Goal: Task Accomplishment & Management: Manage account settings

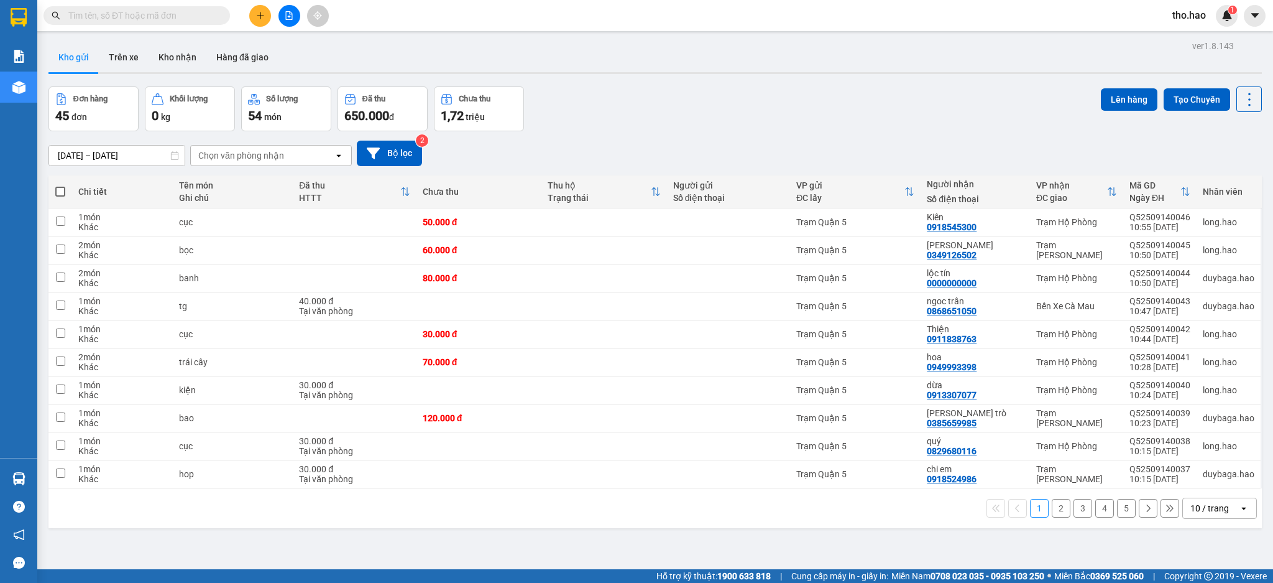
click at [1256, 17] on icon "caret-down" at bounding box center [1255, 15] width 11 height 11
click at [1188, 16] on span "tho.hao" at bounding box center [1189, 15] width 53 height 16
click at [1187, 30] on li "Đăng xuất" at bounding box center [1201, 39] width 80 height 20
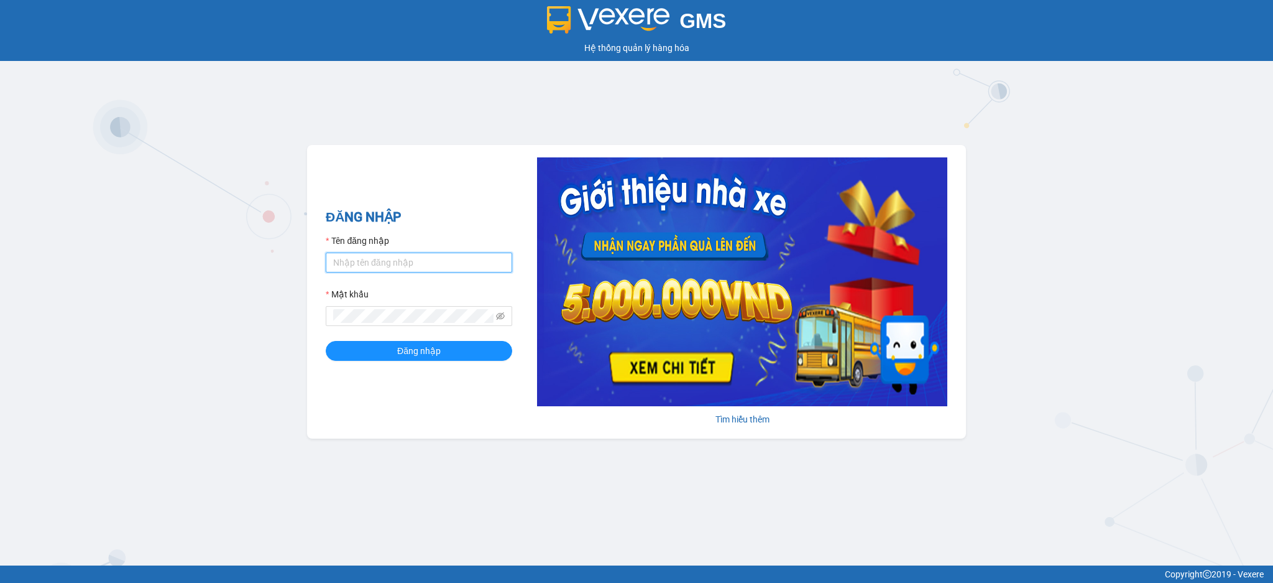
click at [418, 258] on input "Tên đăng nhập" at bounding box center [419, 262] width 187 height 20
type input "dien.hao"
click at [450, 353] on button "Đăng nhập" at bounding box center [419, 351] width 187 height 20
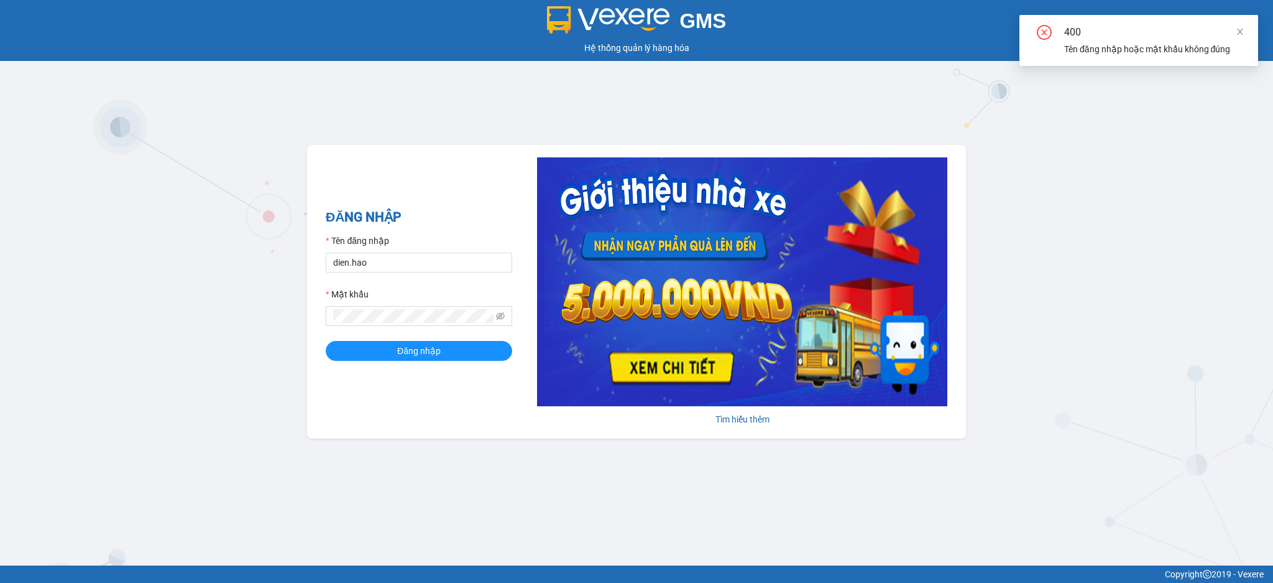
drag, startPoint x: 1242, startPoint y: 33, endPoint x: 1251, endPoint y: 30, distance: 10.4
click at [1248, 30] on div "400 Tên đăng nhập hoặc mật khẩu không đúng" at bounding box center [1139, 40] width 239 height 51
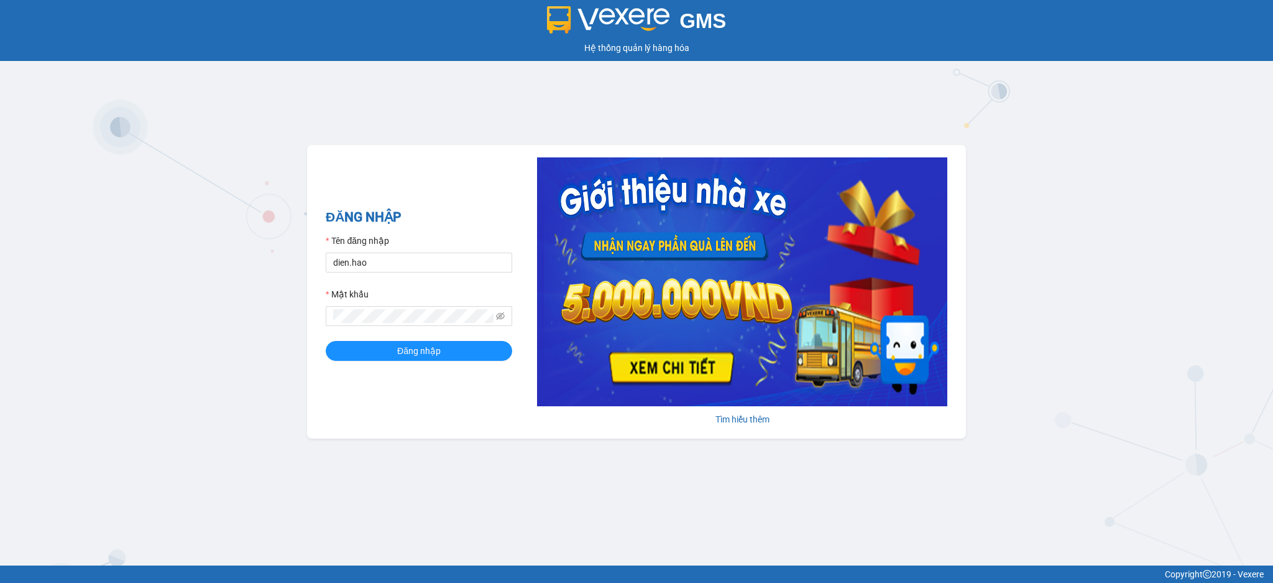
click at [900, 116] on div "GMS Hệ thống quản lý hàng hóa ĐĂNG NHẬP Tên đăng nhập dien.hao Mật khẩu Đăng nh…" at bounding box center [636, 282] width 1273 height 565
click at [443, 305] on div "Mật khẩu" at bounding box center [419, 296] width 187 height 19
drag, startPoint x: 465, startPoint y: 357, endPoint x: 468, endPoint y: 348, distance: 10.4
click at [465, 357] on button "Đăng nhập" at bounding box center [419, 351] width 187 height 20
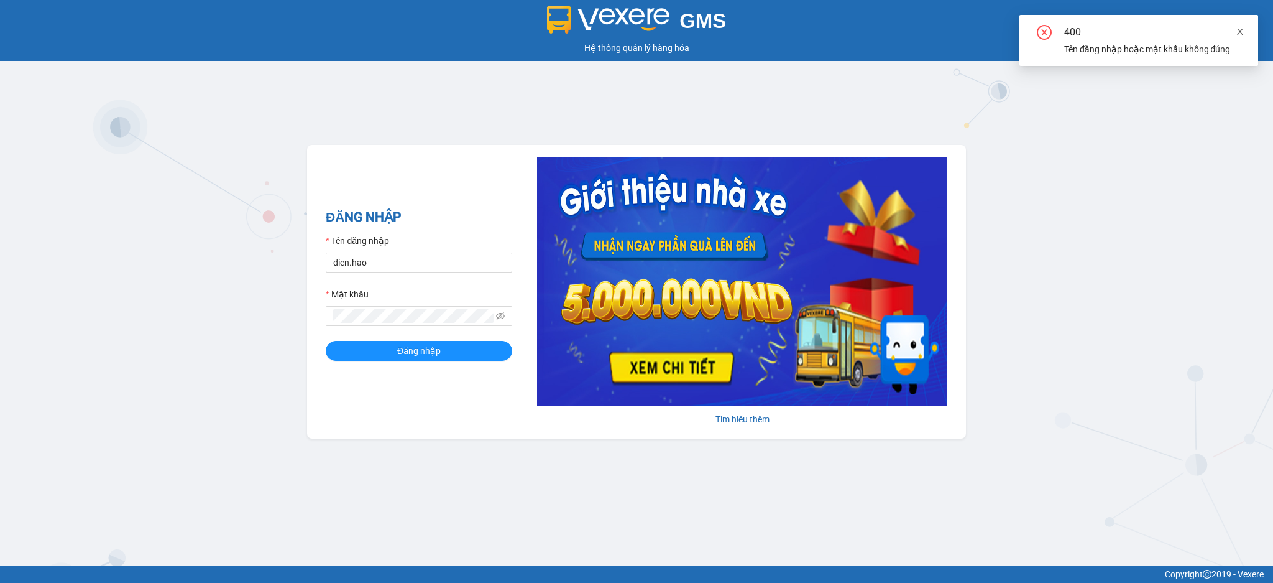
click at [1242, 38] on link at bounding box center [1240, 32] width 9 height 14
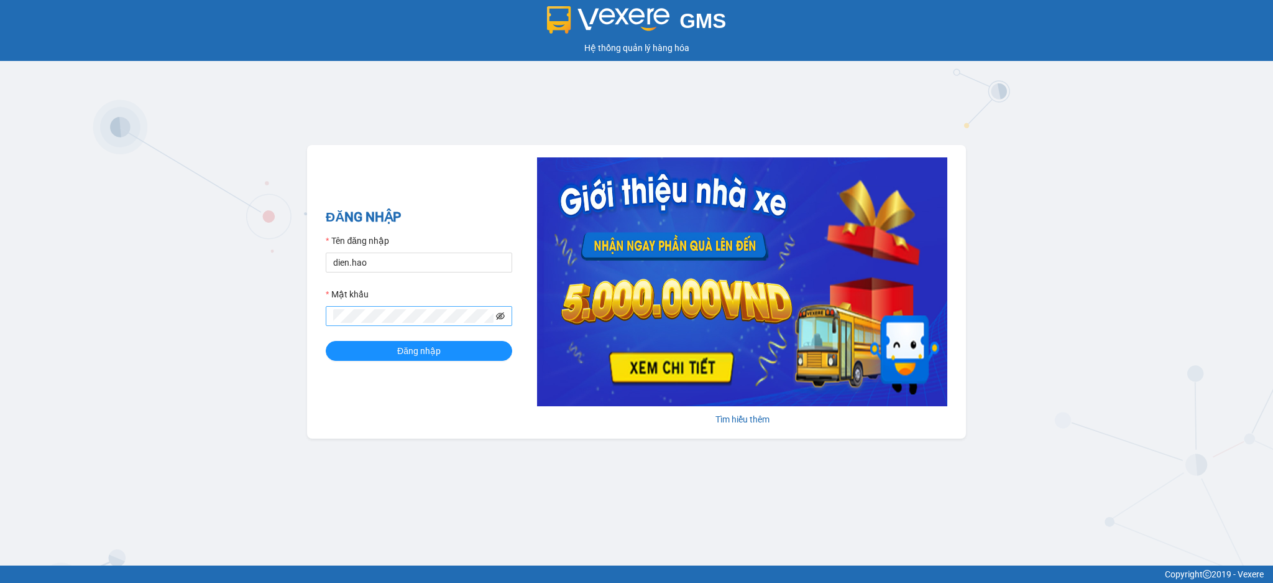
click at [499, 314] on icon "eye-invisible" at bounding box center [500, 315] width 9 height 9
click at [499, 314] on icon "eye" at bounding box center [500, 315] width 9 height 9
click at [326, 341] on button "Đăng nhập" at bounding box center [419, 351] width 187 height 20
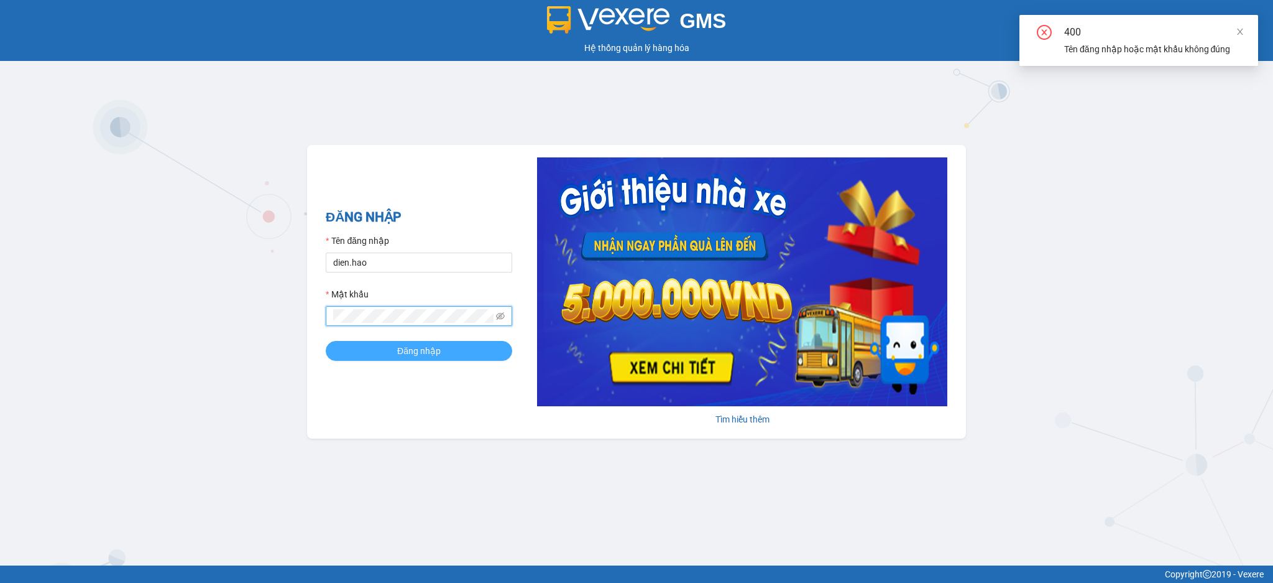
click at [430, 353] on span "Đăng nhập" at bounding box center [419, 351] width 44 height 14
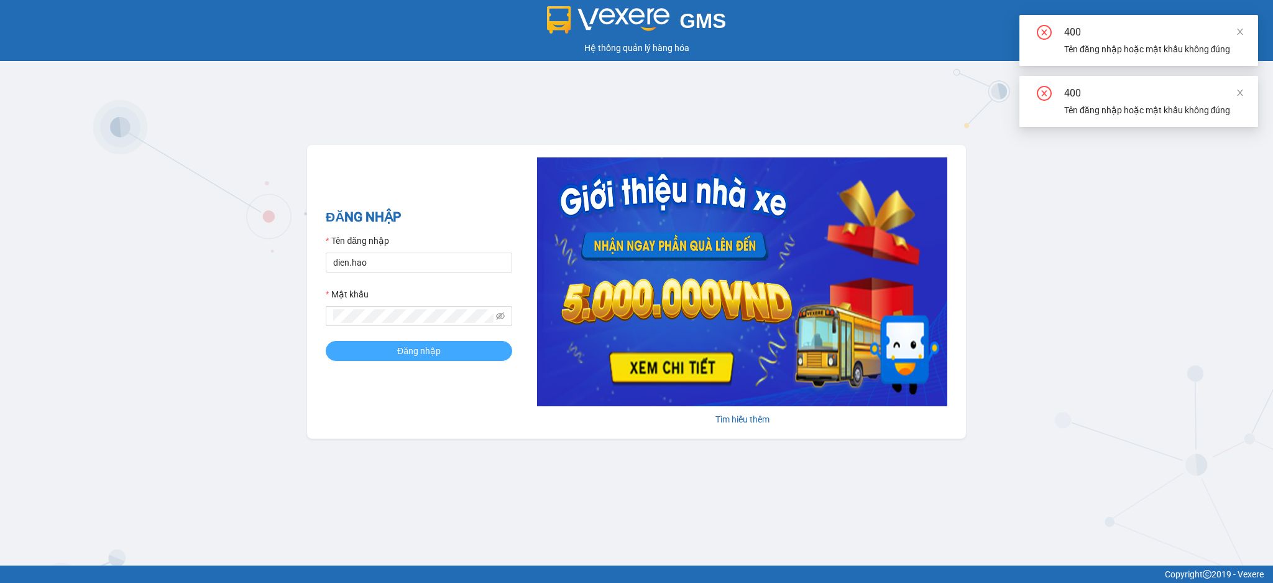
click at [431, 351] on span "Đăng nhập" at bounding box center [419, 351] width 44 height 14
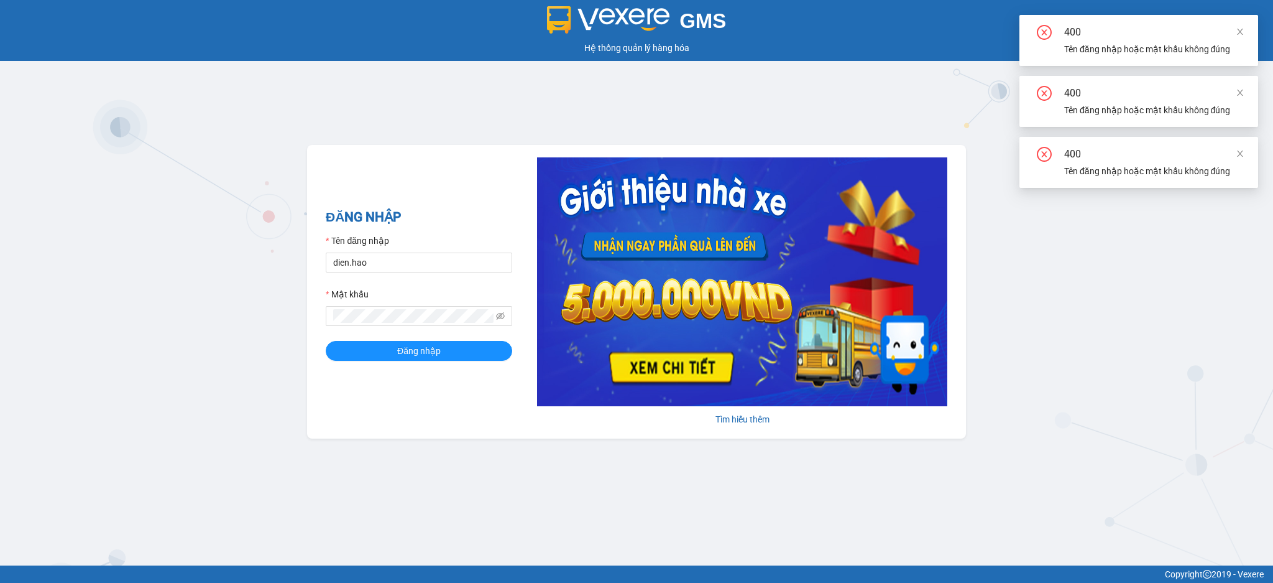
click at [1248, 85] on div "400 Tên đăng nhập hoặc mật khẩu không đúng" at bounding box center [1139, 101] width 239 height 51
drag, startPoint x: 1248, startPoint y: 85, endPoint x: 1243, endPoint y: 95, distance: 10.9
click at [1245, 93] on div "400 Tên đăng nhập hoặc mật khẩu không đúng" at bounding box center [1139, 101] width 239 height 51
click at [1243, 95] on icon "close" at bounding box center [1240, 92] width 9 height 9
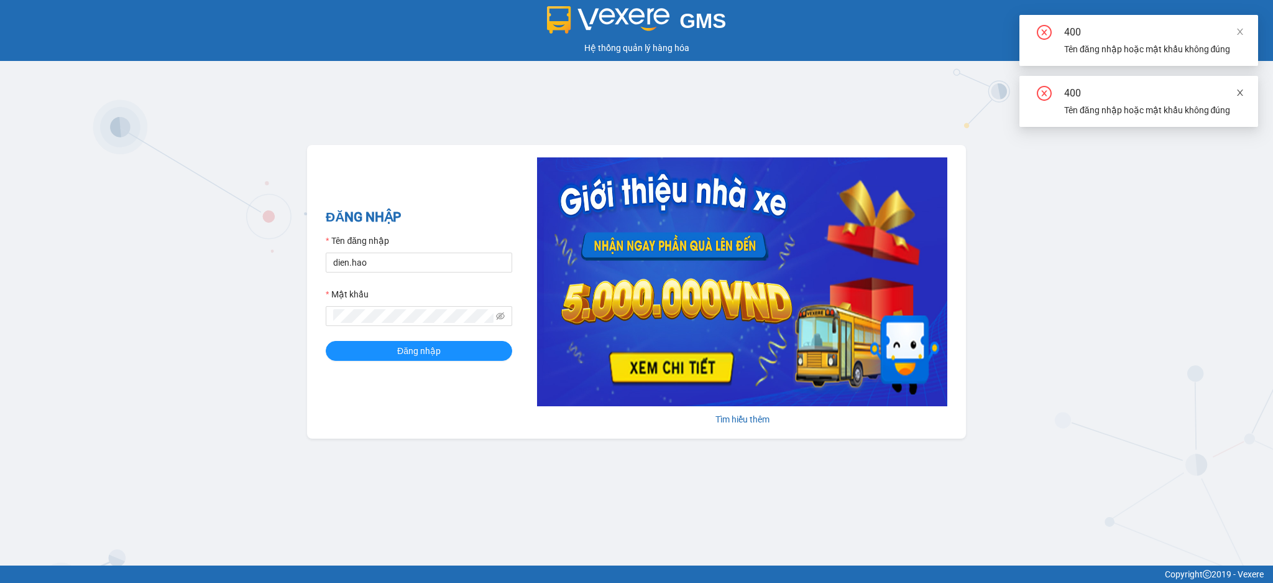
drag, startPoint x: 1238, startPoint y: 96, endPoint x: 1260, endPoint y: 21, distance: 78.3
click at [1238, 94] on icon "close" at bounding box center [1240, 92] width 9 height 9
click at [1240, 29] on icon "close" at bounding box center [1240, 31] width 9 height 9
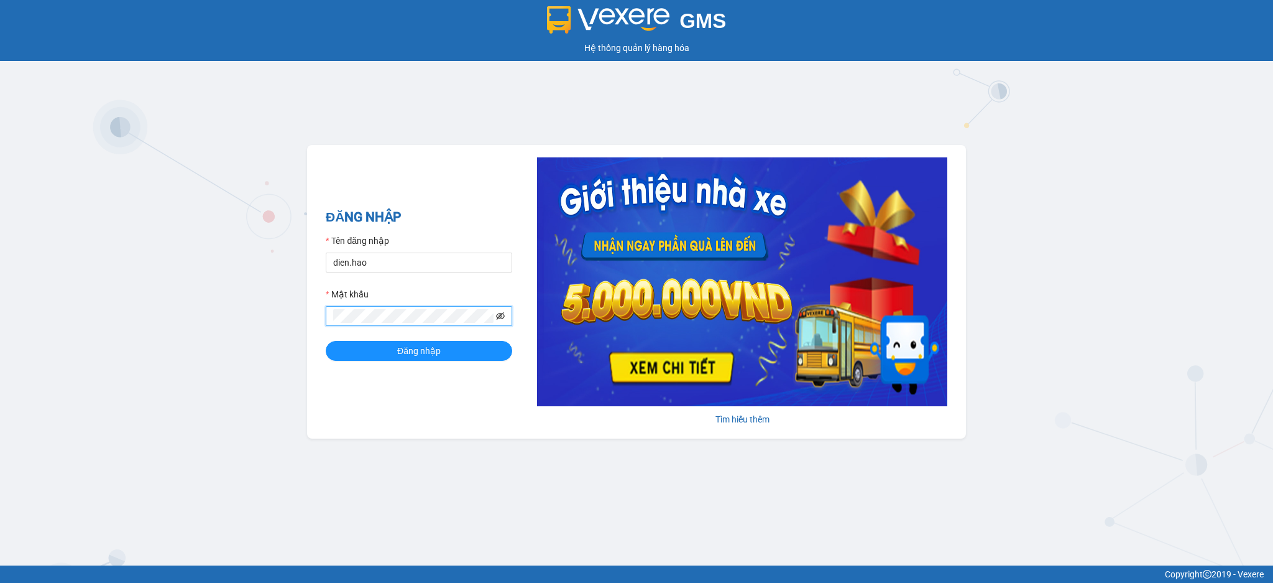
click at [497, 319] on icon "eye-invisible" at bounding box center [500, 315] width 9 height 7
click at [497, 319] on icon "eye" at bounding box center [500, 315] width 9 height 9
click at [416, 346] on span "Đăng nhập" at bounding box center [419, 351] width 44 height 14
click at [500, 318] on icon "eye-invisible" at bounding box center [500, 315] width 9 height 9
click at [326, 341] on button "Đăng nhập" at bounding box center [419, 351] width 187 height 20
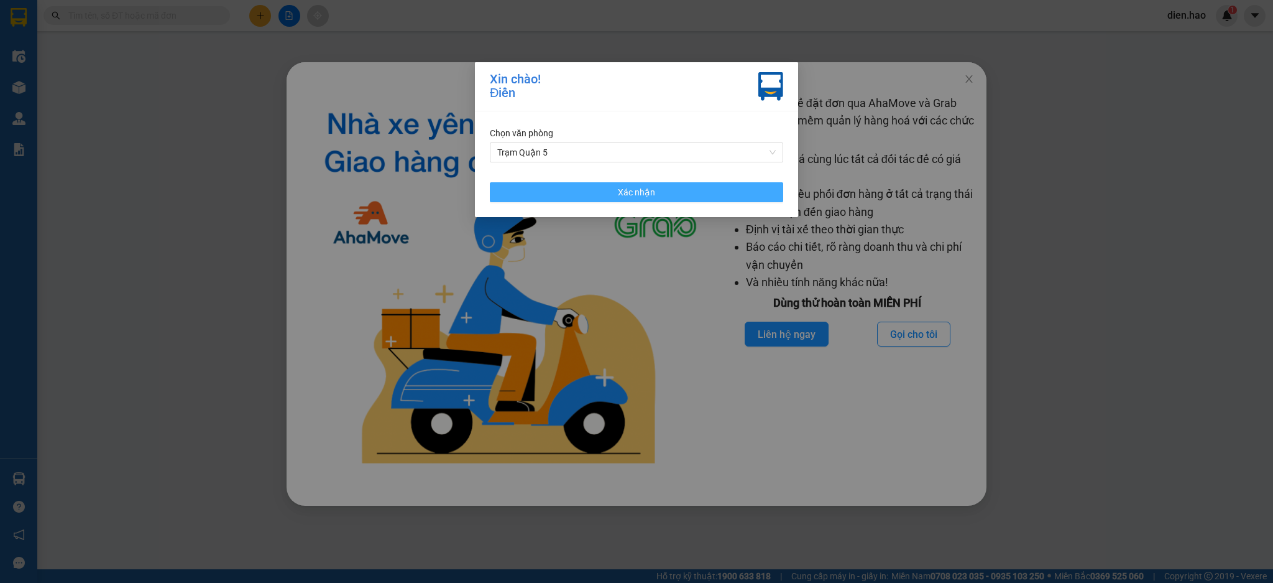
click at [722, 191] on button "Xác nhận" at bounding box center [636, 192] width 293 height 20
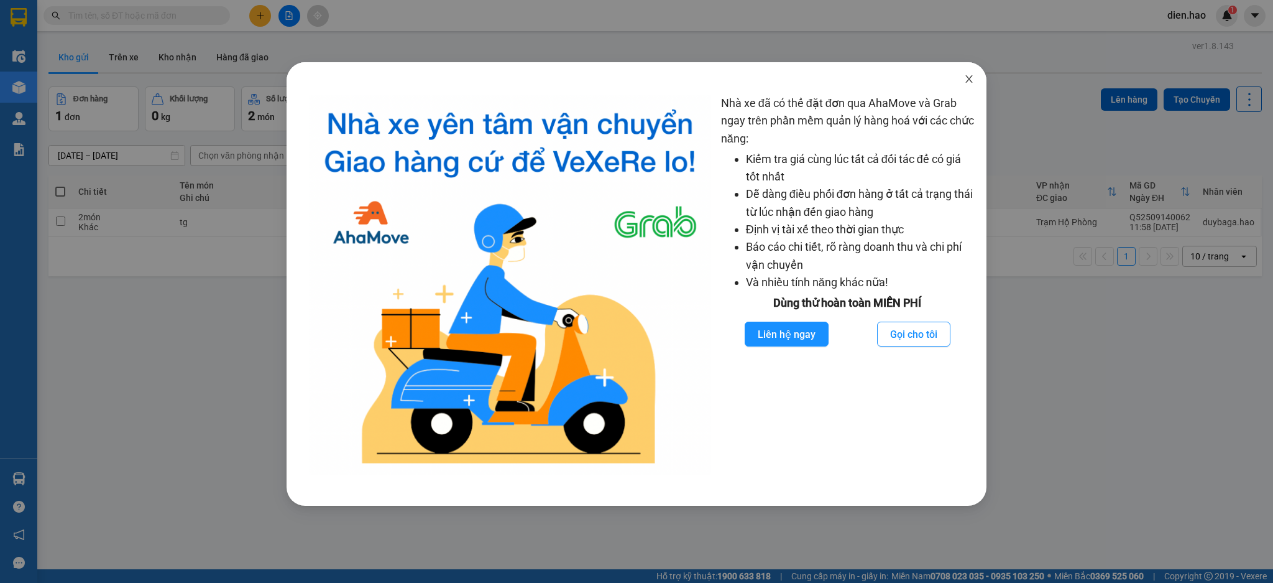
click at [966, 84] on icon "close" at bounding box center [969, 79] width 10 height 10
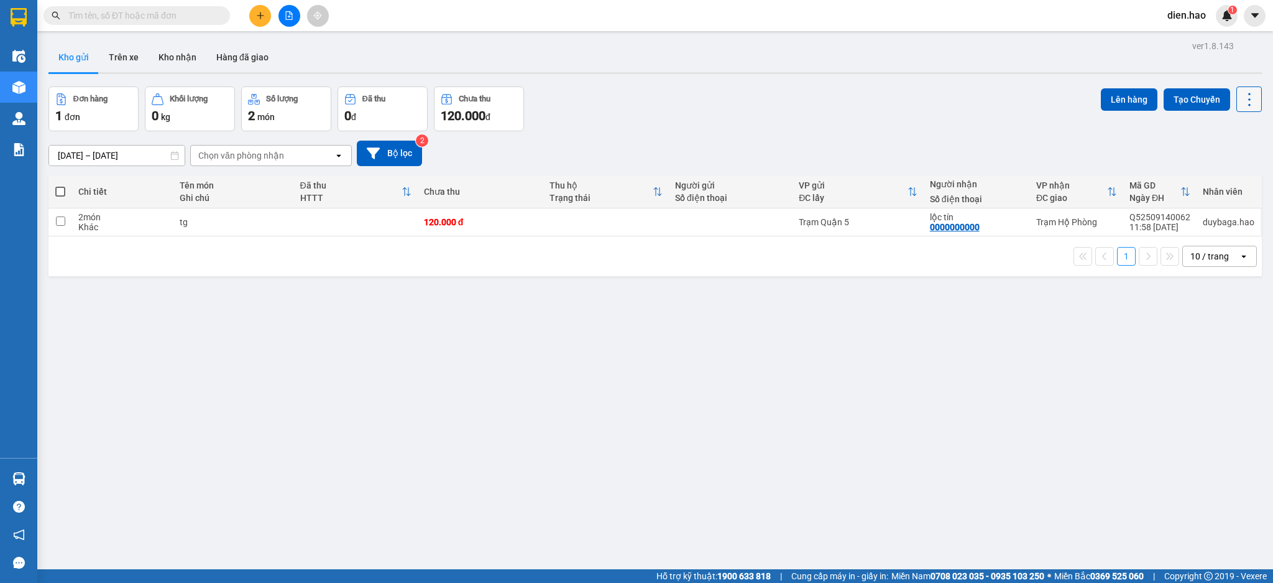
click at [1241, 105] on icon at bounding box center [1249, 99] width 17 height 17
click at [1220, 179] on span "Làm mới" at bounding box center [1219, 178] width 34 height 12
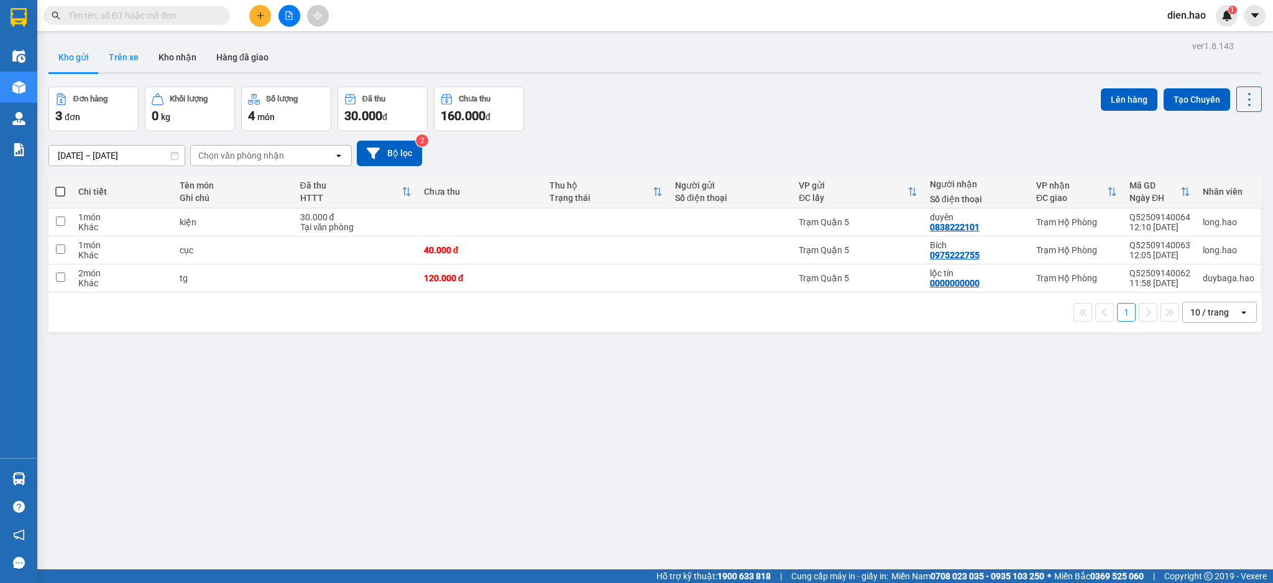
click at [122, 46] on button "Trên xe" at bounding box center [124, 57] width 50 height 30
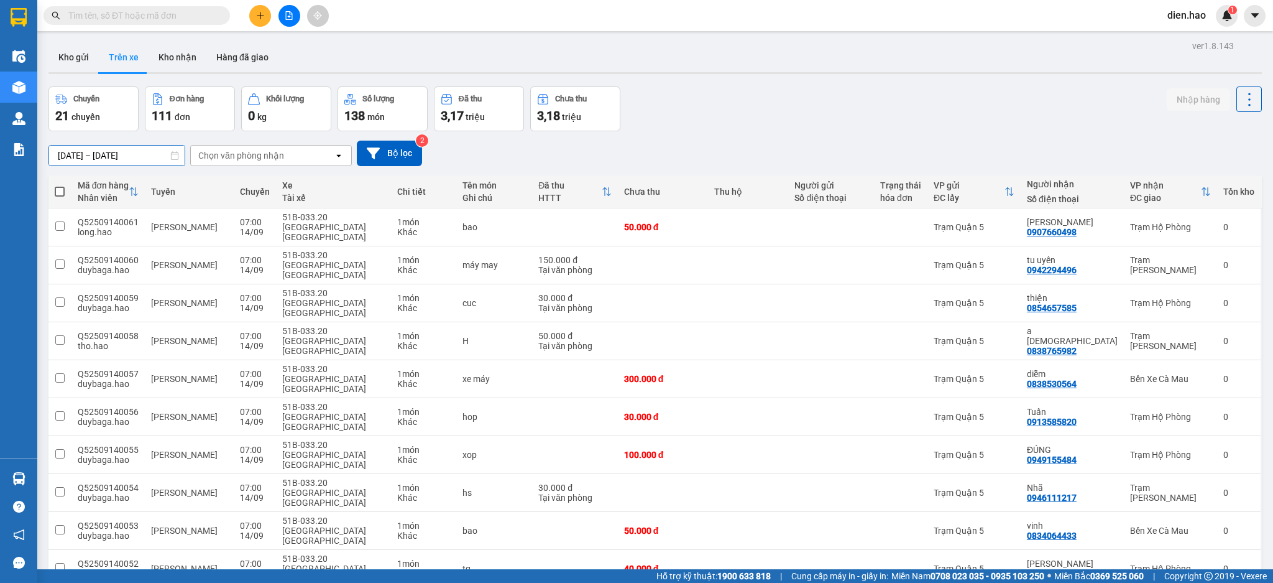
click at [145, 160] on div "ver 1.8.143 Kho gửi Trên xe Kho nhận Hàng đã giao Chuyến 21 chuyến Đơn hàng 111…" at bounding box center [656, 334] width 1224 height 595
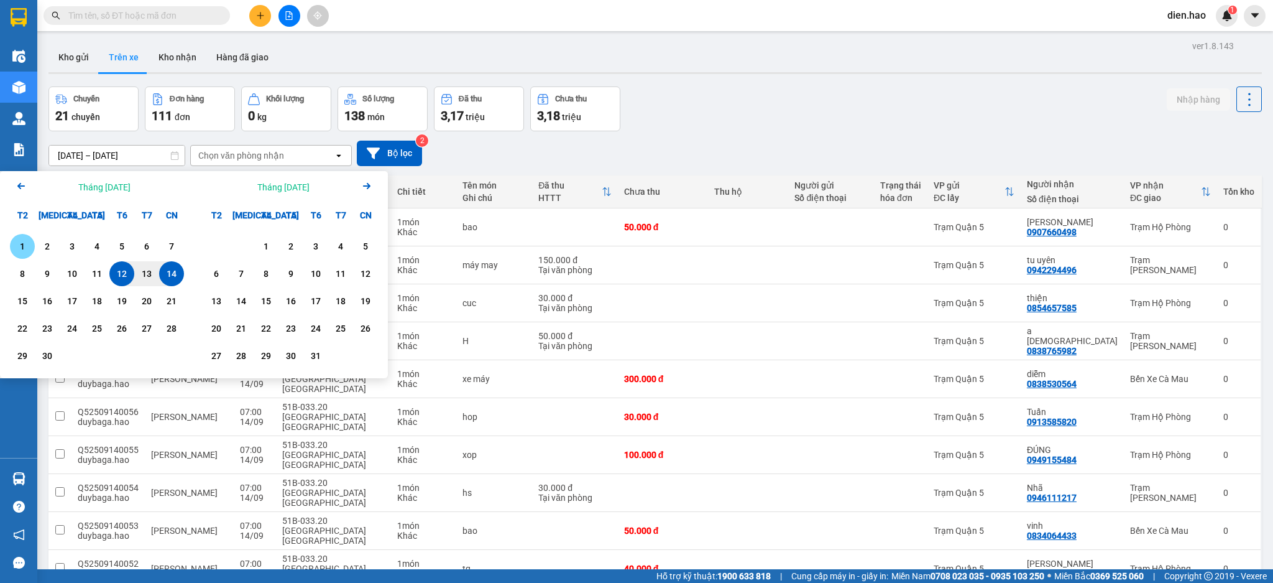
click at [25, 248] on div "1" at bounding box center [22, 246] width 17 height 15
click at [169, 269] on div "14" at bounding box center [171, 273] width 17 height 15
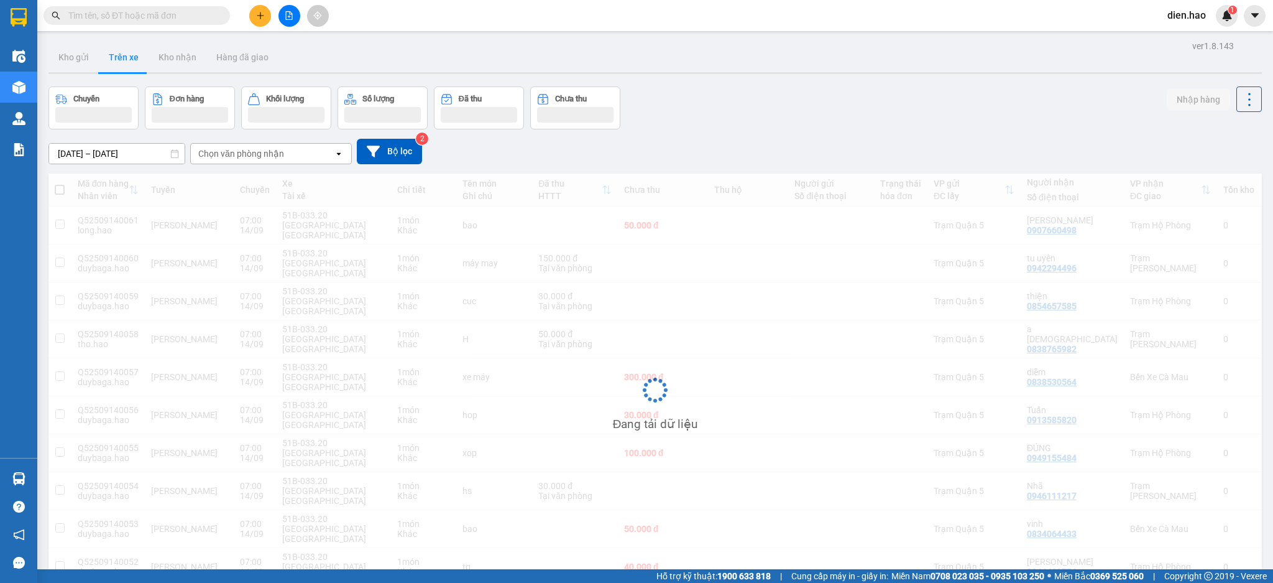
click at [269, 163] on div "Chọn văn phòng nhận" at bounding box center [262, 154] width 143 height 20
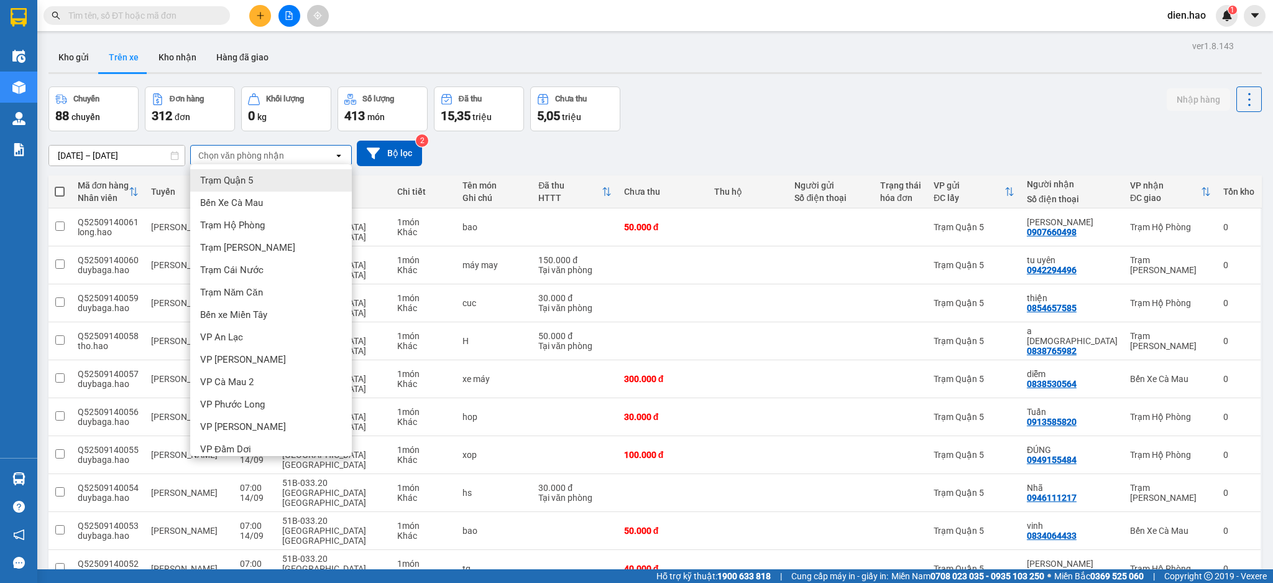
click at [264, 175] on div "Trạm Quận 5" at bounding box center [271, 180] width 162 height 22
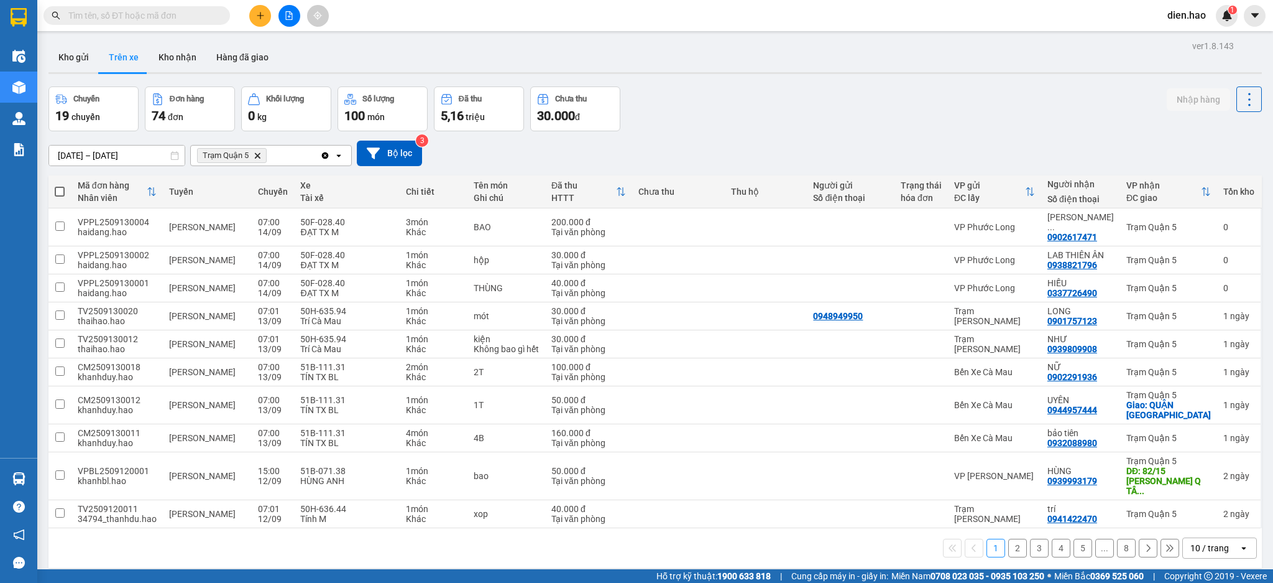
click at [1199, 541] on div "10 / trang" at bounding box center [1210, 547] width 39 height 12
click at [1200, 510] on div "100 / trang" at bounding box center [1206, 502] width 75 height 22
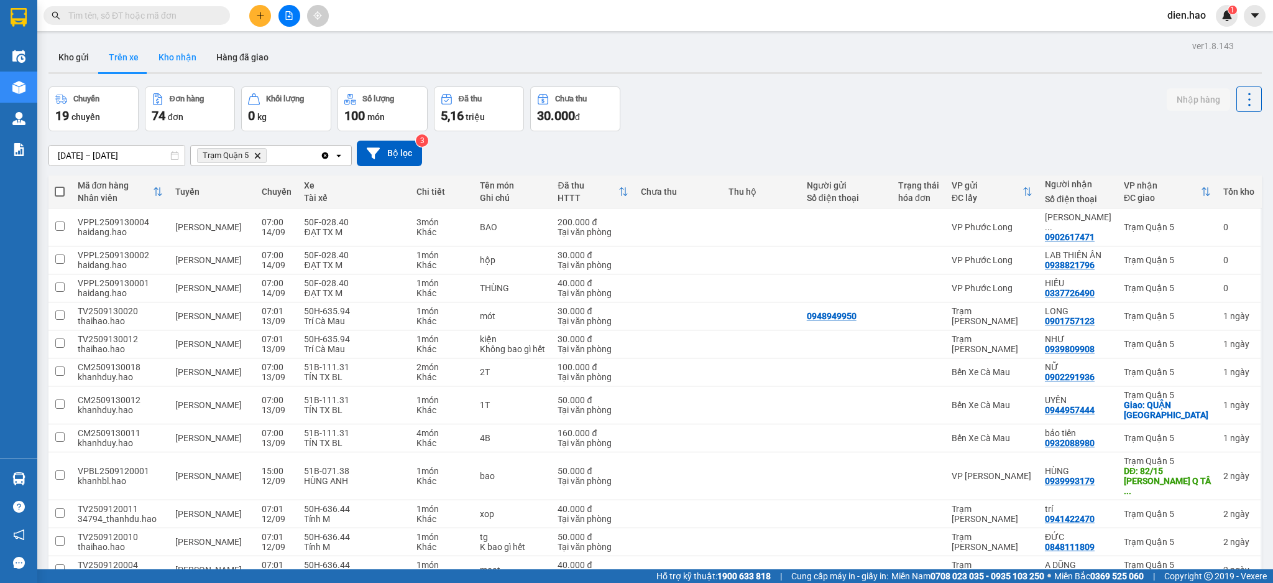
click at [170, 61] on button "Kho nhận" at bounding box center [178, 57] width 58 height 30
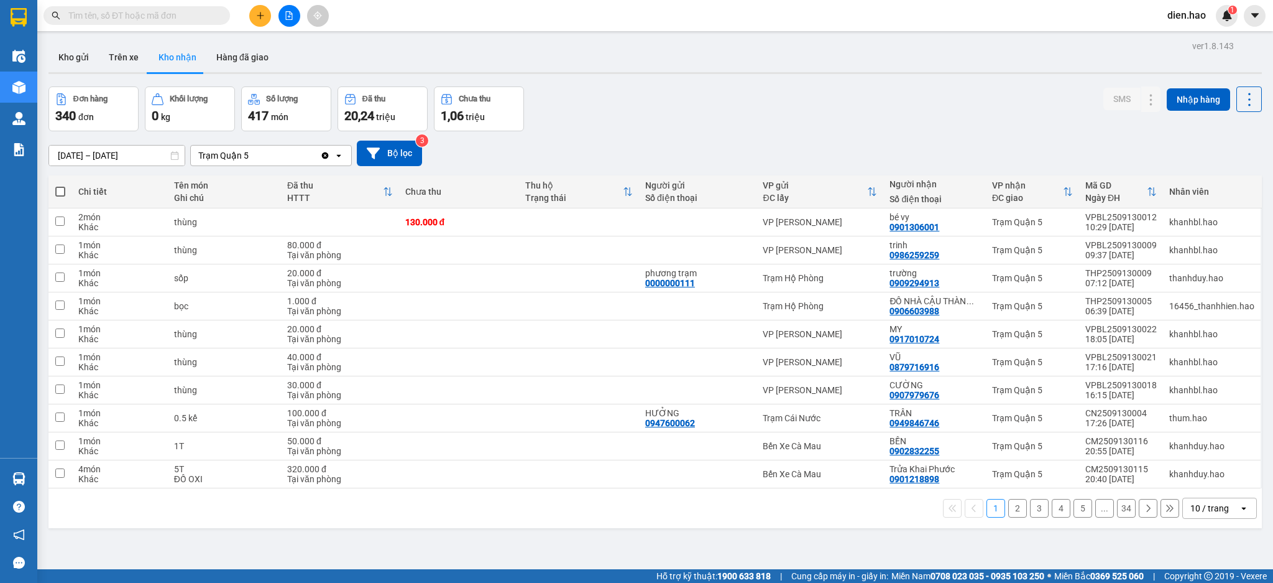
click at [135, 155] on input "[DATE] – [DATE]" at bounding box center [117, 155] width 136 height 20
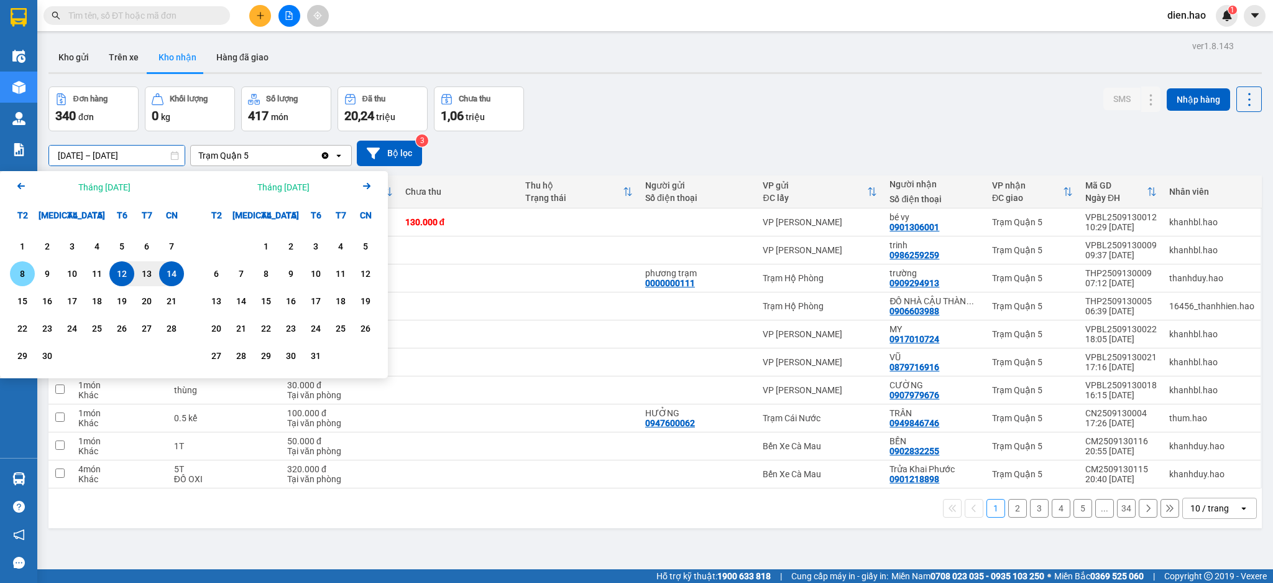
click at [32, 274] on div "8" at bounding box center [22, 273] width 25 height 25
click at [172, 279] on div "14" at bounding box center [171, 273] width 17 height 15
type input "08/09/2025 – 14/09/2025"
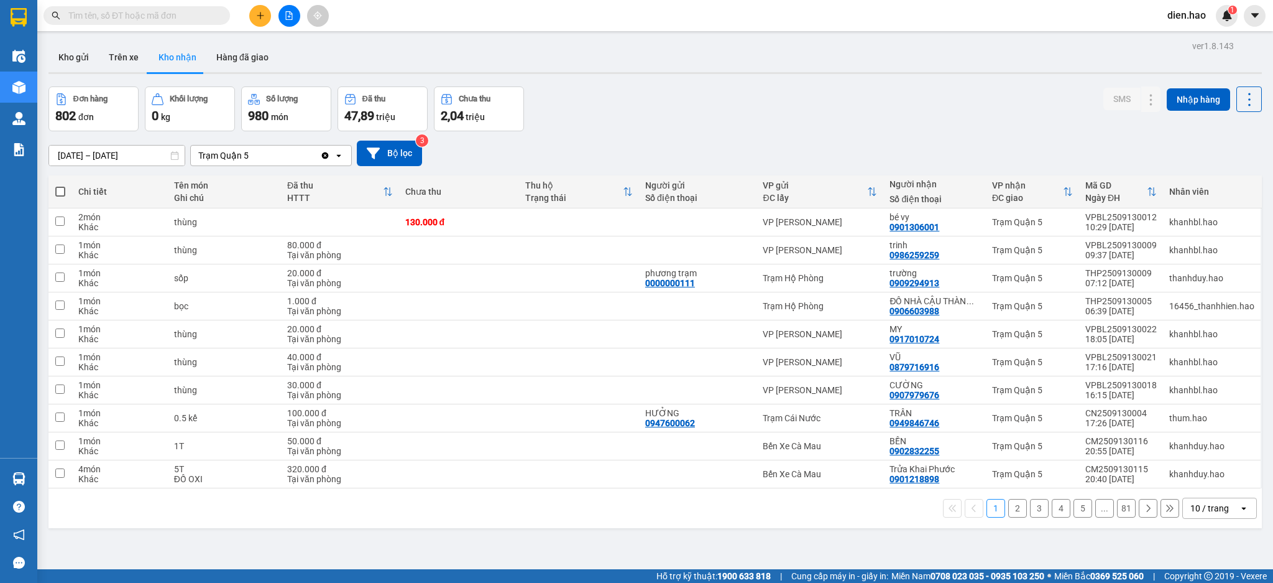
click at [1199, 505] on div "10 / trang" at bounding box center [1210, 508] width 39 height 12
click at [1187, 483] on span "100 / trang" at bounding box center [1201, 482] width 45 height 12
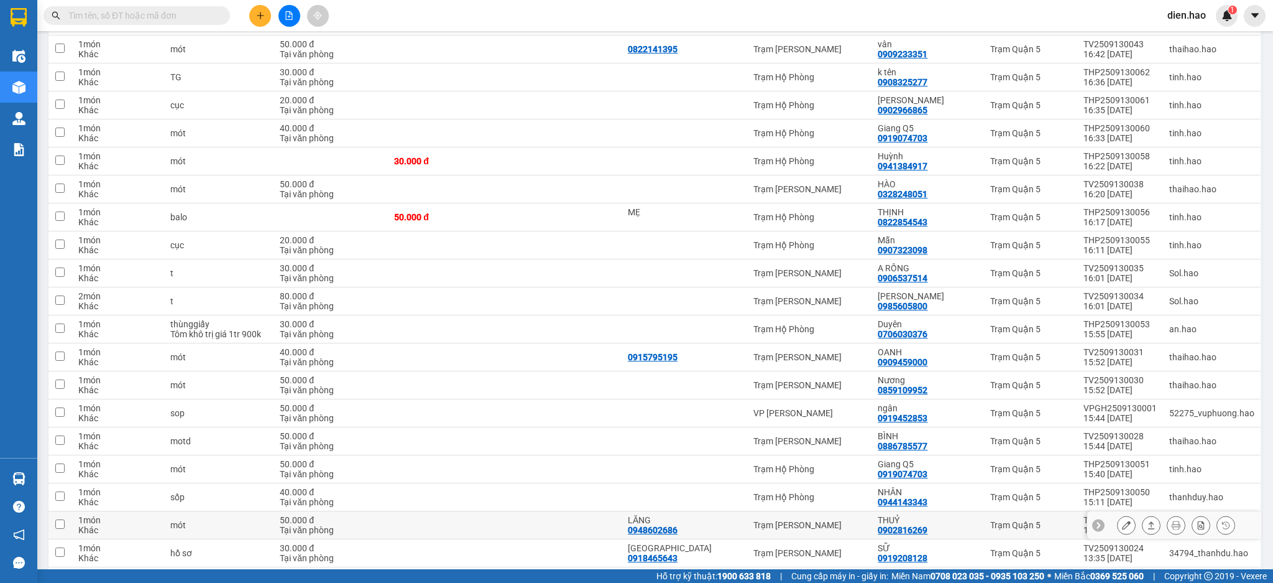
scroll to position [2522, 0]
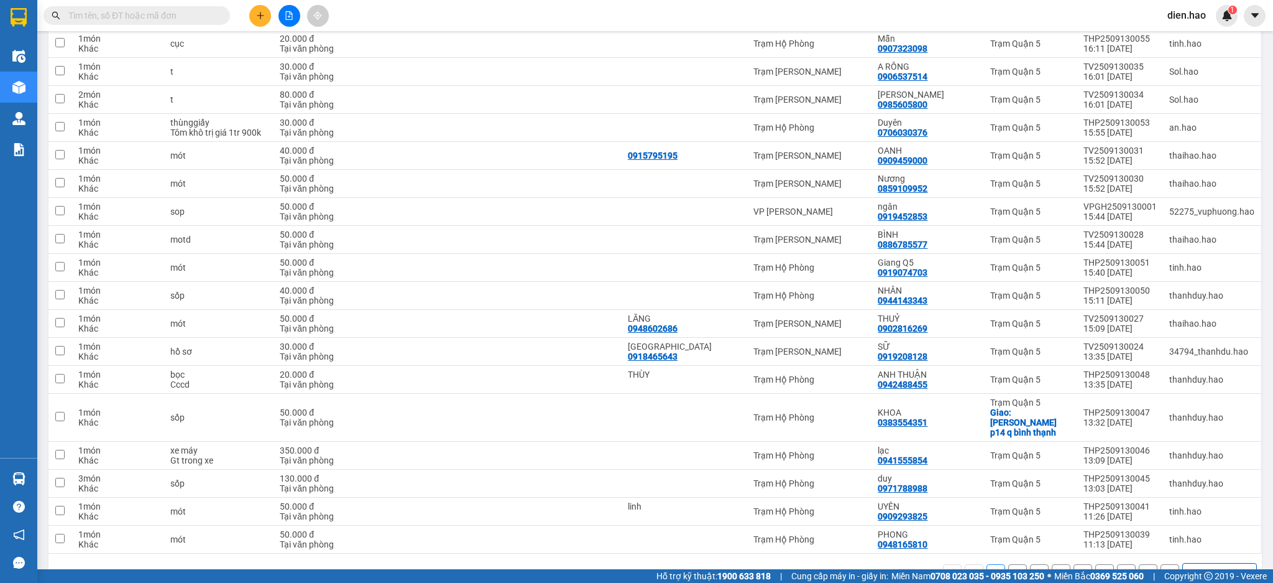
click at [1117, 564] on button "9" at bounding box center [1126, 573] width 19 height 19
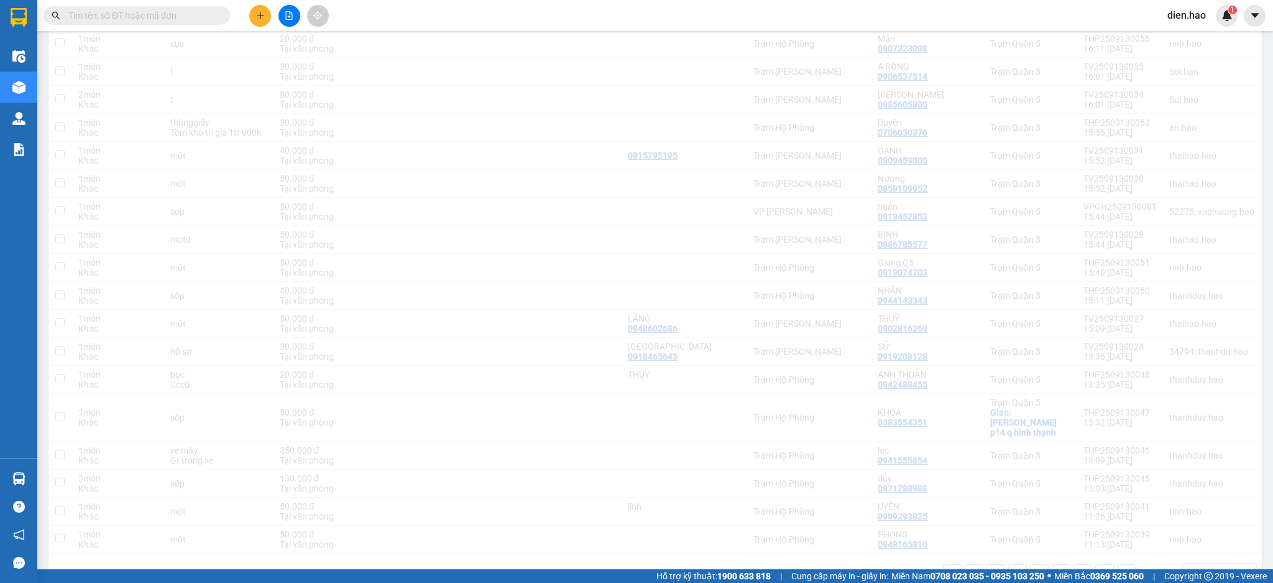
scroll to position [57, 0]
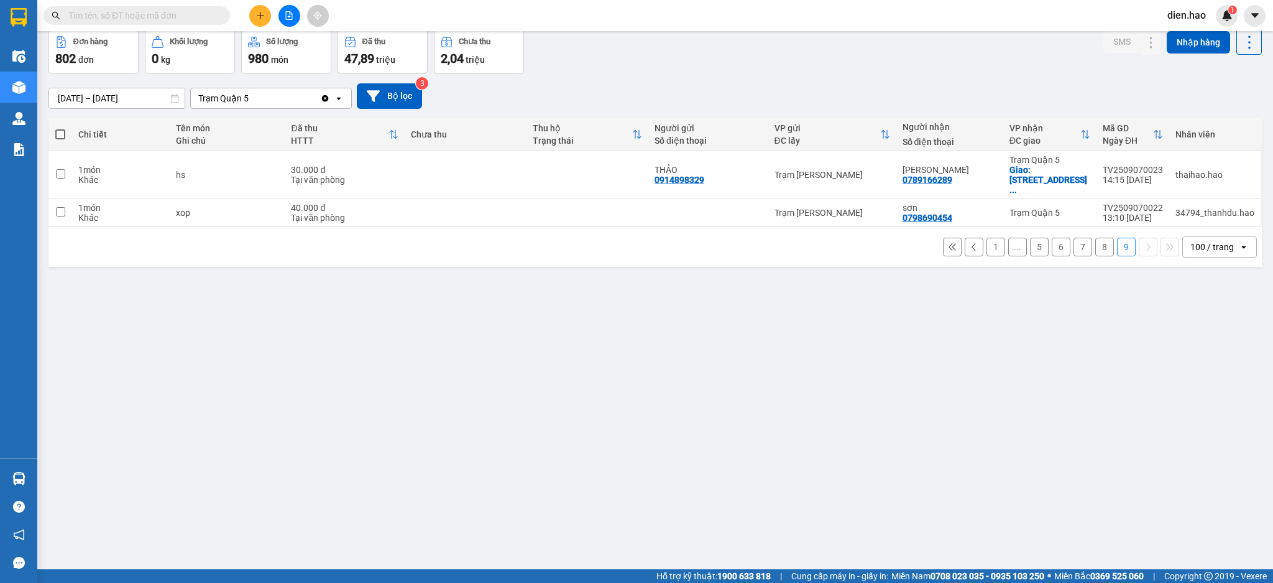
click at [1095, 245] on button "8" at bounding box center [1104, 246] width 19 height 19
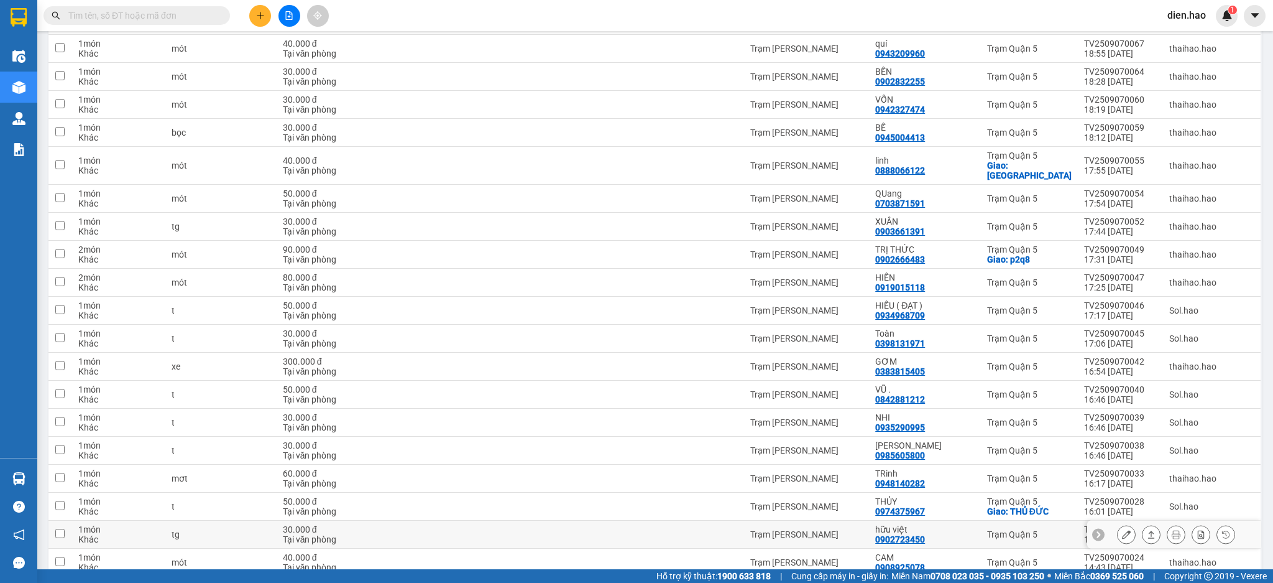
scroll to position [2522, 0]
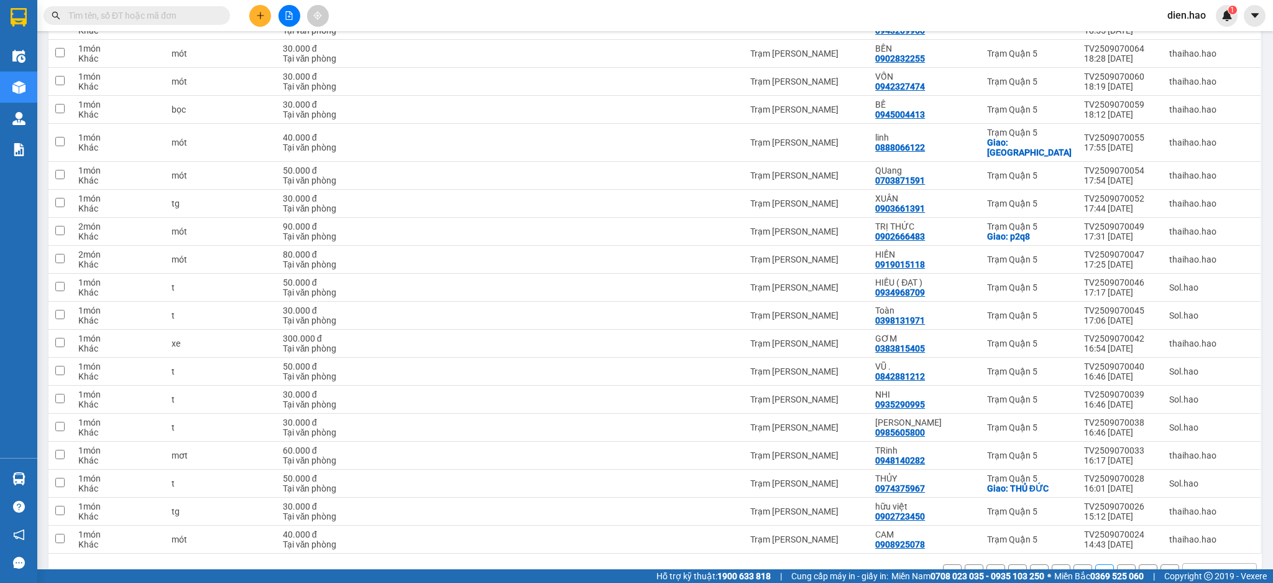
click at [1076, 564] on button "7" at bounding box center [1083, 573] width 19 height 19
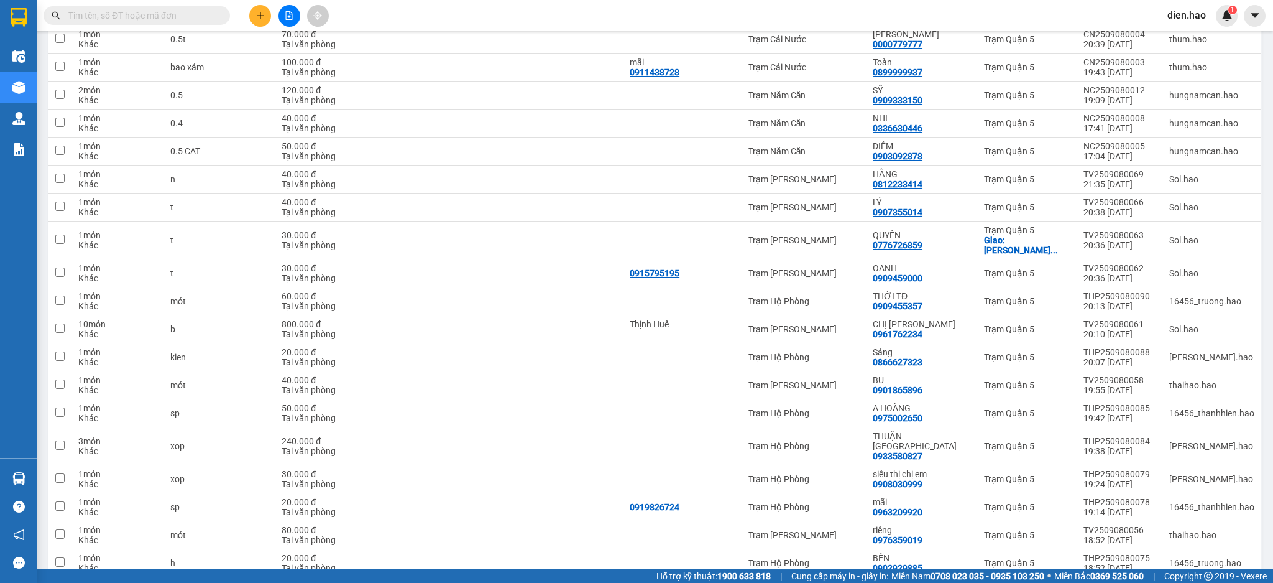
scroll to position [2532, 0]
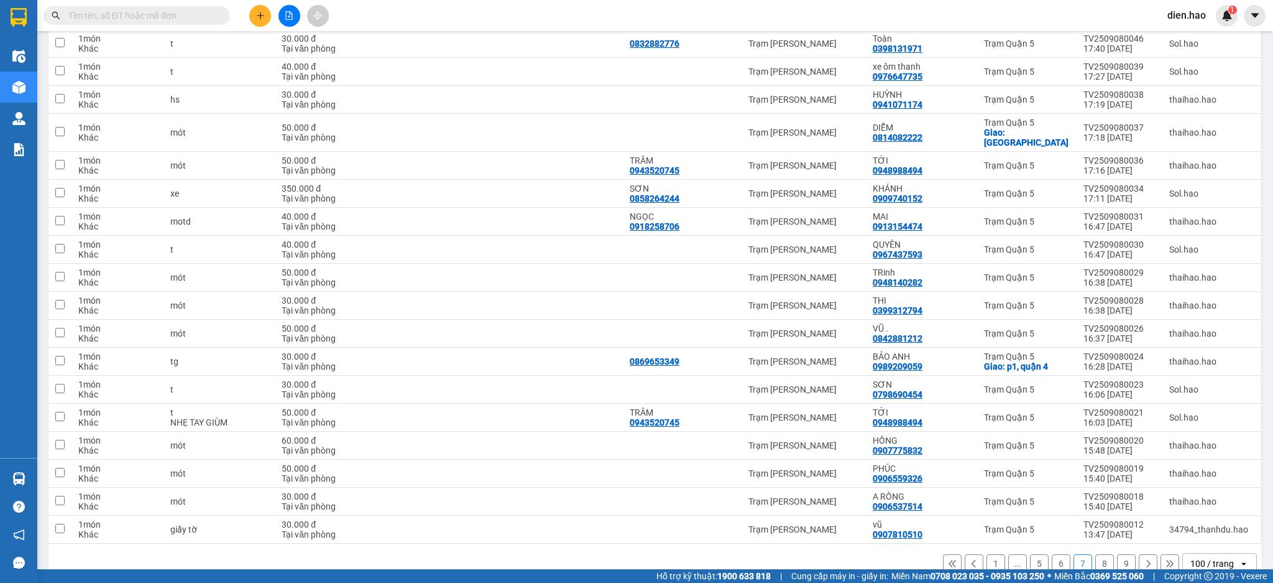
click at [1052, 554] on button "6" at bounding box center [1061, 563] width 19 height 19
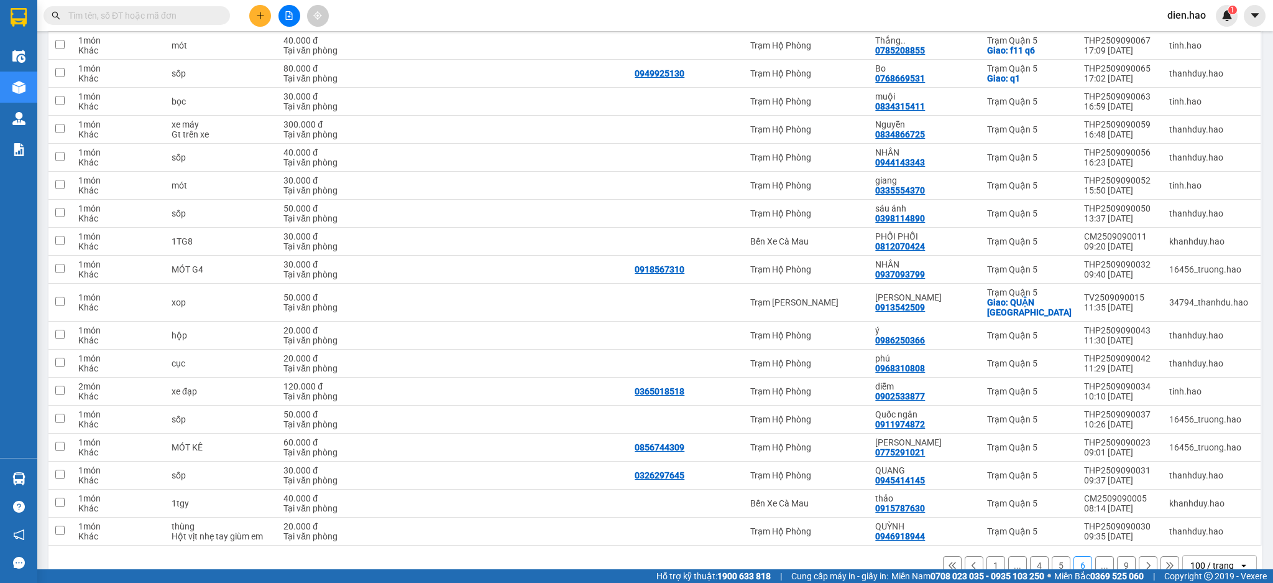
scroll to position [2512, 0]
click at [1030, 554] on button "4" at bounding box center [1039, 563] width 19 height 19
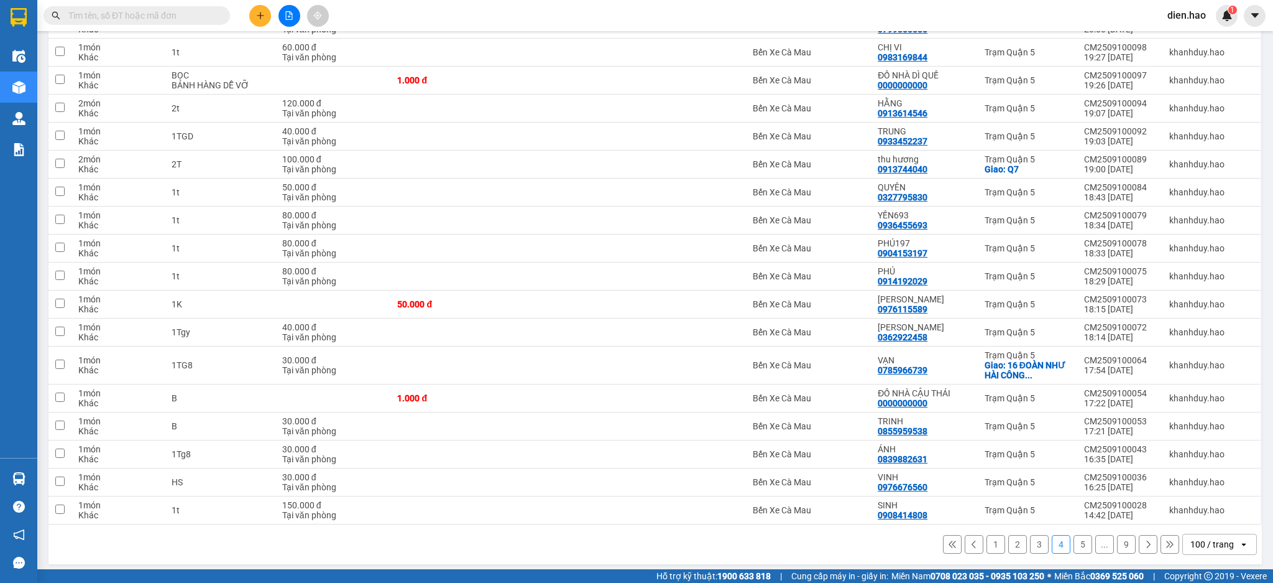
scroll to position [2542, 0]
click at [1118, 301] on button at bounding box center [1126, 304] width 17 height 22
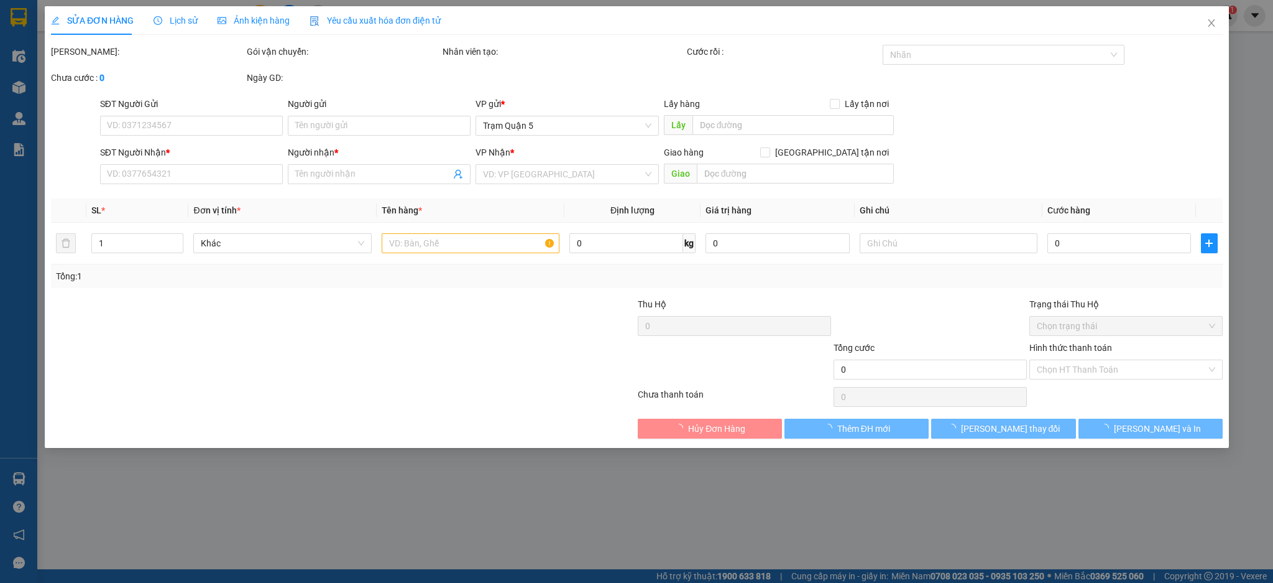
type input "0976115589"
type input "THU HẰNG"
type input "50.000"
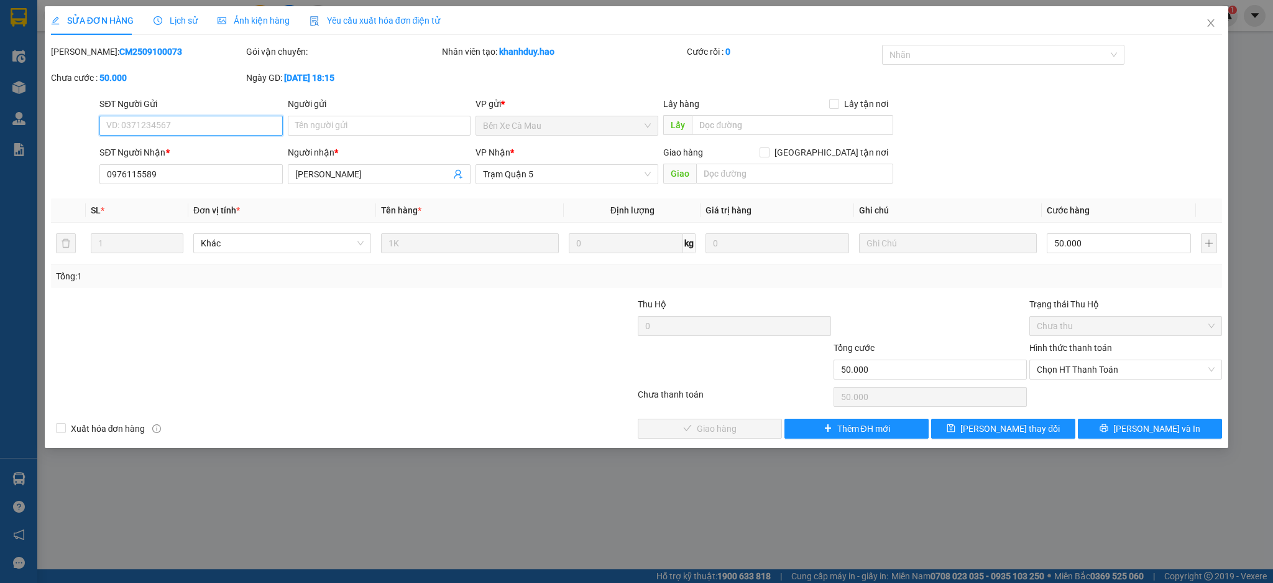
drag, startPoint x: 1118, startPoint y: 374, endPoint x: 1106, endPoint y: 393, distance: 22.1
click at [1116, 380] on div "Hình thức thanh toán Chọn HT Thanh Toán" at bounding box center [1126, 363] width 193 height 44
click at [1080, 376] on span "Chọn HT Thanh Toán" at bounding box center [1126, 369] width 178 height 19
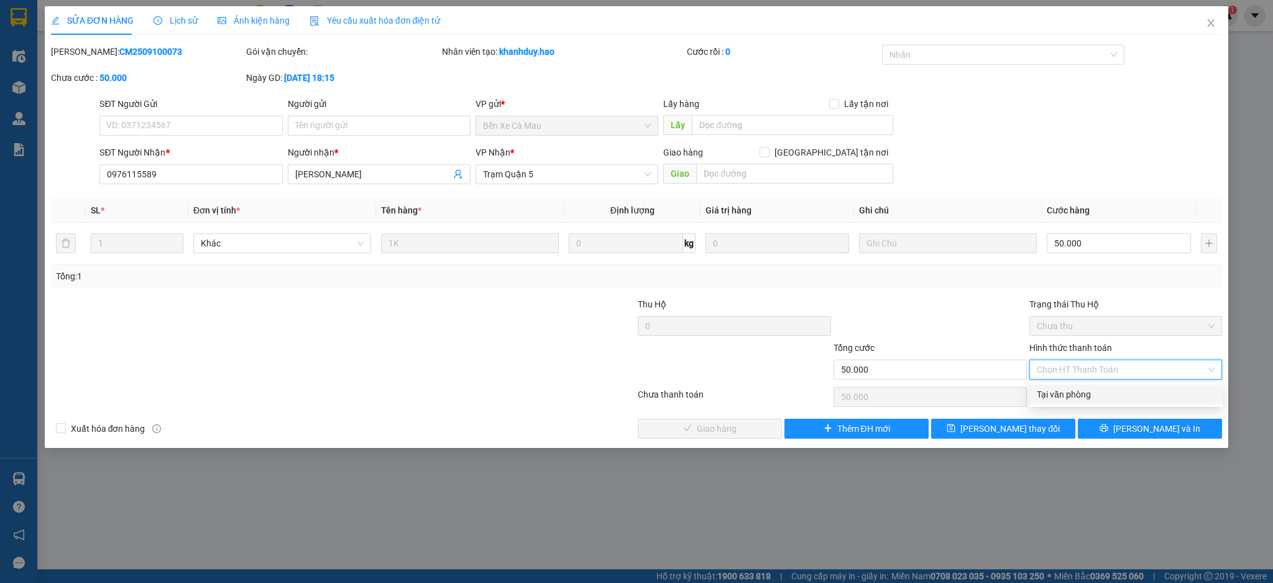
drag, startPoint x: 1079, startPoint y: 391, endPoint x: 773, endPoint y: 421, distance: 307.3
click at [1072, 391] on div "Tại văn phòng" at bounding box center [1126, 394] width 178 height 14
type input "0"
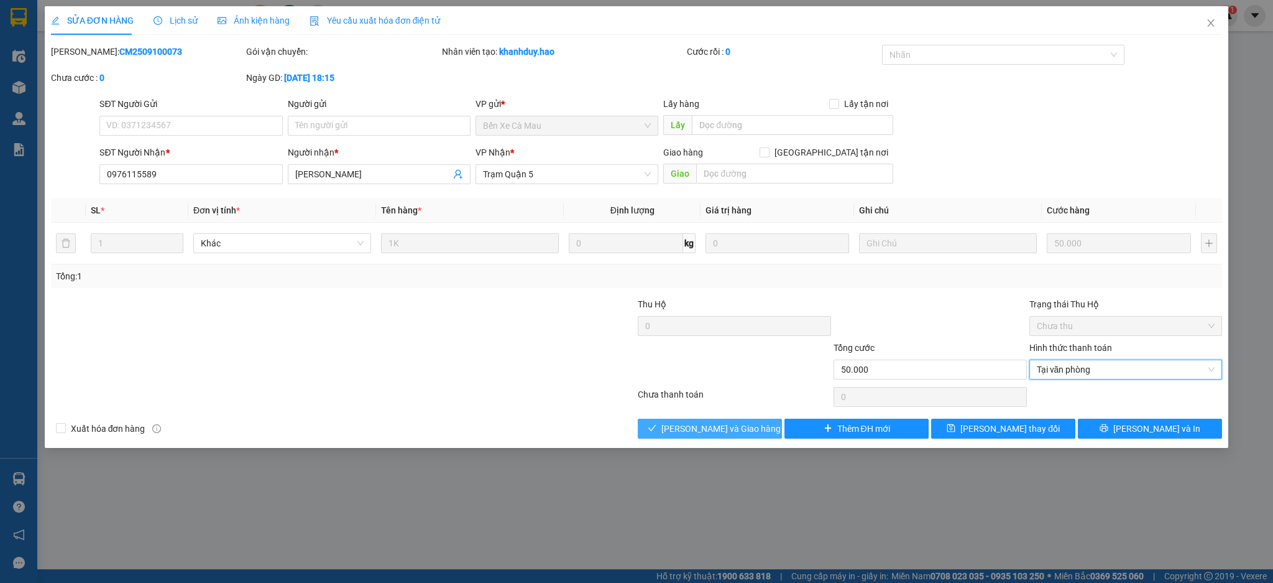
click at [714, 423] on span "Lưu và Giao hàng" at bounding box center [720, 429] width 119 height 14
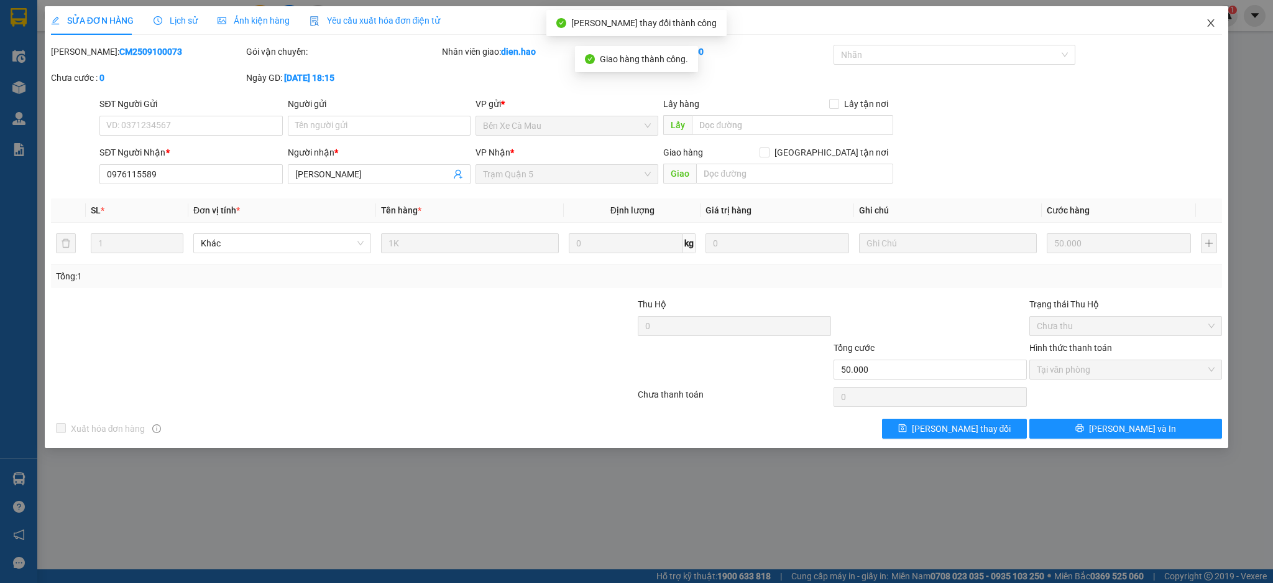
click at [1217, 31] on span "Close" at bounding box center [1211, 23] width 35 height 35
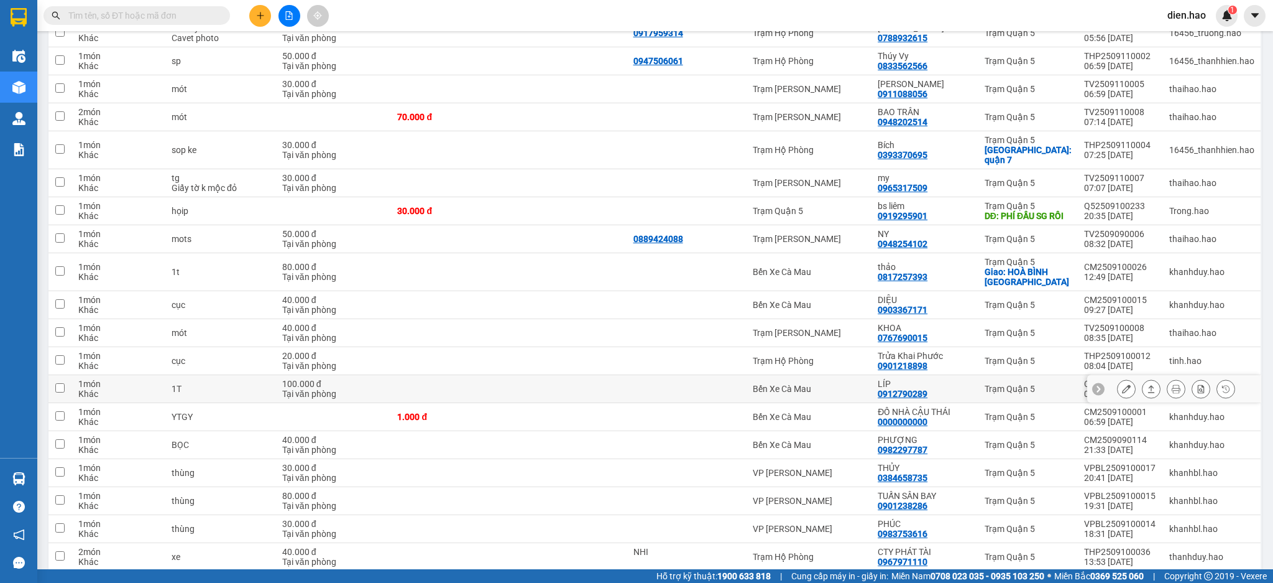
scroll to position [1630, 0]
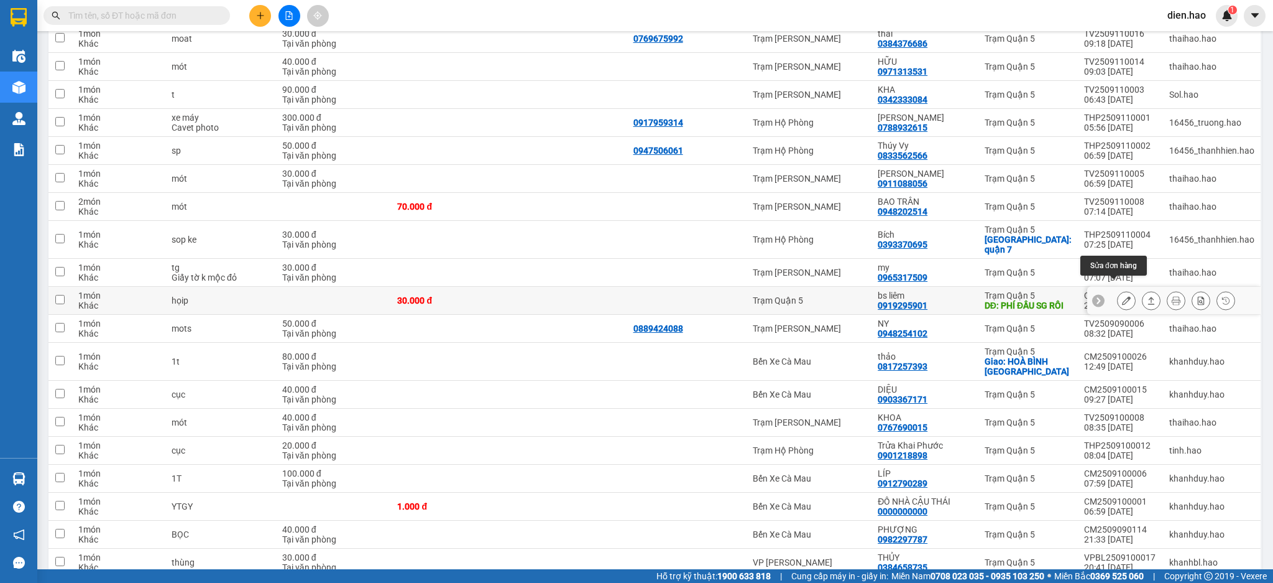
click at [1122, 296] on icon at bounding box center [1126, 300] width 9 height 9
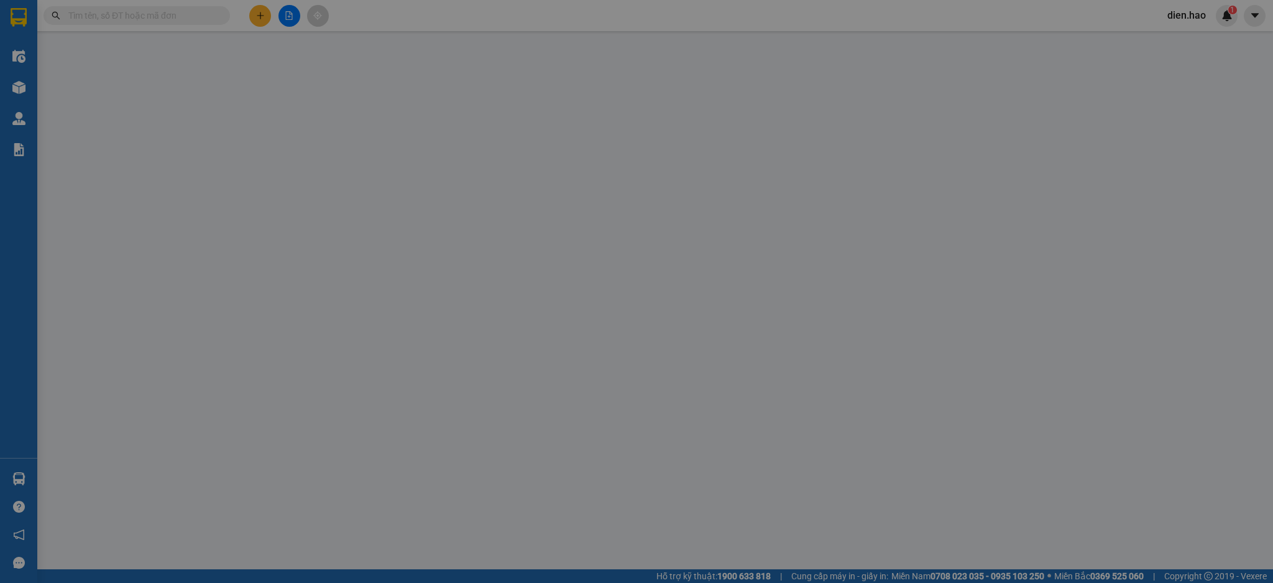
type input "0919295901"
type input "bs liêm"
type input "PHÍ ĐẦU SG RỒI"
type input "30.000"
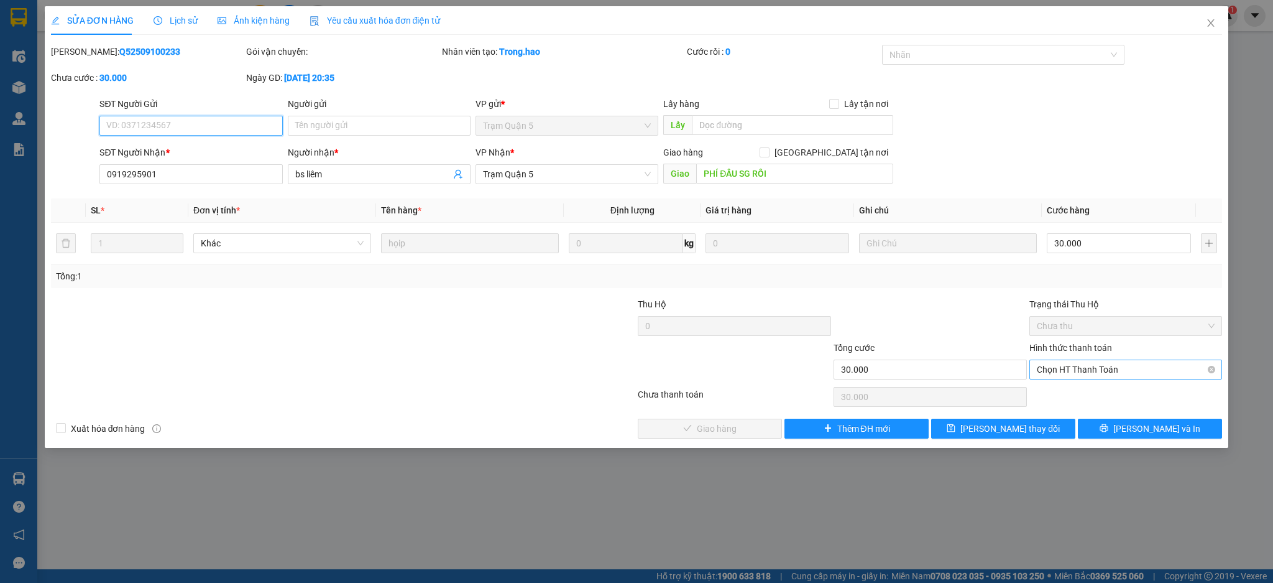
click at [1108, 369] on span "Chọn HT Thanh Toán" at bounding box center [1126, 369] width 178 height 19
click at [1102, 385] on div "Tại văn phòng" at bounding box center [1126, 394] width 193 height 20
type input "0"
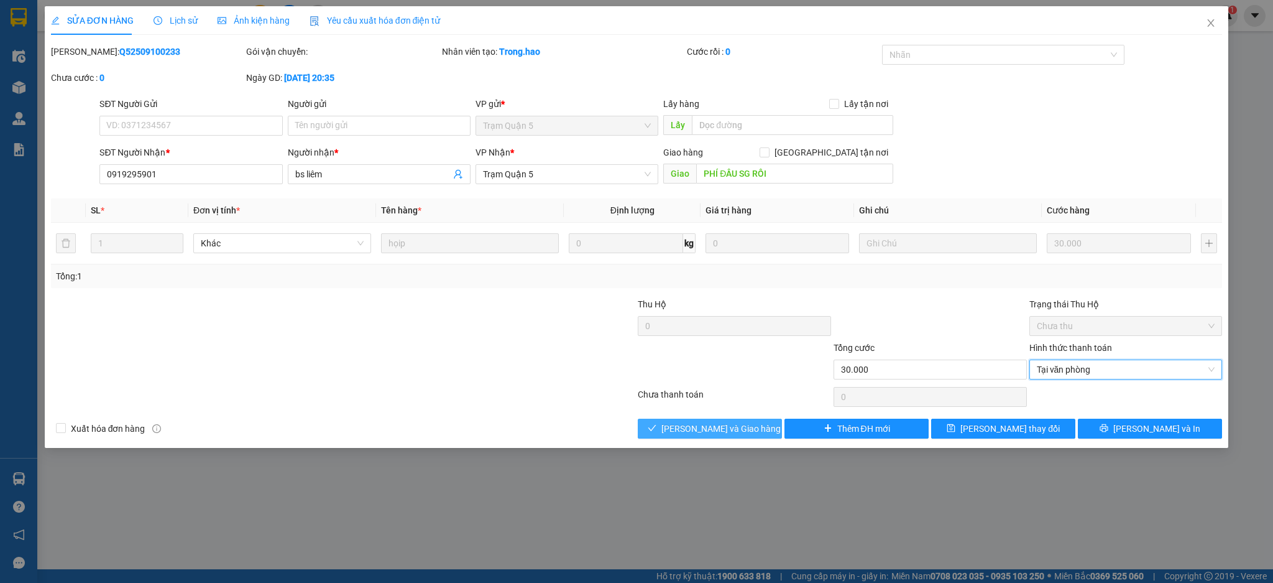
drag, startPoint x: 732, startPoint y: 424, endPoint x: 775, endPoint y: 401, distance: 48.1
click at [732, 423] on span "Lưu và Giao hàng" at bounding box center [720, 429] width 119 height 14
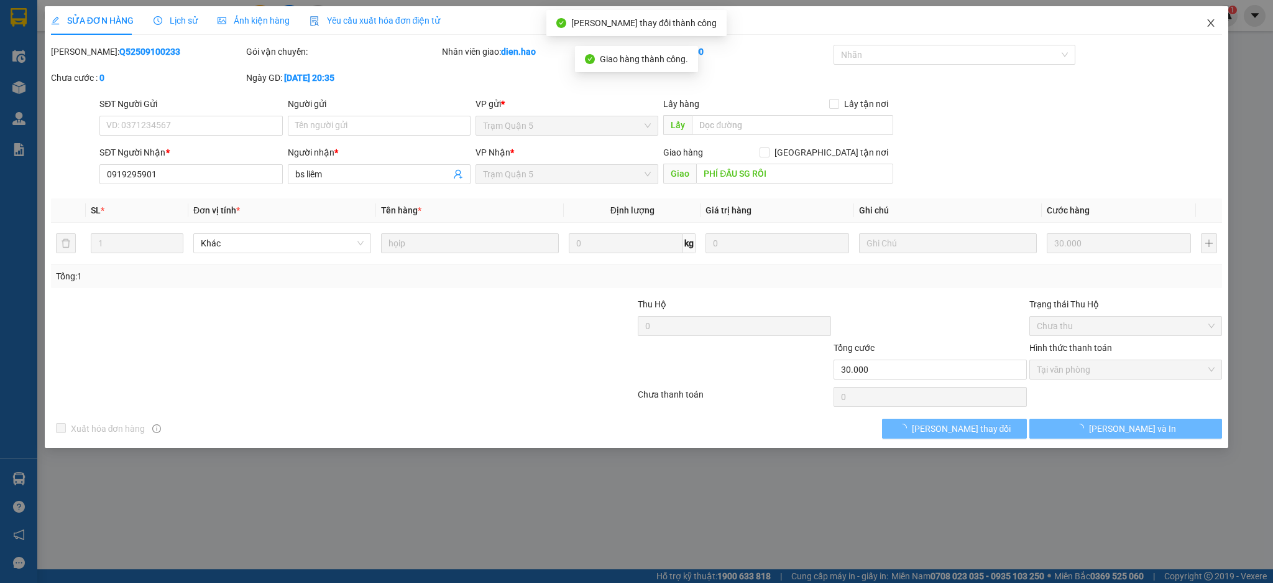
click at [1209, 32] on span "Close" at bounding box center [1211, 23] width 35 height 35
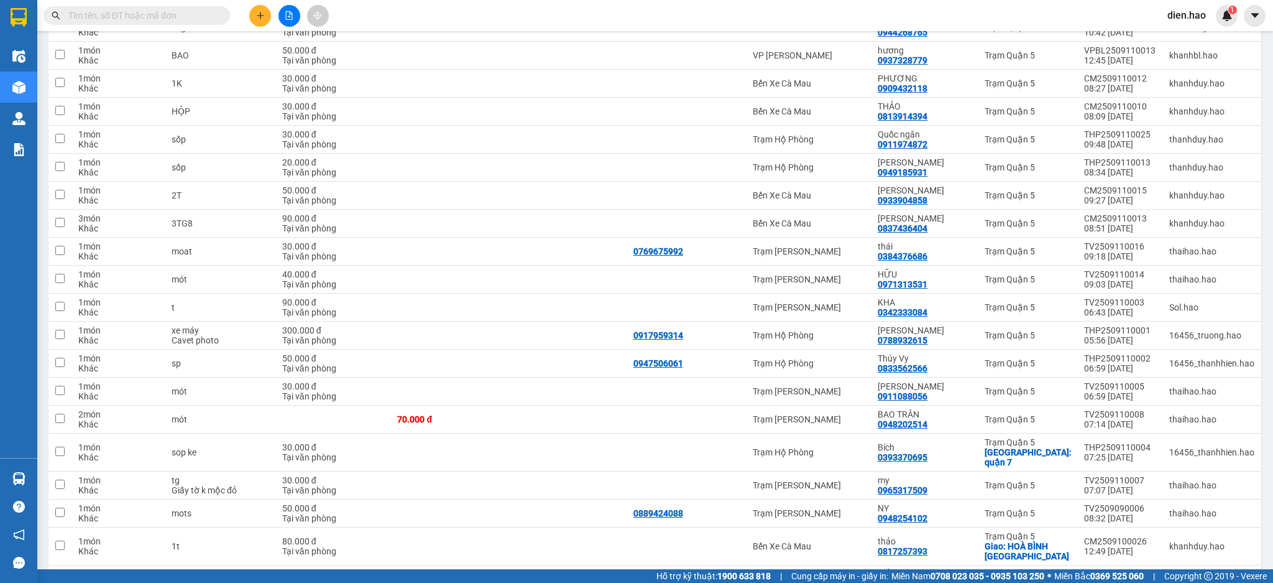
scroll to position [1414, 0]
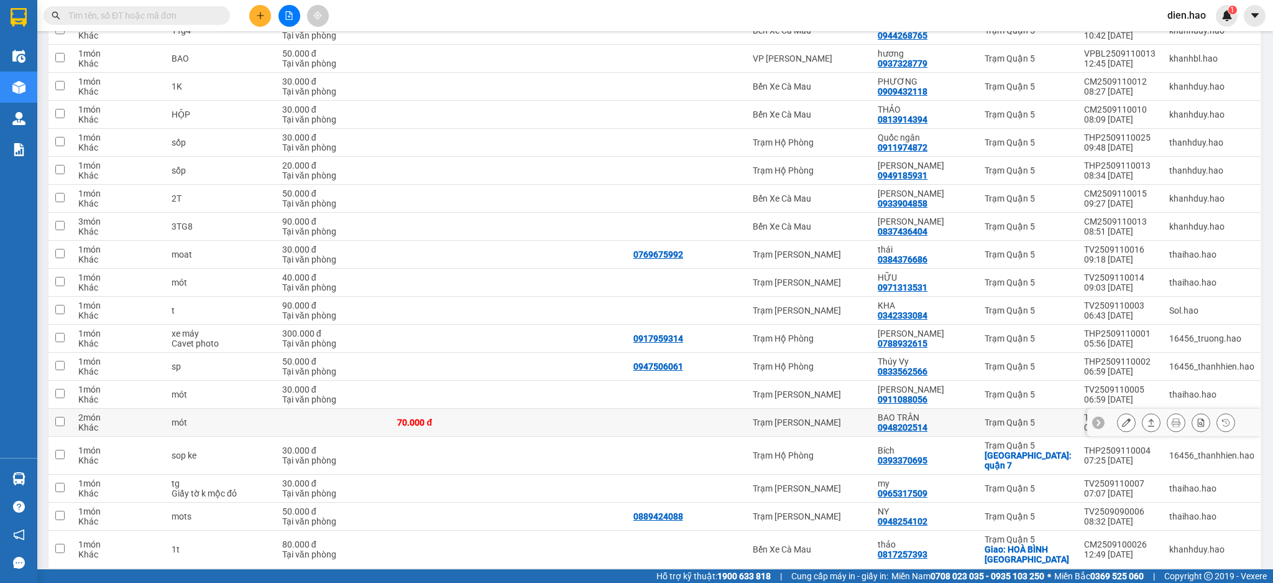
click at [1122, 418] on icon at bounding box center [1126, 422] width 9 height 9
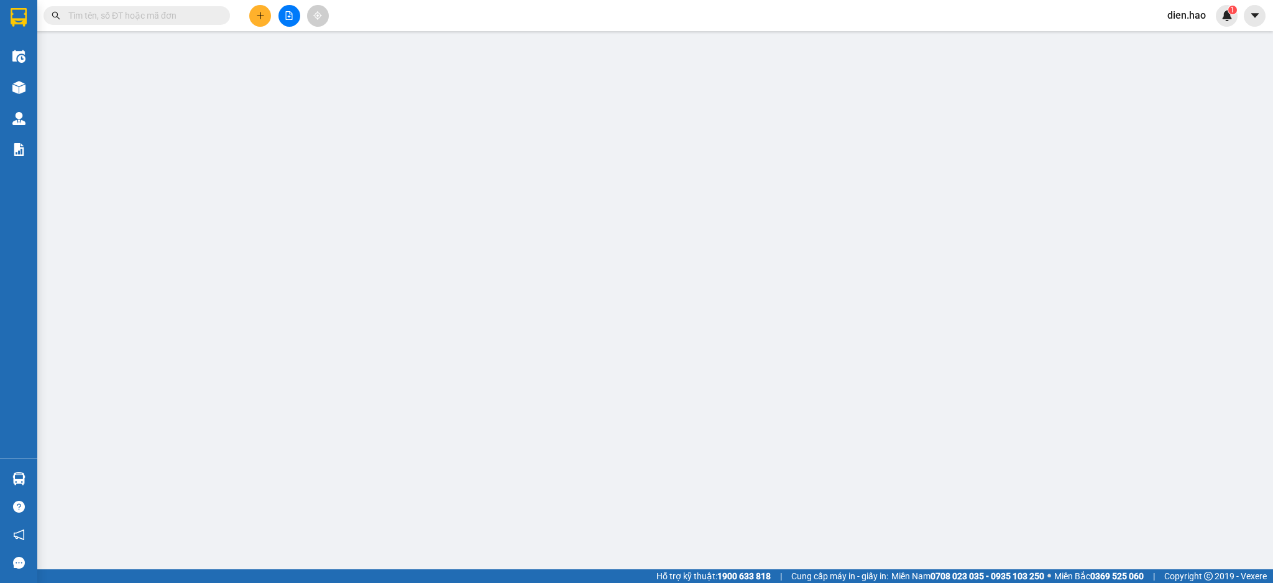
type input "0948202514"
type input "BAO TRÂN"
type input "70.000"
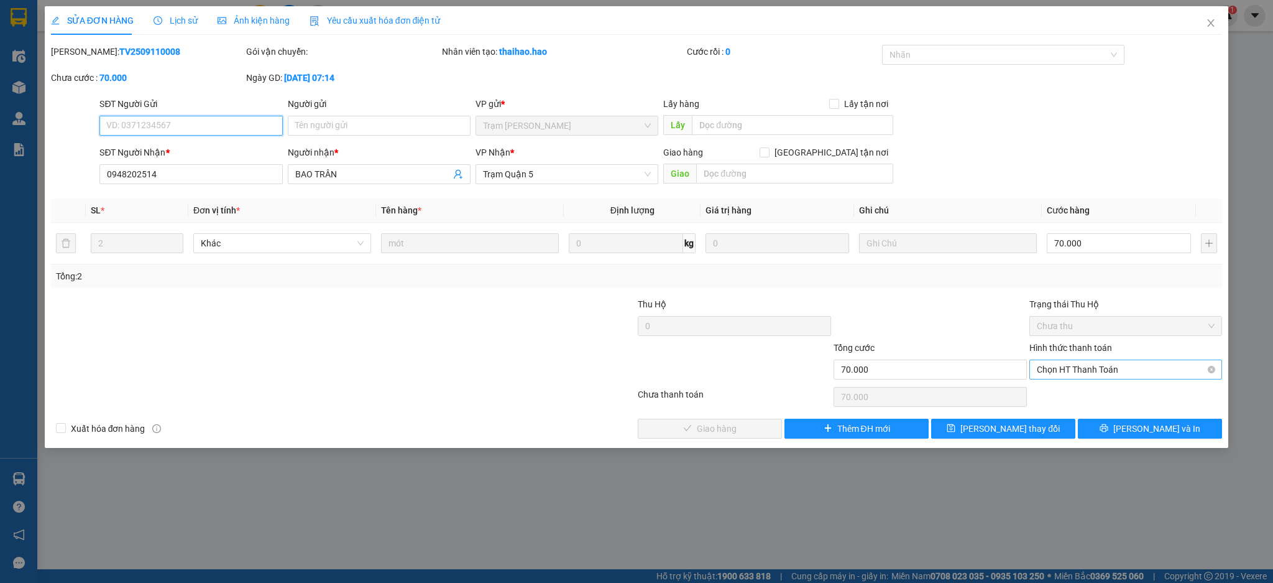
click at [1078, 371] on span "Chọn HT Thanh Toán" at bounding box center [1126, 369] width 178 height 19
click at [1072, 389] on div "Tại văn phòng" at bounding box center [1126, 394] width 178 height 14
type input "0"
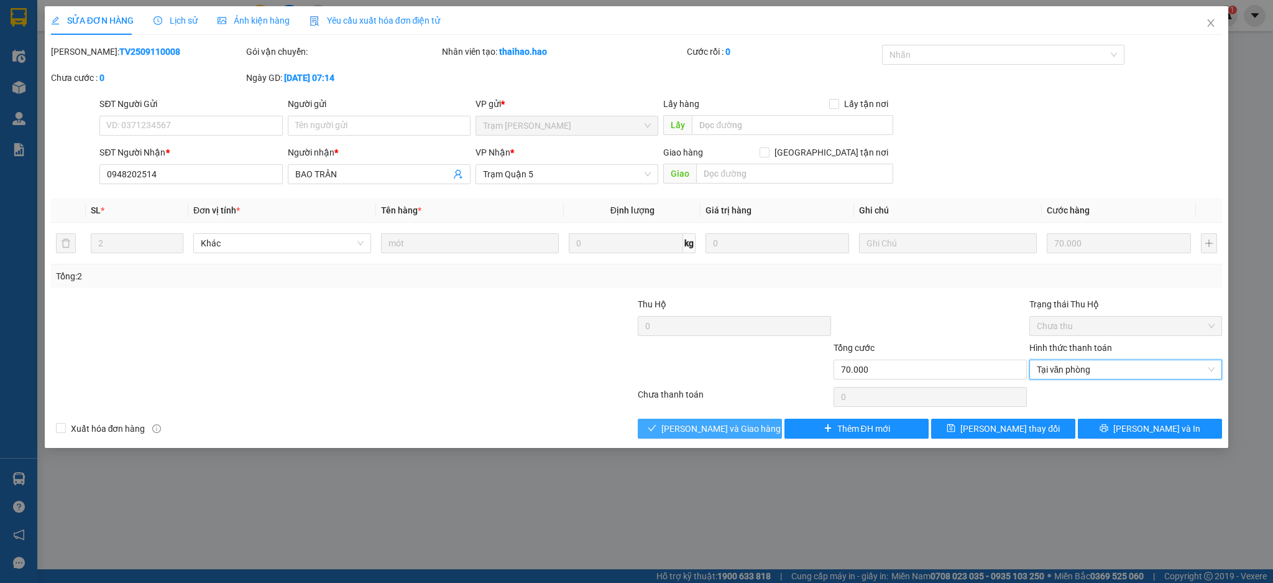
click at [719, 422] on span "Lưu và Giao hàng" at bounding box center [720, 429] width 119 height 14
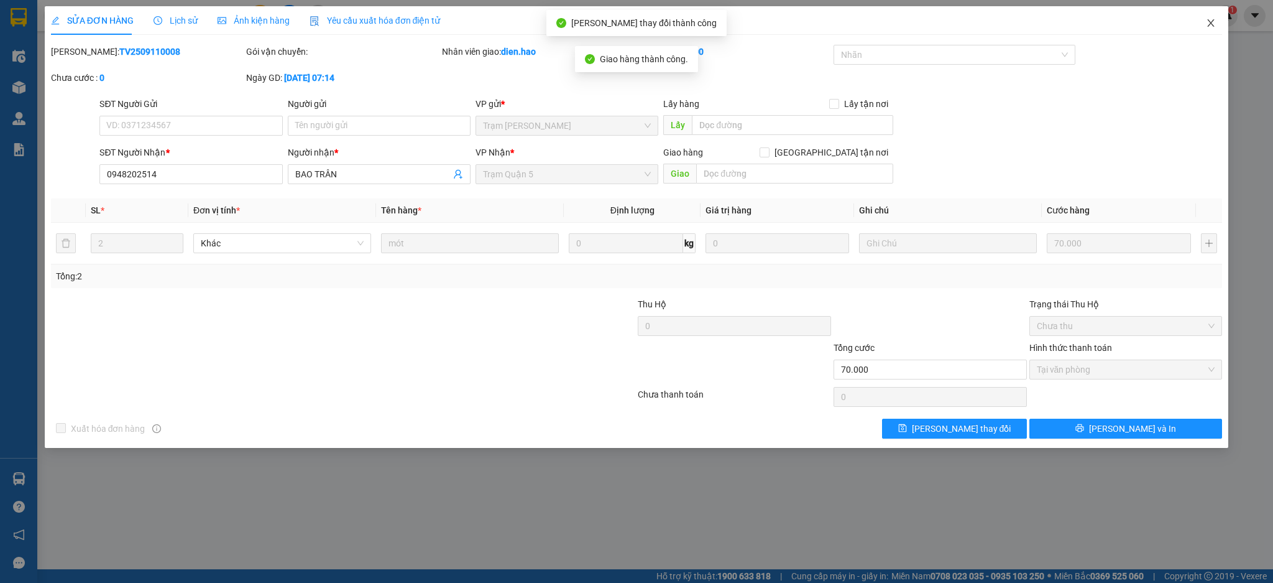
click at [1220, 24] on span "Close" at bounding box center [1211, 23] width 35 height 35
click at [1217, 24] on div "dien.hao 1" at bounding box center [1198, 16] width 80 height 22
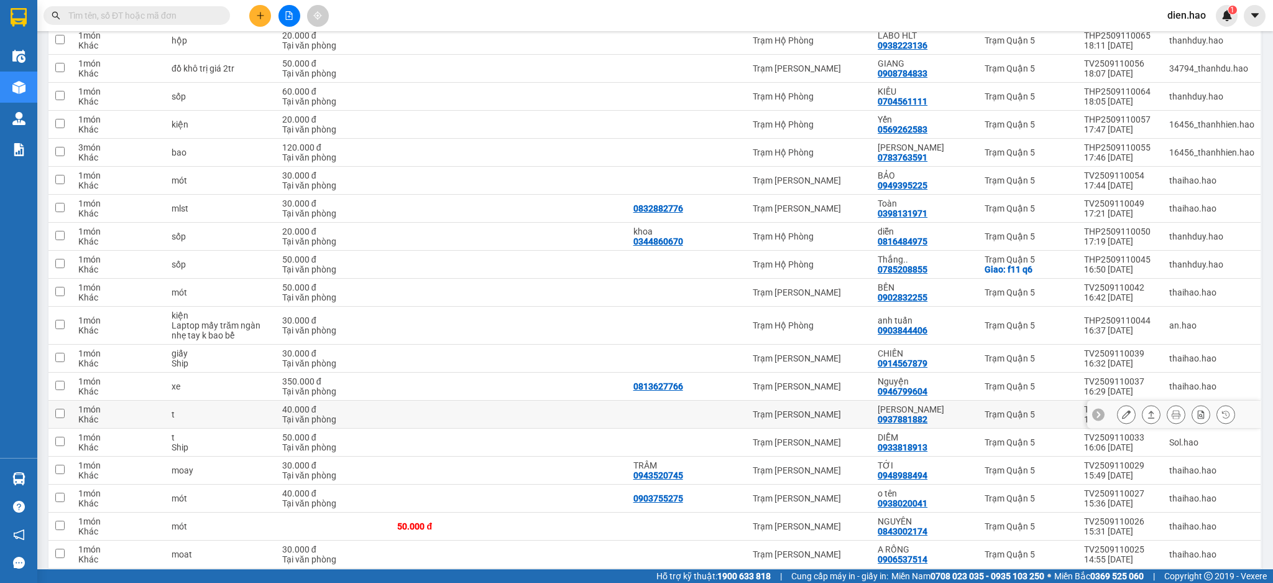
scroll to position [911, 0]
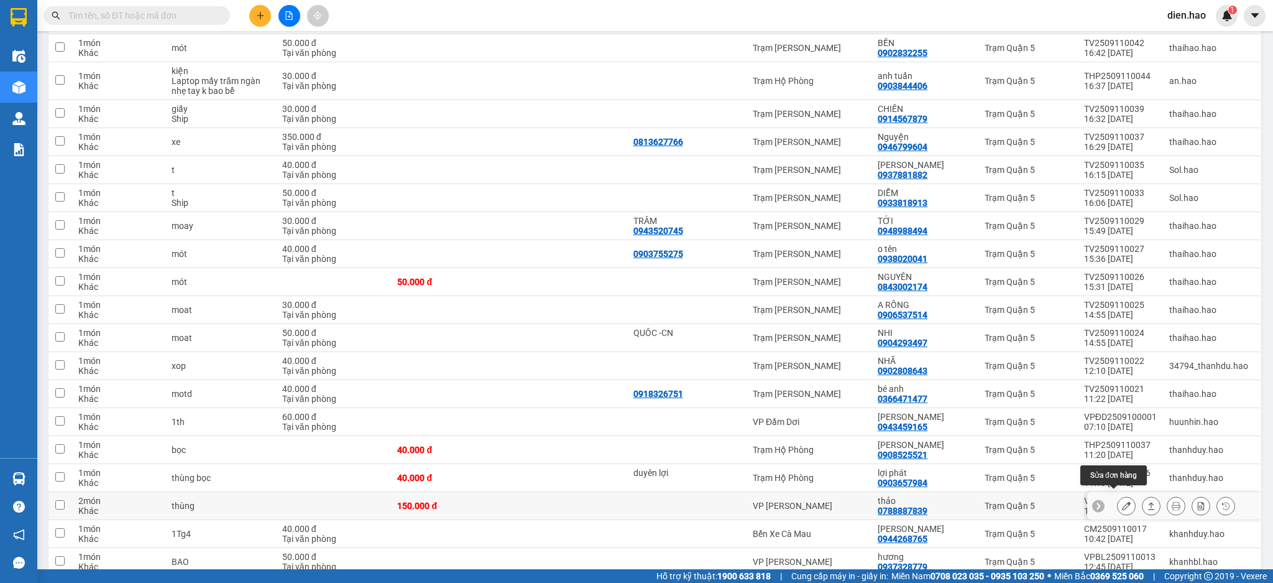
click at [1122, 501] on icon at bounding box center [1126, 505] width 9 height 9
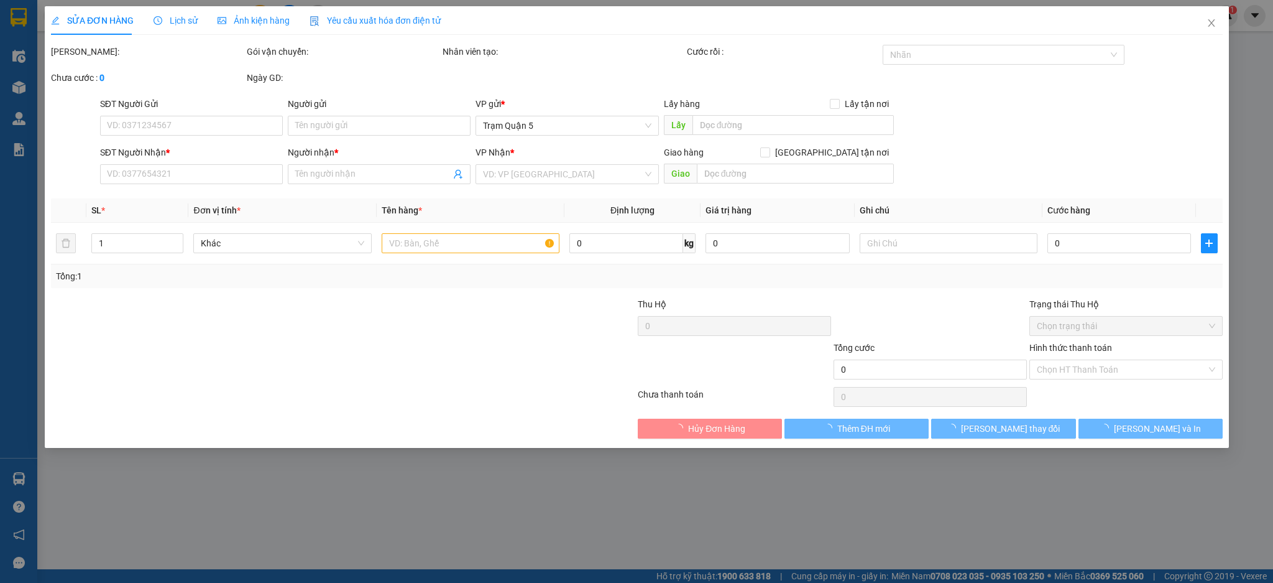
type input "0788887839"
type input "thảo"
type input "150.000"
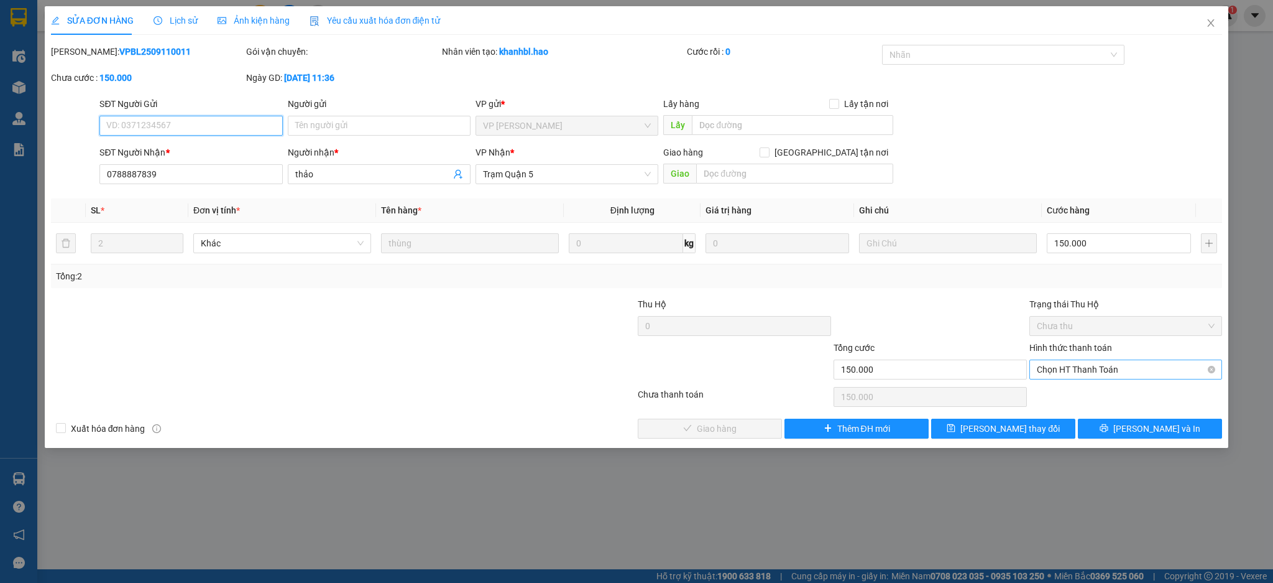
click at [1127, 377] on span "Chọn HT Thanh Toán" at bounding box center [1126, 369] width 178 height 19
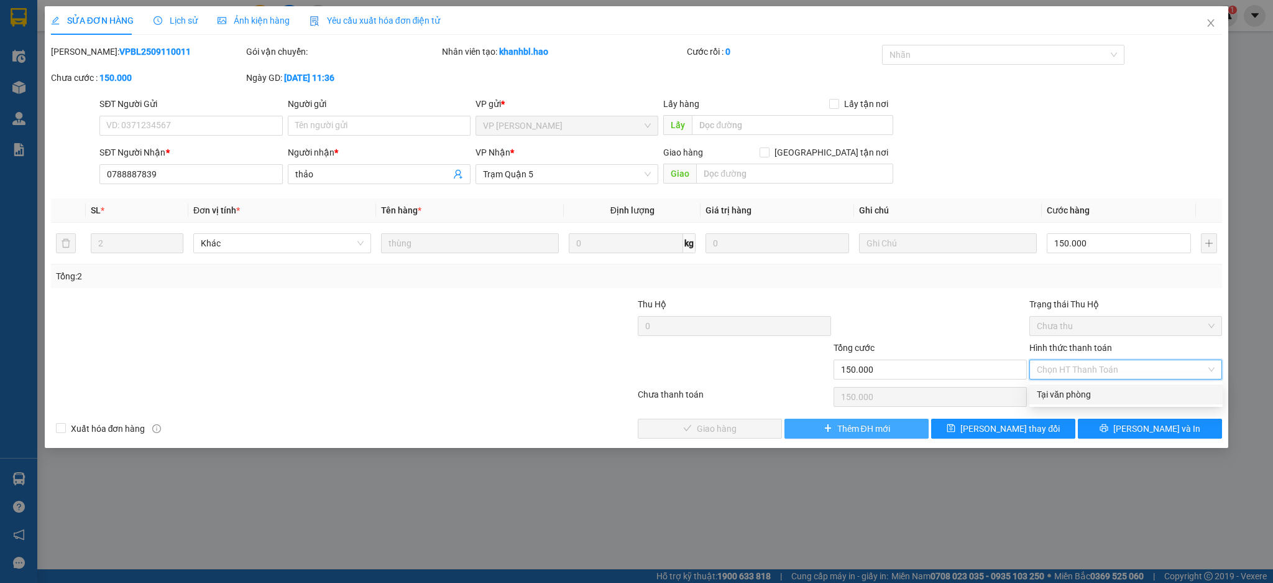
drag, startPoint x: 1118, startPoint y: 392, endPoint x: 838, endPoint y: 421, distance: 281.3
click at [1112, 391] on div "Tại văn phòng" at bounding box center [1126, 394] width 178 height 14
type input "0"
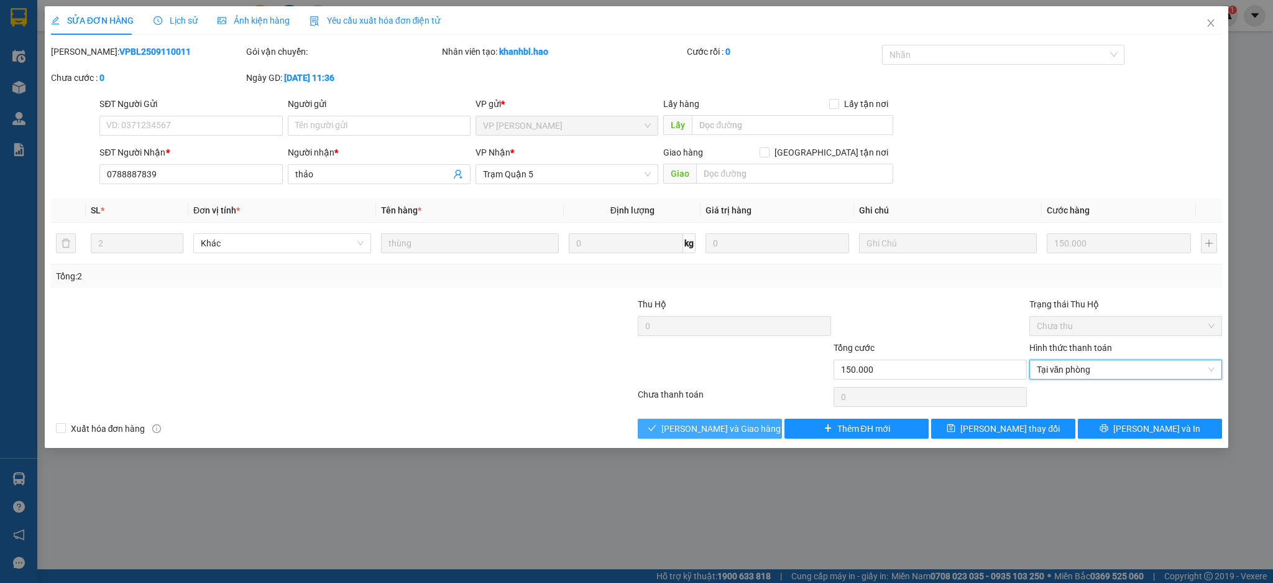
drag, startPoint x: 728, startPoint y: 432, endPoint x: 801, endPoint y: 362, distance: 101.1
click at [734, 429] on span "Lưu và Giao hàng" at bounding box center [720, 429] width 119 height 14
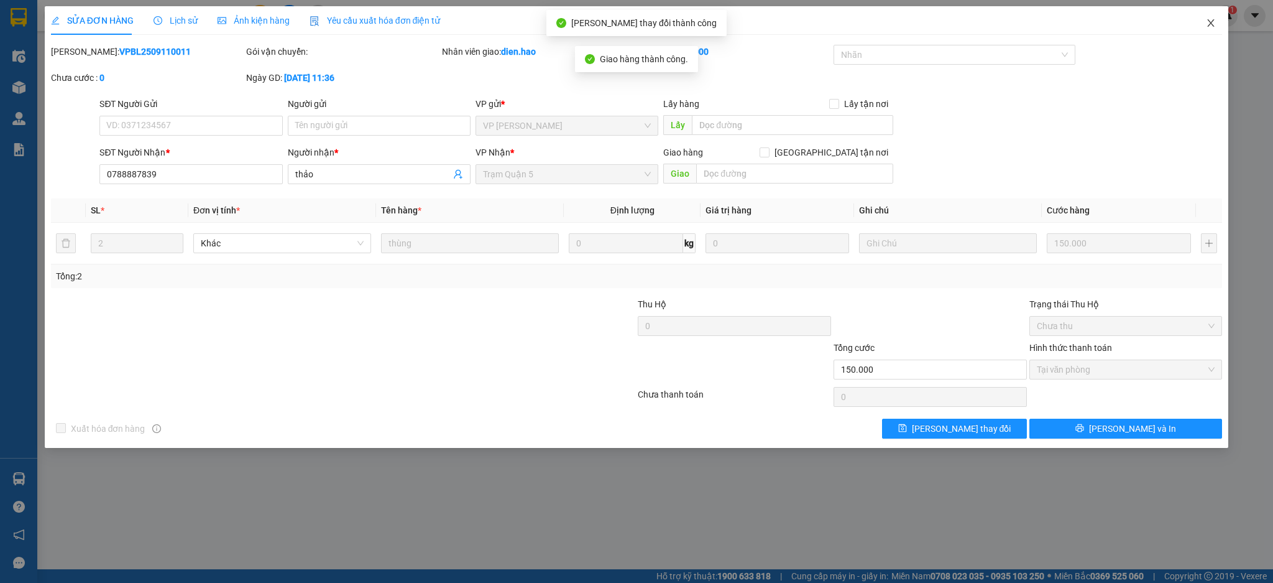
drag, startPoint x: 1218, startPoint y: 25, endPoint x: 1204, endPoint y: 30, distance: 14.4
click at [1218, 26] on span "Close" at bounding box center [1211, 23] width 35 height 35
click at [1204, 30] on div "Kết quả tìm kiếm ( 0 ) Bộ lọc No Data dien.hao 1" at bounding box center [636, 15] width 1273 height 31
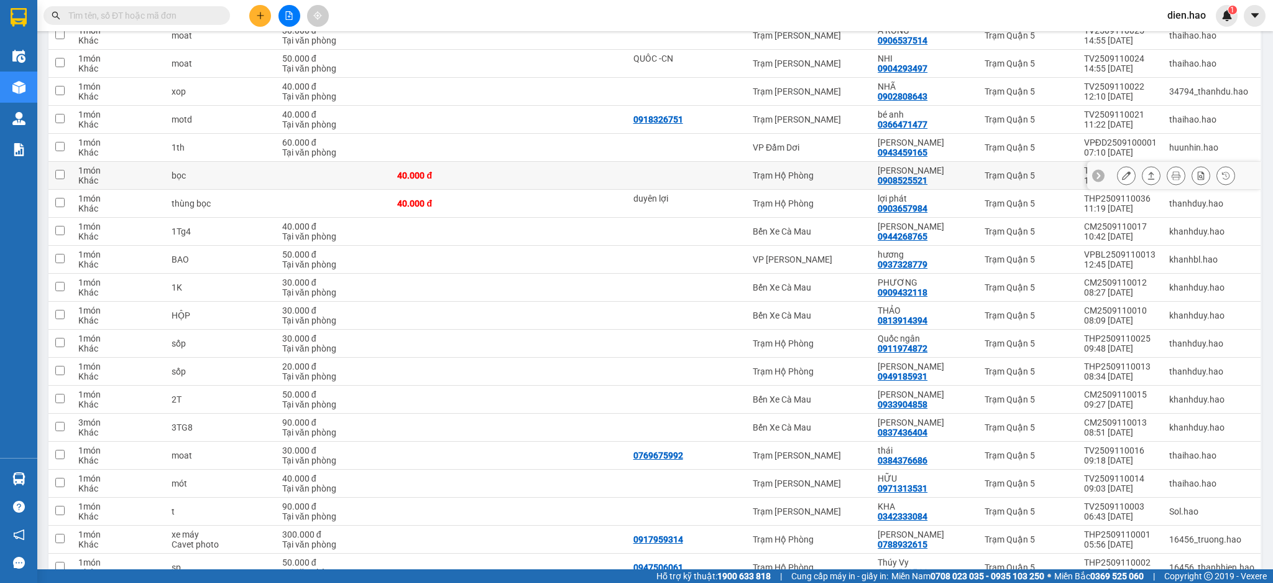
scroll to position [1238, 0]
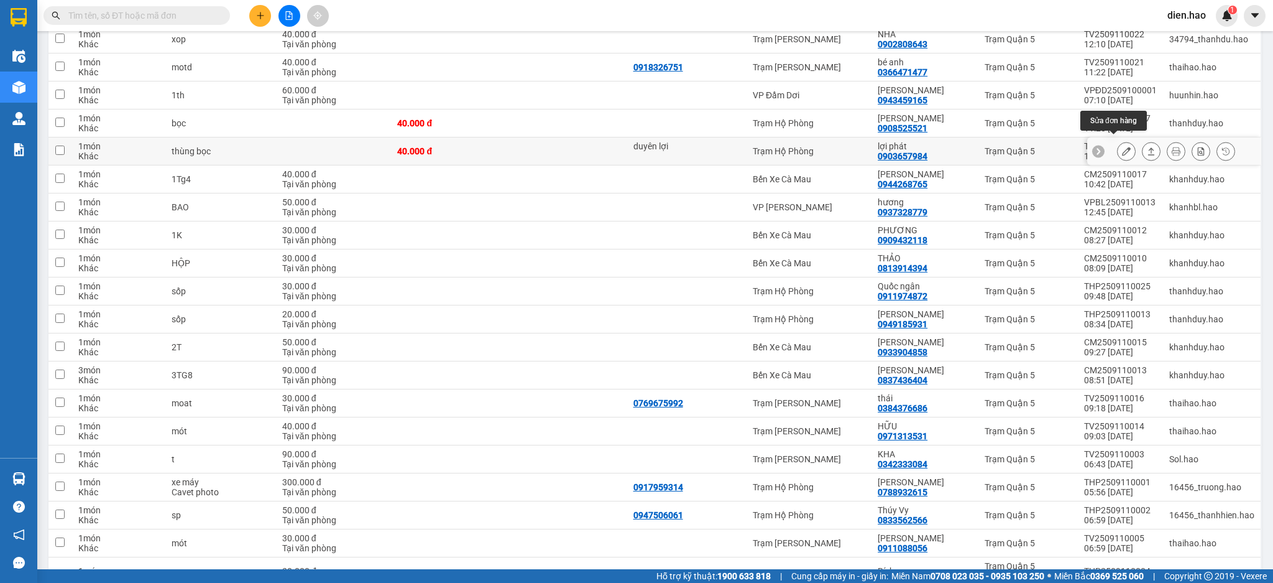
click at [1122, 147] on icon at bounding box center [1126, 151] width 9 height 9
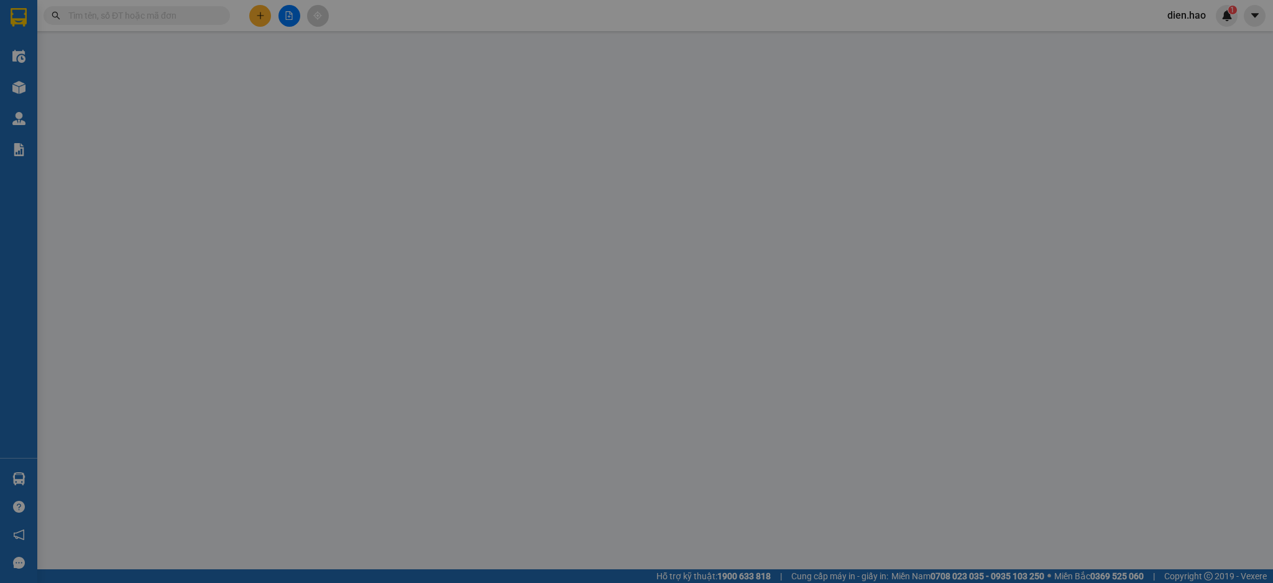
type input "duyên lợi"
type input "0903657984"
type input "lợi phát"
type input "40.000"
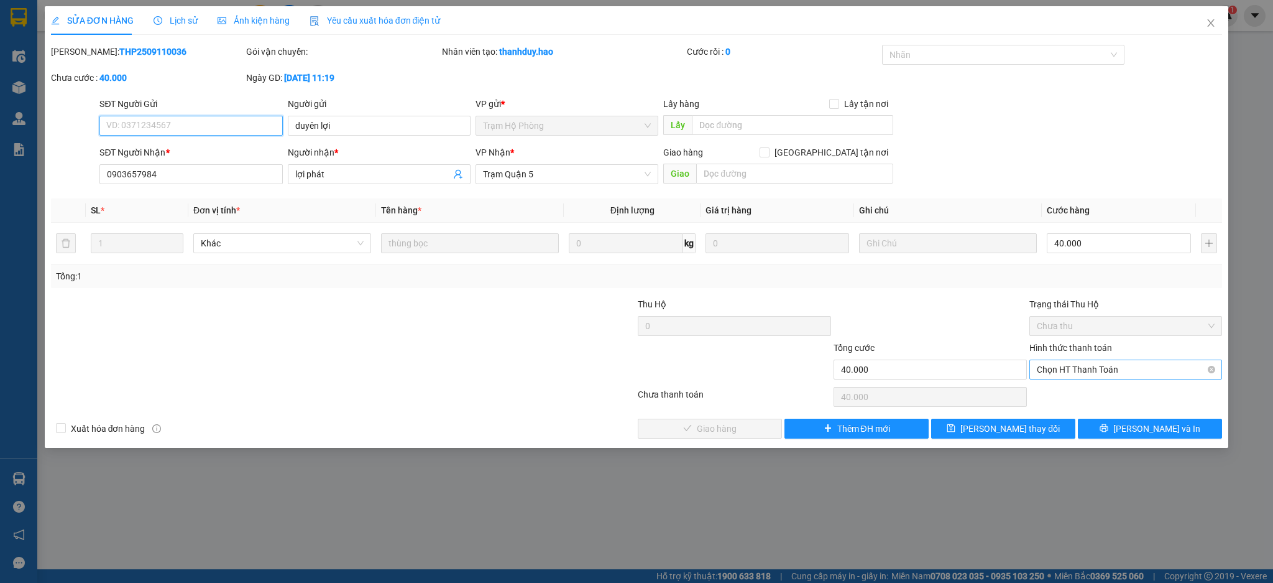
click at [1099, 375] on span "Chọn HT Thanh Toán" at bounding box center [1126, 369] width 178 height 19
click at [1091, 387] on div "Tại văn phòng" at bounding box center [1126, 394] width 178 height 14
type input "0"
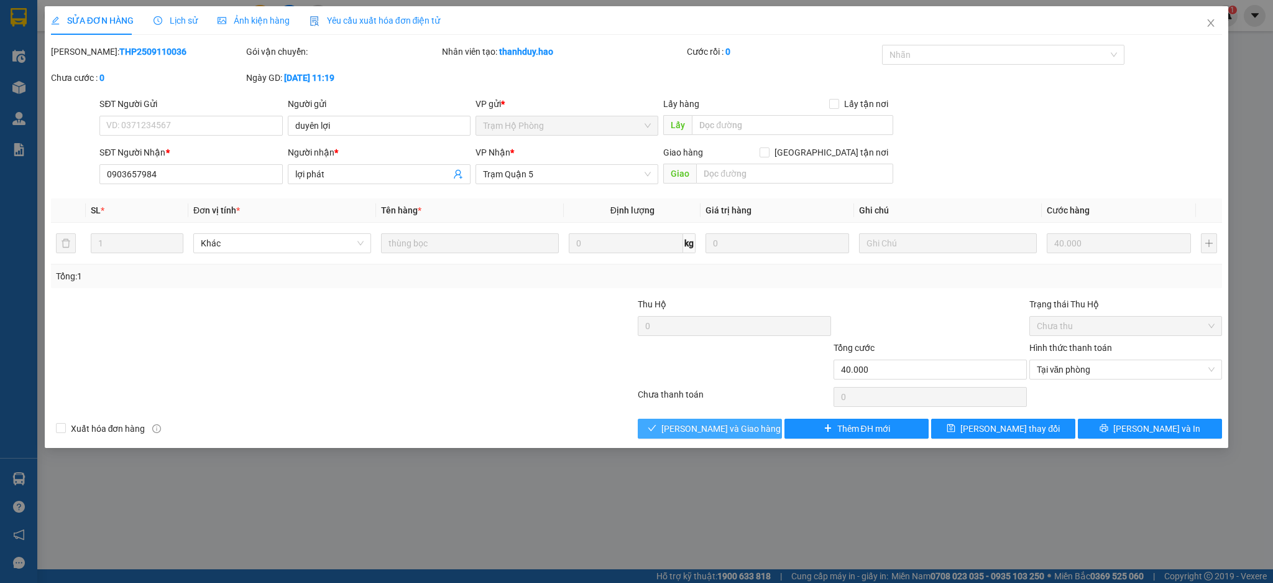
drag, startPoint x: 738, startPoint y: 422, endPoint x: 1176, endPoint y: 149, distance: 516.3
click at [738, 422] on span "Lưu và Giao hàng" at bounding box center [720, 429] width 119 height 14
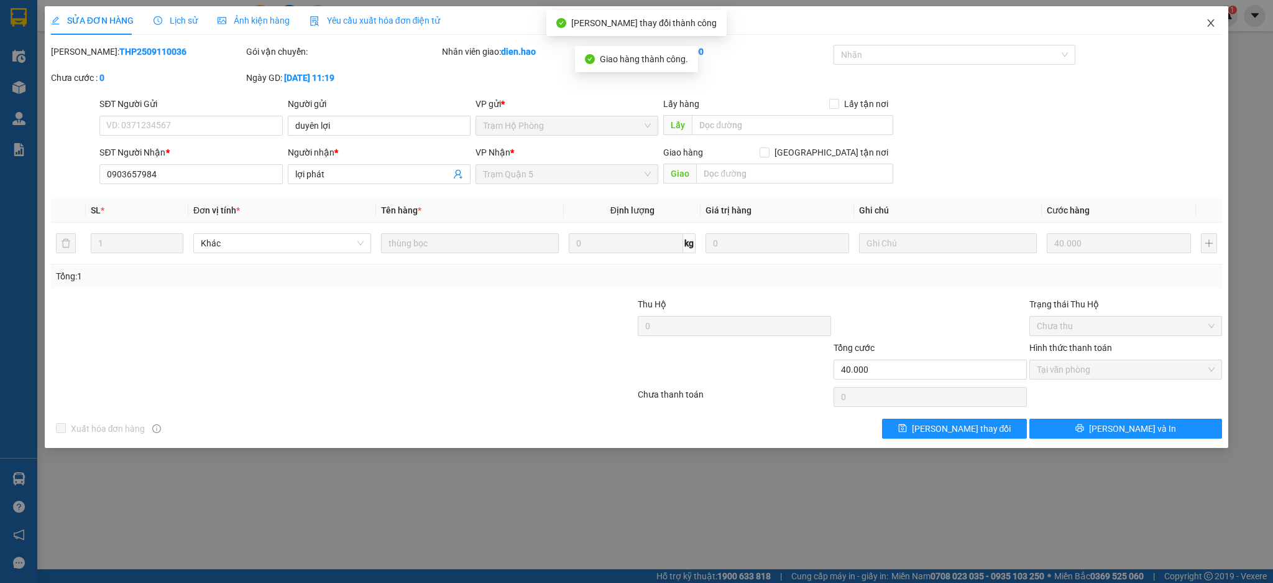
drag, startPoint x: 1220, startPoint y: 25, endPoint x: 1207, endPoint y: 27, distance: 12.5
click at [1219, 27] on span "Close" at bounding box center [1211, 23] width 35 height 35
click at [1207, 27] on div "Kết quả tìm kiếm ( 0 ) Bộ lọc No Data dien.hao 1" at bounding box center [636, 15] width 1273 height 31
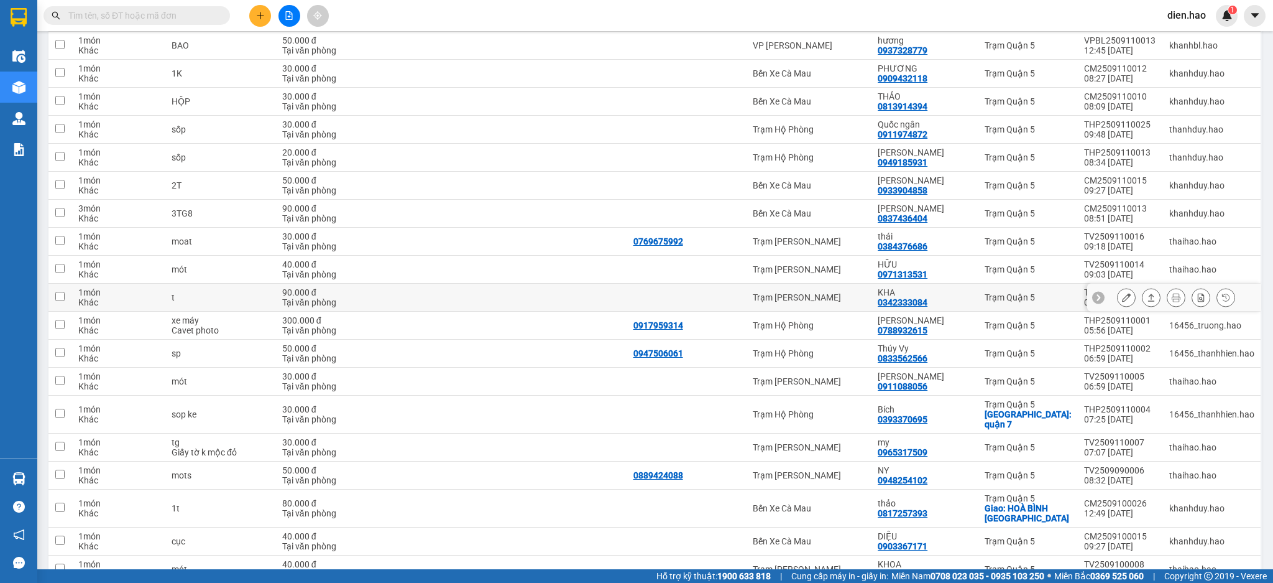
scroll to position [1040, 0]
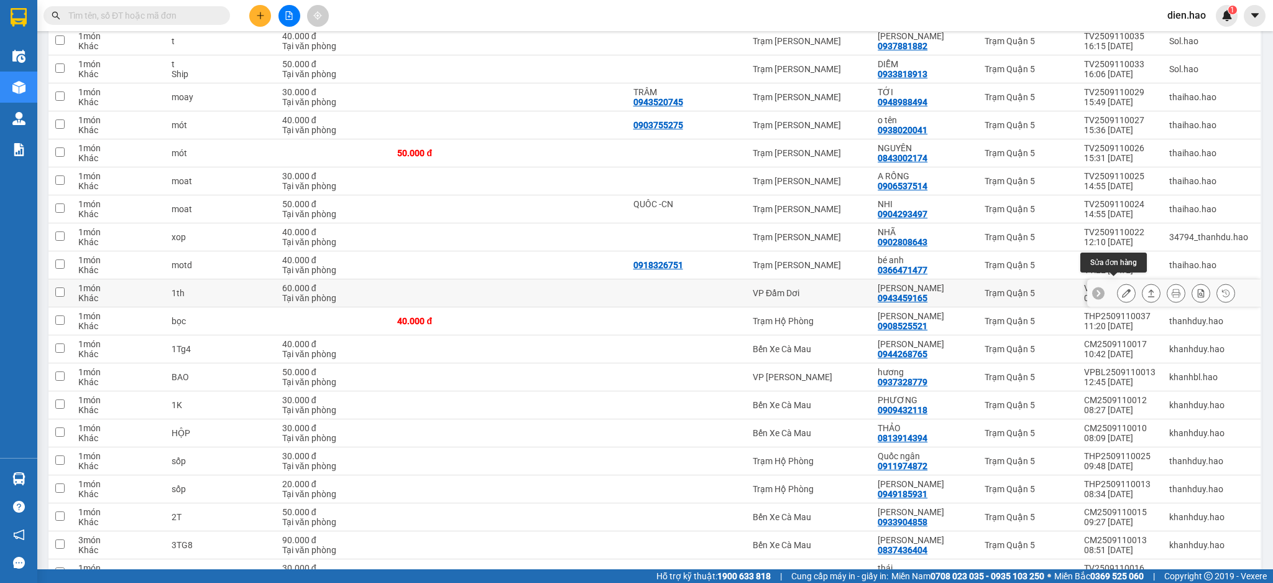
click at [1122, 288] on icon at bounding box center [1126, 292] width 9 height 9
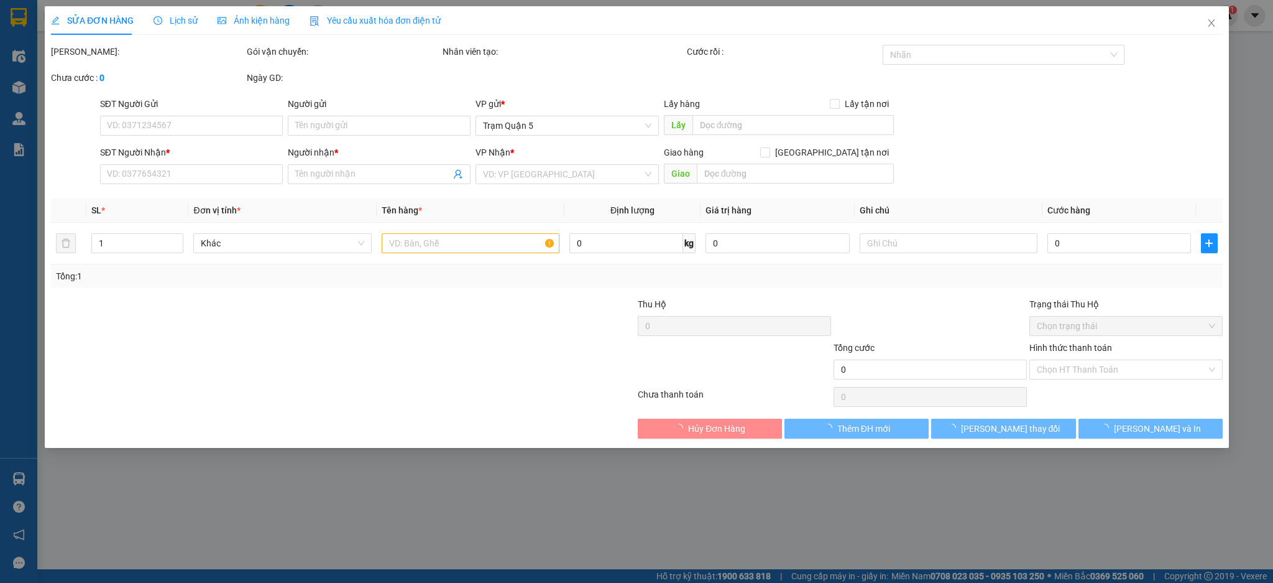
type input "0943459165"
type input "LÂM THẢO"
type input "60.000"
type input "0"
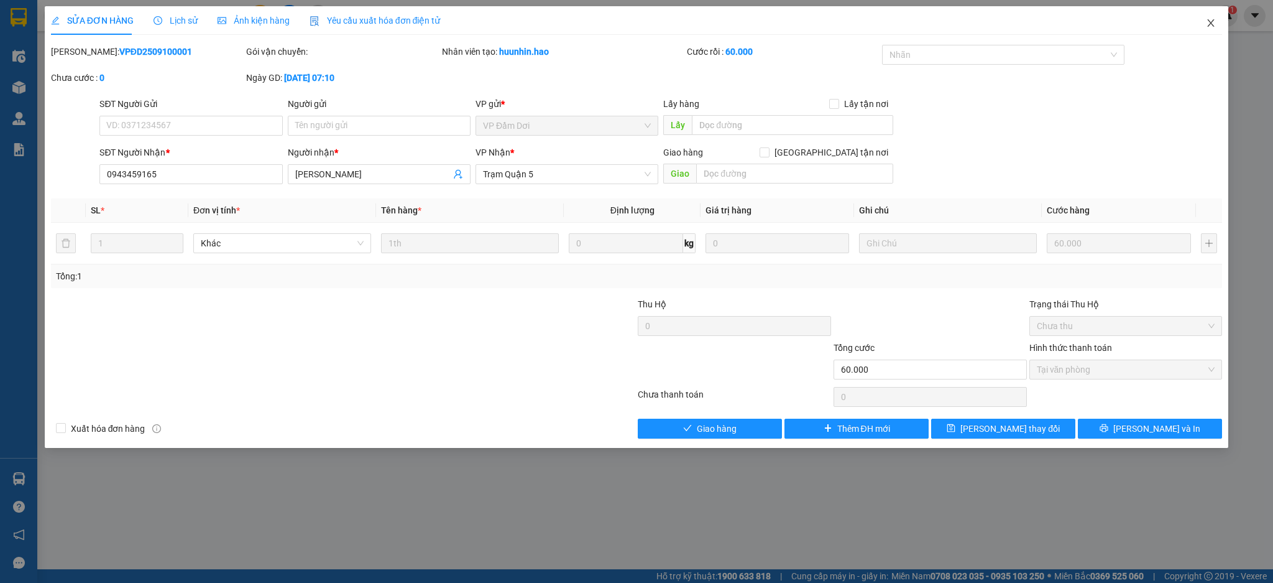
click at [1204, 32] on span "Close" at bounding box center [1211, 23] width 35 height 35
click at [1208, 27] on div "Kết quả tìm kiếm ( 0 ) Bộ lọc No Data dien.hao 1" at bounding box center [636, 15] width 1273 height 31
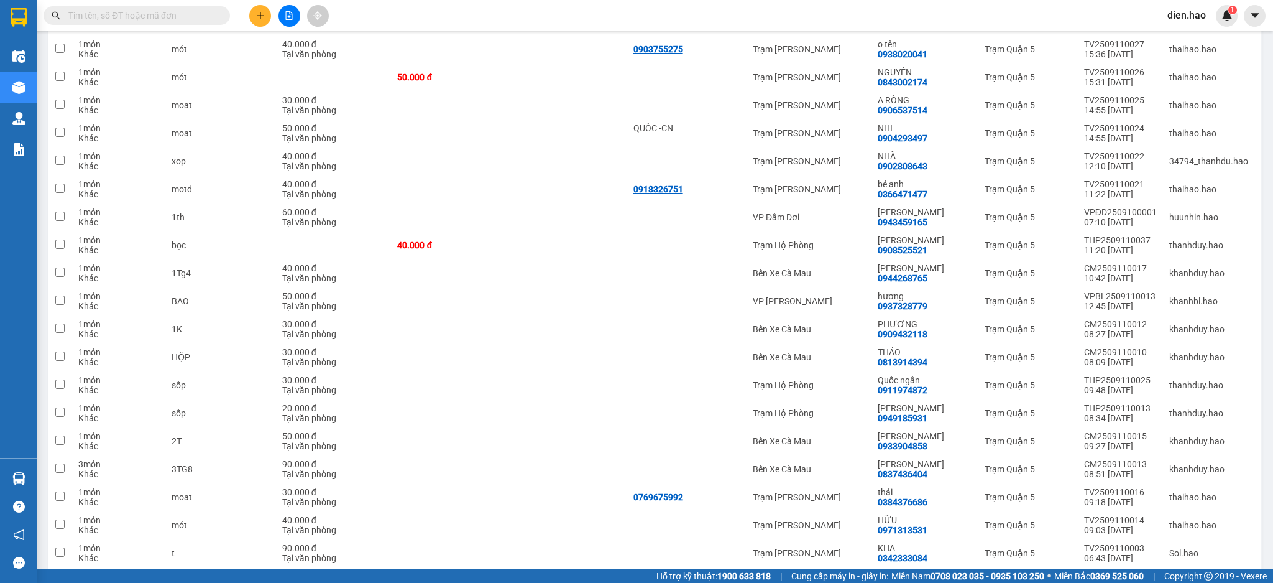
scroll to position [1146, 0]
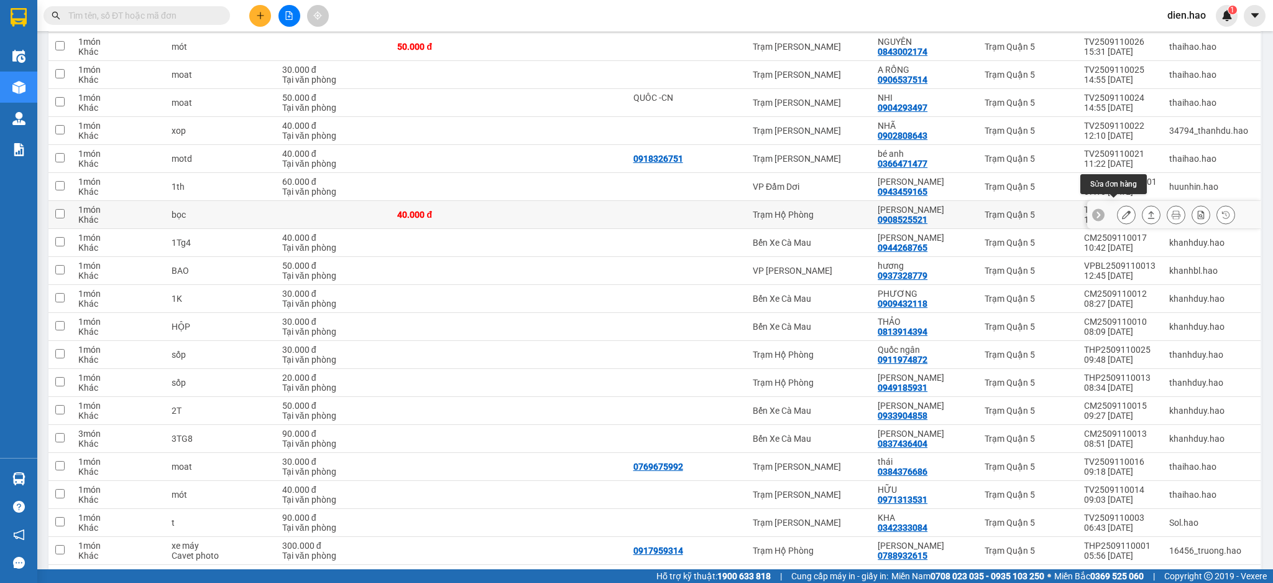
click at [1122, 210] on icon at bounding box center [1126, 214] width 9 height 9
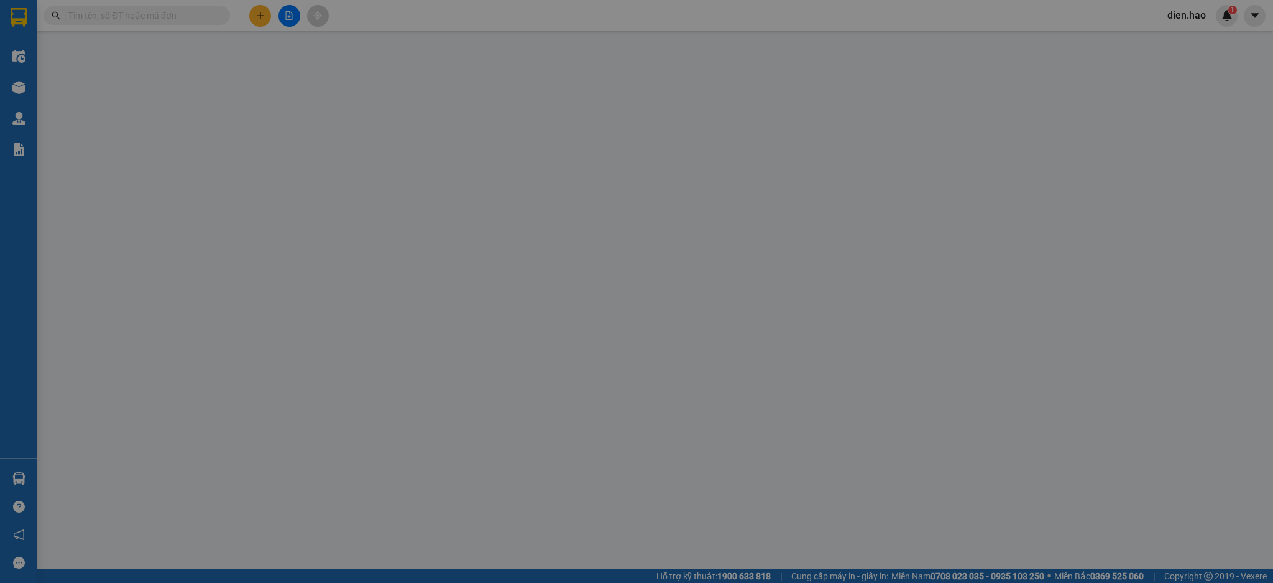
type input "0908525521"
type input "ngọc mỹ"
type input "40.000"
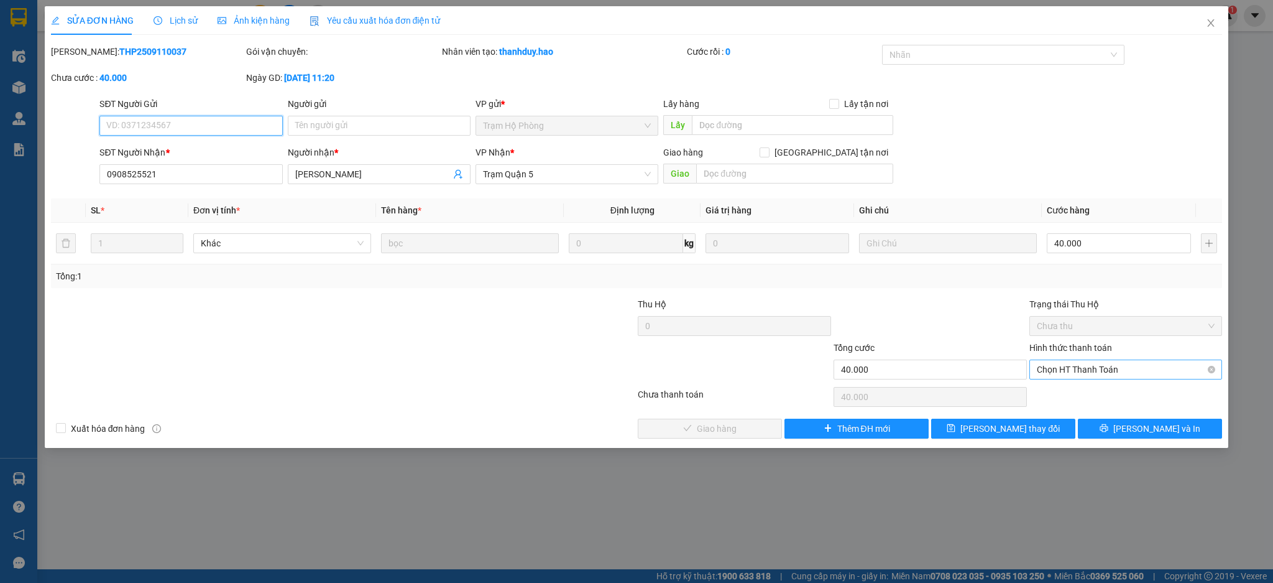
click at [1062, 361] on span "Chọn HT Thanh Toán" at bounding box center [1126, 369] width 178 height 19
drag, startPoint x: 1064, startPoint y: 377, endPoint x: 938, endPoint y: 384, distance: 127.0
click at [1062, 394] on div "Tại văn phòng" at bounding box center [1126, 394] width 178 height 14
type input "0"
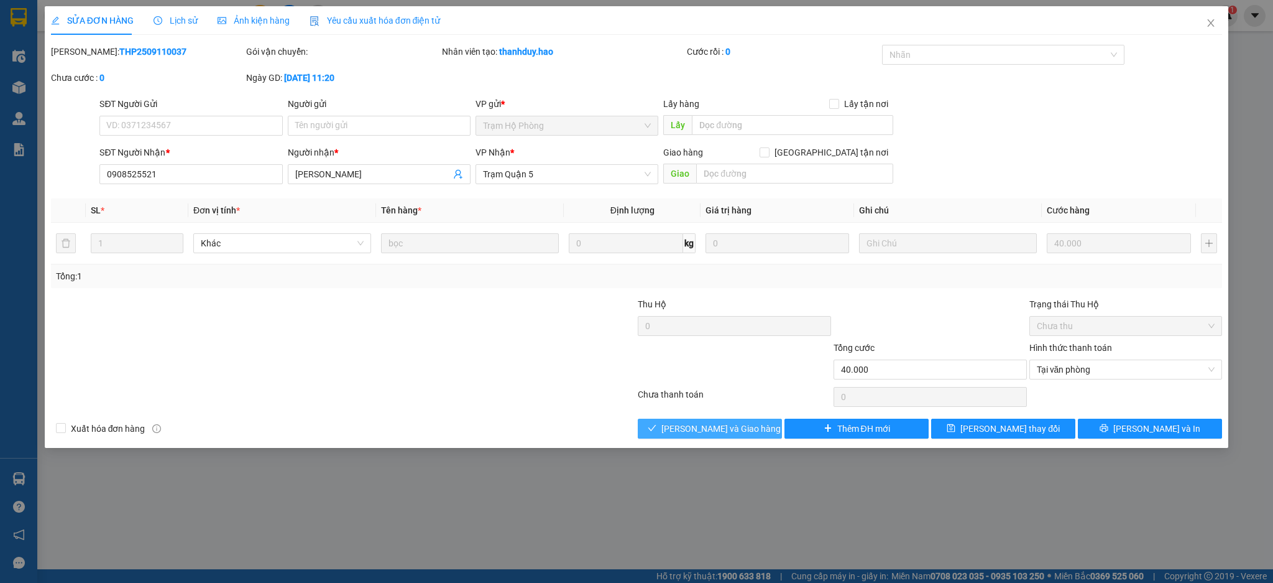
click at [684, 433] on span "Lưu và Giao hàng" at bounding box center [720, 429] width 119 height 14
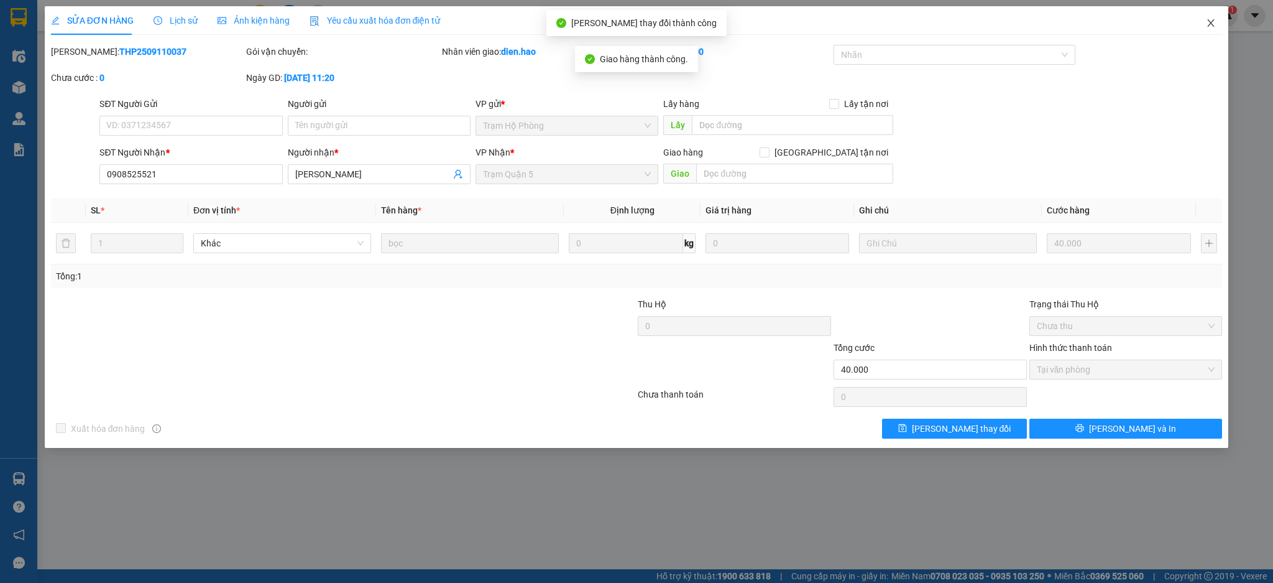
click at [1209, 31] on span "Close" at bounding box center [1211, 23] width 35 height 35
click at [1209, 31] on main at bounding box center [636, 284] width 1273 height 569
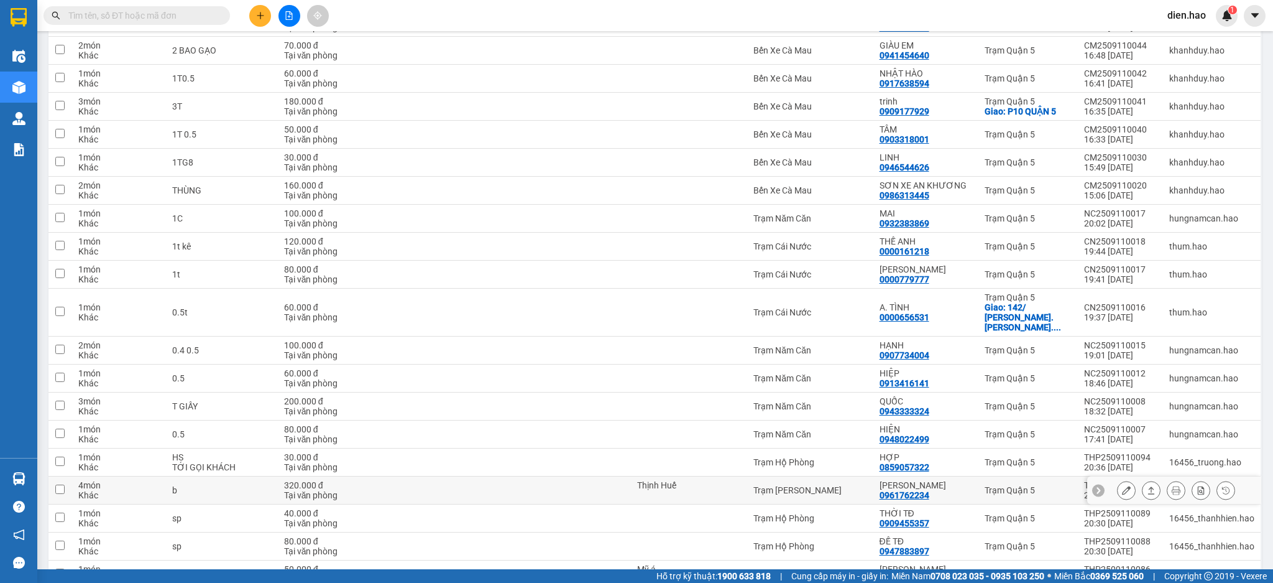
scroll to position [2562, 0]
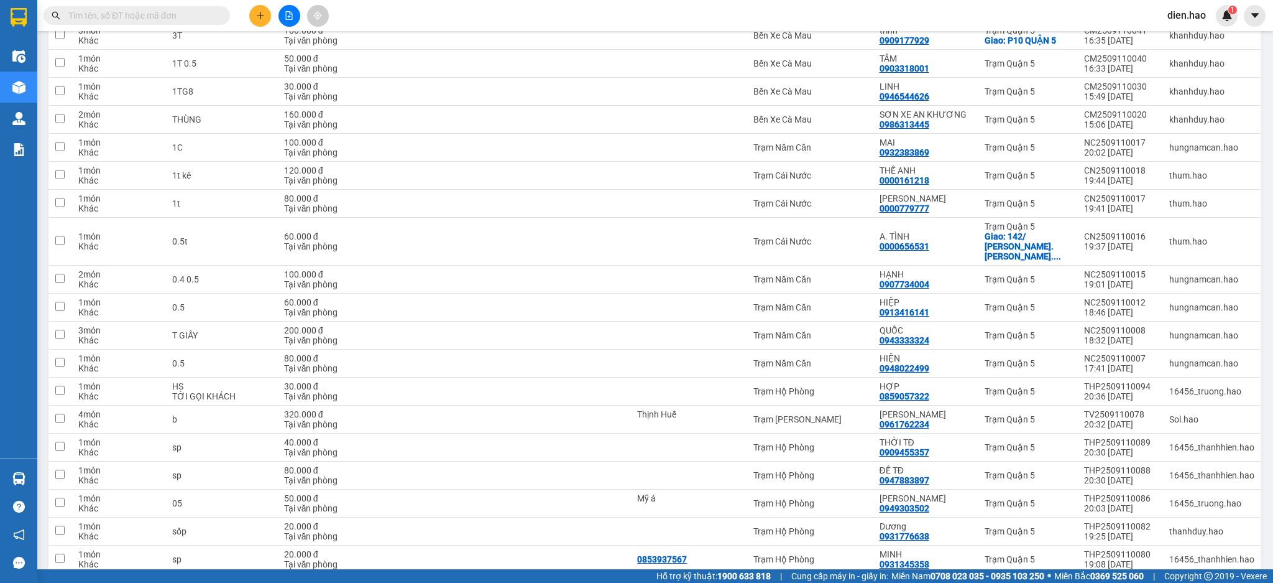
click at [1008, 582] on button "2" at bounding box center [1017, 593] width 19 height 19
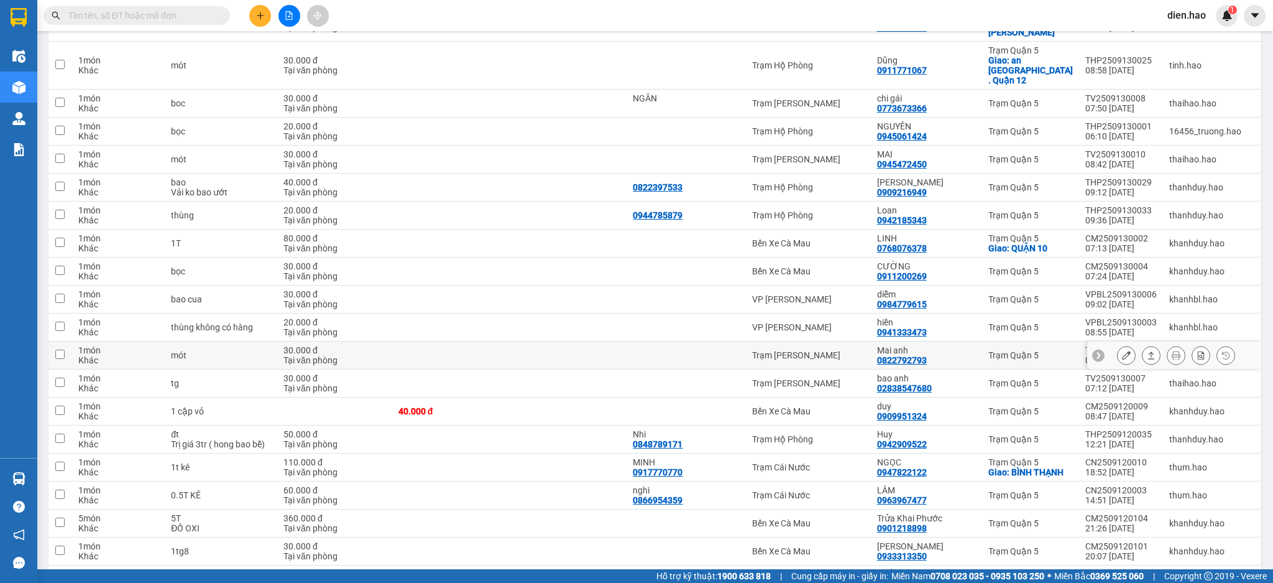
scroll to position [663, 0]
click at [194, 19] on input "text" at bounding box center [141, 16] width 147 height 14
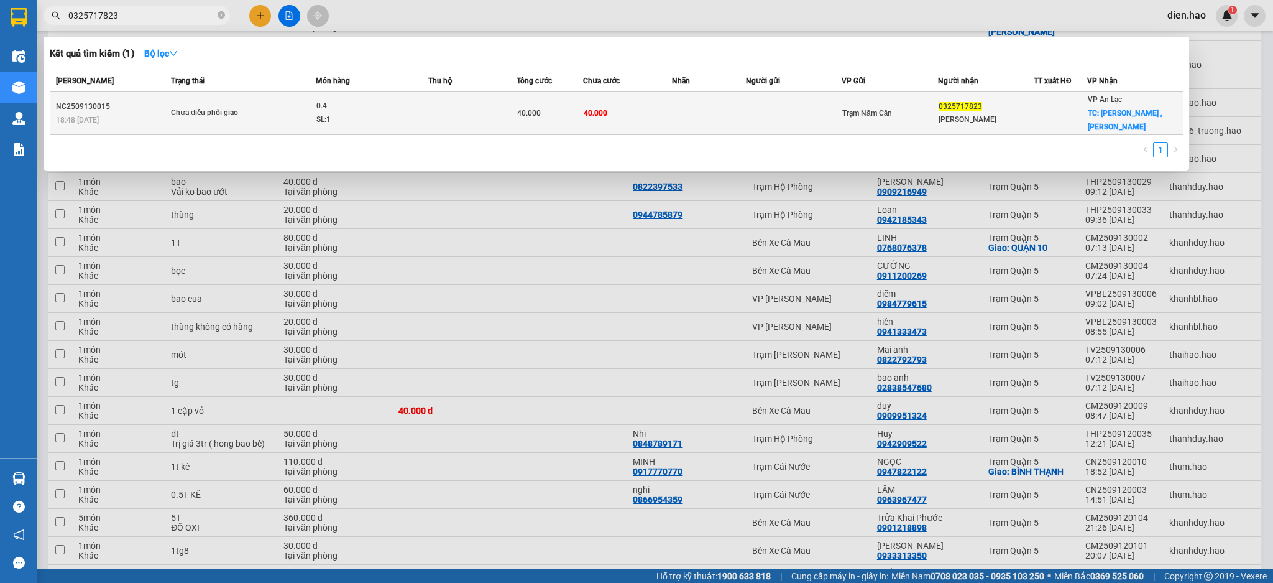
type input "0325717823"
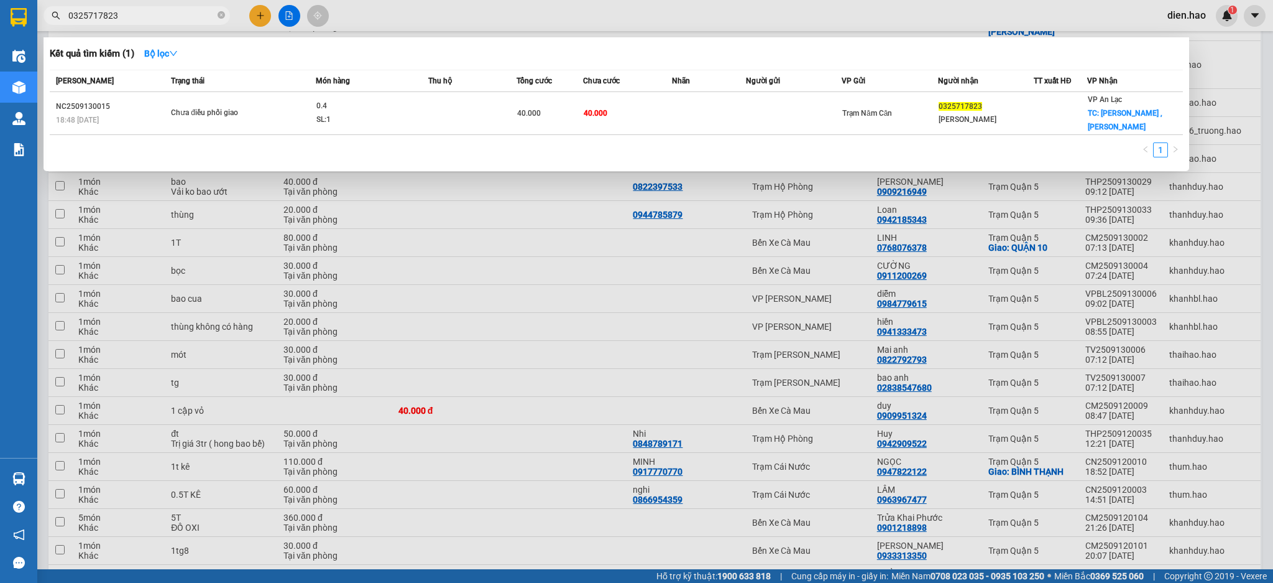
click at [619, 118] on td "40.000" at bounding box center [627, 113] width 89 height 43
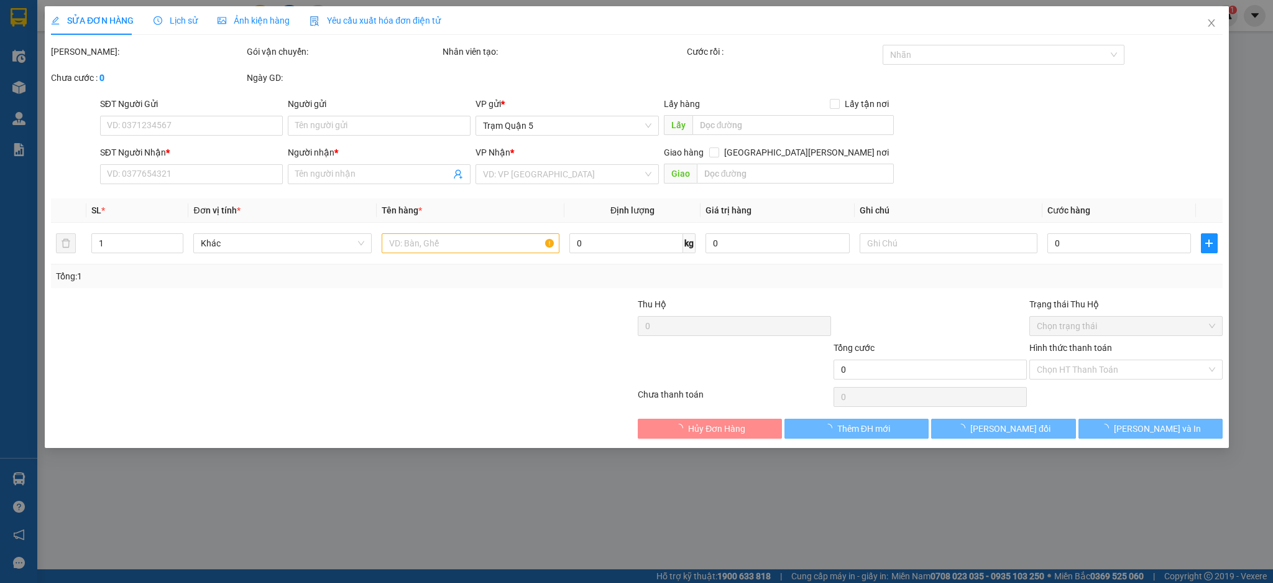
type input "0325717823"
type input "GIA HUY"
checkbox input "true"
type input "NGUYEN XIEN , LONG BINH"
type input "40.000"
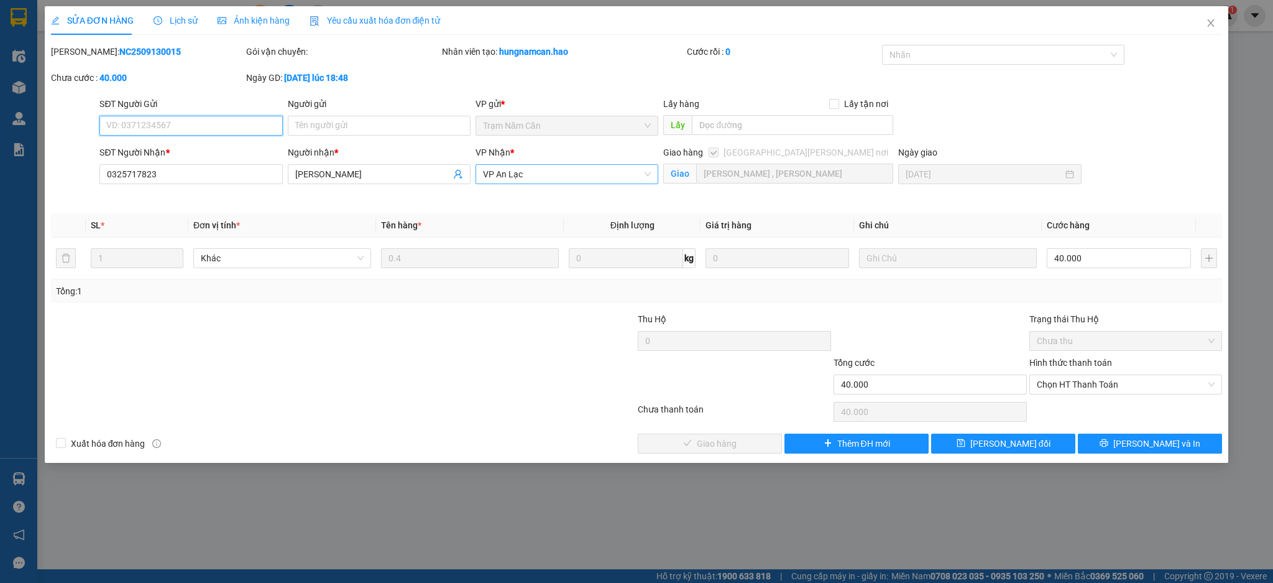
click at [572, 167] on span "VP An Lạc" at bounding box center [567, 174] width 168 height 19
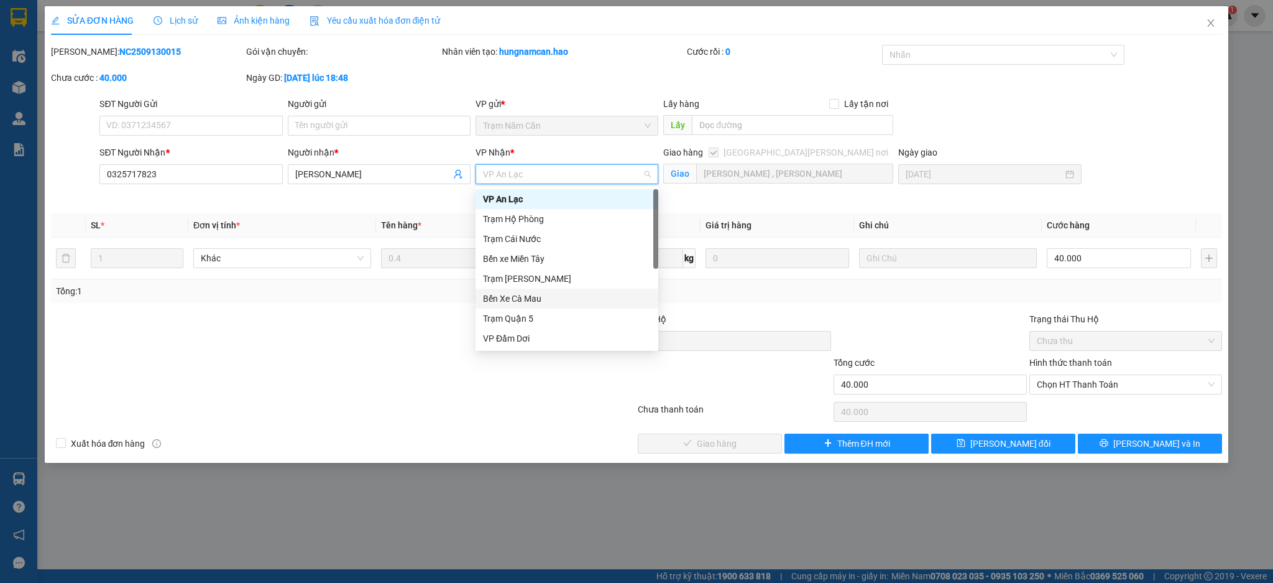
scroll to position [99, 0]
click at [538, 213] on div "Trạm Quận 5" at bounding box center [567, 219] width 168 height 14
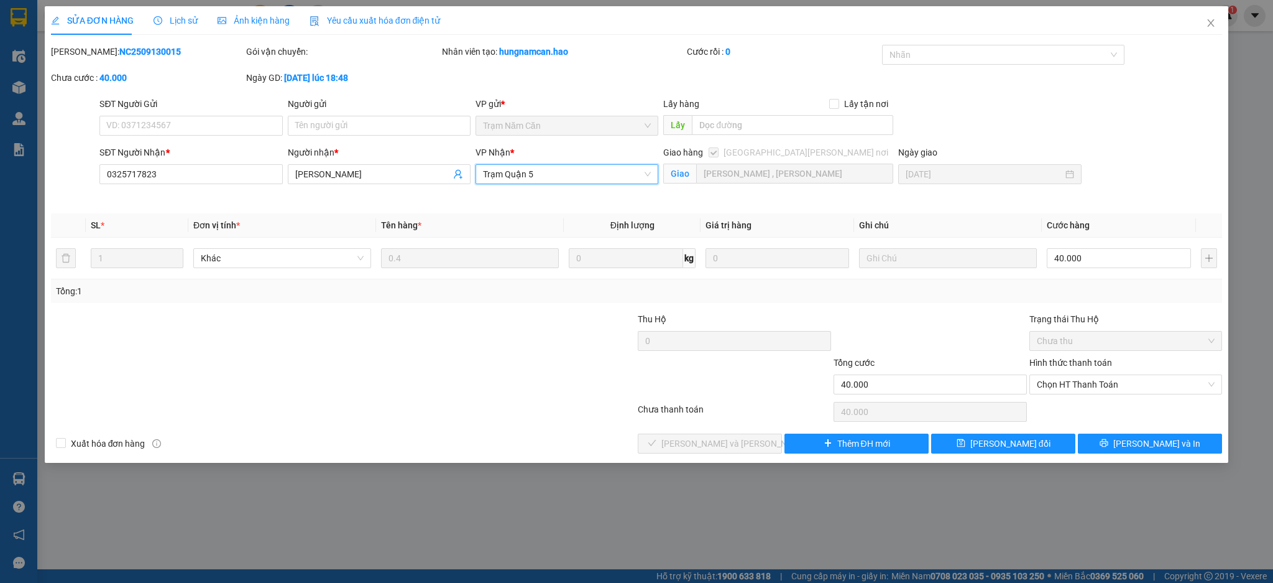
click at [819, 221] on th "Giá trị hàng" at bounding box center [778, 225] width 154 height 24
click at [1082, 380] on span "Chọn HT Thanh Toán" at bounding box center [1126, 384] width 178 height 19
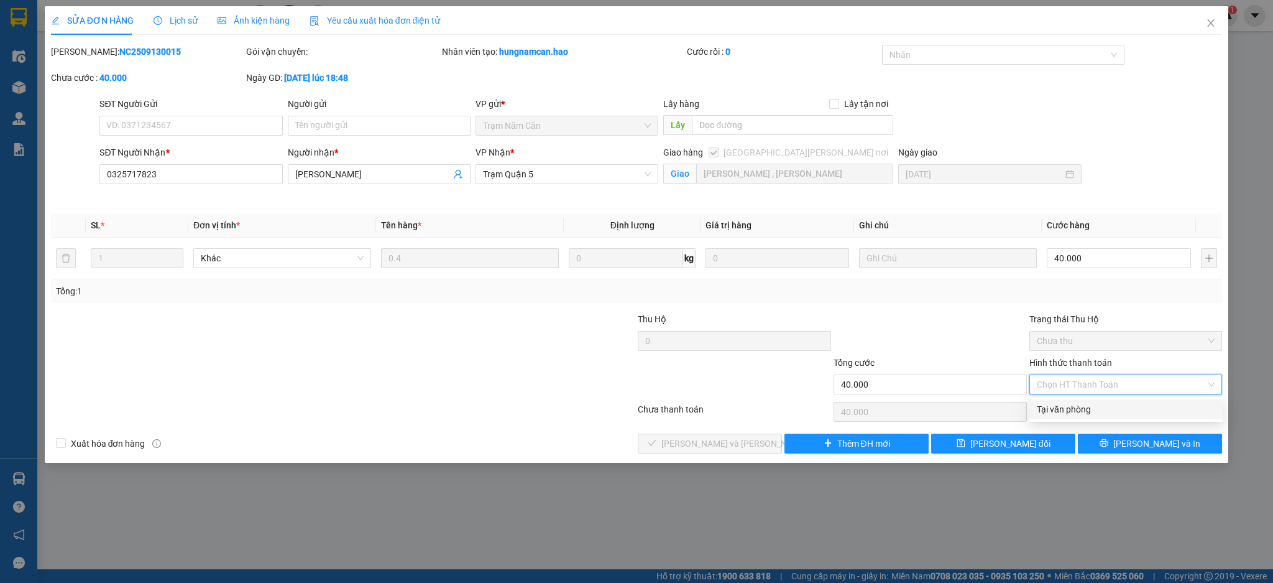
click at [1085, 400] on div "Tại văn phòng" at bounding box center [1126, 409] width 193 height 20
type input "0"
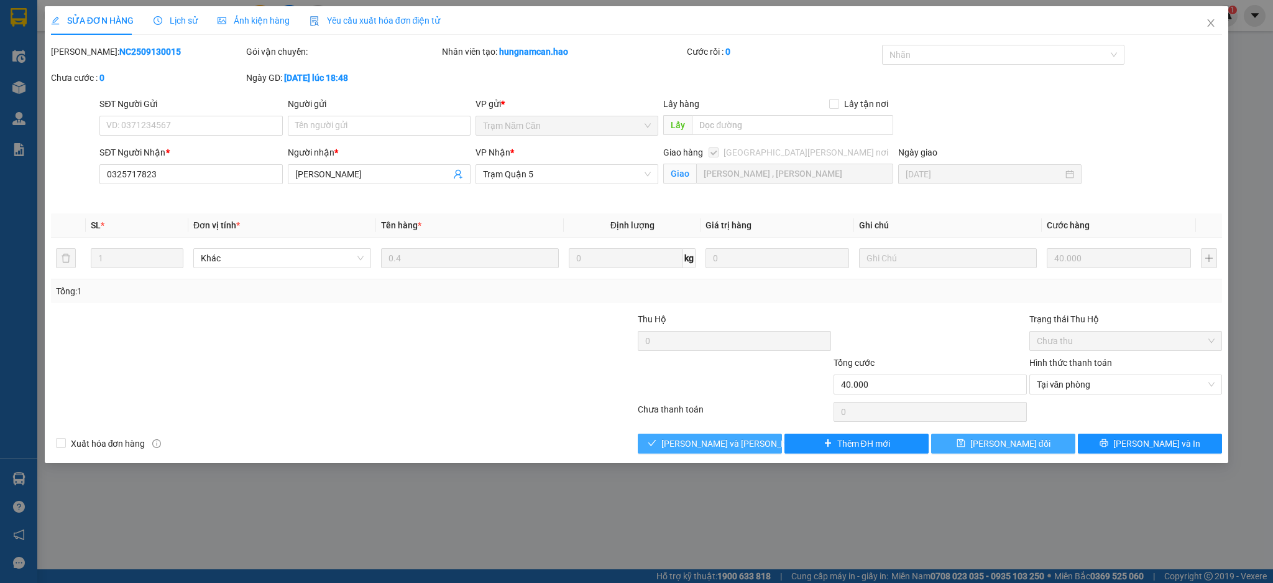
drag, startPoint x: 1021, startPoint y: 444, endPoint x: 716, endPoint y: 441, distance: 305.3
click at [716, 442] on div "Xuất hóa đơn hàng Lưu và Giao hàng Thêm ĐH mới Lưu thay đổi Lưu và In" at bounding box center [637, 443] width 1174 height 20
click at [716, 441] on span "[PERSON_NAME] và Giao hàng" at bounding box center [745, 443] width 168 height 14
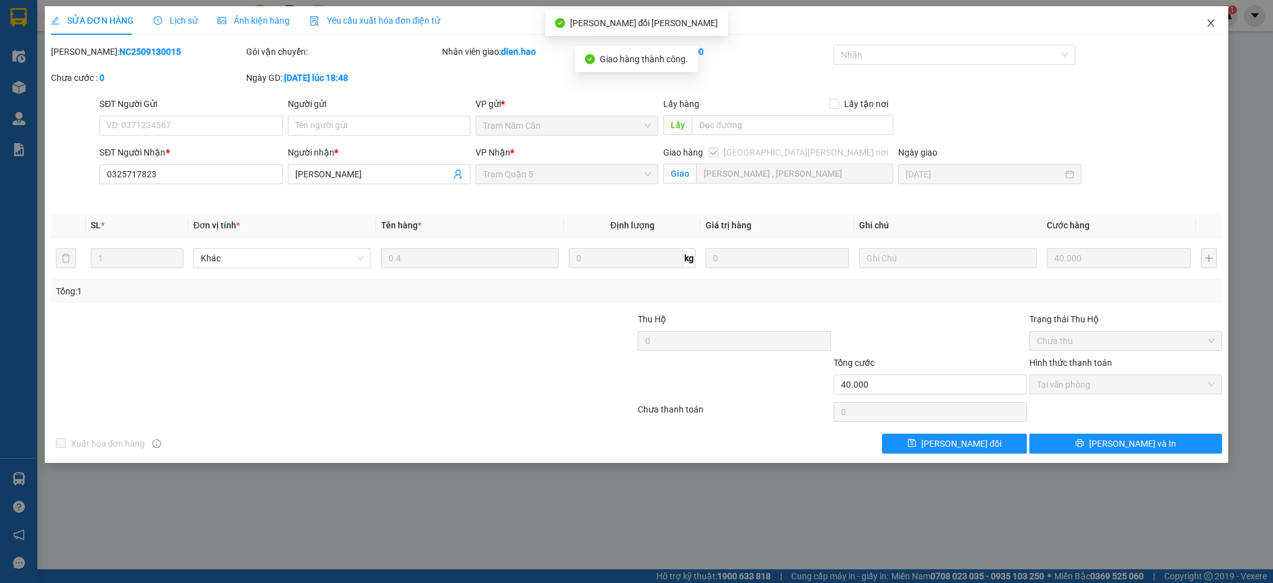
click at [1211, 32] on span "Close" at bounding box center [1211, 23] width 35 height 35
click at [1205, 30] on div "Kết quả tìm kiếm ( 1 ) Bộ lọc Mã ĐH Trạng thái Món hàng Thu hộ Tổng cước Chưa c…" at bounding box center [636, 15] width 1273 height 31
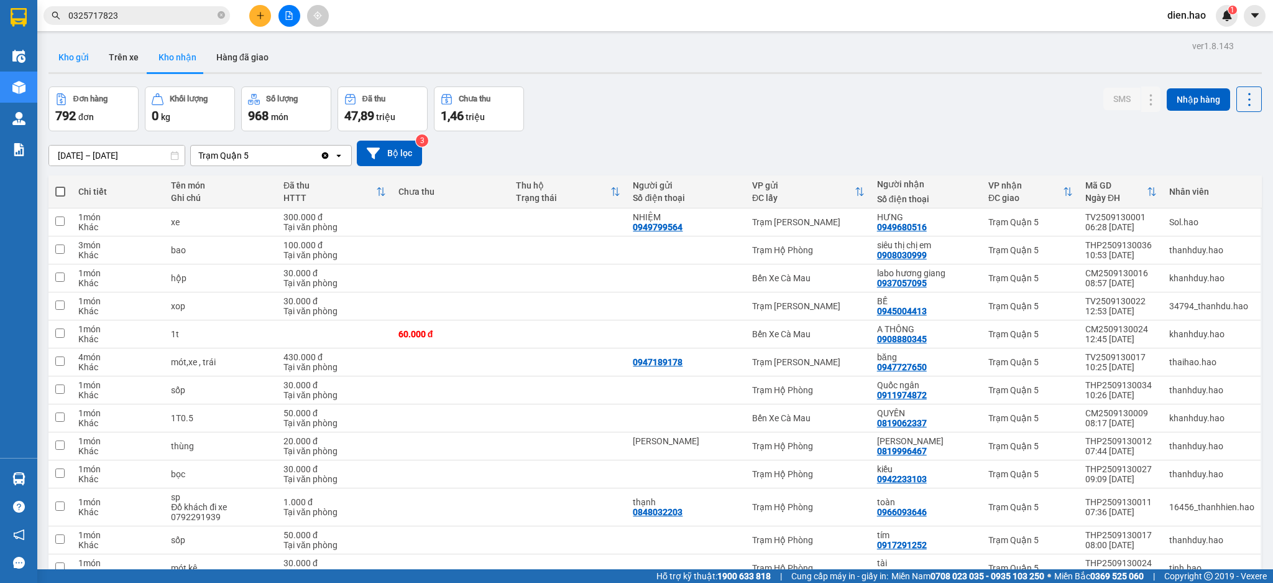
click at [77, 60] on button "Kho gửi" at bounding box center [73, 57] width 50 height 30
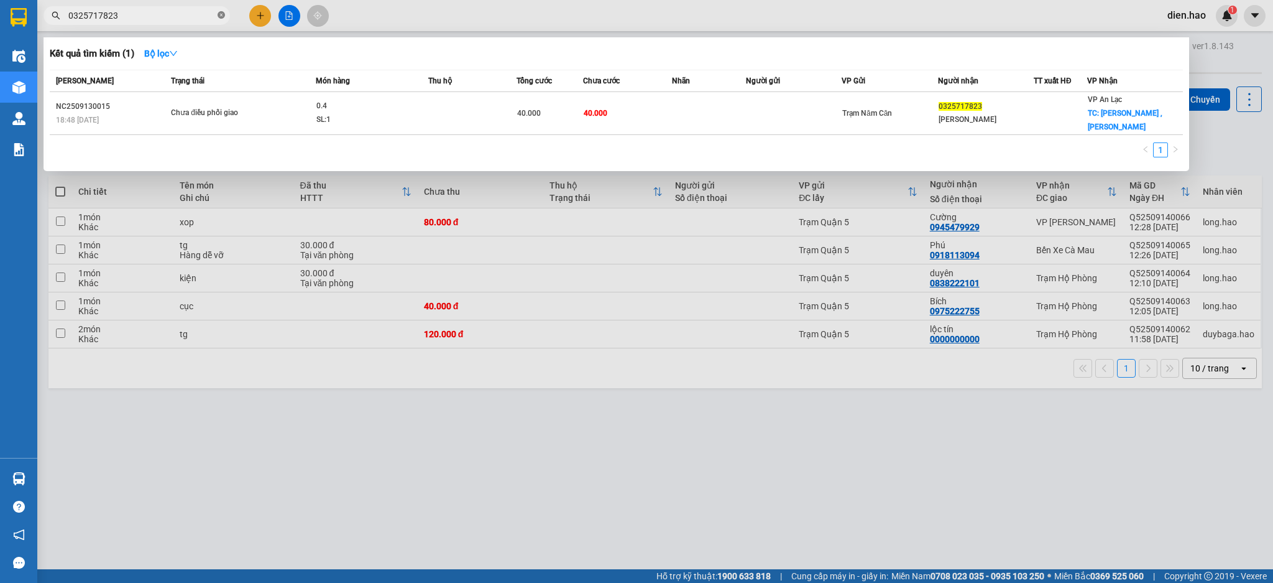
click at [218, 18] on icon "close-circle" at bounding box center [221, 14] width 7 height 7
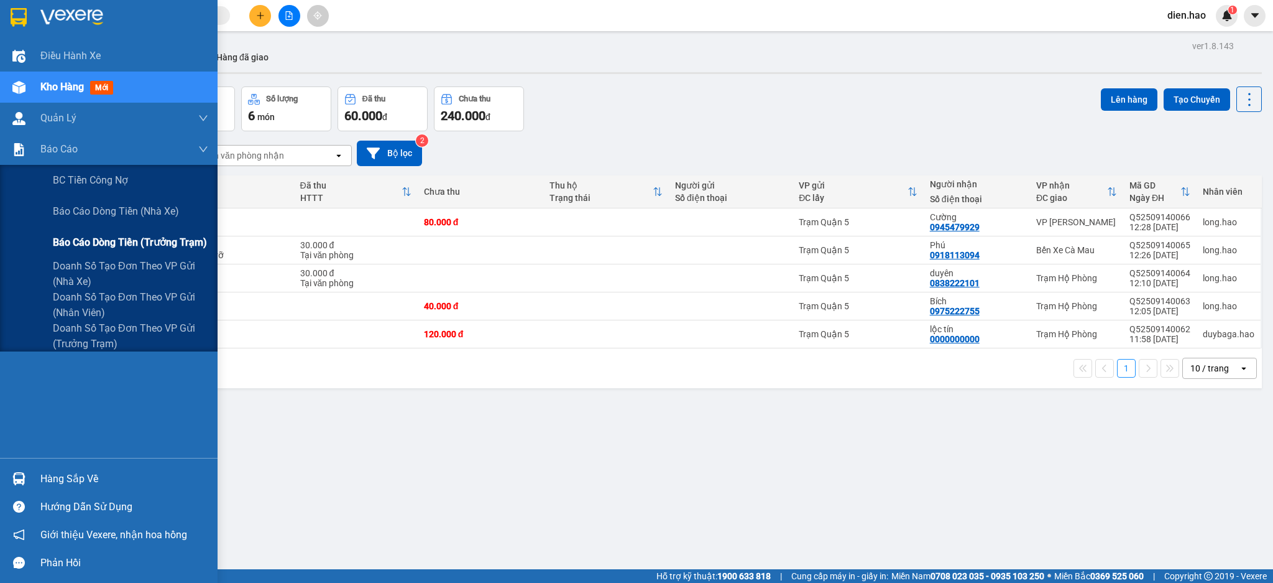
drag, startPoint x: 150, startPoint y: 237, endPoint x: 178, endPoint y: 237, distance: 28.0
click at [151, 237] on span "Báo cáo dòng tiền (trưởng trạm)" at bounding box center [130, 242] width 154 height 16
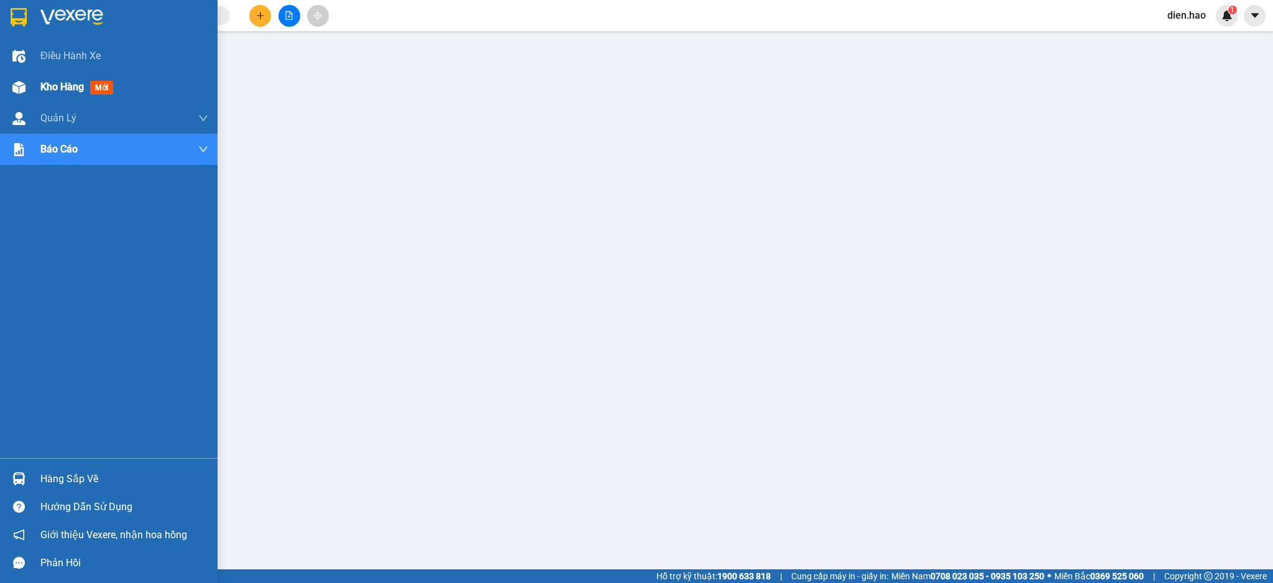
click at [41, 87] on span "Kho hàng" at bounding box center [62, 87] width 44 height 12
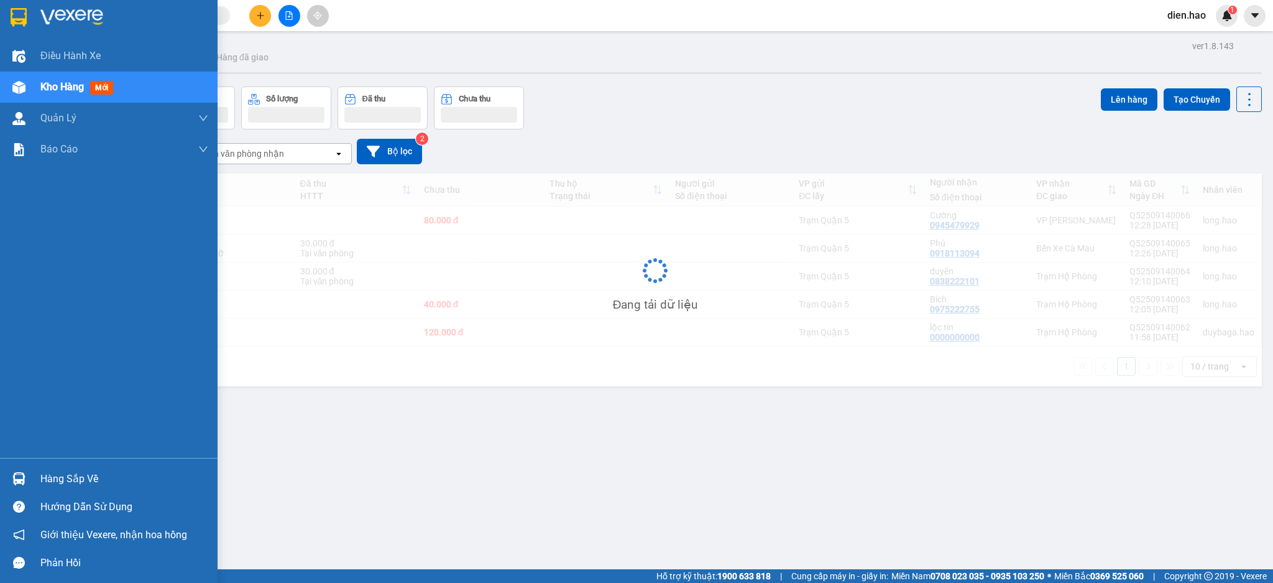
click at [42, 87] on span "Kho hàng" at bounding box center [62, 87] width 44 height 12
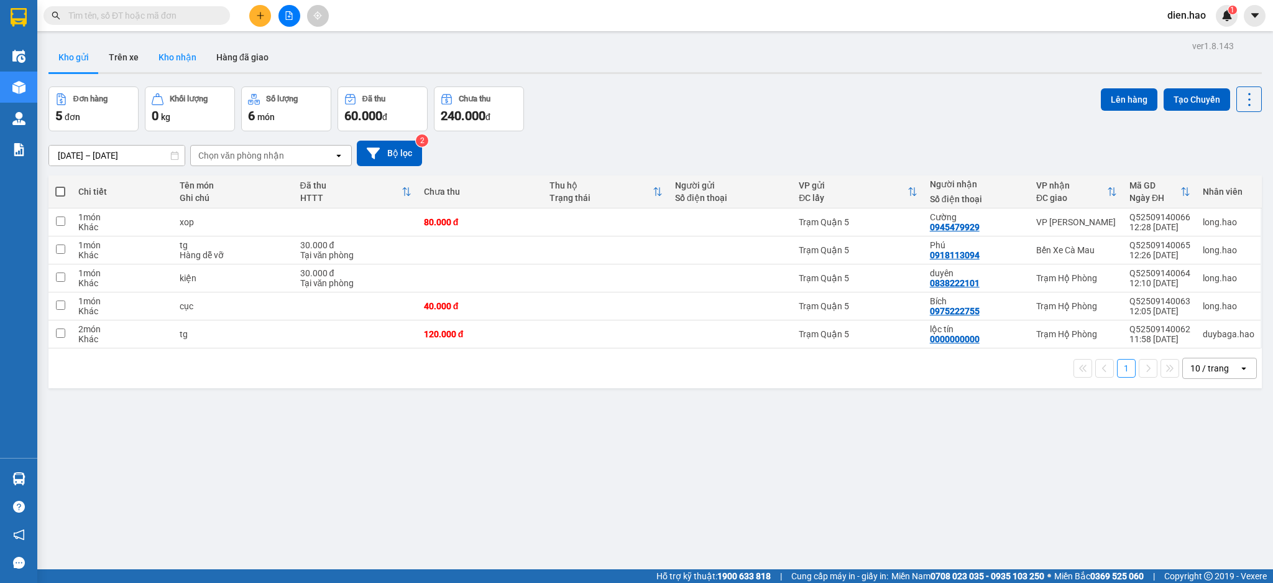
click at [175, 60] on button "Kho nhận" at bounding box center [178, 57] width 58 height 30
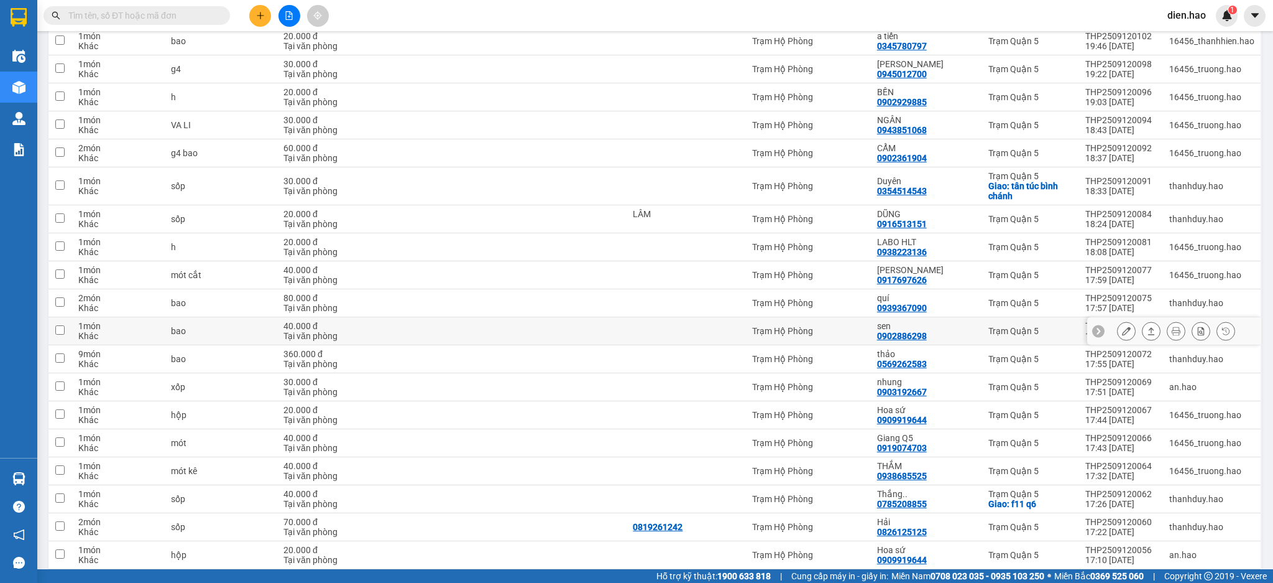
scroll to position [2552, 0]
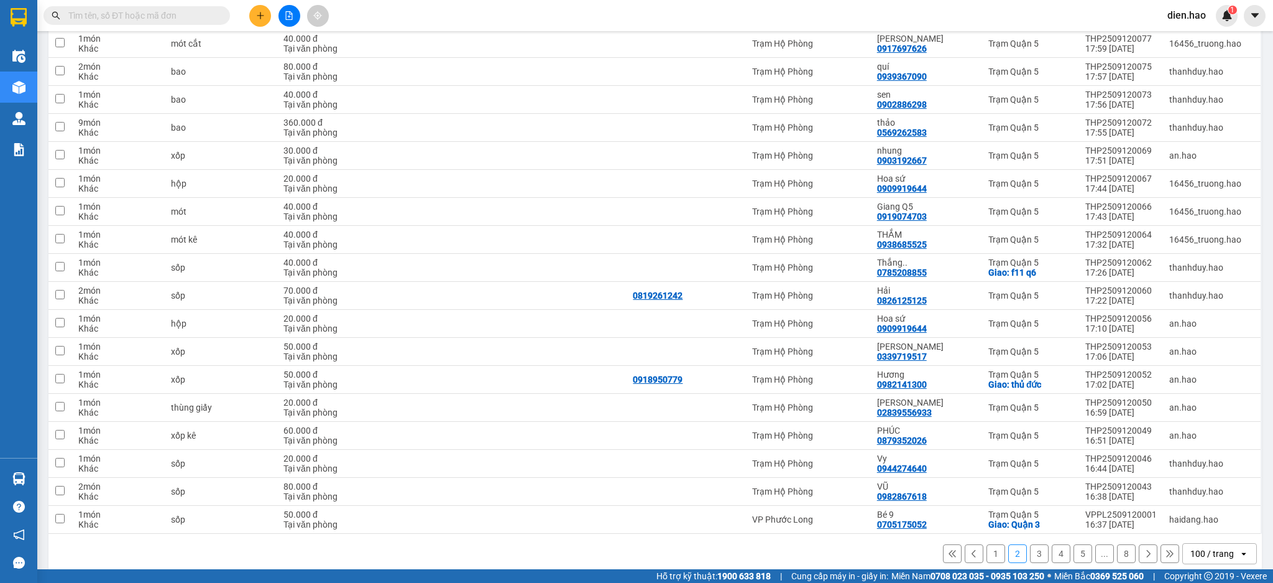
click at [1120, 544] on button "8" at bounding box center [1126, 553] width 19 height 19
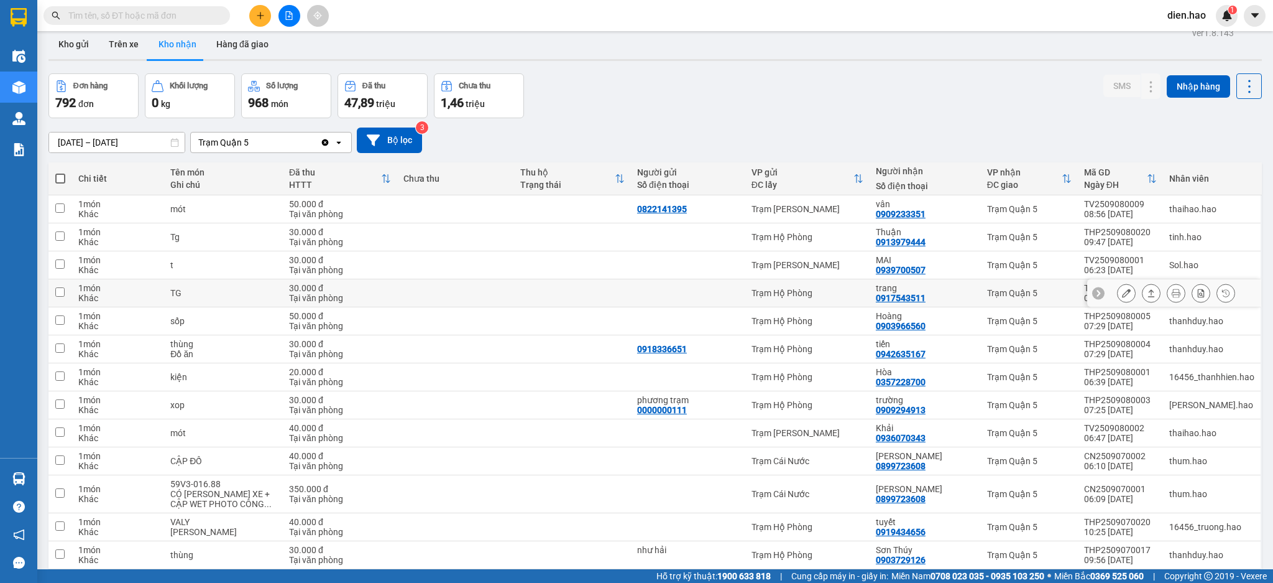
scroll to position [0, 0]
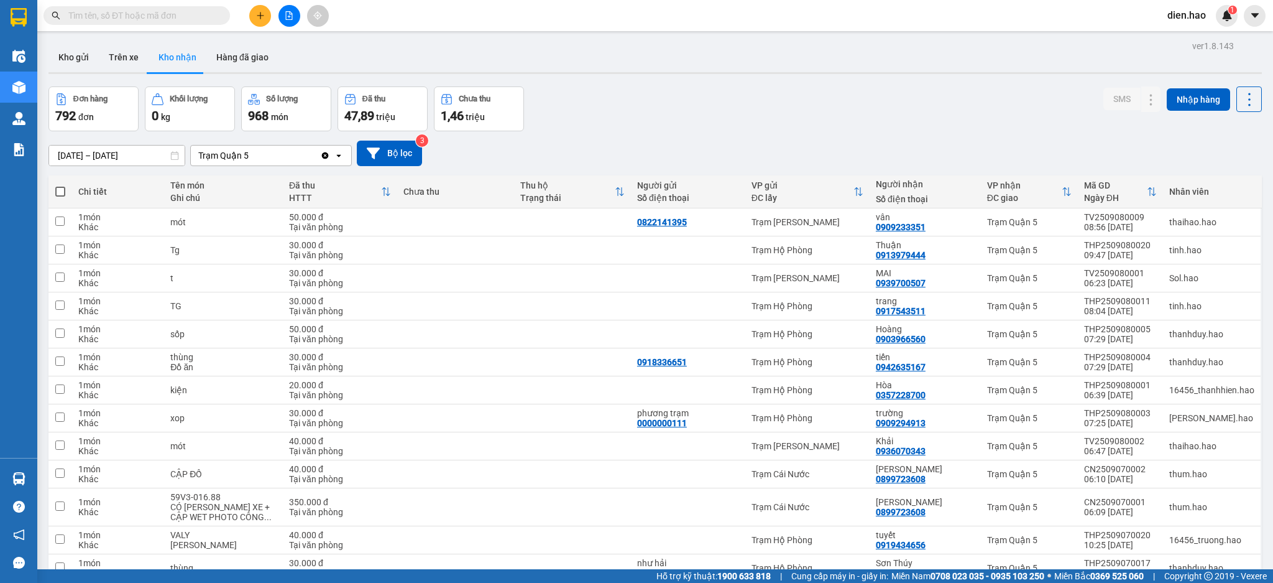
click at [226, 155] on div "Trạm Quận 5" at bounding box center [223, 155] width 50 height 12
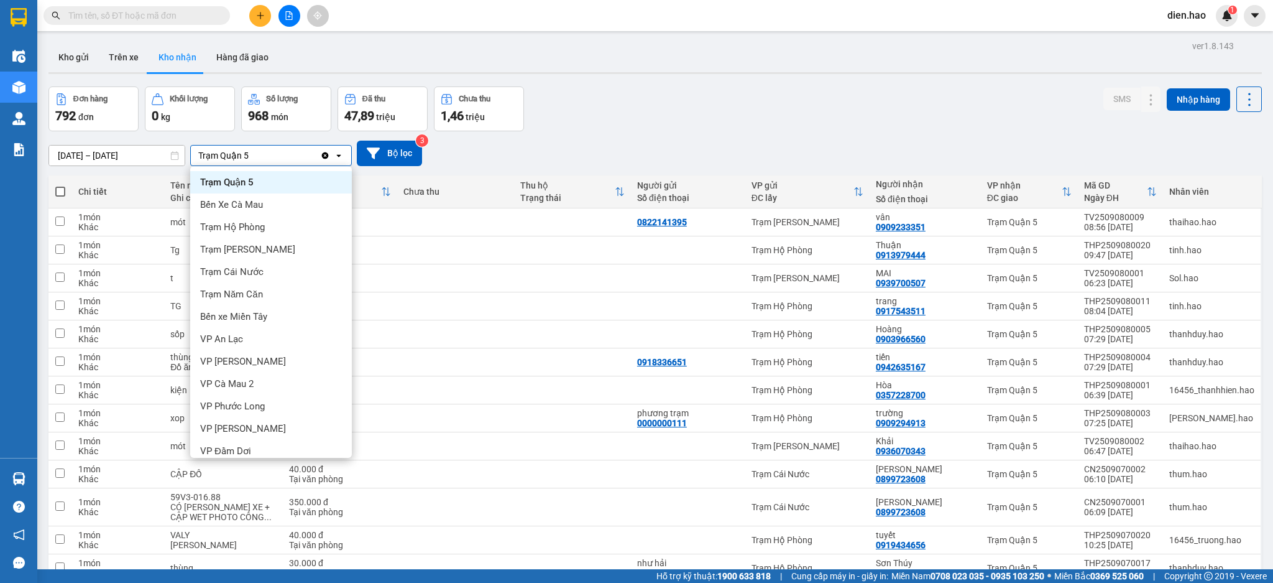
click at [115, 152] on input "08/09/2025 – 14/09/2025" at bounding box center [117, 155] width 136 height 20
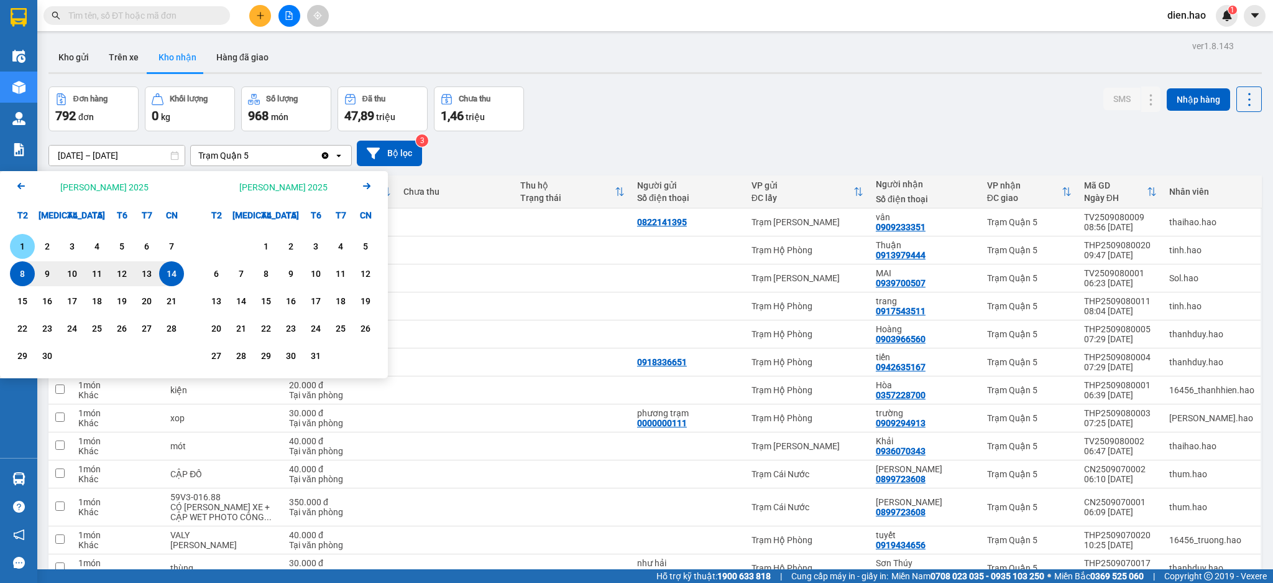
click at [22, 247] on div "1" at bounding box center [22, 246] width 17 height 15
click at [175, 279] on div "14" at bounding box center [171, 273] width 17 height 15
type input "[DATE] – [DATE]"
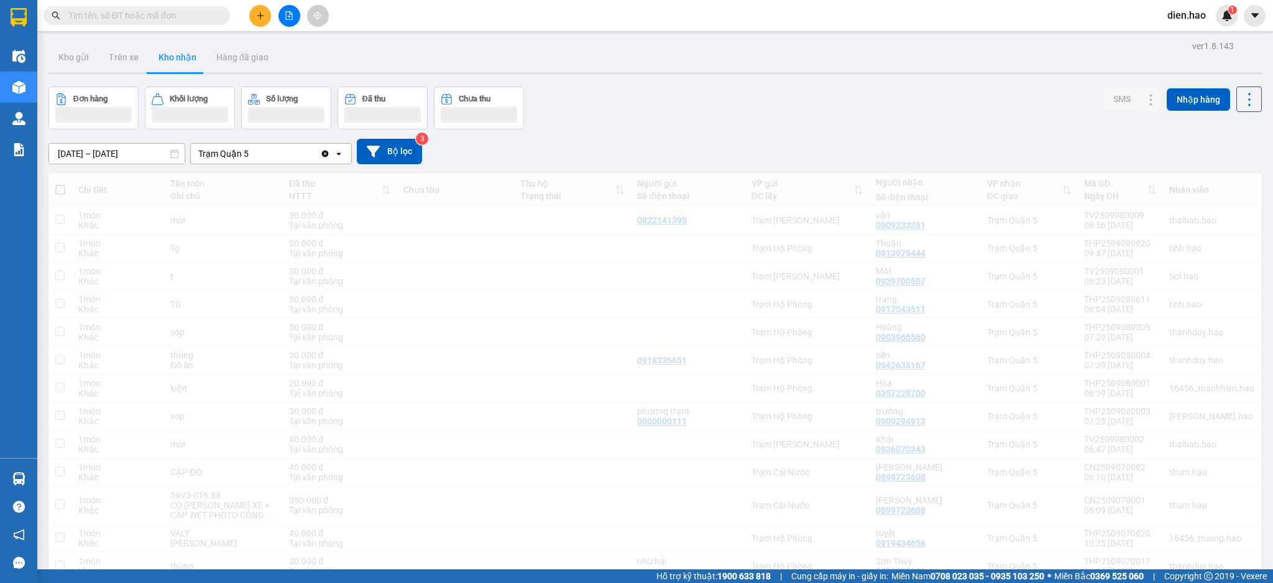
click at [302, 154] on div "Trạm Quận 5" at bounding box center [255, 154] width 129 height 20
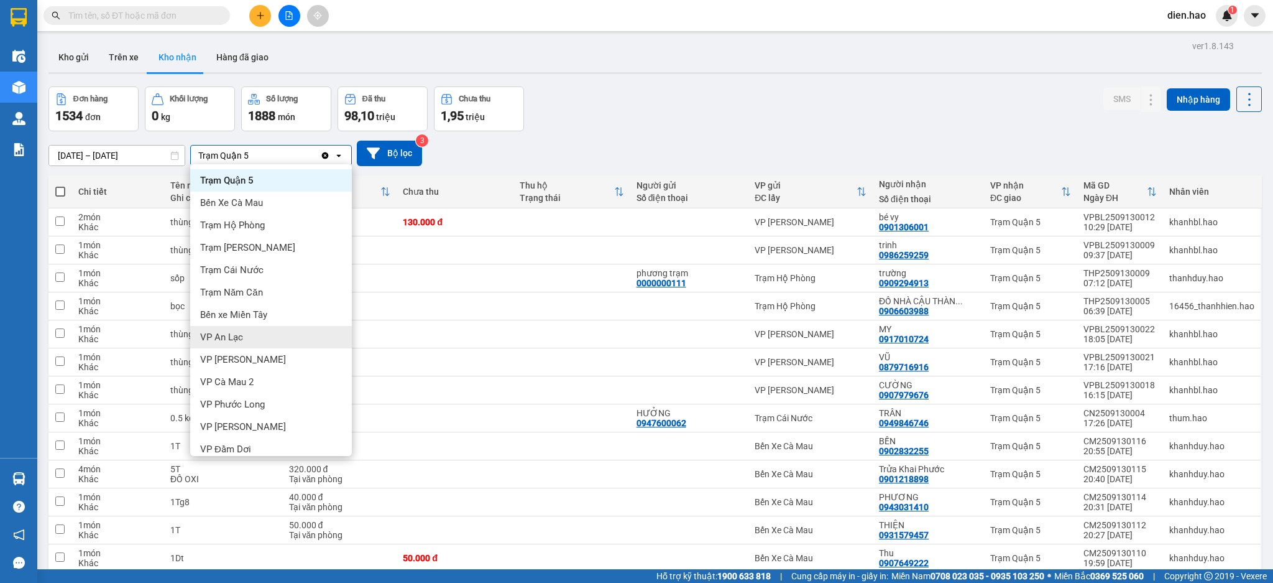
click at [277, 334] on div "VP An Lạc" at bounding box center [271, 337] width 162 height 22
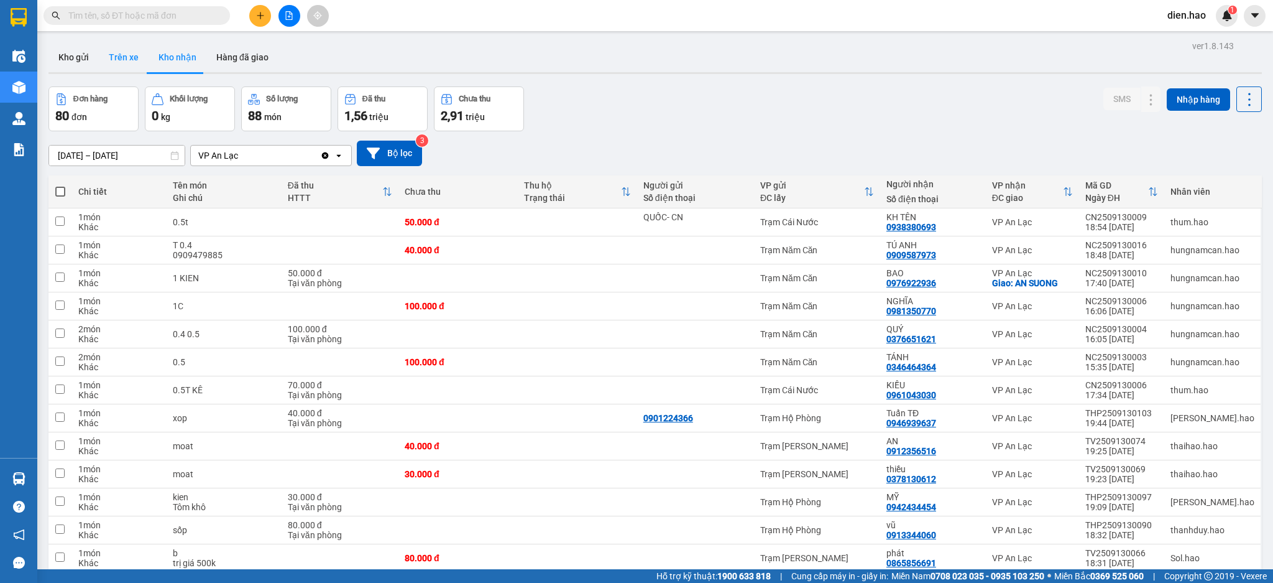
click at [122, 65] on button "Trên xe" at bounding box center [124, 57] width 50 height 30
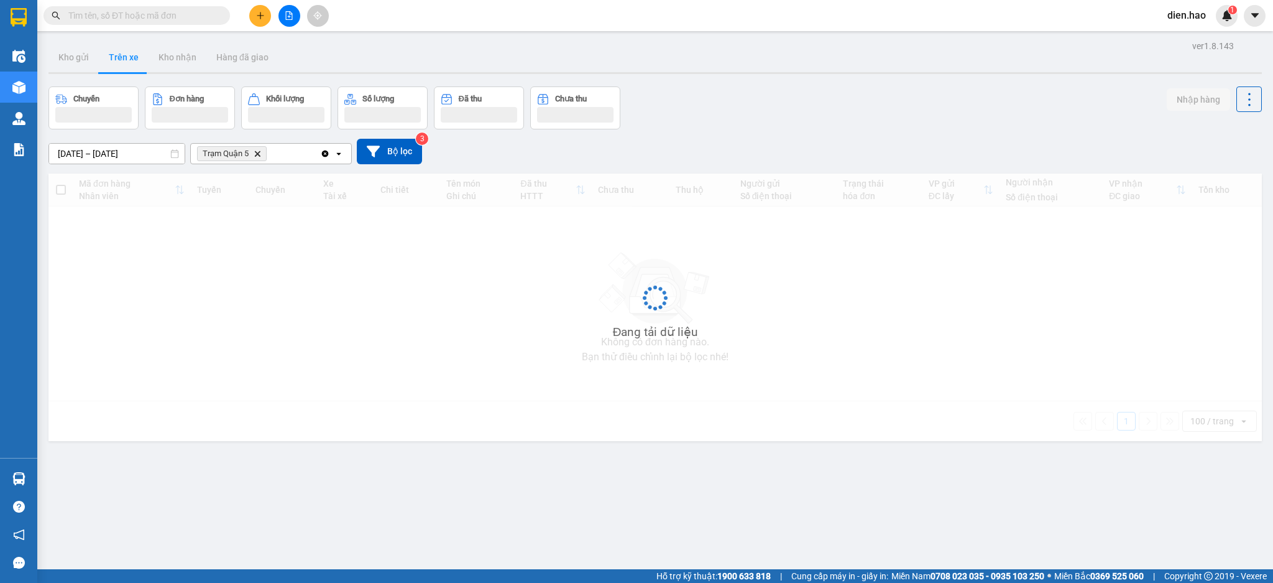
click at [257, 154] on icon "Trạm Quận 5, close by backspace" at bounding box center [258, 153] width 6 height 6
click at [257, 154] on div "Chọn văn phòng nhận" at bounding box center [241, 153] width 86 height 12
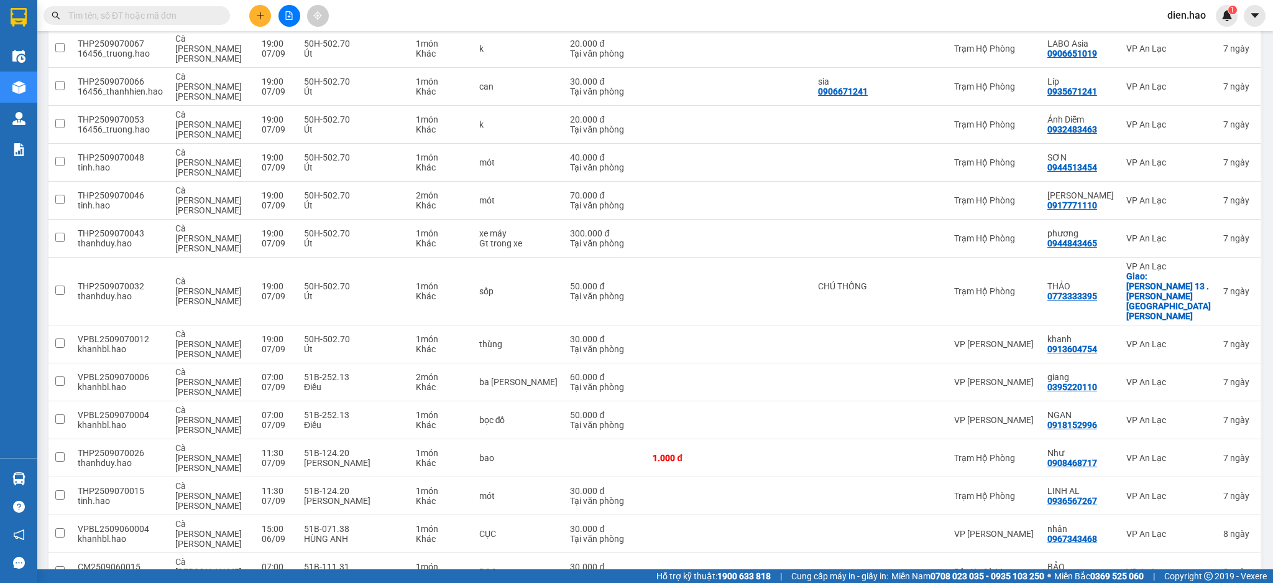
scroll to position [2632, 0]
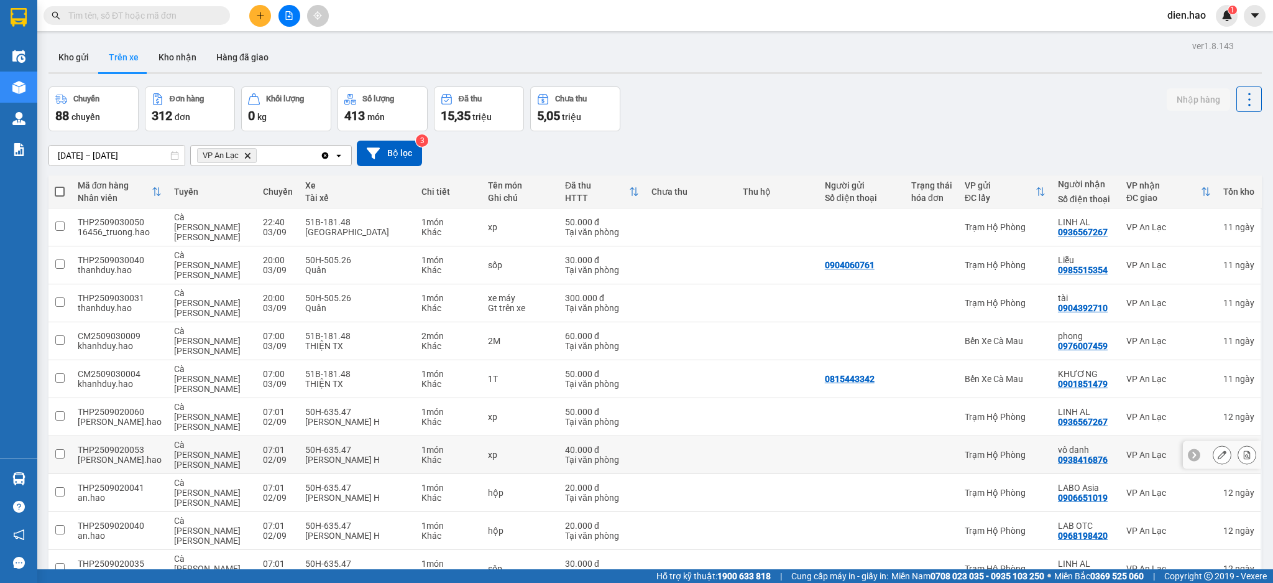
scroll to position [289, 0]
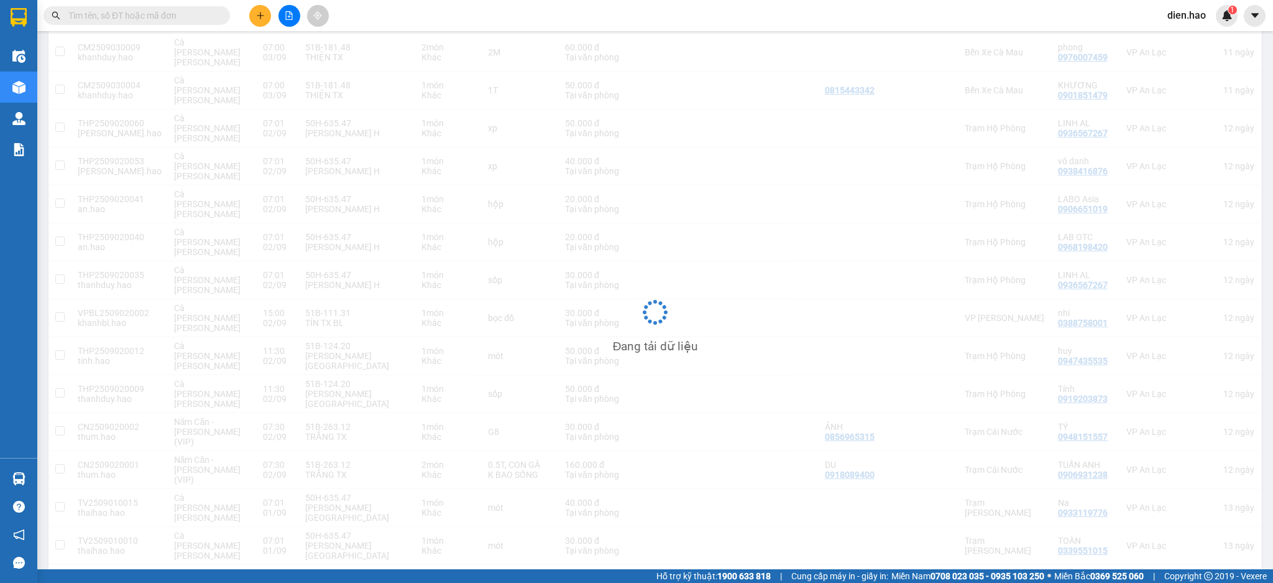
scroll to position [57, 0]
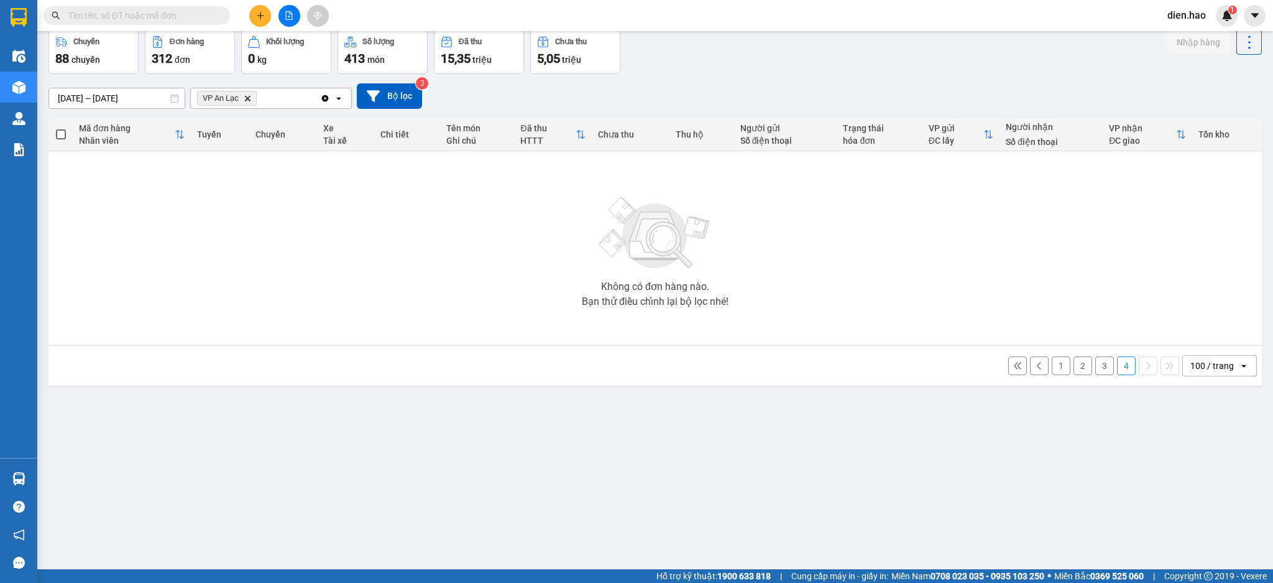
click at [1095, 369] on button "3" at bounding box center [1104, 365] width 19 height 19
click at [1074, 367] on button "2" at bounding box center [1083, 365] width 19 height 19
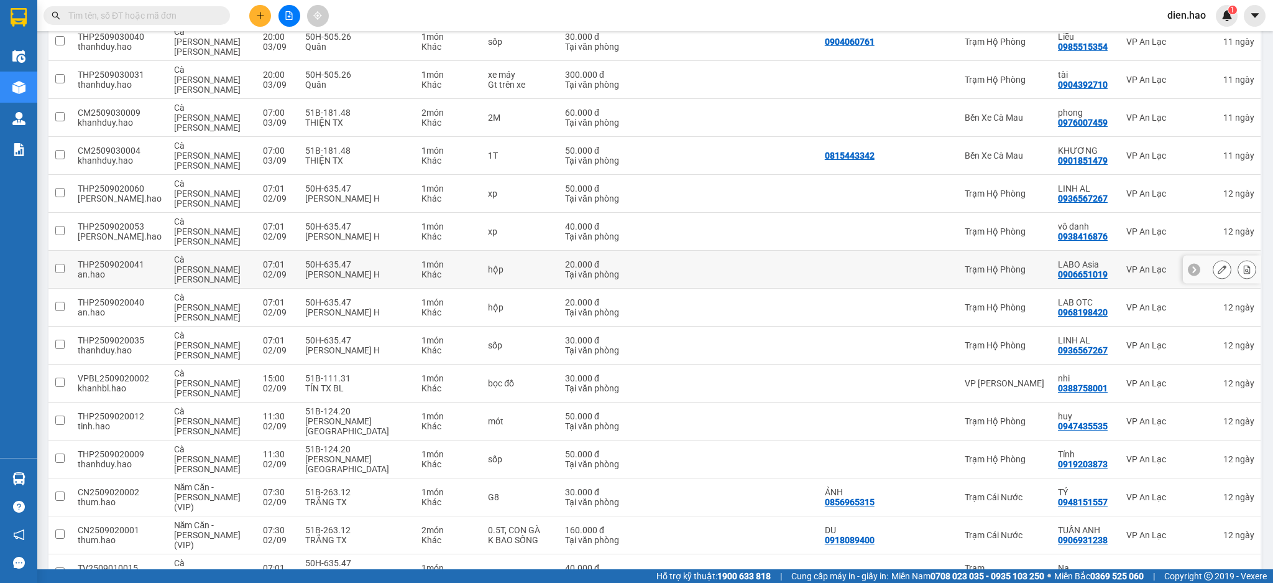
scroll to position [289, 0]
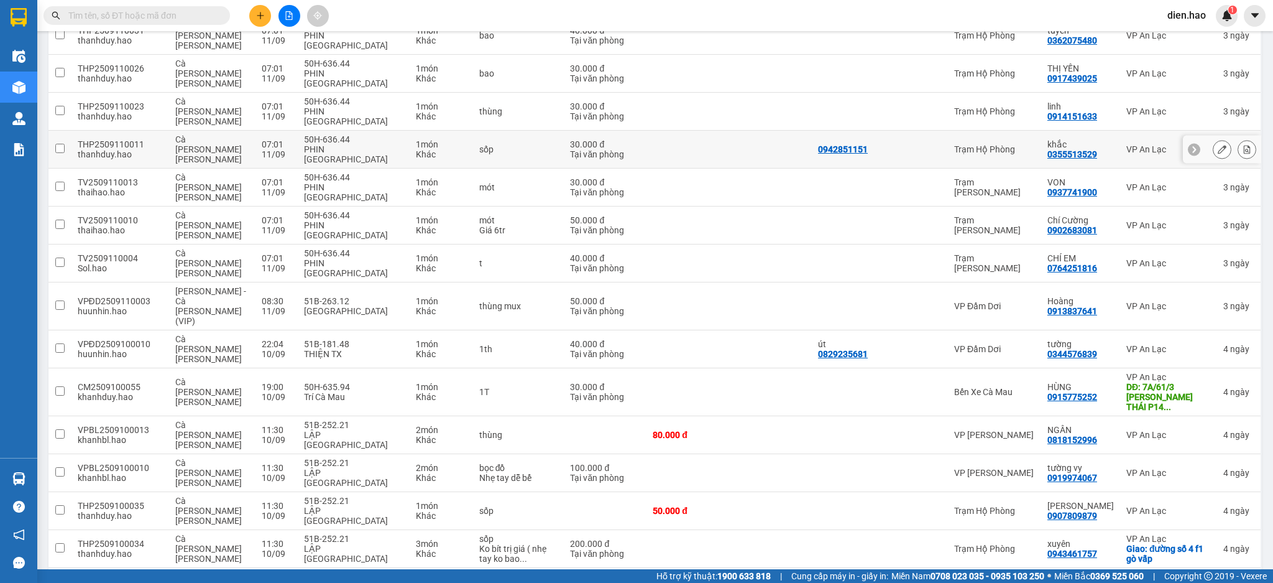
scroll to position [560, 0]
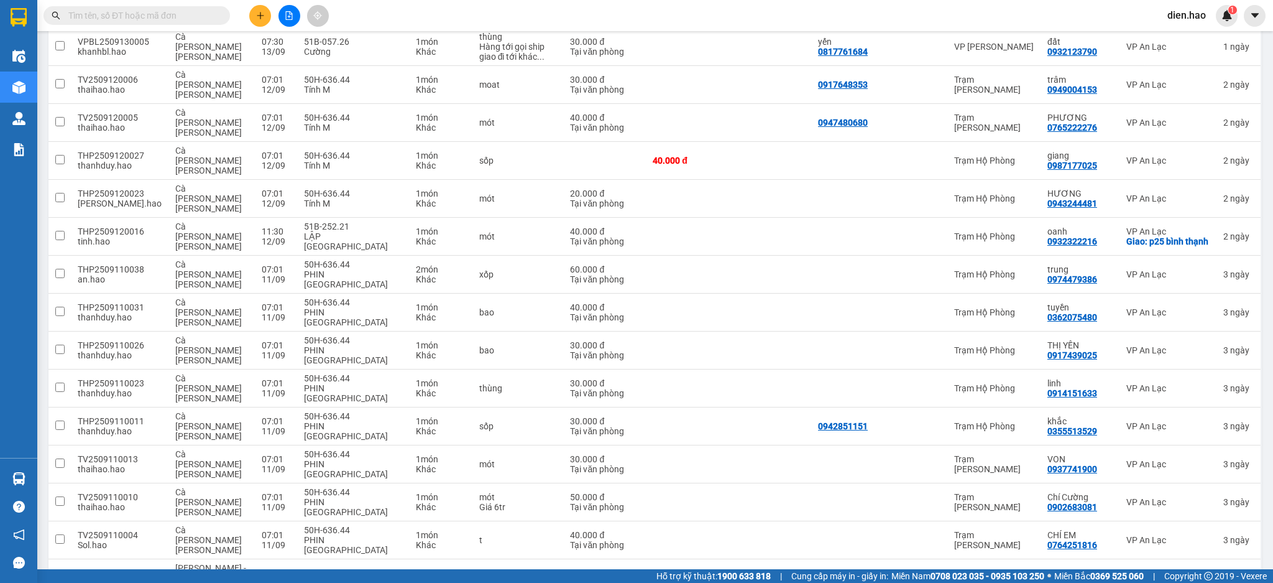
click at [1264, 22] on span at bounding box center [1255, 16] width 22 height 22
click at [1191, 18] on span "dien.hao" at bounding box center [1187, 15] width 58 height 16
click at [1190, 35] on span "Đăng xuất" at bounding box center [1203, 39] width 52 height 14
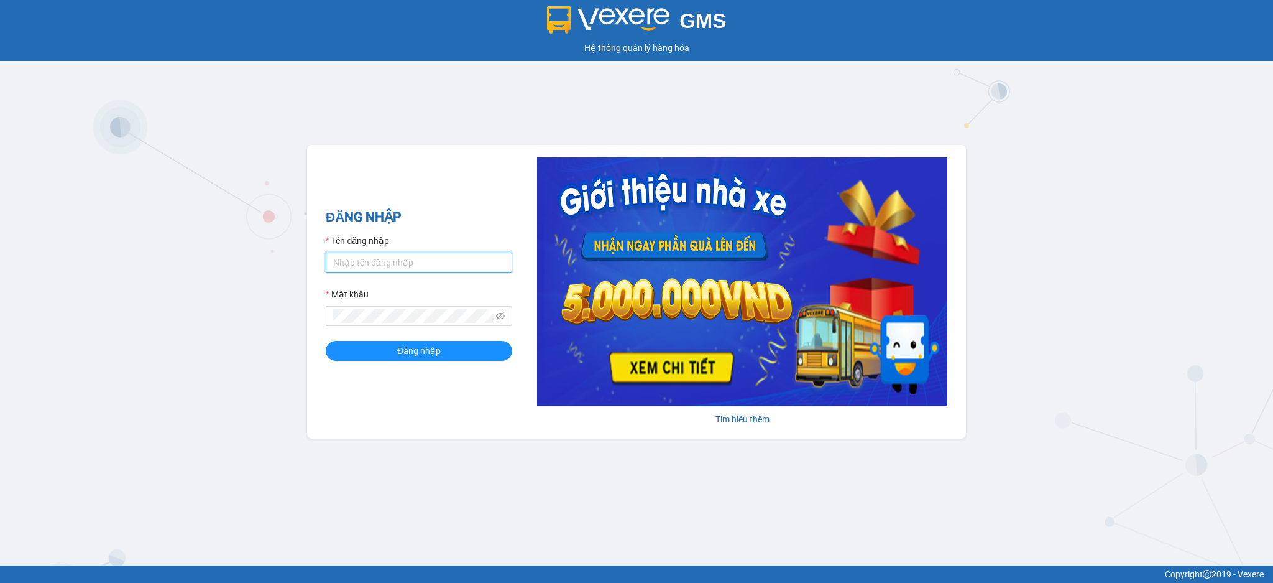
click at [446, 270] on input "Tên đăng nhập" at bounding box center [419, 262] width 187 height 20
type input "dien.hao"
click at [326, 341] on button "Đăng nhập" at bounding box center [419, 351] width 187 height 20
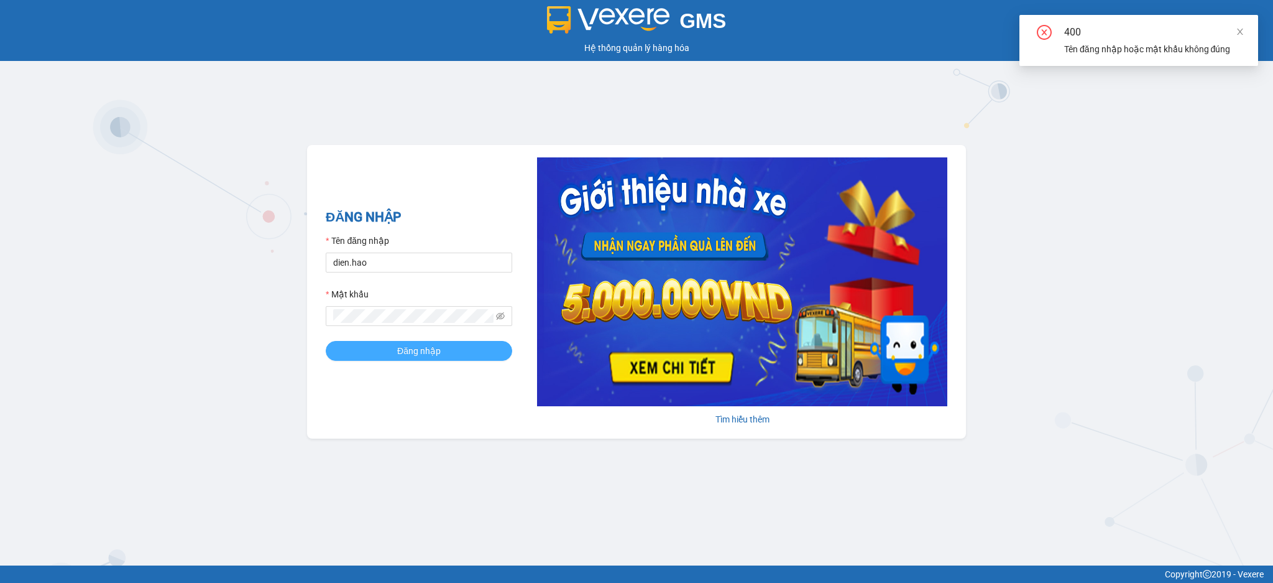
click at [442, 348] on button "Đăng nhập" at bounding box center [419, 351] width 187 height 20
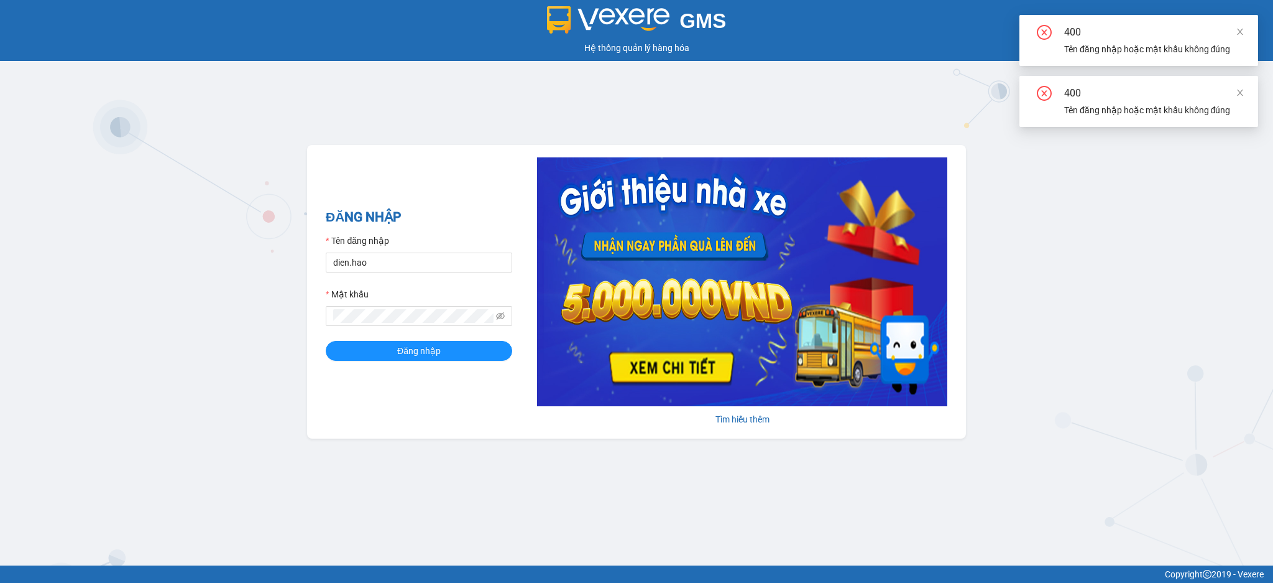
click at [464, 327] on form "Tên đăng nhập dien.hao Mật khẩu Đăng nhập" at bounding box center [419, 297] width 187 height 127
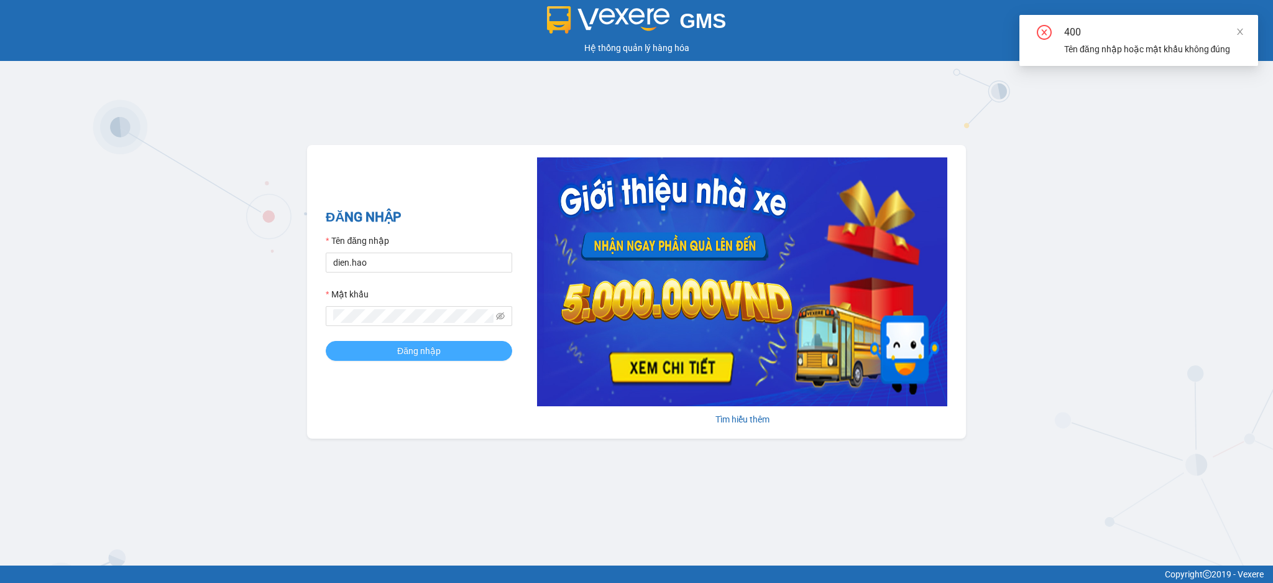
click at [445, 354] on button "Đăng nhập" at bounding box center [419, 351] width 187 height 20
drag, startPoint x: 1249, startPoint y: 29, endPoint x: 1242, endPoint y: 37, distance: 10.6
click at [1247, 34] on div "400 Tên đăng nhập hoặc mật khẩu không đúng" at bounding box center [1139, 40] width 239 height 51
click at [1242, 37] on span at bounding box center [1240, 32] width 9 height 10
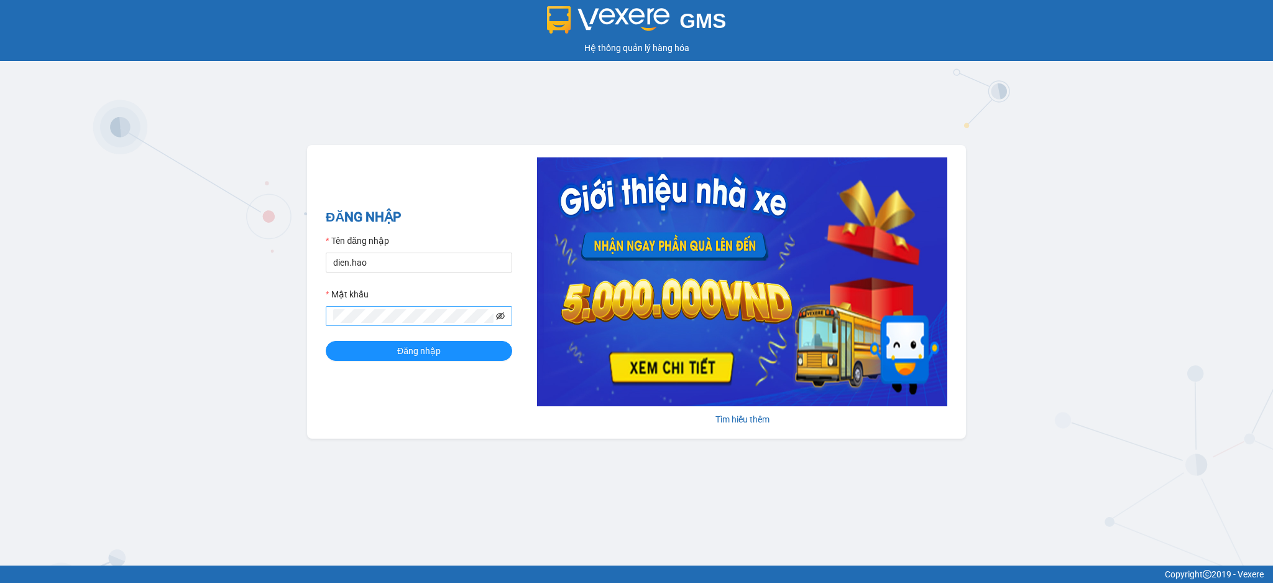
click at [498, 316] on icon "eye-invisible" at bounding box center [500, 315] width 9 height 9
click at [428, 355] on span "Đăng nhập" at bounding box center [419, 351] width 44 height 14
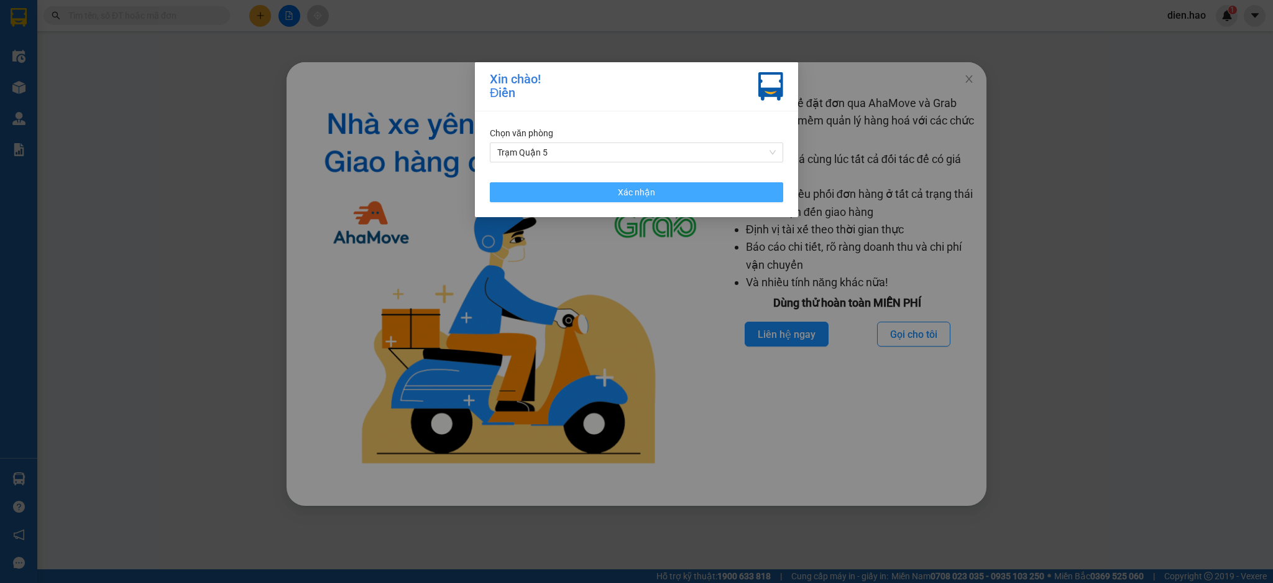
click at [724, 199] on button "Xác nhận" at bounding box center [636, 192] width 293 height 20
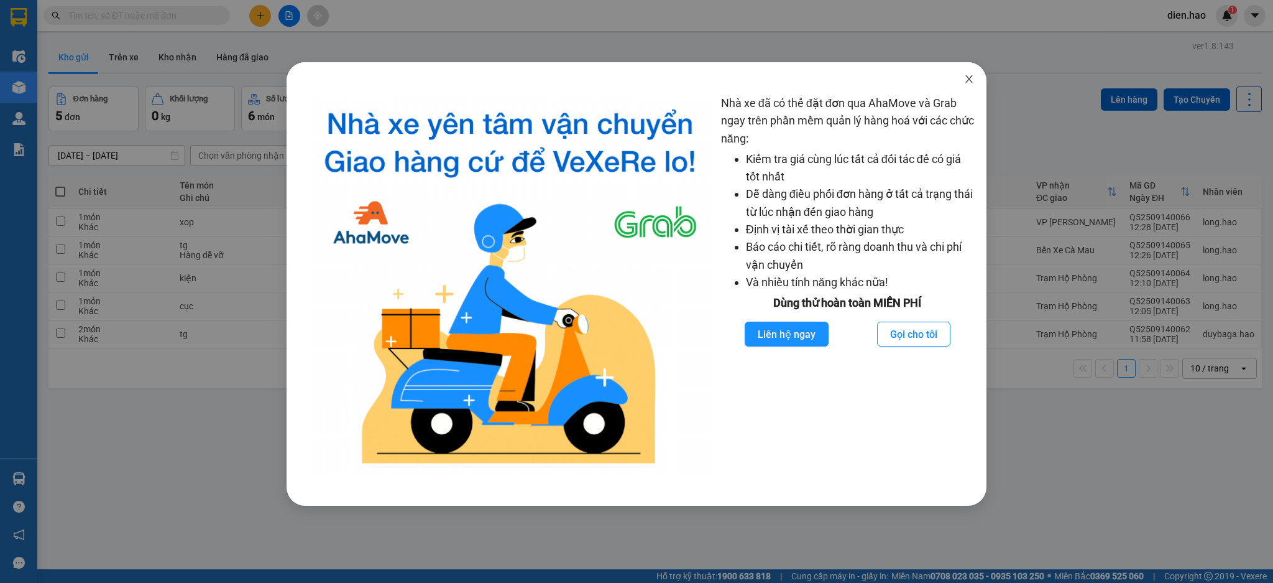
click at [963, 89] on span "Close" at bounding box center [969, 79] width 35 height 35
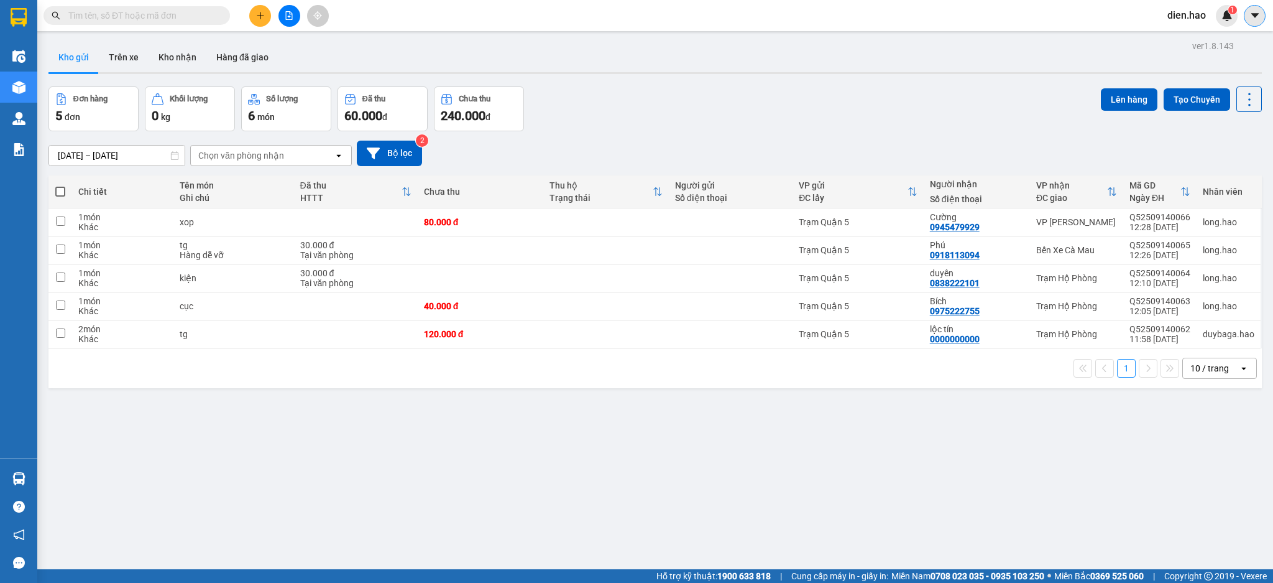
click at [1250, 16] on icon "caret-down" at bounding box center [1255, 15] width 11 height 11
click at [1194, 13] on span "dien.hao" at bounding box center [1187, 15] width 58 height 16
click at [1190, 34] on span "Đăng xuất" at bounding box center [1203, 39] width 52 height 14
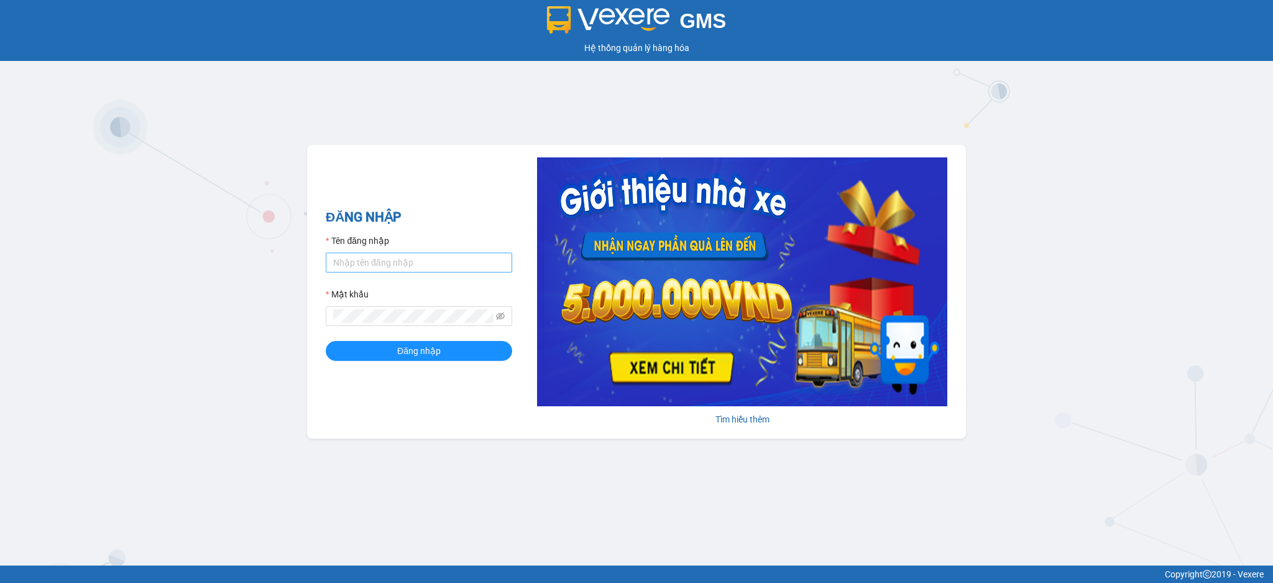
type input "dien.hao"
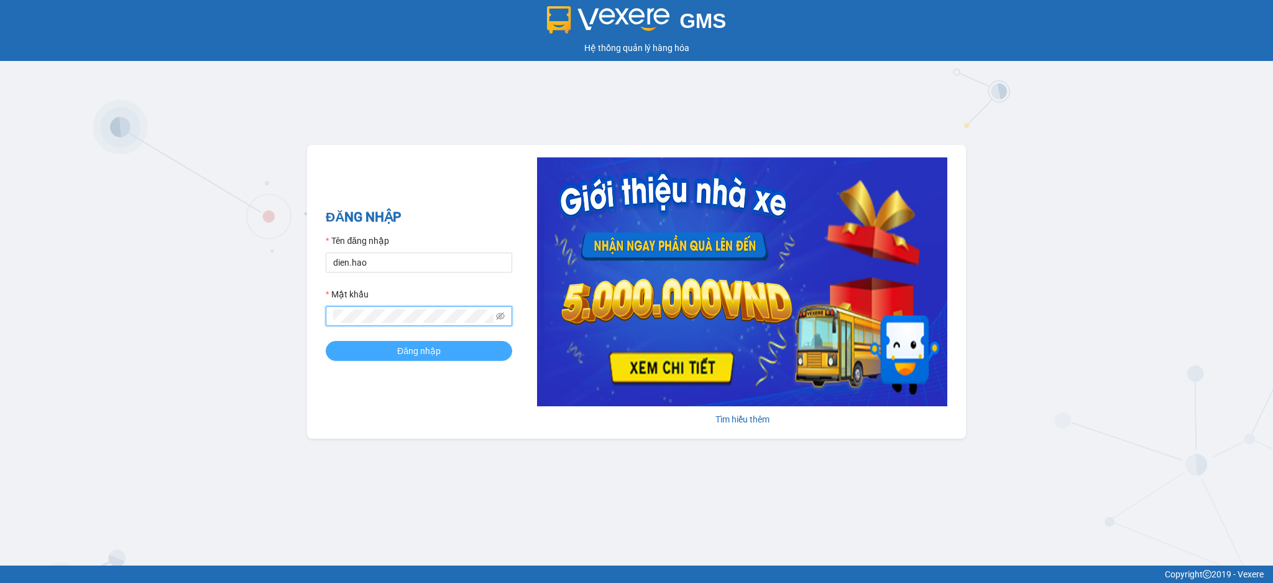
drag, startPoint x: 446, startPoint y: 348, endPoint x: 458, endPoint y: 344, distance: 11.6
click at [446, 349] on button "Đăng nhập" at bounding box center [419, 351] width 187 height 20
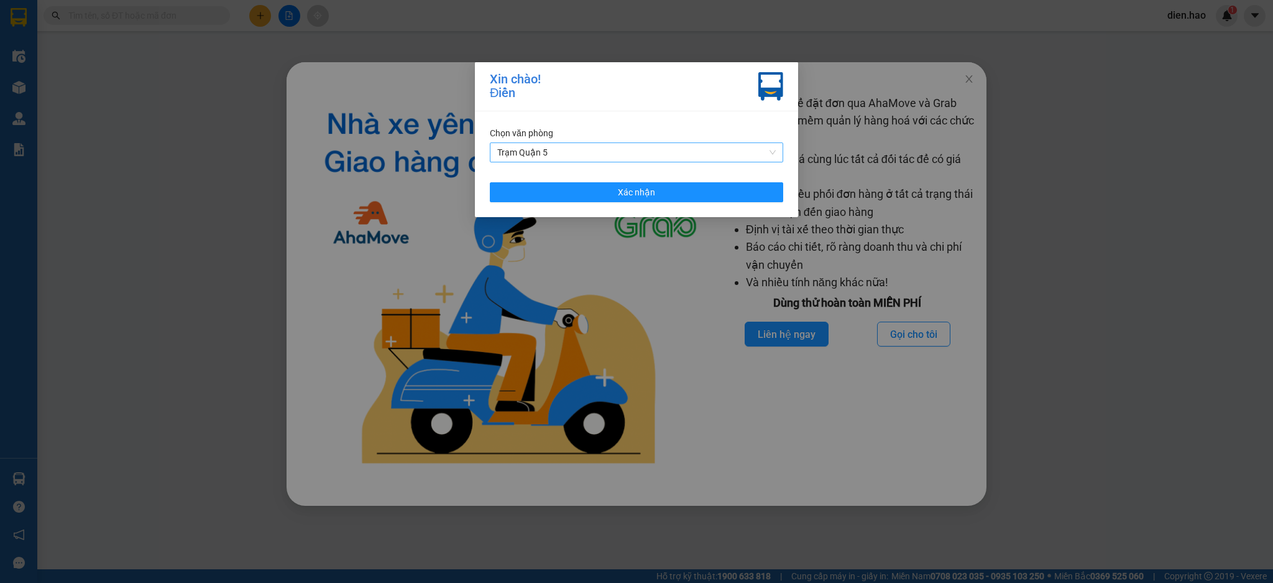
click at [674, 147] on span "Trạm Quận 5" at bounding box center [636, 152] width 279 height 19
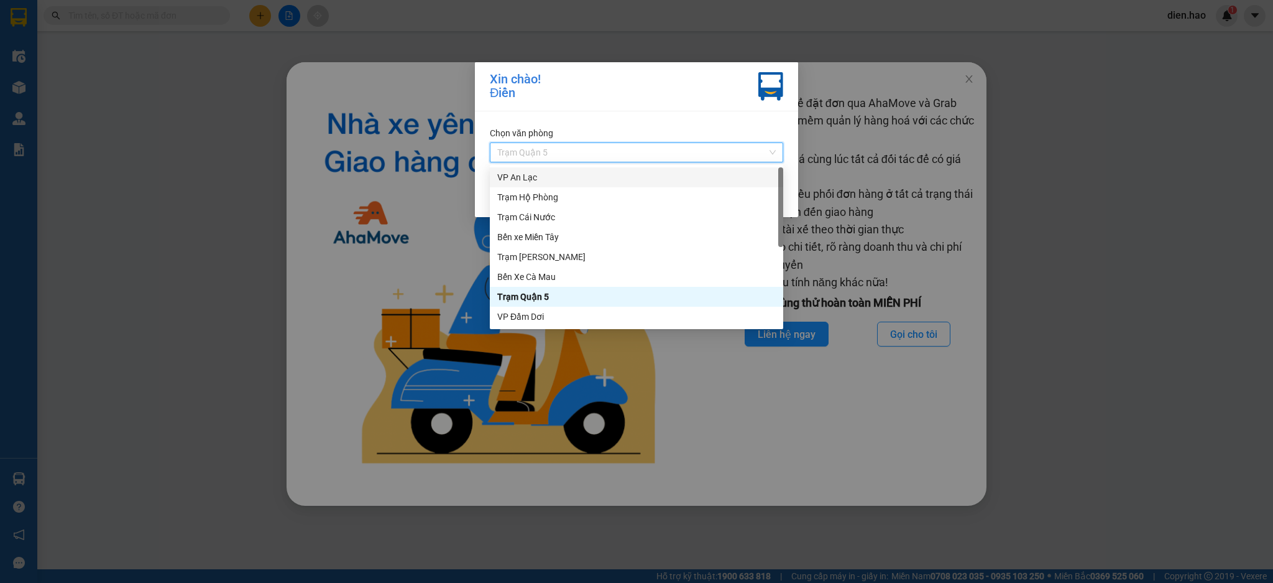
click at [550, 173] on div "VP An Lạc" at bounding box center [636, 177] width 279 height 14
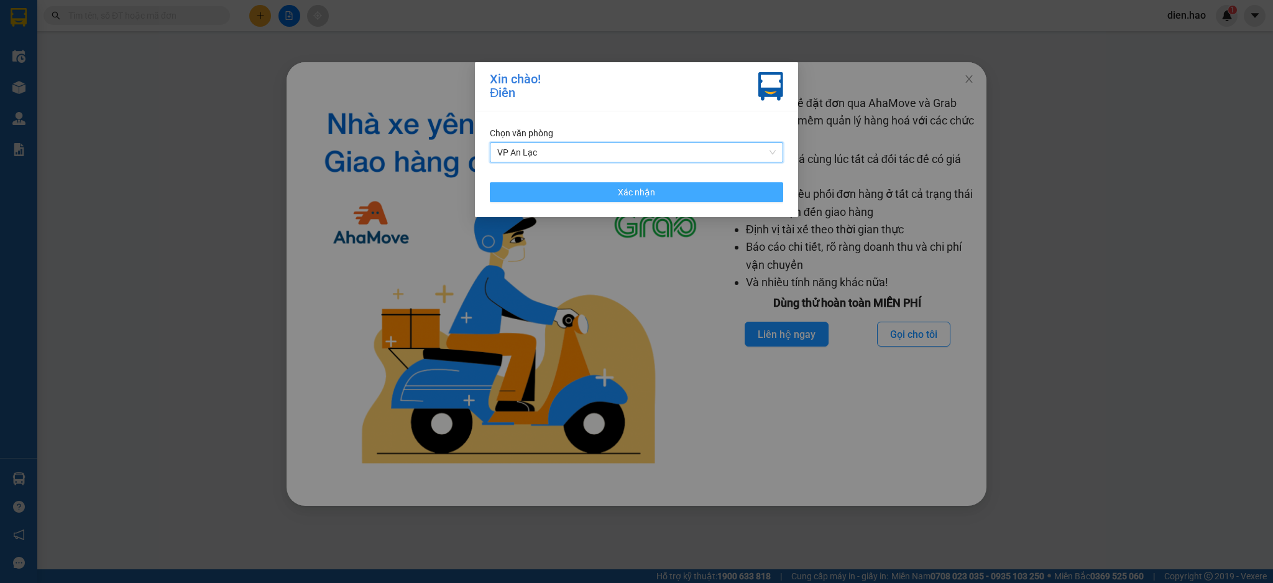
click at [599, 198] on button "Xác nhận" at bounding box center [636, 192] width 293 height 20
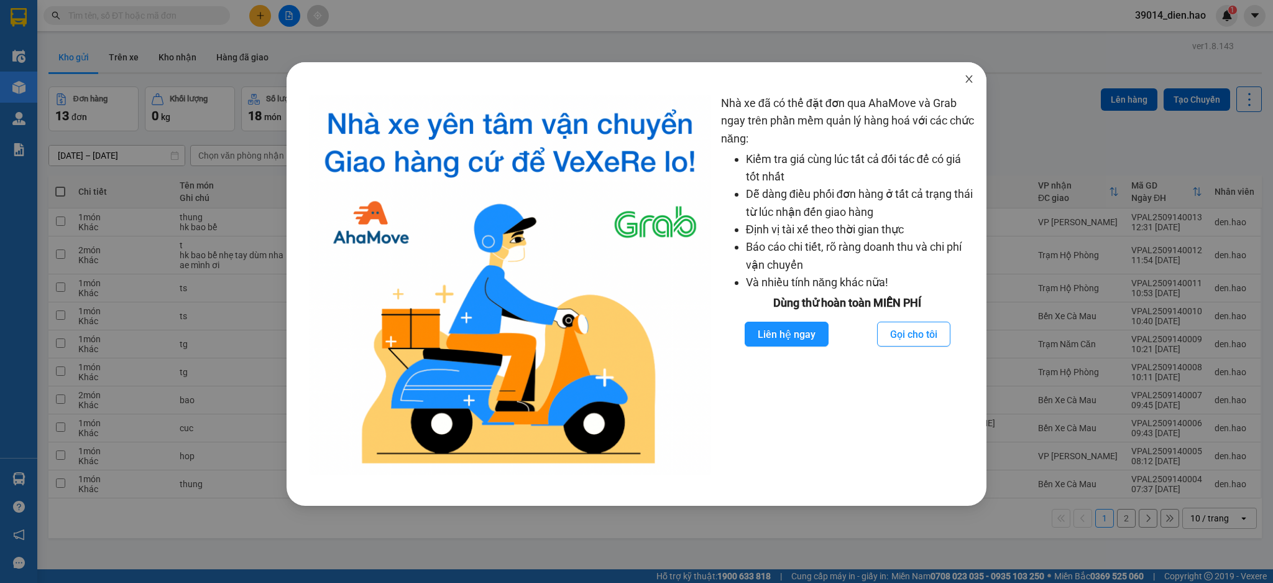
click at [969, 78] on icon "close" at bounding box center [969, 79] width 10 height 10
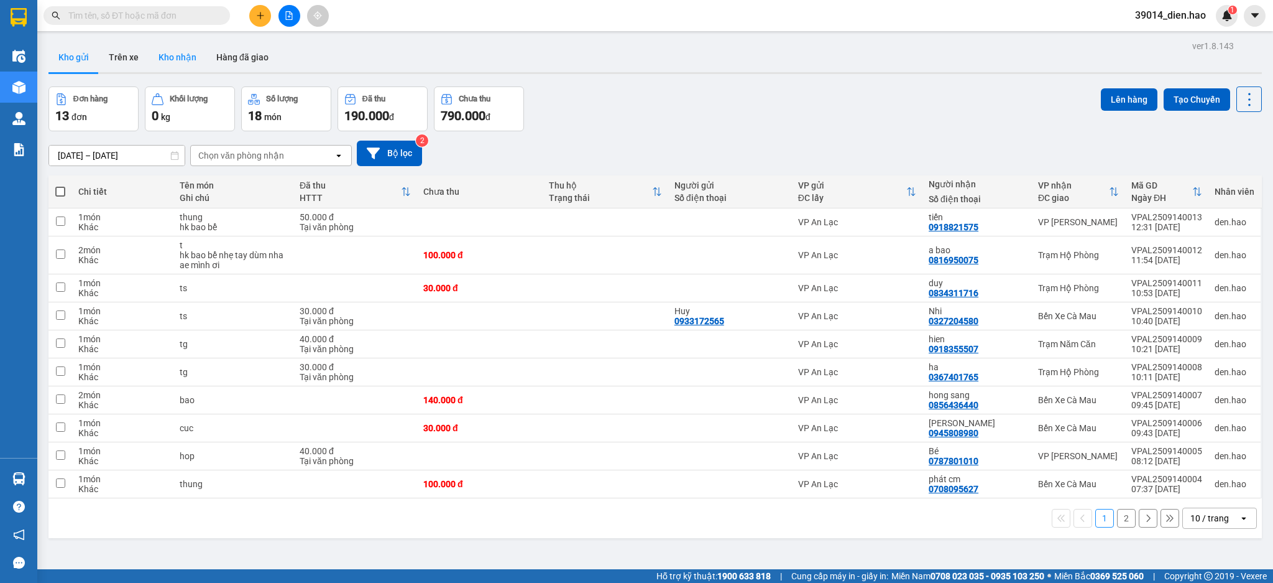
click at [166, 56] on button "Kho nhận" at bounding box center [178, 57] width 58 height 30
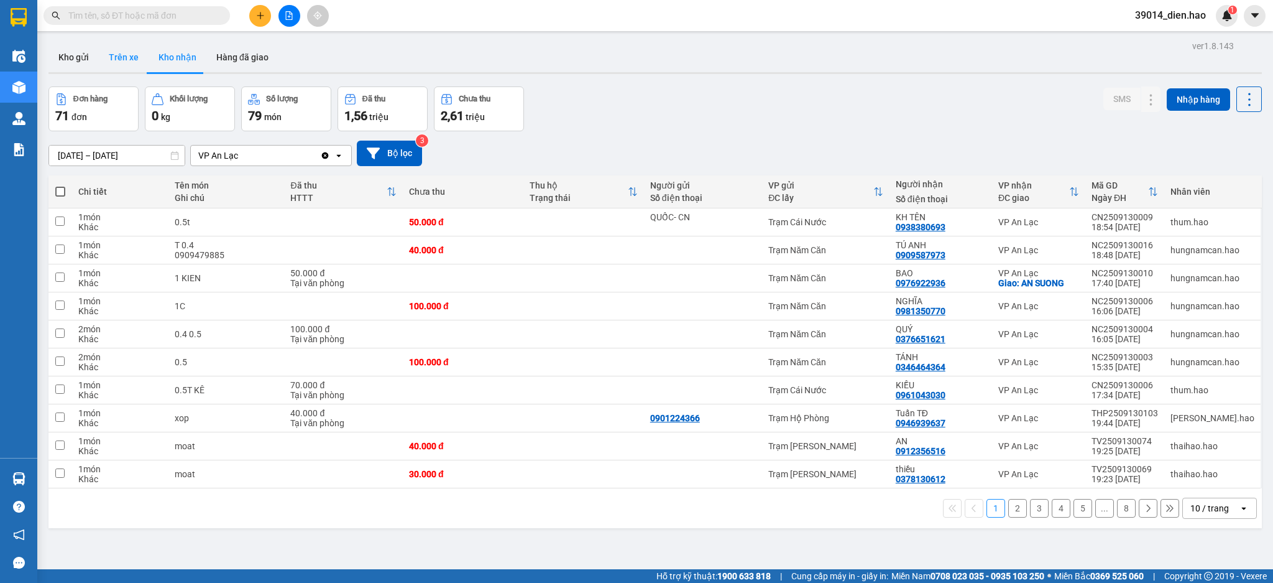
click at [121, 63] on button "Trên xe" at bounding box center [124, 57] width 50 height 30
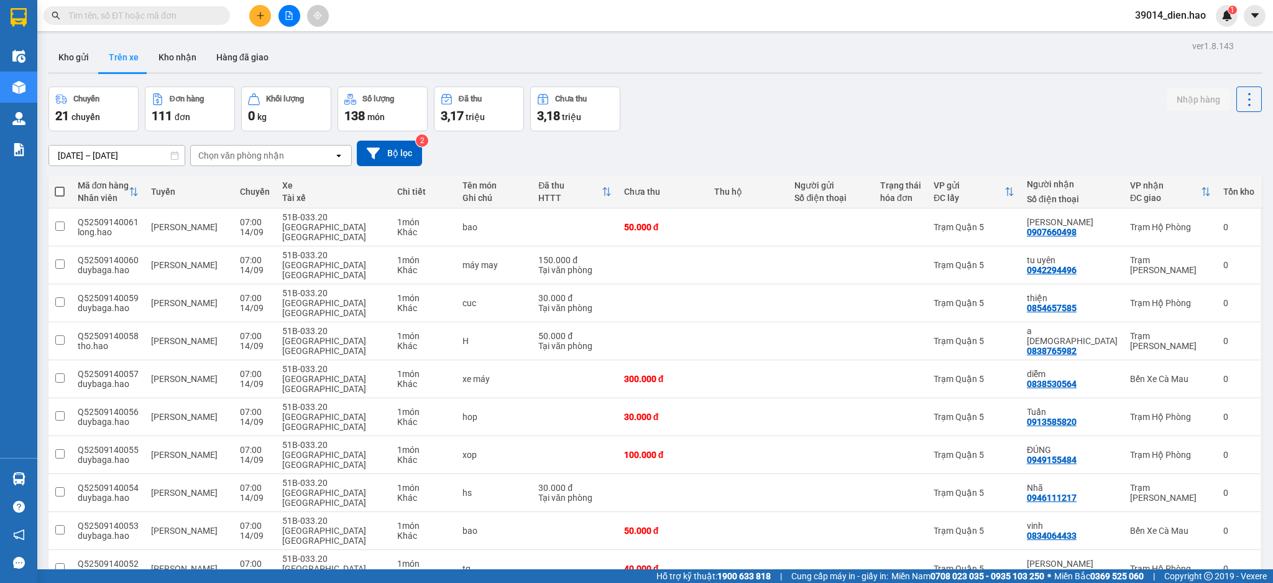
click at [118, 156] on input "[DATE] – [DATE]" at bounding box center [117, 155] width 136 height 20
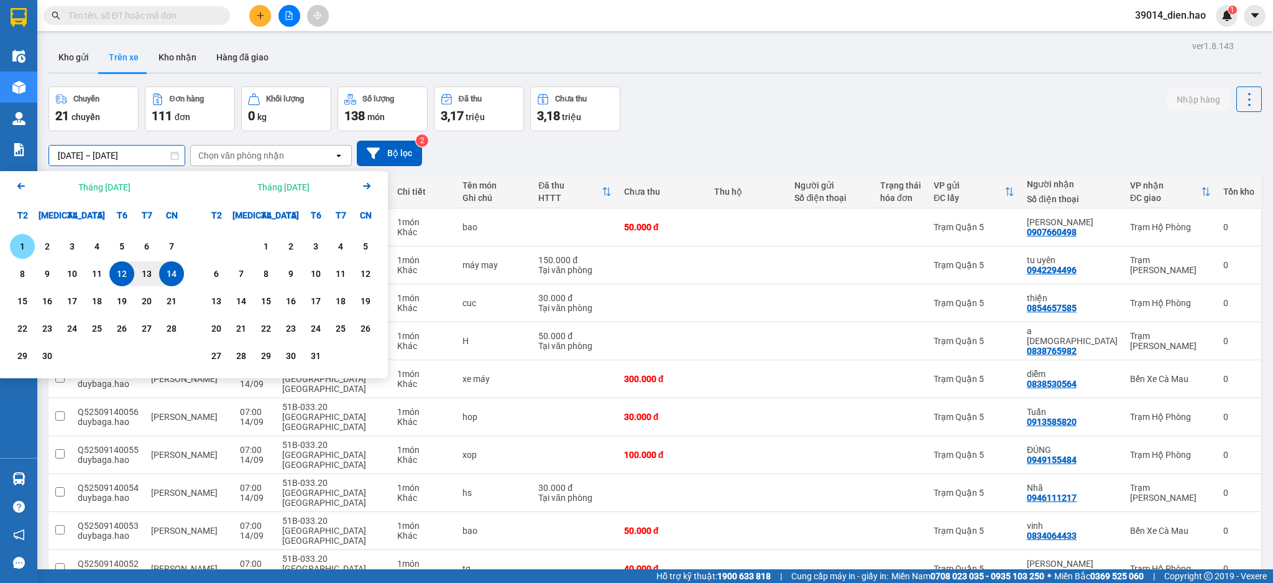
click at [29, 244] on div "1" at bounding box center [22, 246] width 17 height 15
click at [176, 274] on div "14" at bounding box center [171, 273] width 17 height 15
type input "[DATE] – [DATE]"
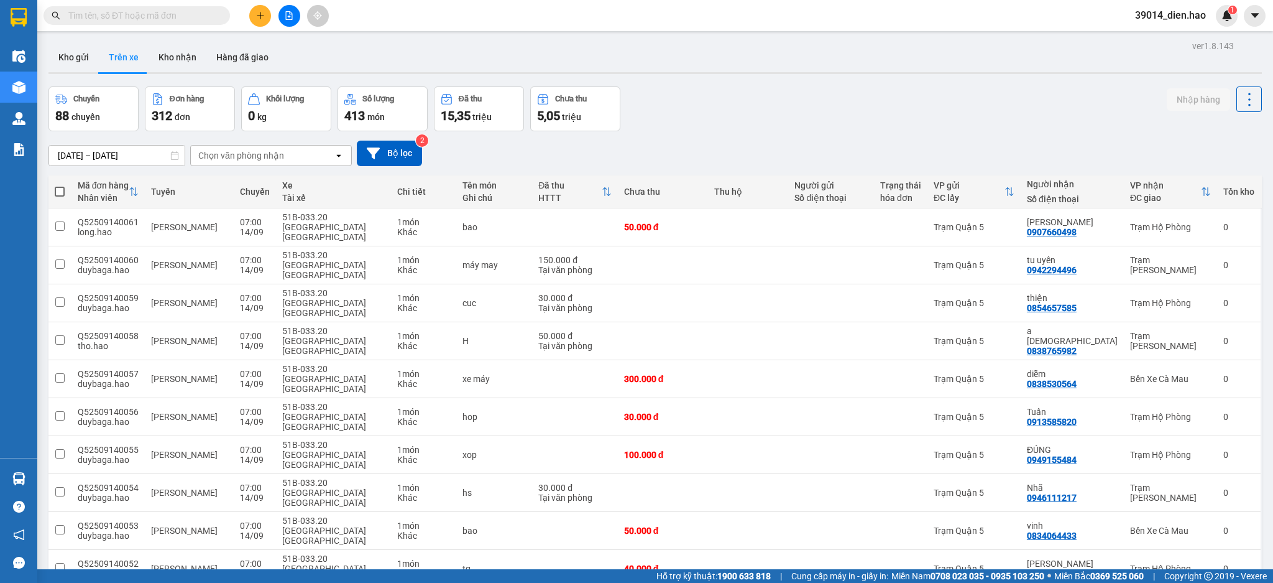
click at [281, 153] on div "Chọn văn phòng nhận" at bounding box center [241, 155] width 86 height 12
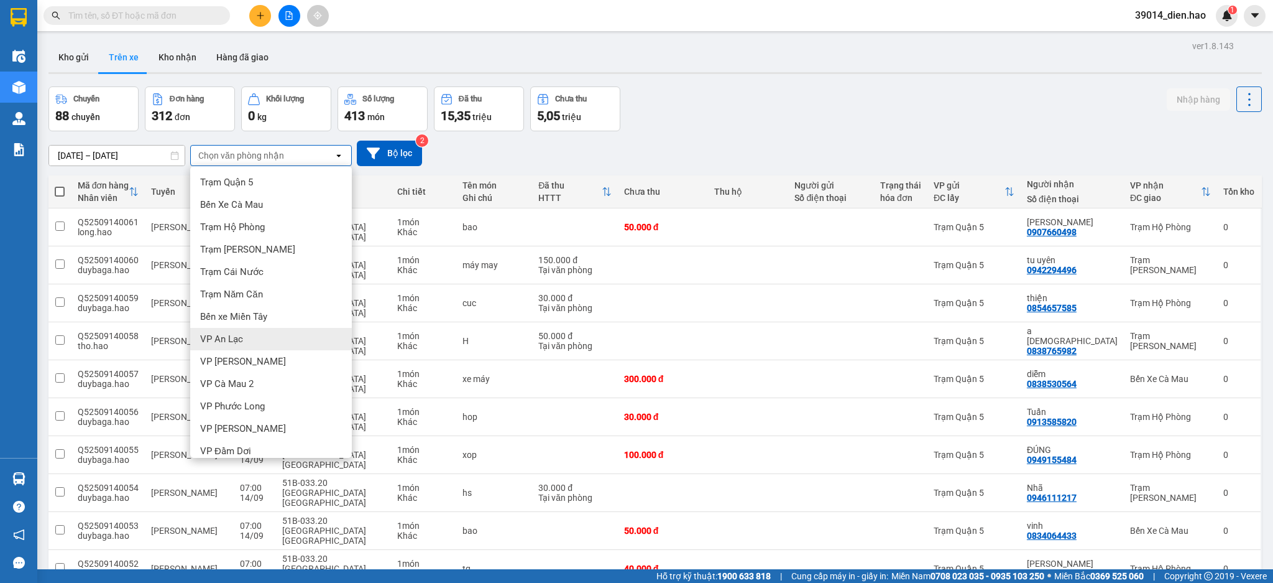
click at [259, 331] on div "VP An Lạc" at bounding box center [271, 339] width 162 height 22
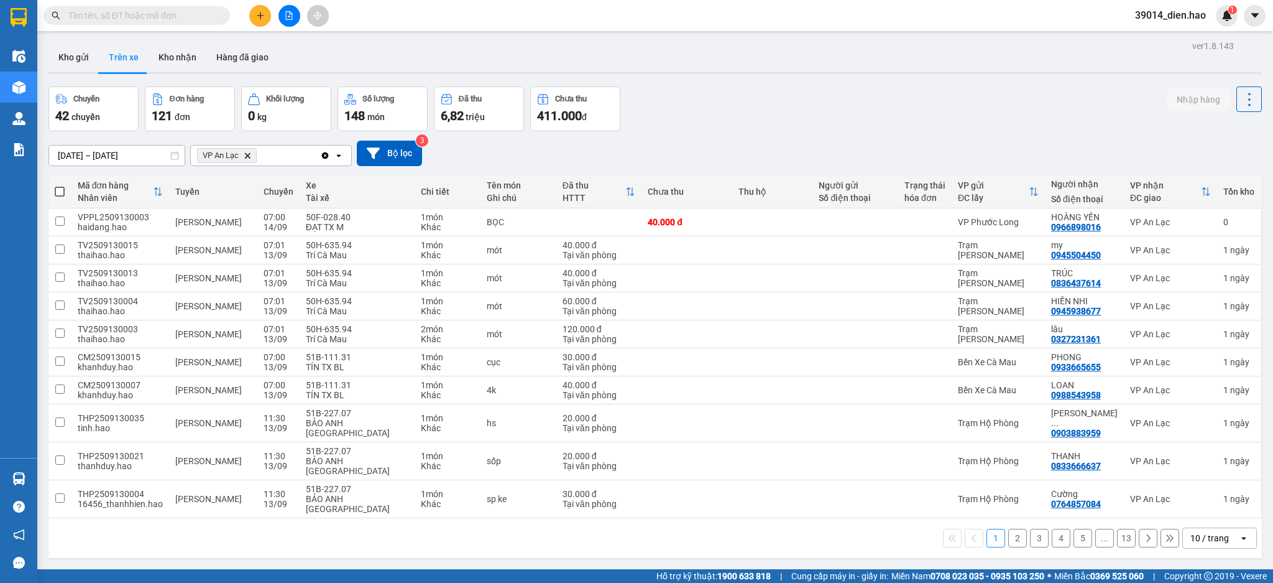
scroll to position [57, 0]
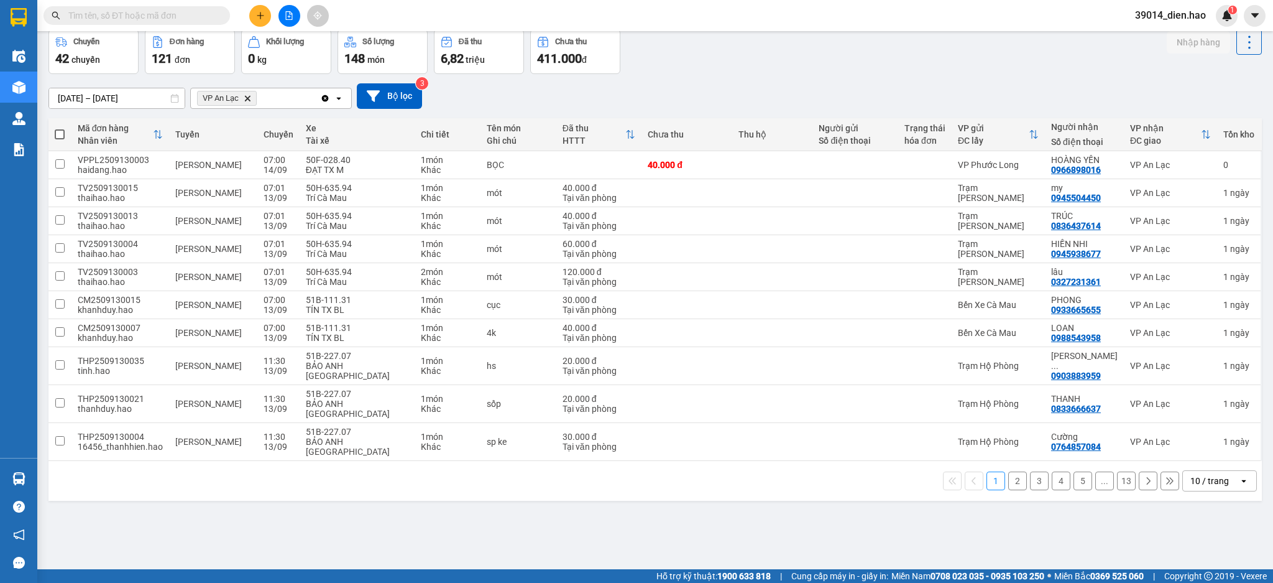
click at [1207, 474] on div "10 / trang" at bounding box center [1210, 480] width 39 height 12
click at [1197, 428] on span "100 / trang" at bounding box center [1201, 424] width 45 height 12
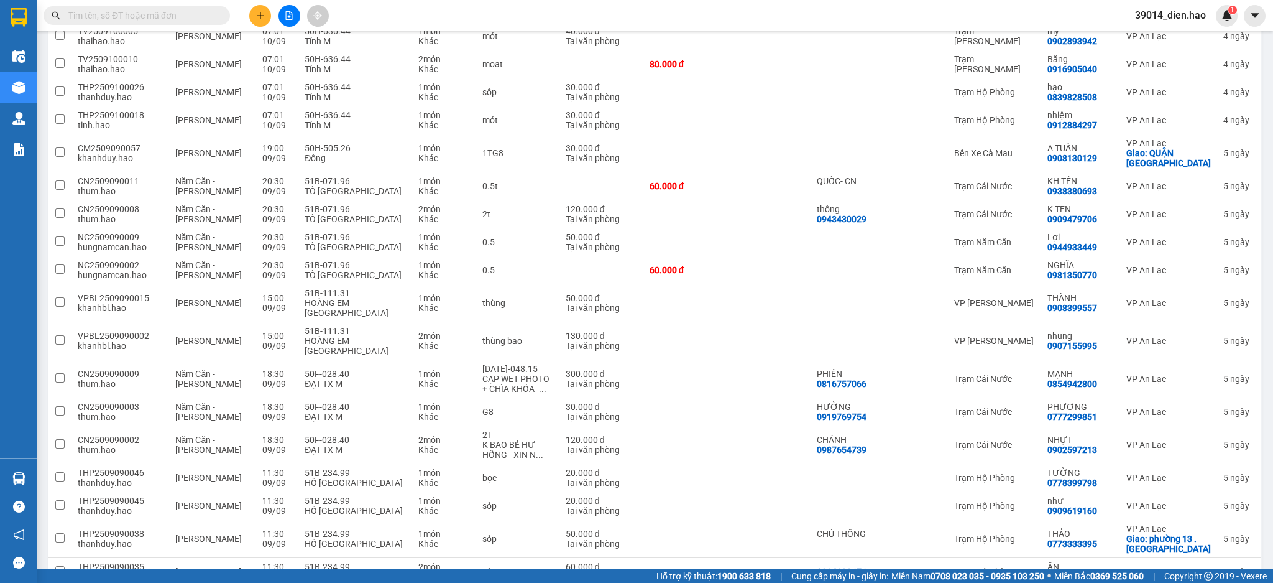
scroll to position [2632, 0]
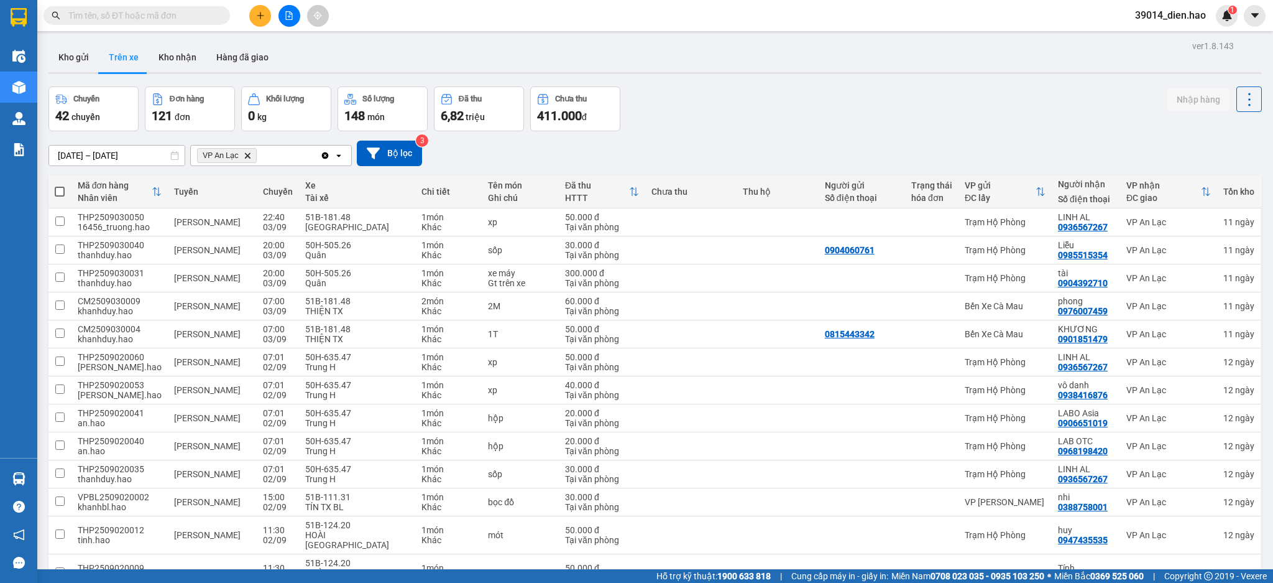
scroll to position [289, 0]
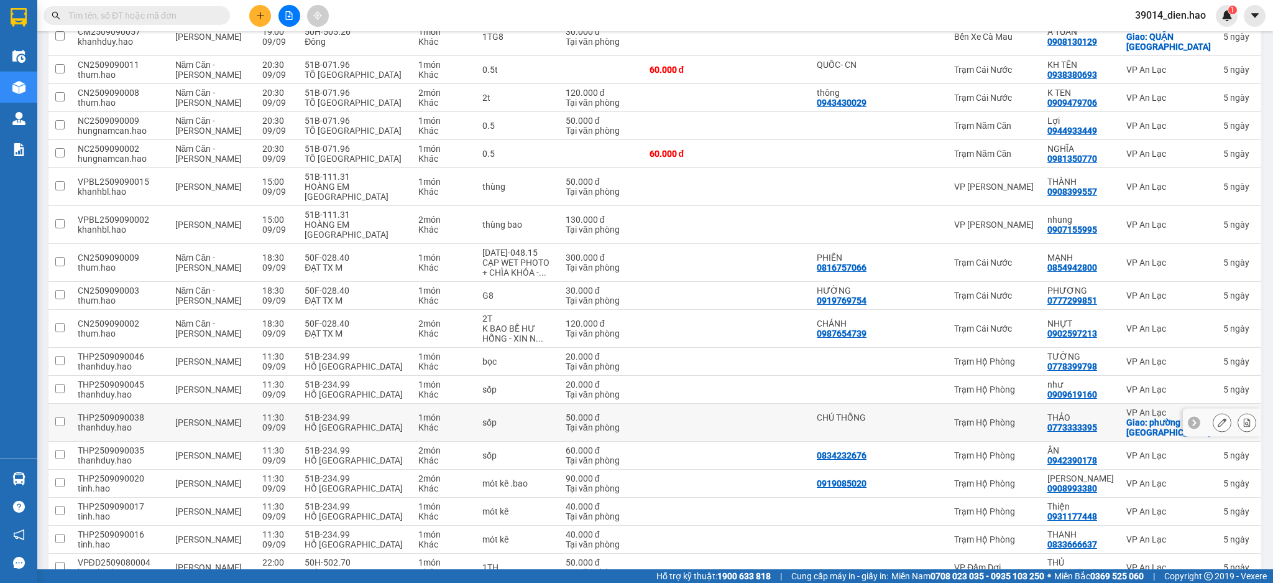
scroll to position [1222, 0]
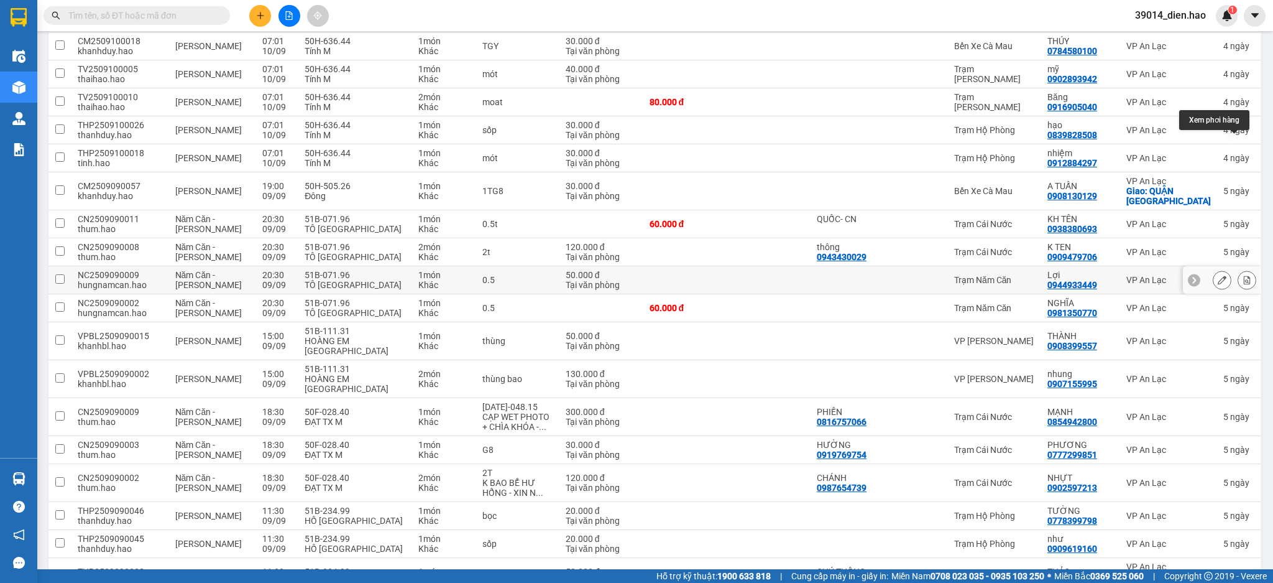
click at [1238, 269] on button at bounding box center [1246, 280] width 17 height 22
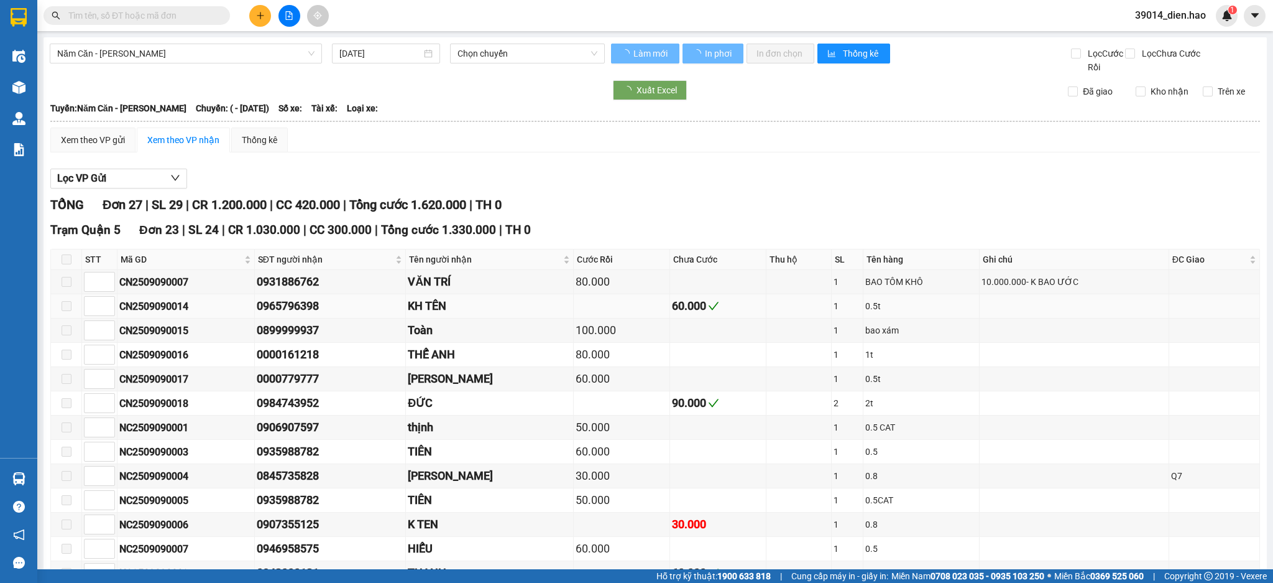
type input "[DATE]"
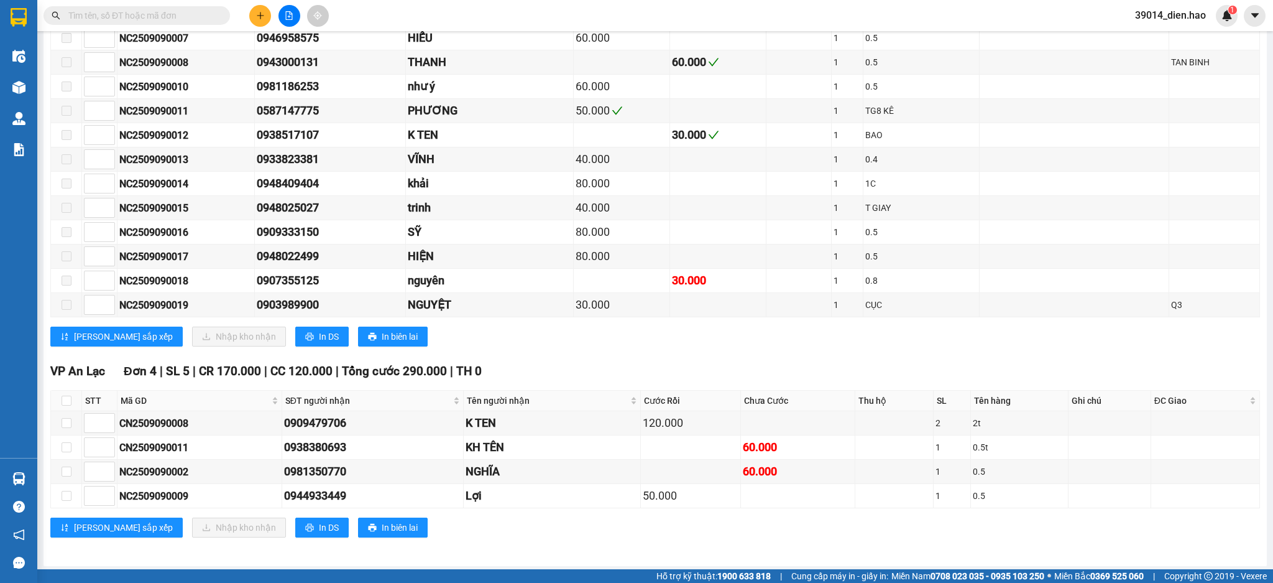
scroll to position [517, 0]
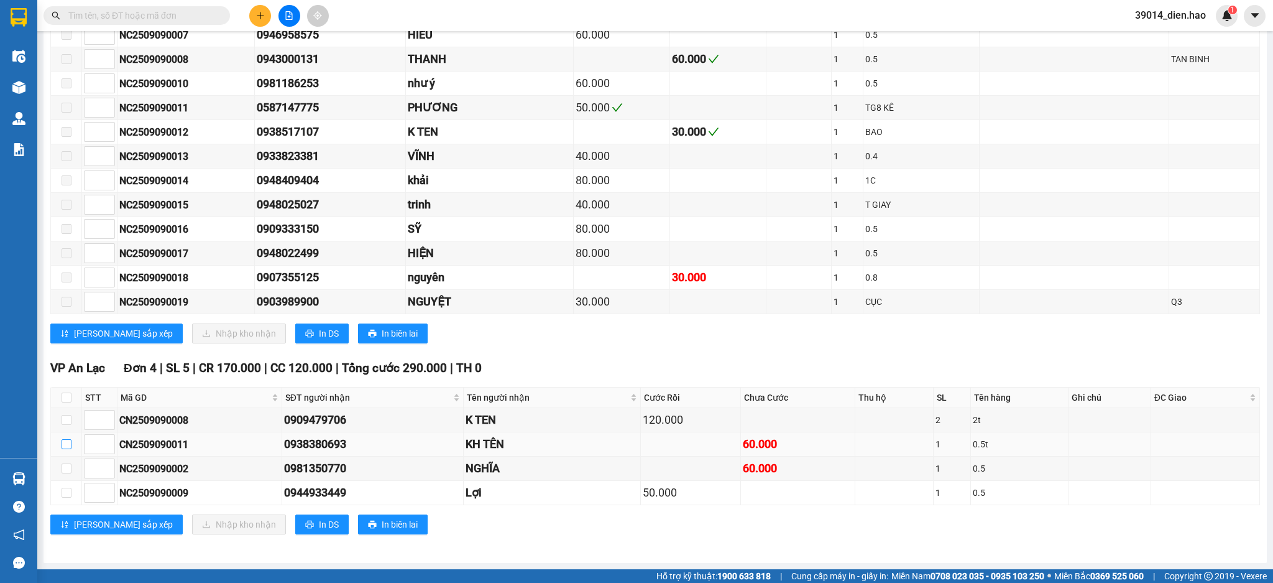
click at [68, 441] on input "checkbox" at bounding box center [67, 444] width 10 height 10
checkbox input "true"
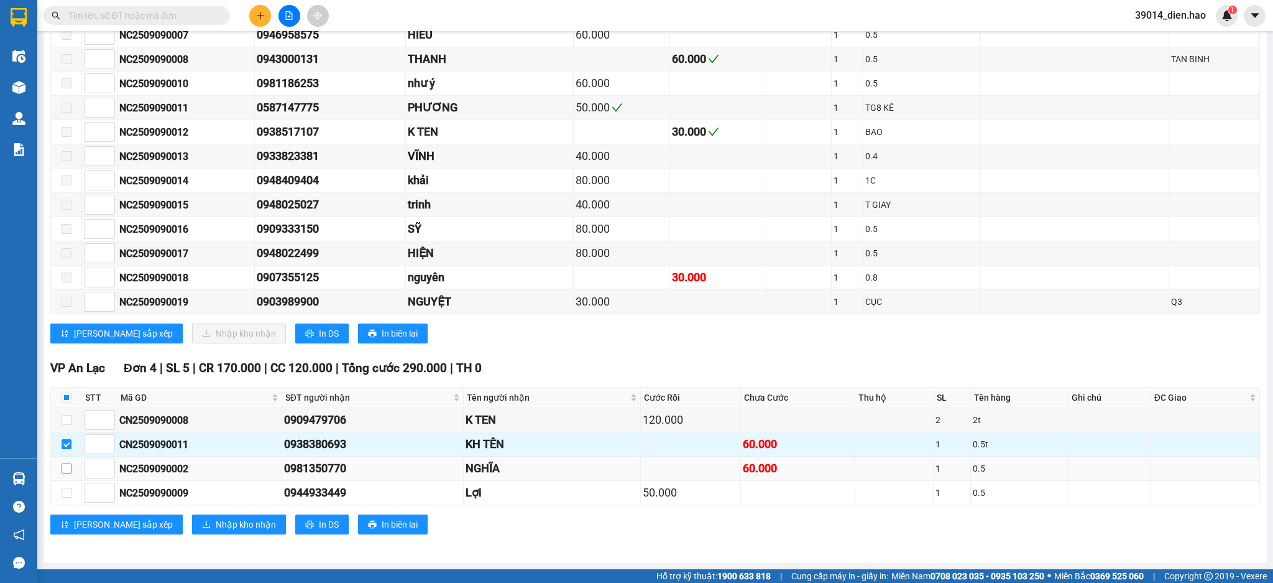
click at [67, 464] on input "checkbox" at bounding box center [67, 468] width 10 height 10
checkbox input "true"
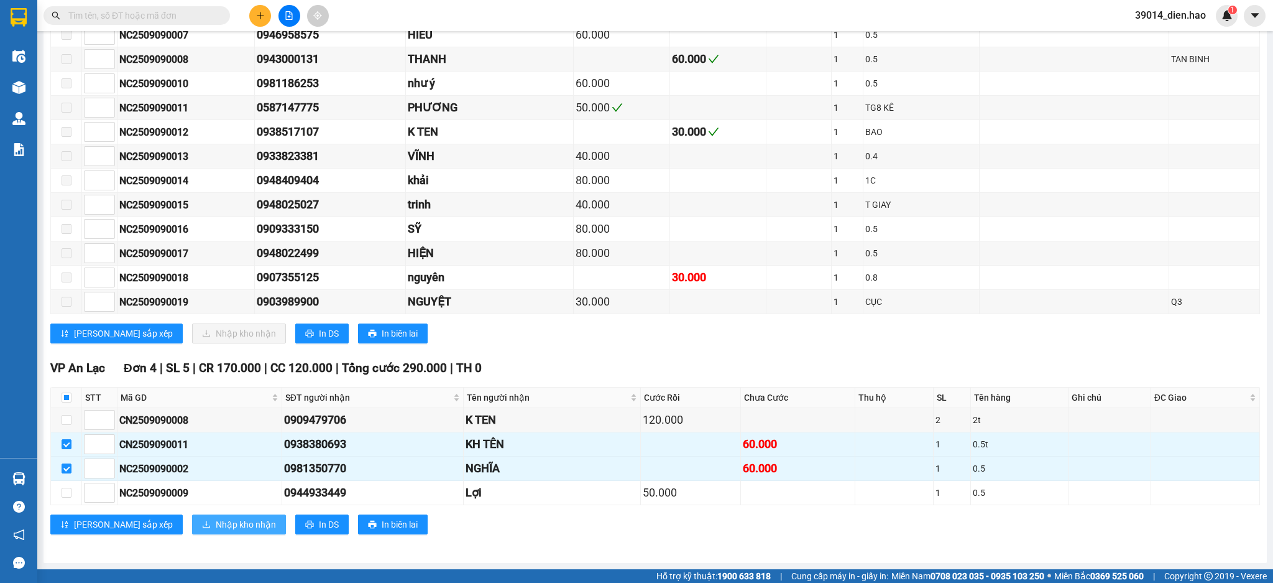
click at [216, 527] on span "Nhập kho nhận" at bounding box center [246, 524] width 60 height 14
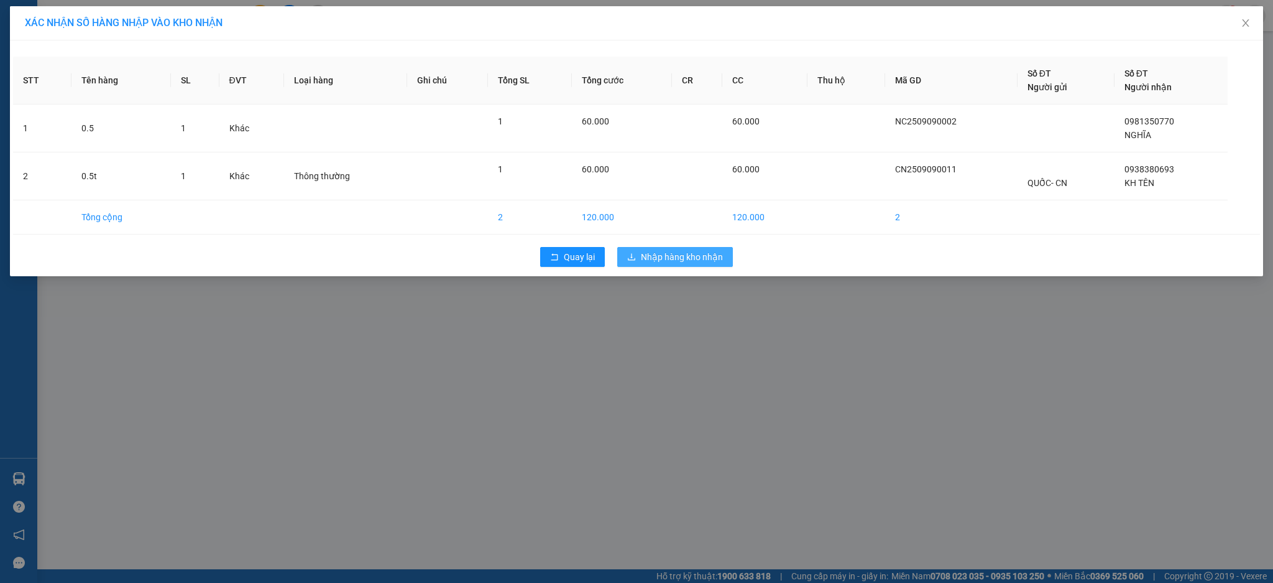
click at [722, 255] on button "Nhập hàng kho nhận" at bounding box center [675, 257] width 116 height 20
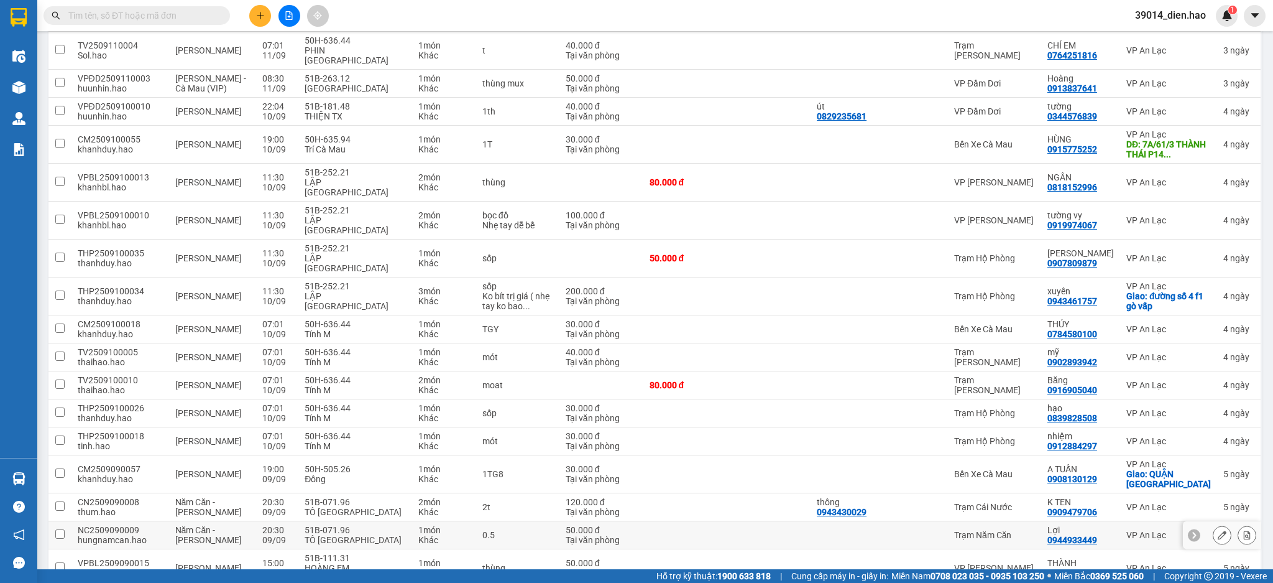
scroll to position [891, 0]
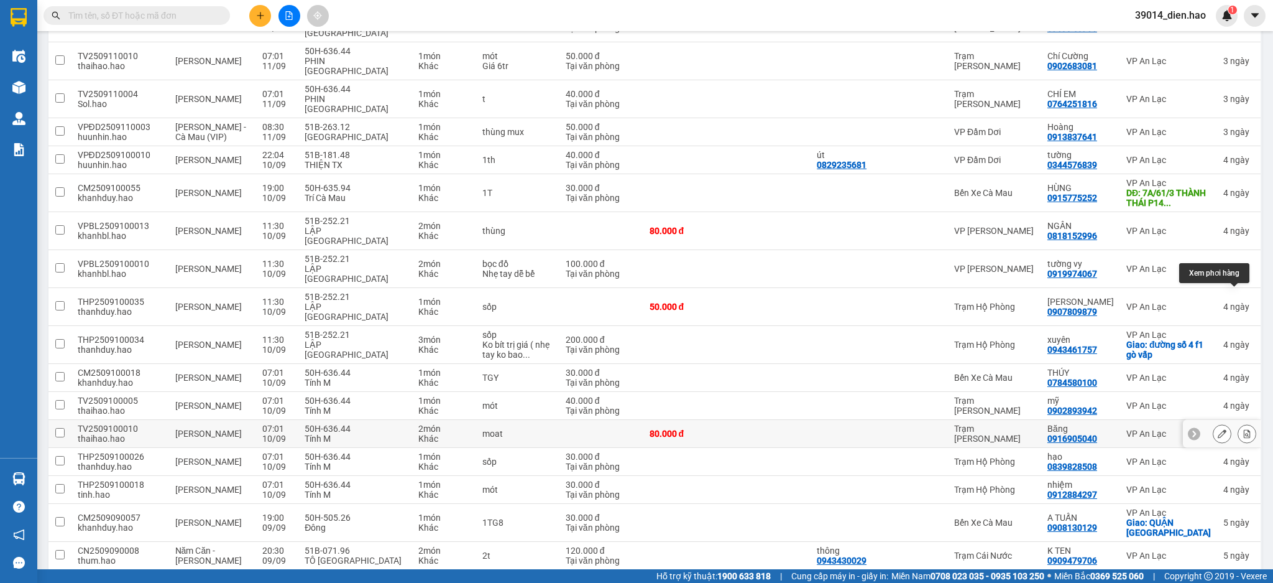
click at [1243, 429] on icon at bounding box center [1247, 433] width 9 height 9
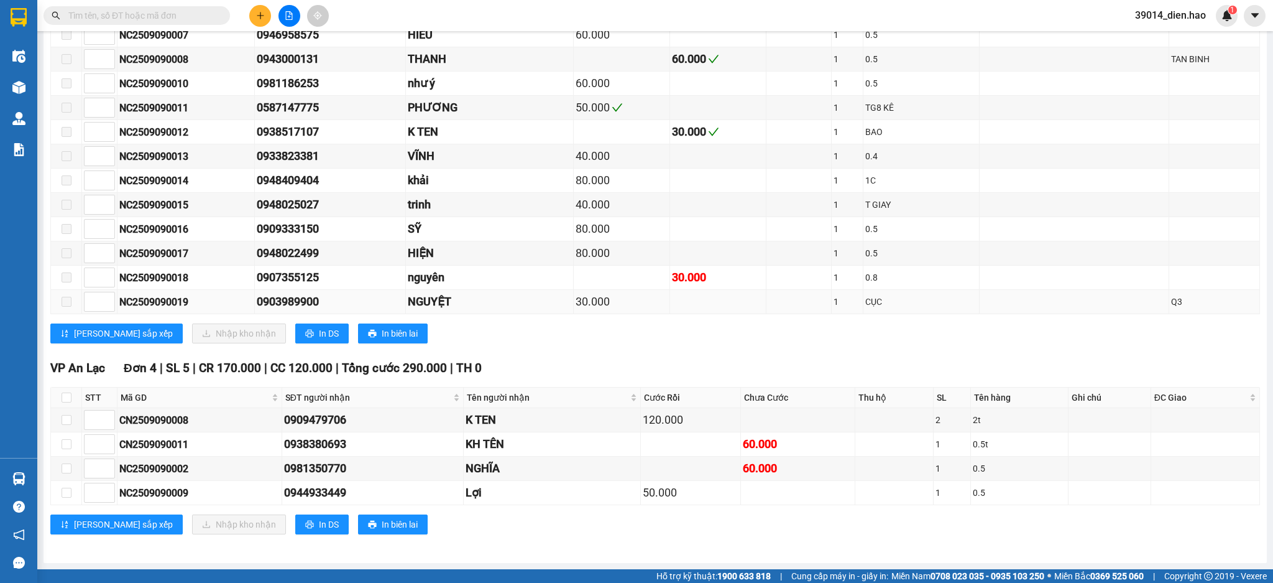
scroll to position [517, 0]
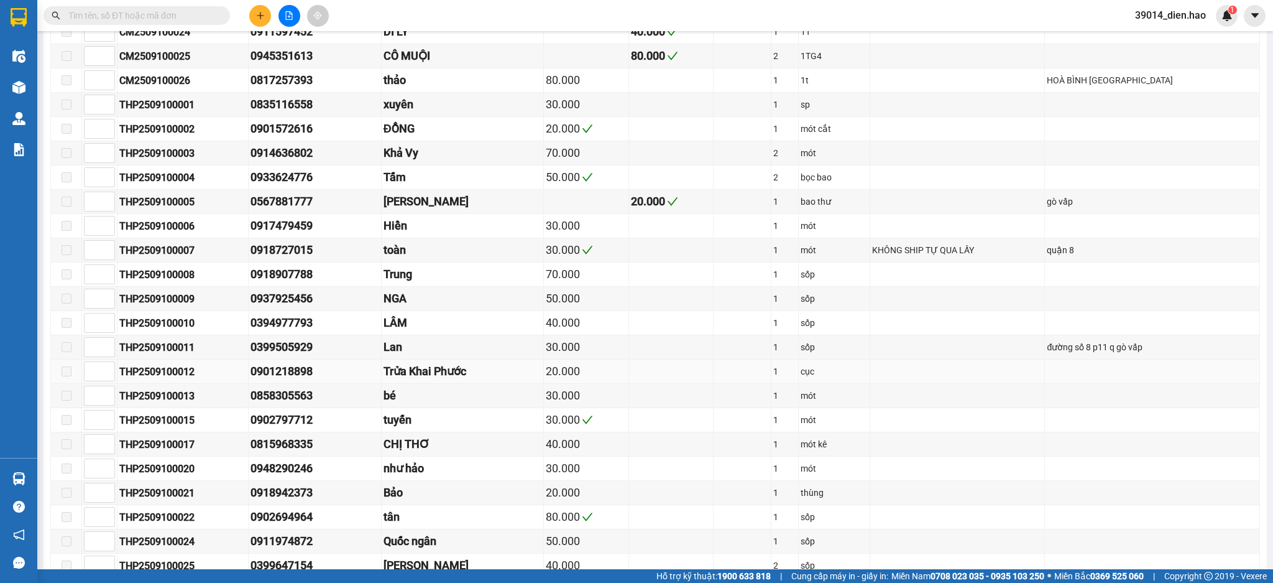
type input "[DATE]"
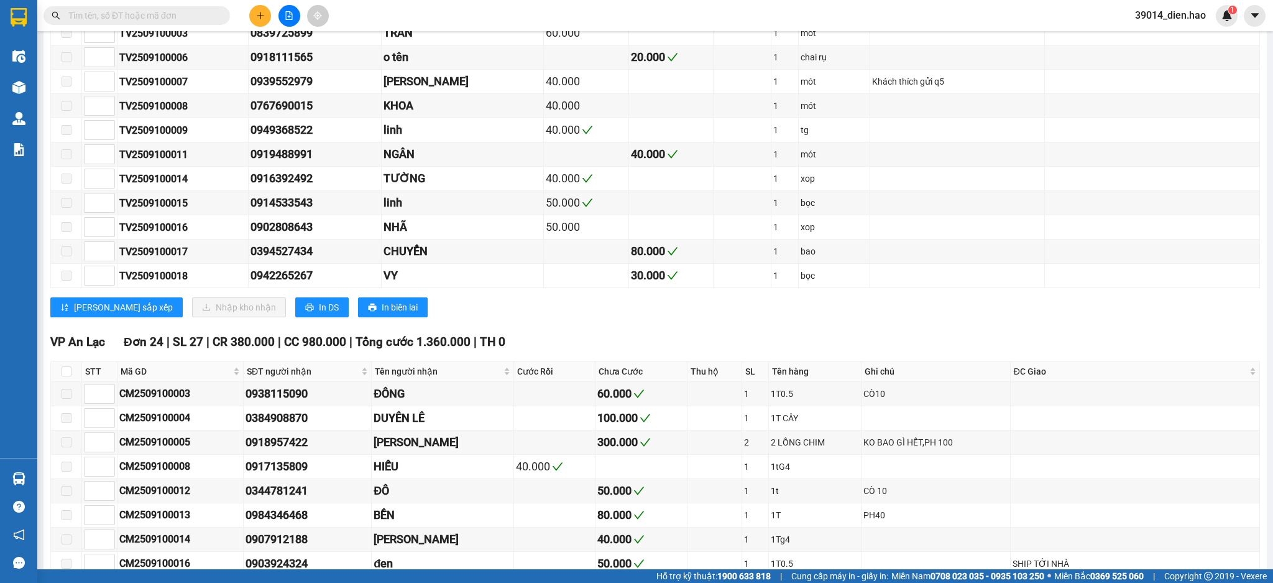
scroll to position [1713, 0]
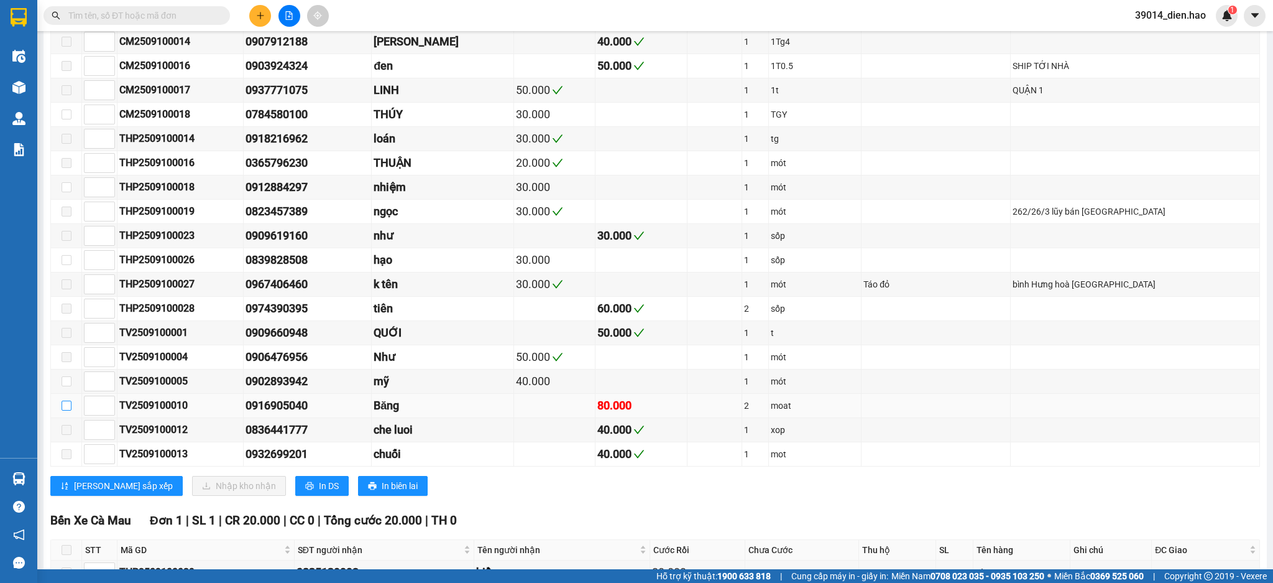
click at [65, 410] on input "checkbox" at bounding box center [67, 405] width 10 height 10
checkbox input "true"
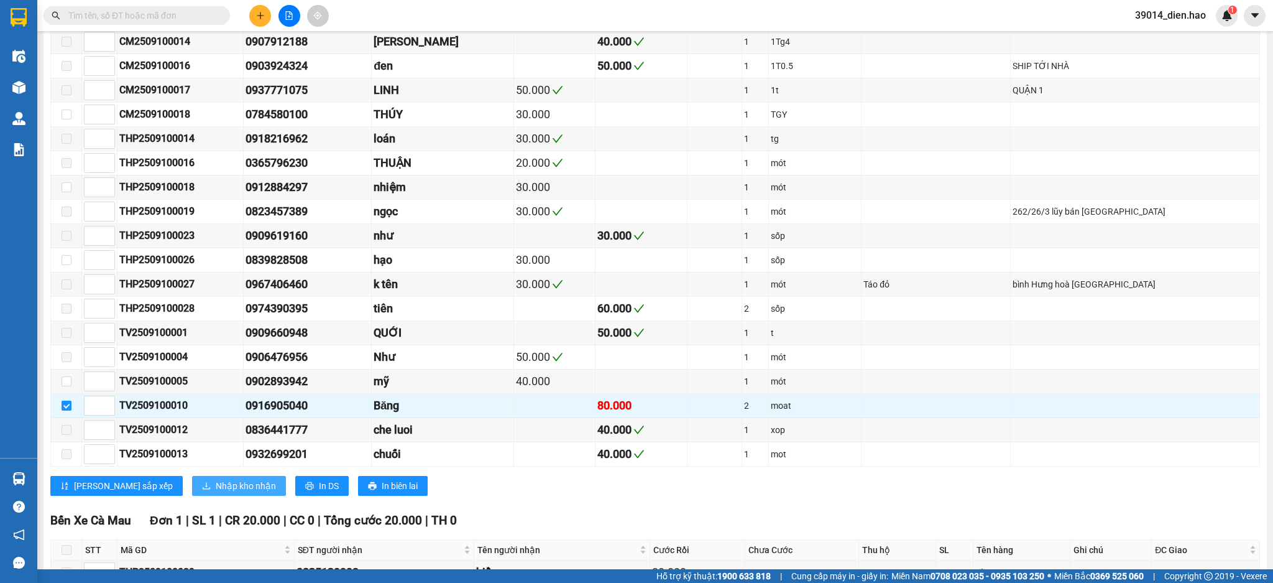
click at [216, 492] on span "Nhập kho nhận" at bounding box center [246, 486] width 60 height 14
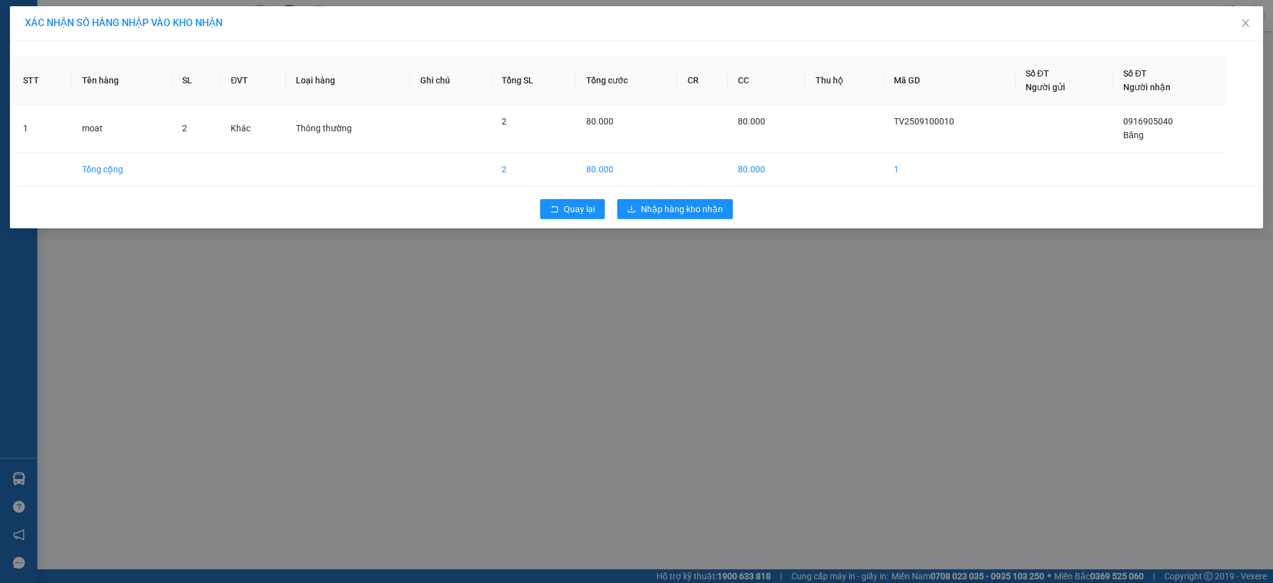
click at [715, 219] on div "Quay lại Nhập hàng kho nhận" at bounding box center [636, 209] width 1247 height 32
click at [708, 210] on span "Nhập hàng kho nhận" at bounding box center [682, 209] width 82 height 14
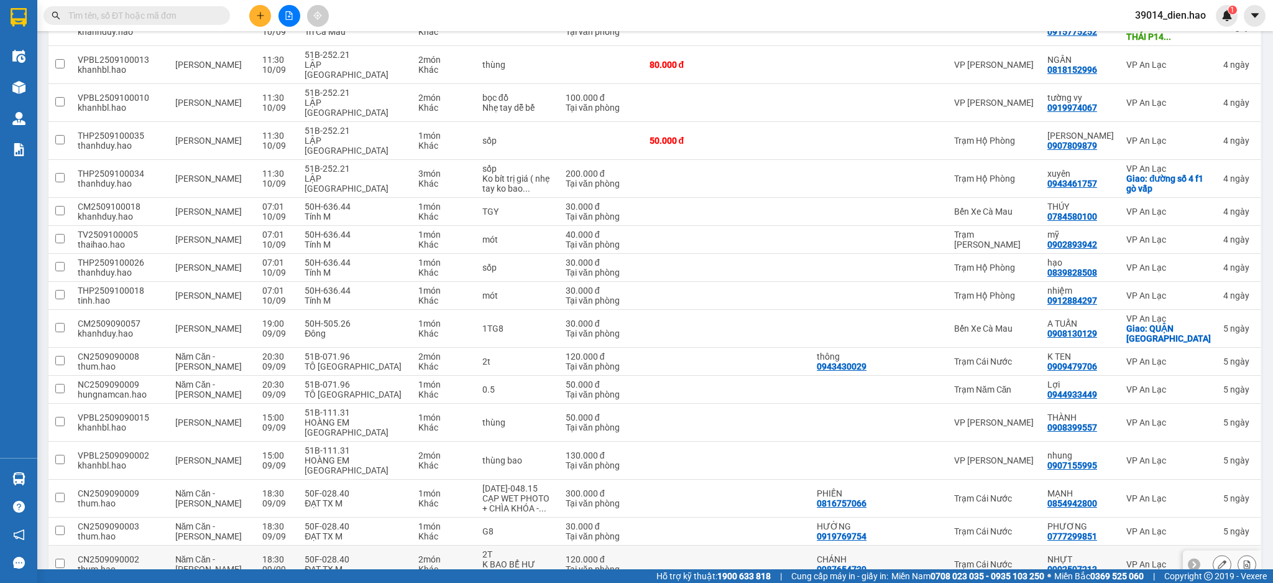
scroll to position [808, 0]
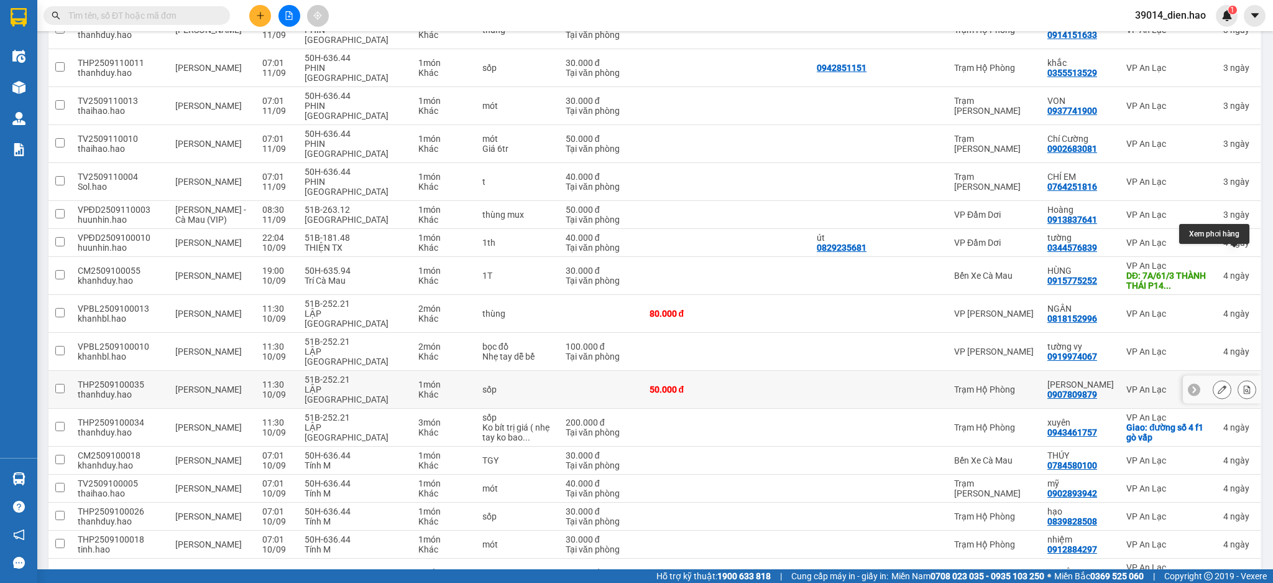
click at [1243, 385] on icon at bounding box center [1247, 389] width 9 height 9
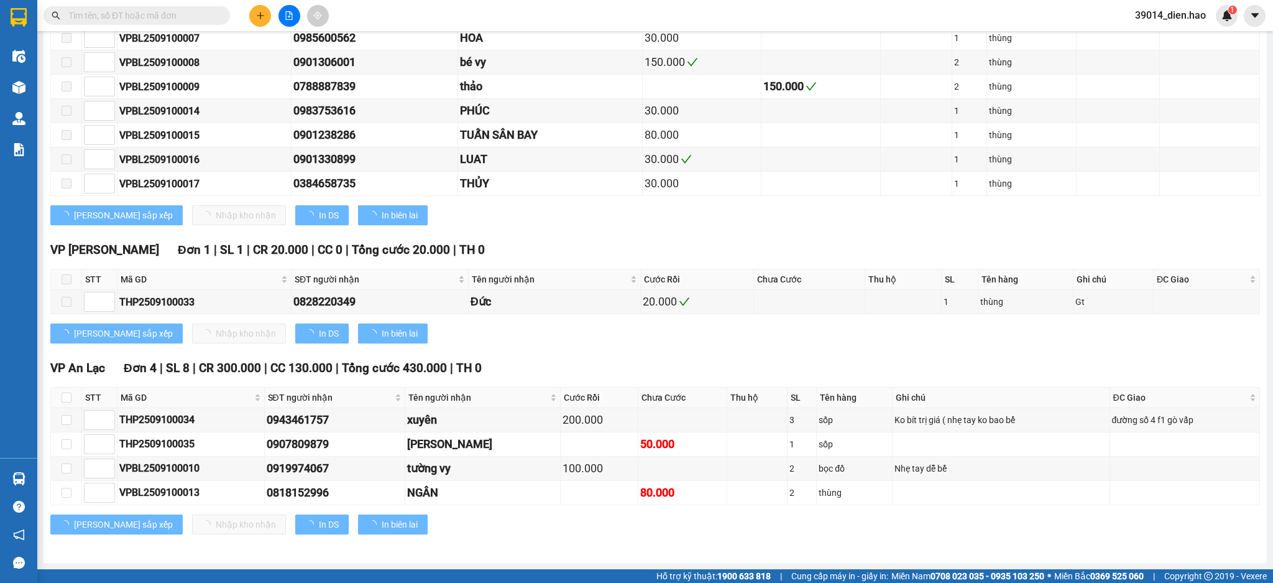
scroll to position [464, 0]
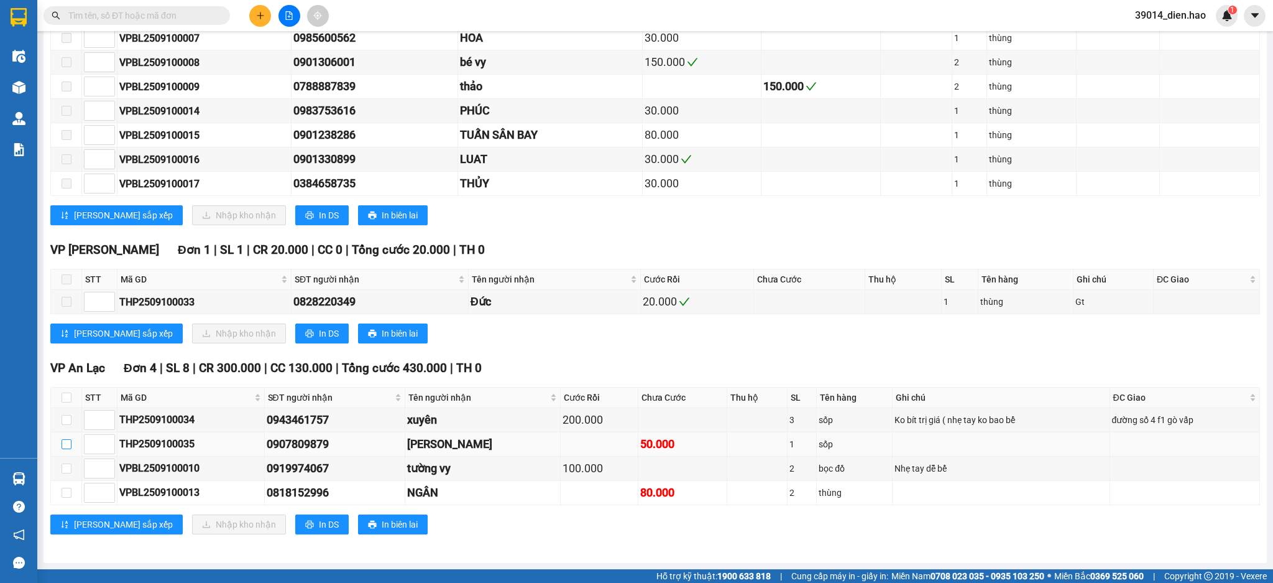
click at [70, 437] on label at bounding box center [67, 444] width 10 height 14
click at [70, 439] on input "checkbox" at bounding box center [67, 444] width 10 height 10
checkbox input "true"
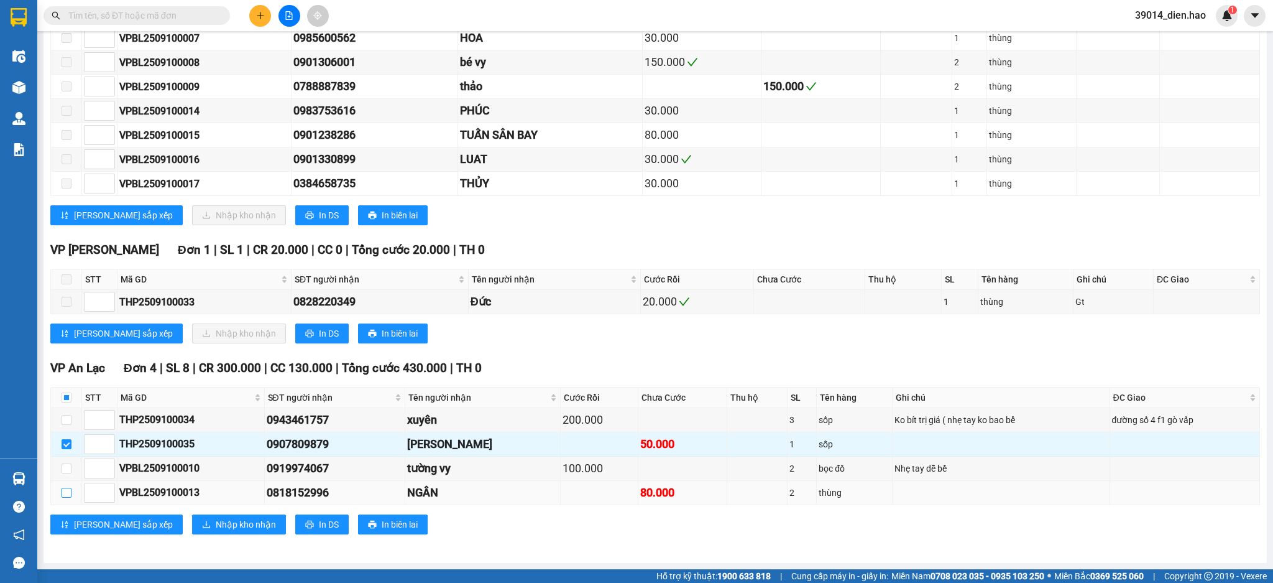
drag, startPoint x: 65, startPoint y: 493, endPoint x: 77, endPoint y: 497, distance: 12.4
click at [65, 494] on input "checkbox" at bounding box center [67, 492] width 10 height 10
checkbox input "true"
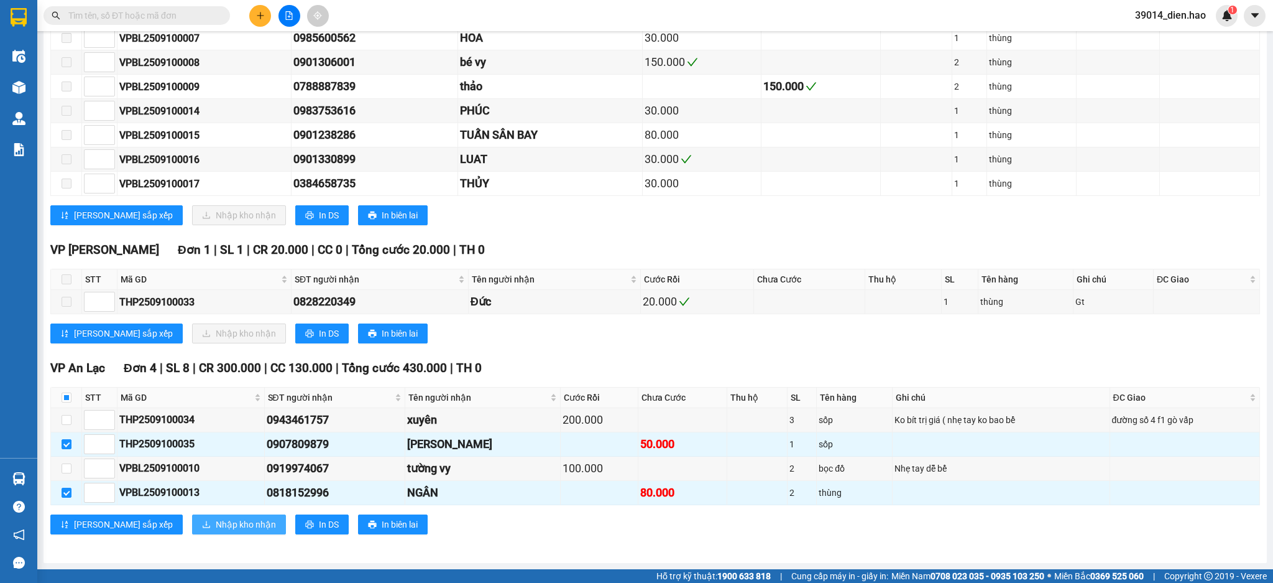
click at [192, 515] on button "Nhập kho nhận" at bounding box center [239, 524] width 94 height 20
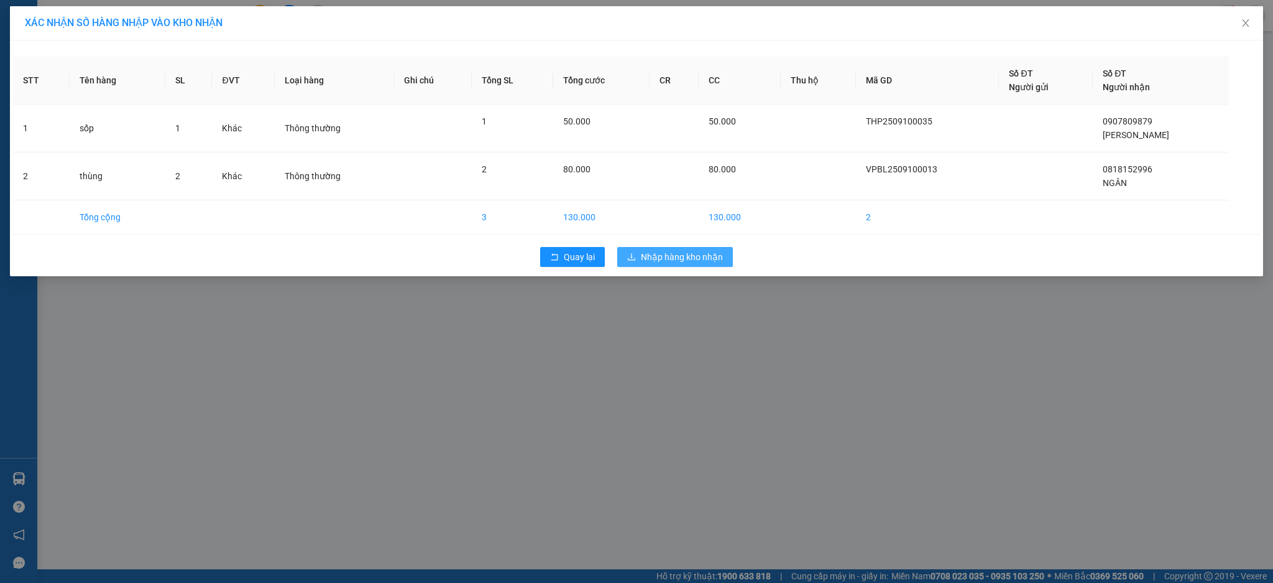
click at [697, 266] on button "Nhập hàng kho nhận" at bounding box center [675, 257] width 116 height 20
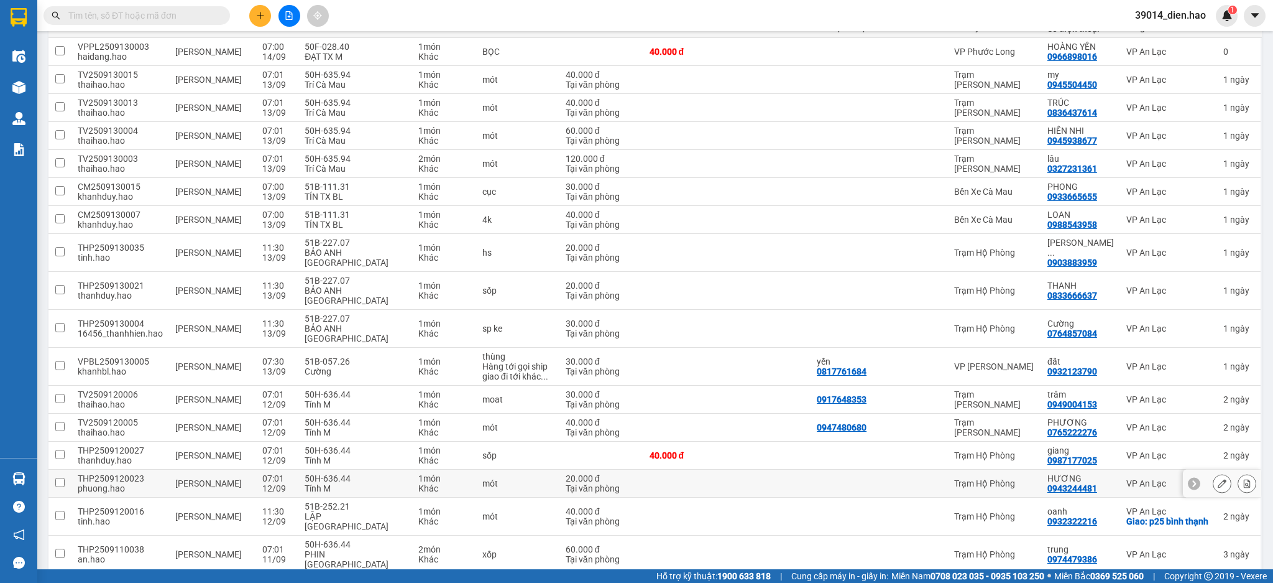
scroll to position [167, 0]
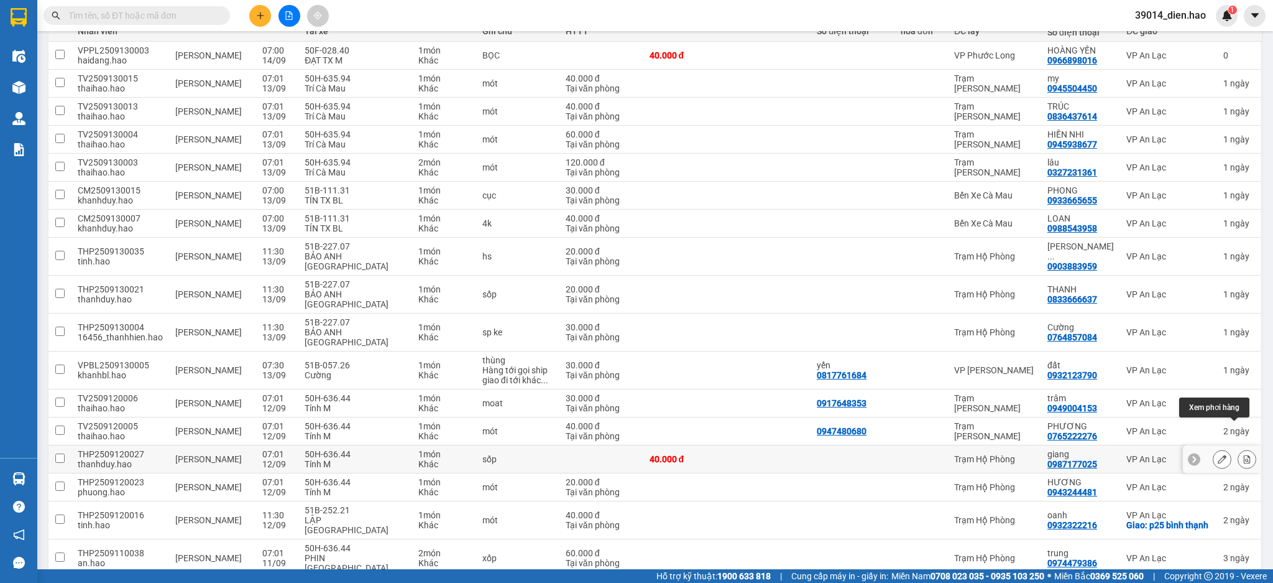
click at [1238, 448] on button at bounding box center [1246, 459] width 17 height 22
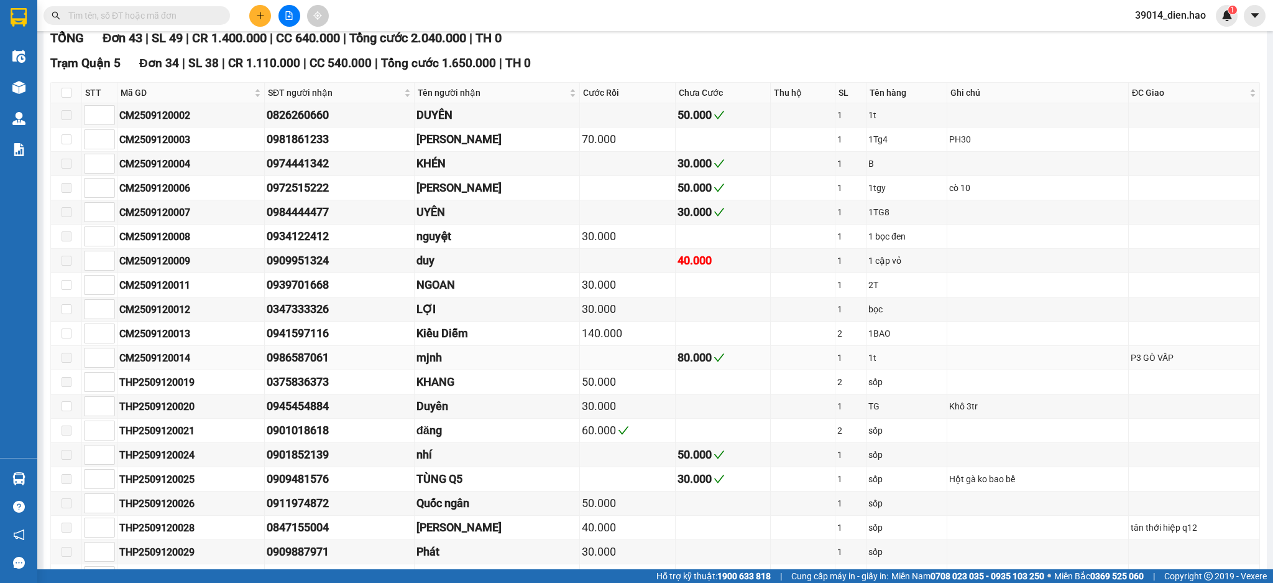
type input "12/09/2025"
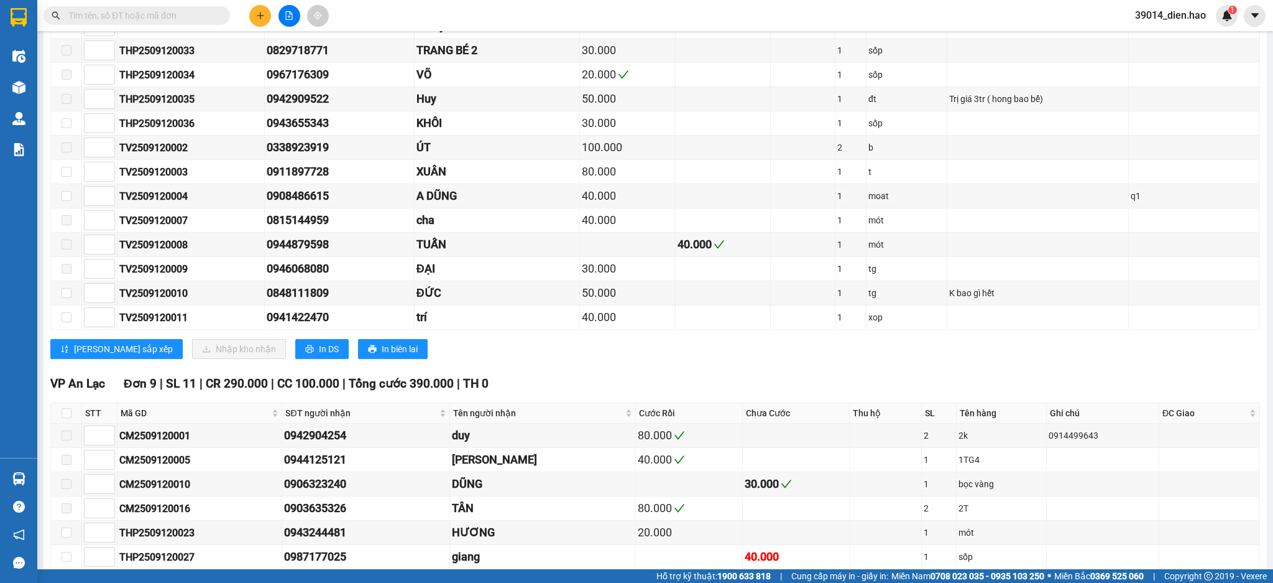
scroll to position [907, 0]
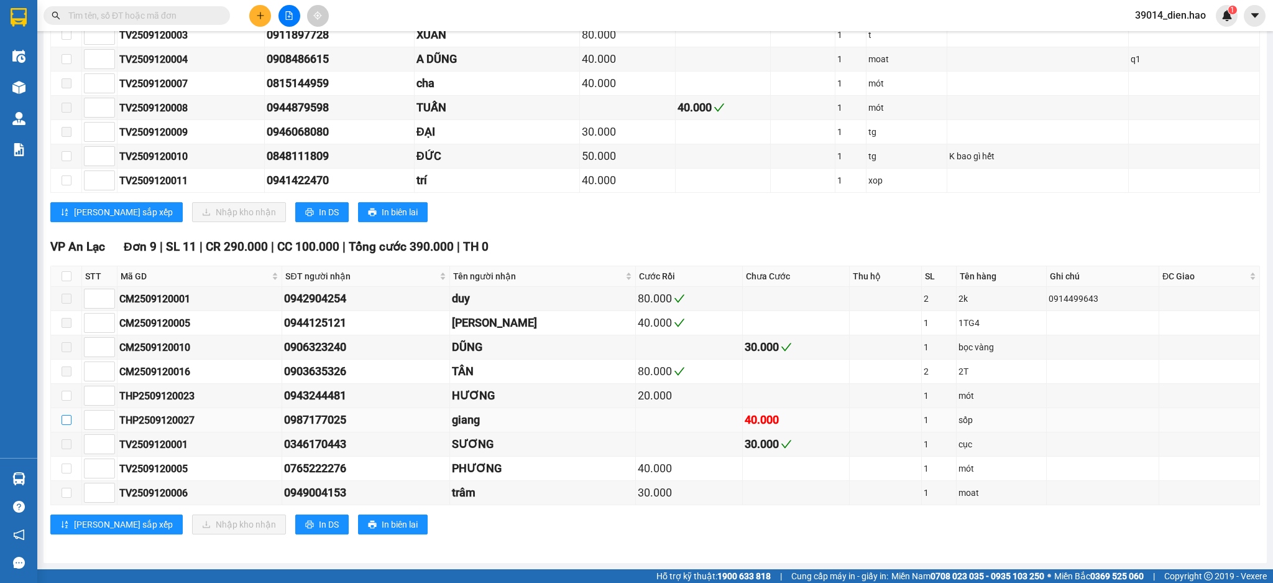
click at [68, 423] on input "checkbox" at bounding box center [67, 420] width 10 height 10
checkbox input "true"
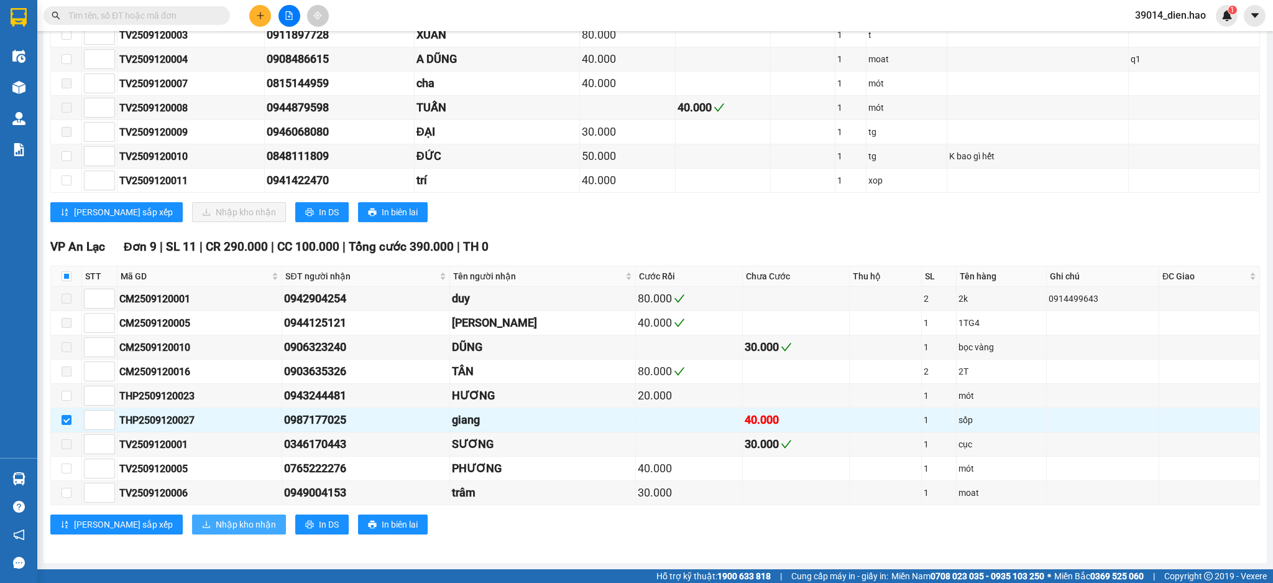
click at [216, 518] on span "Nhập kho nhận" at bounding box center [246, 524] width 60 height 14
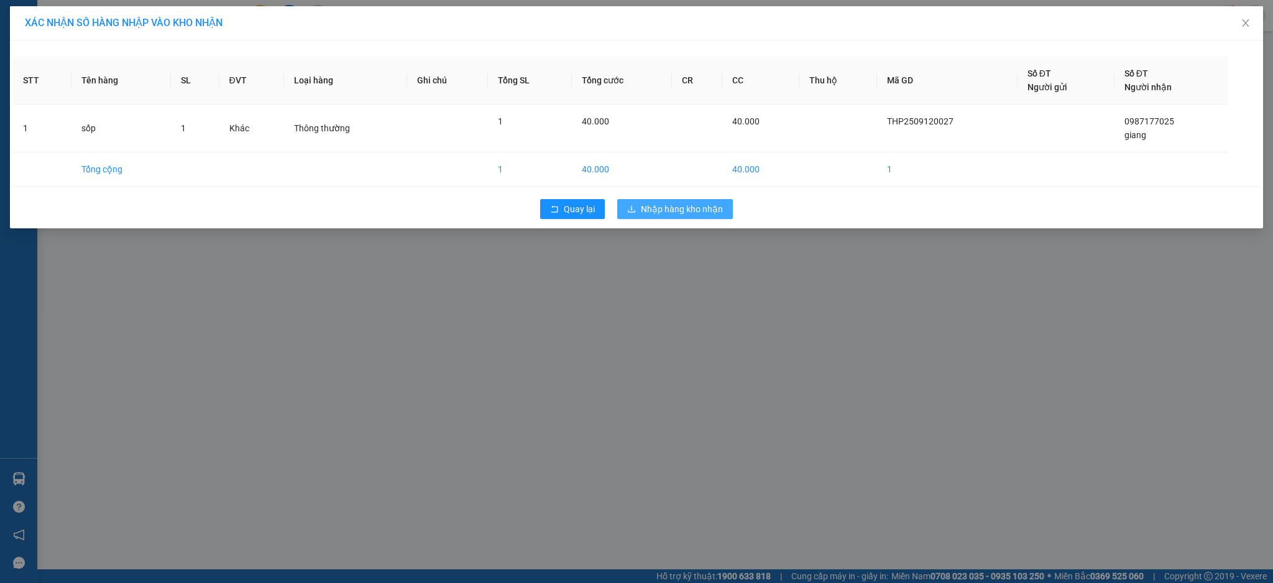
click at [665, 211] on span "Nhập hàng kho nhận" at bounding box center [682, 209] width 82 height 14
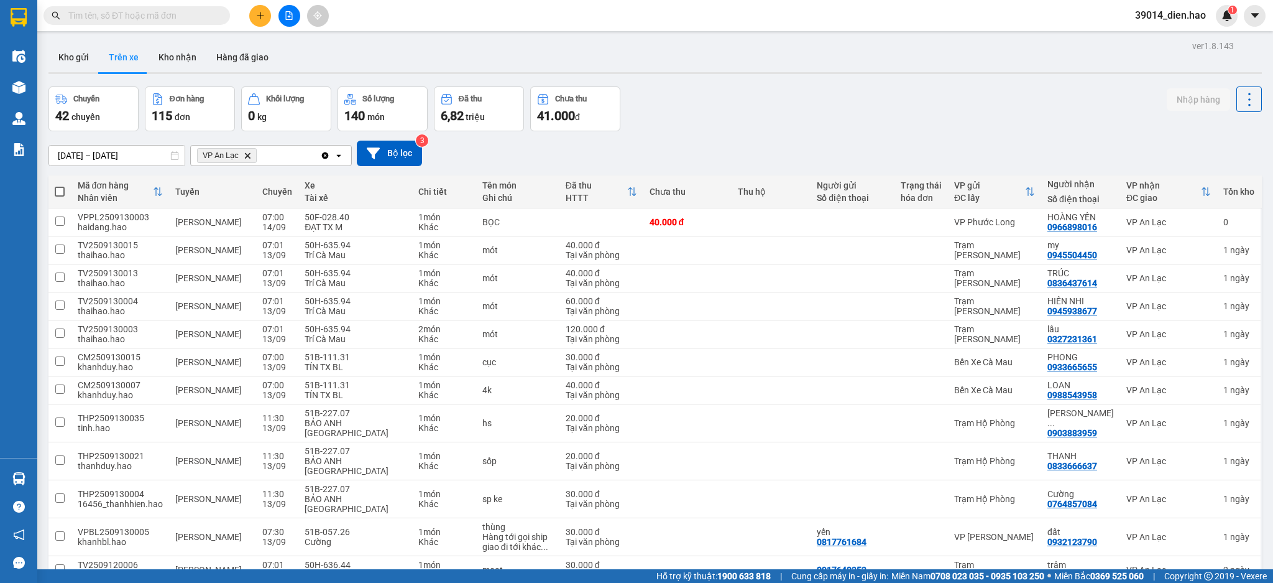
click at [247, 155] on icon "VP An Lạc, close by backspace" at bounding box center [248, 155] width 6 height 6
click at [247, 155] on div "Chọn văn phòng nhận" at bounding box center [241, 155] width 86 height 12
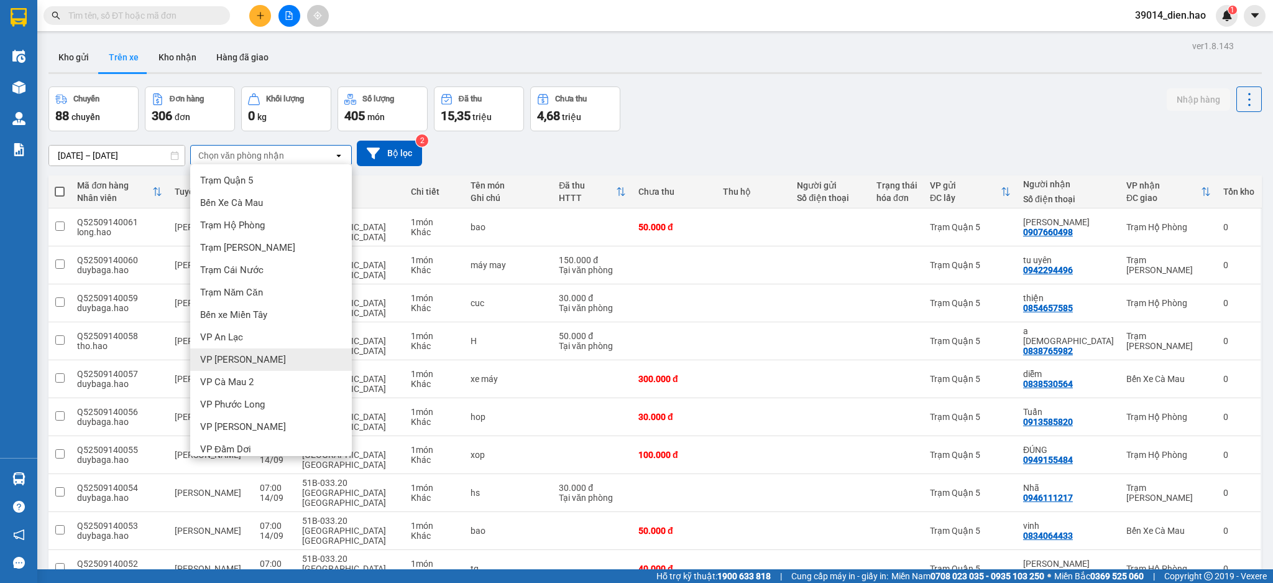
click at [283, 354] on div "VP [PERSON_NAME]" at bounding box center [271, 359] width 162 height 22
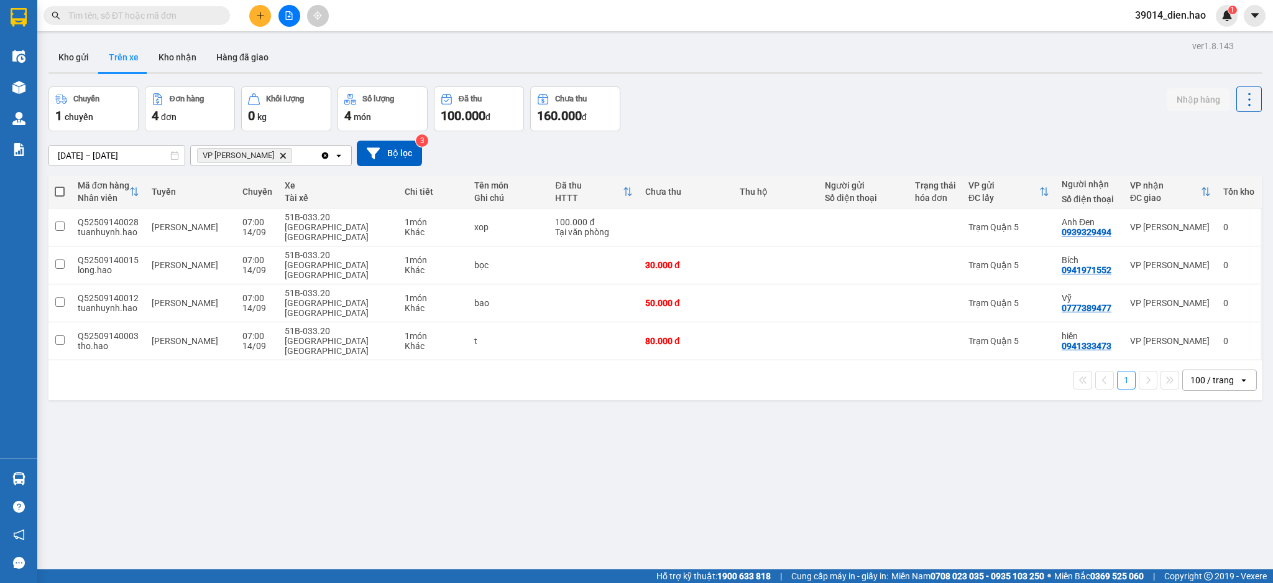
click at [280, 156] on icon "VP Bạc Liêu, close by backspace" at bounding box center [283, 155] width 6 height 6
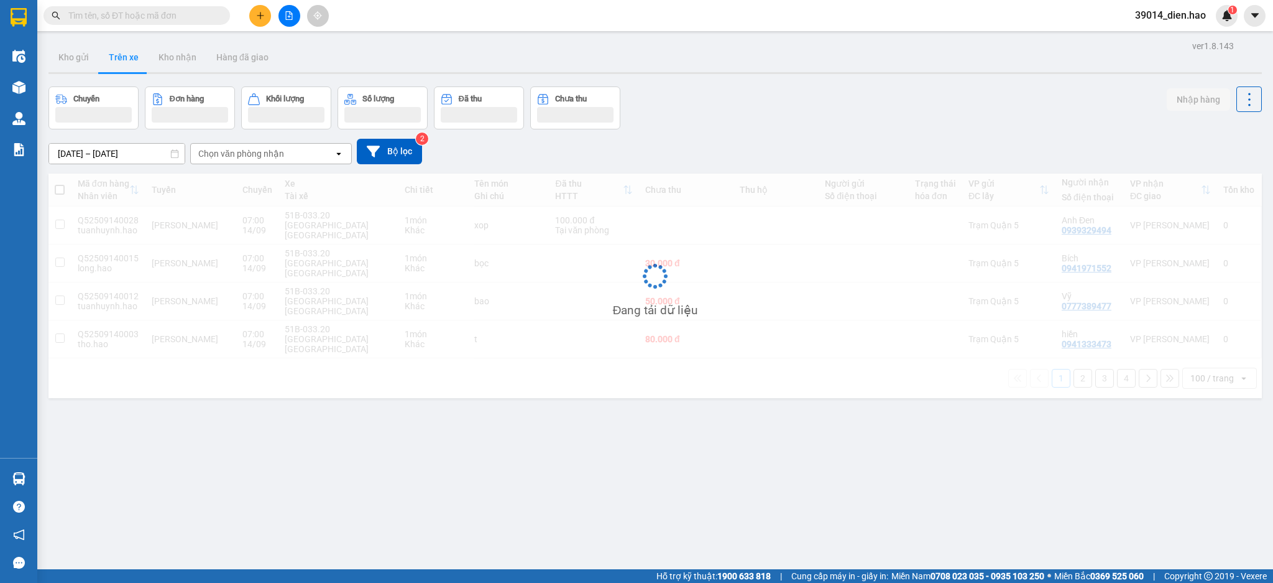
click at [254, 156] on div "Chọn văn phòng nhận" at bounding box center [241, 153] width 86 height 12
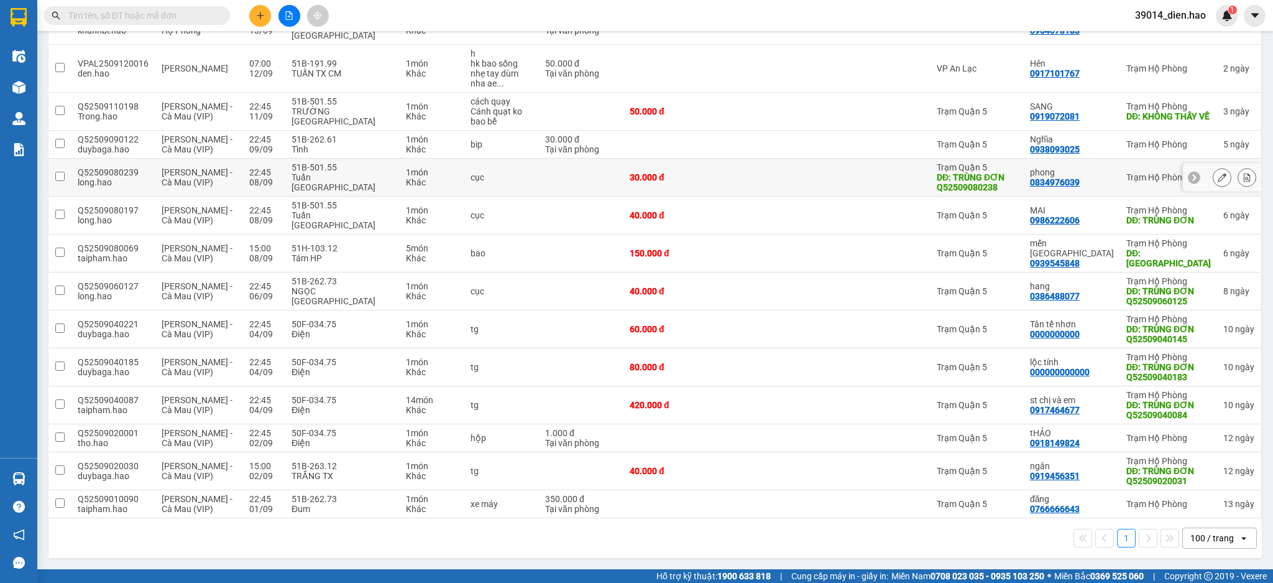
scroll to position [985, 0]
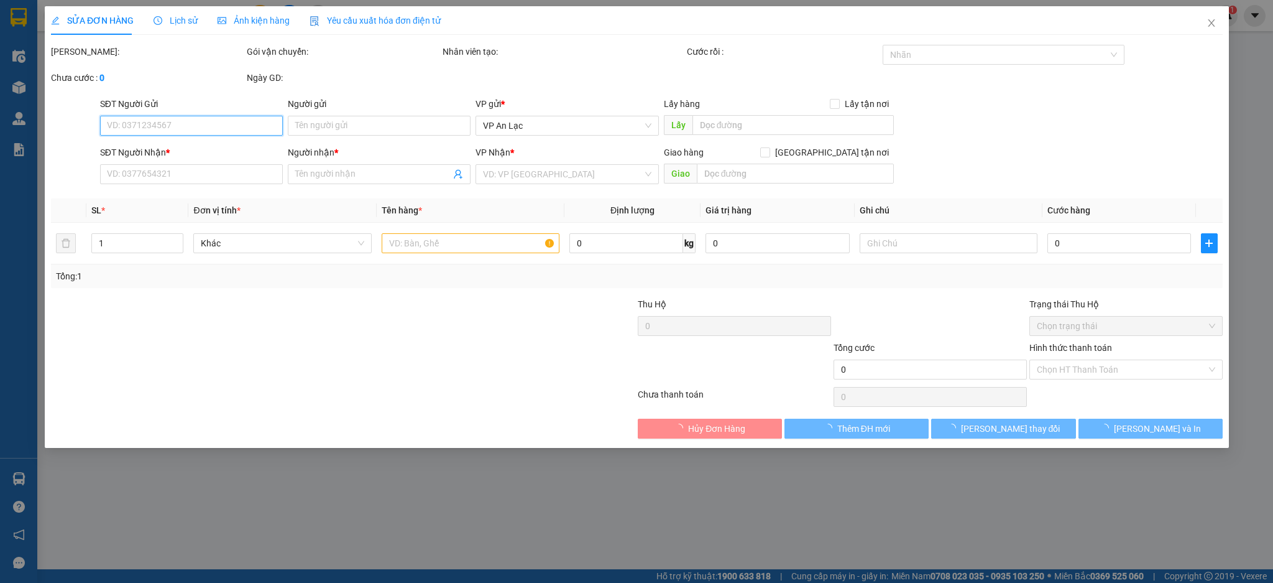
type input "0919456351"
type input "ngân"
type input "TRÙNG ĐƠN Q52509020031"
type input "40.000"
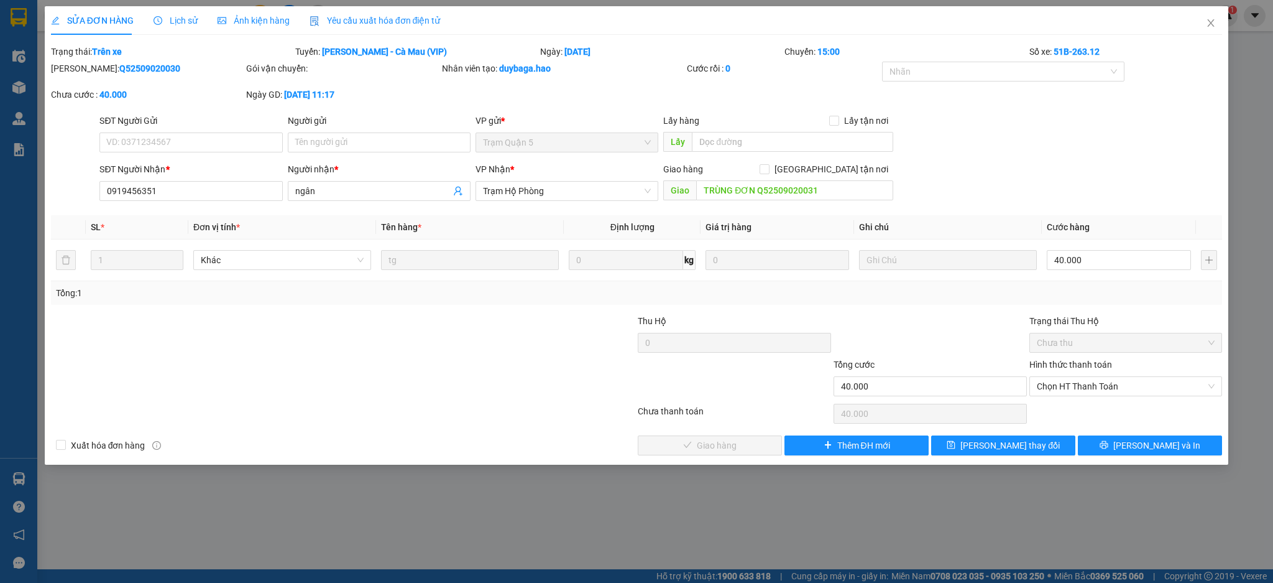
click at [121, 68] on b "Q52509020030" at bounding box center [149, 68] width 61 height 10
copy b "Q52509020030"
click at [1215, 37] on span "Close" at bounding box center [1211, 23] width 35 height 35
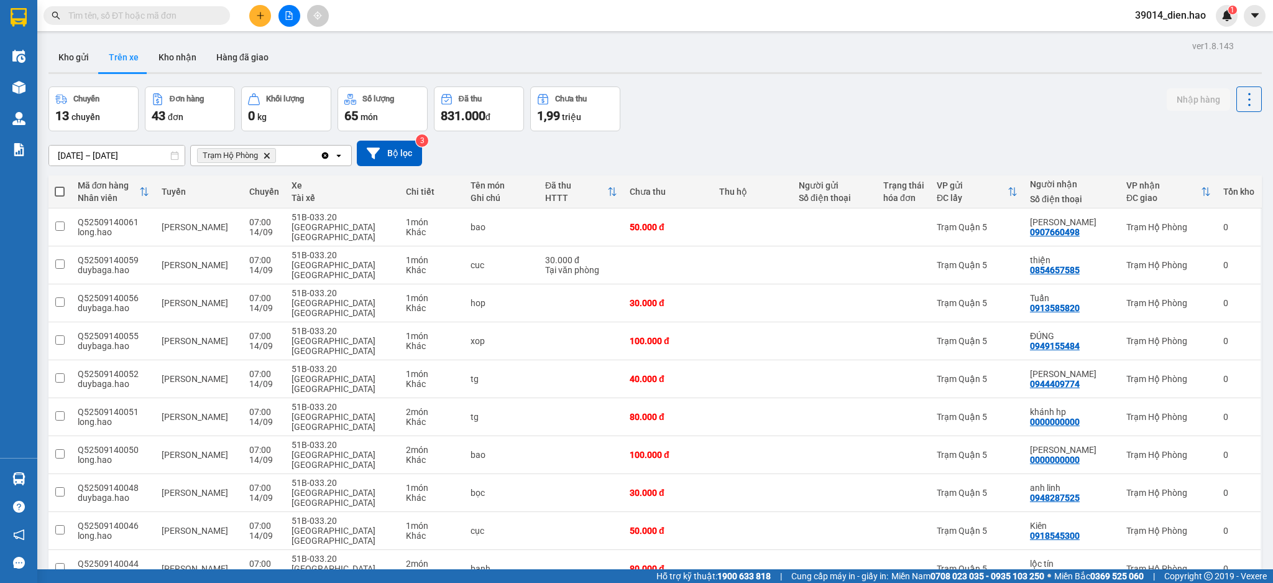
paste input "Q52509020030"
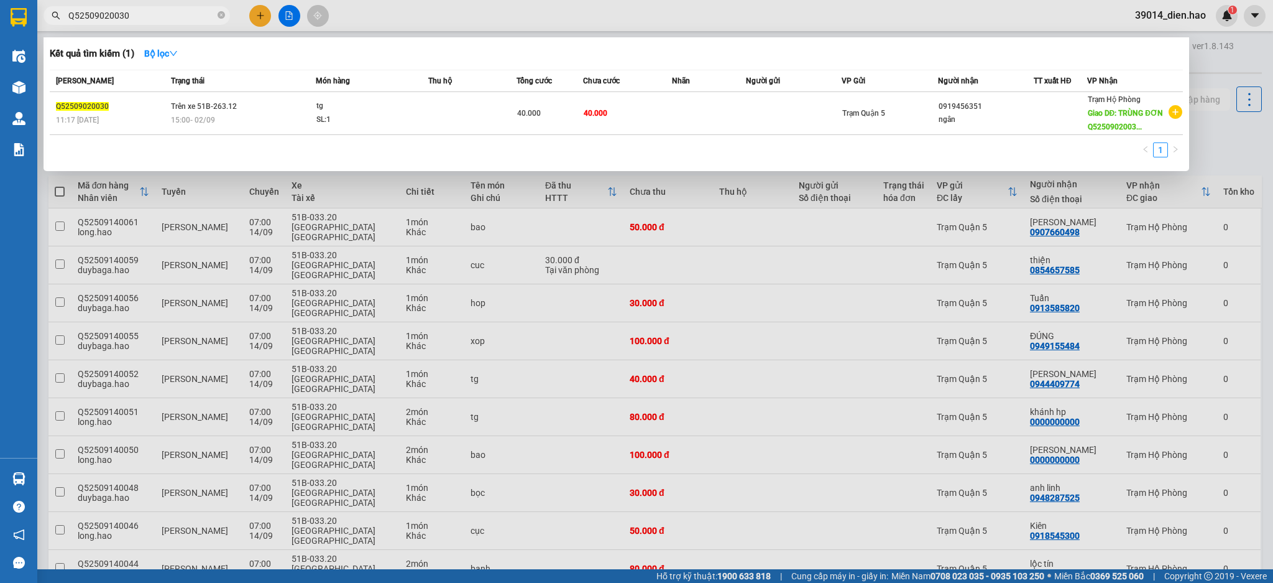
click at [173, 14] on input "Q52509020030" at bounding box center [141, 16] width 147 height 14
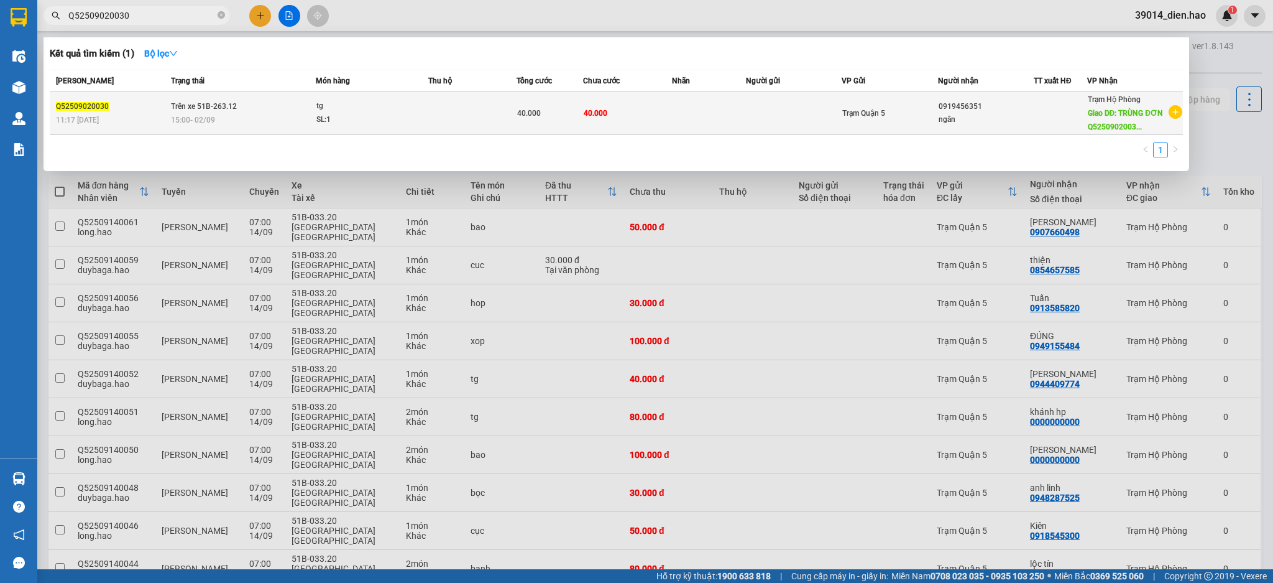
type input "Q52509020030"
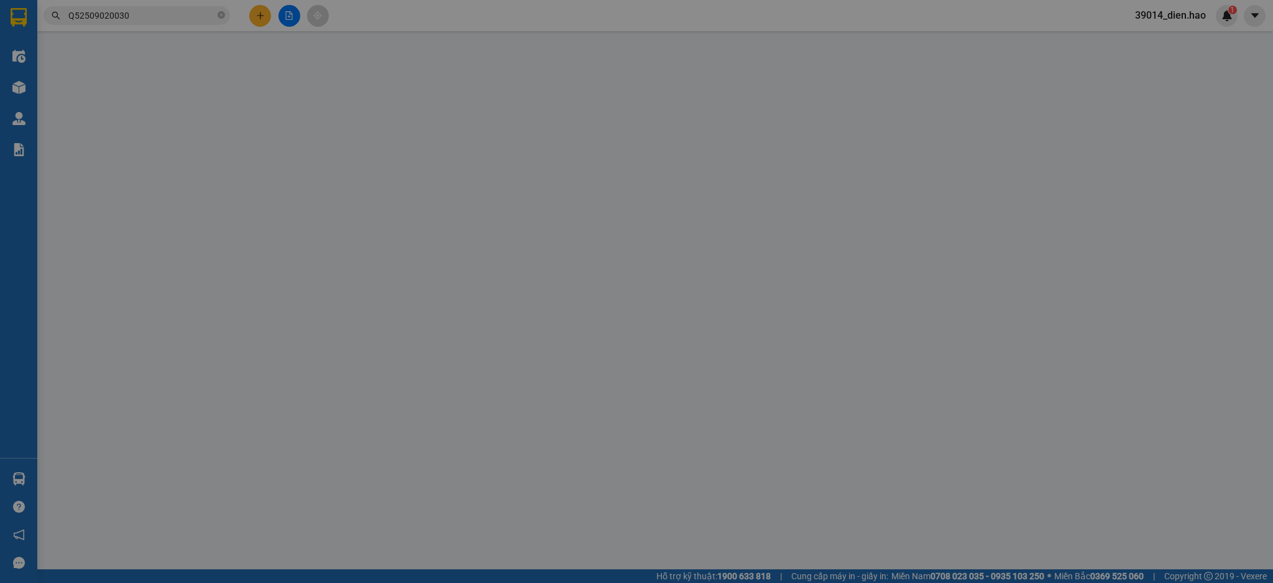
type input "0919456351"
type input "ngân"
type input "TRÙNG ĐƠN Q52509020031"
type input "40.000"
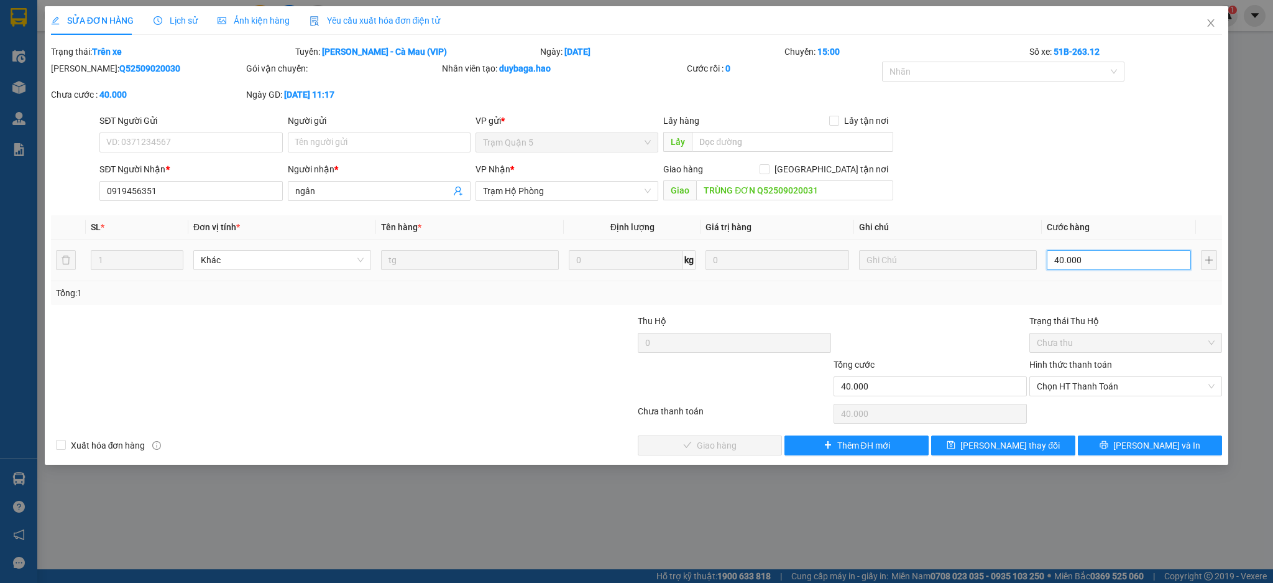
type input "0"
type input "001"
type input "1"
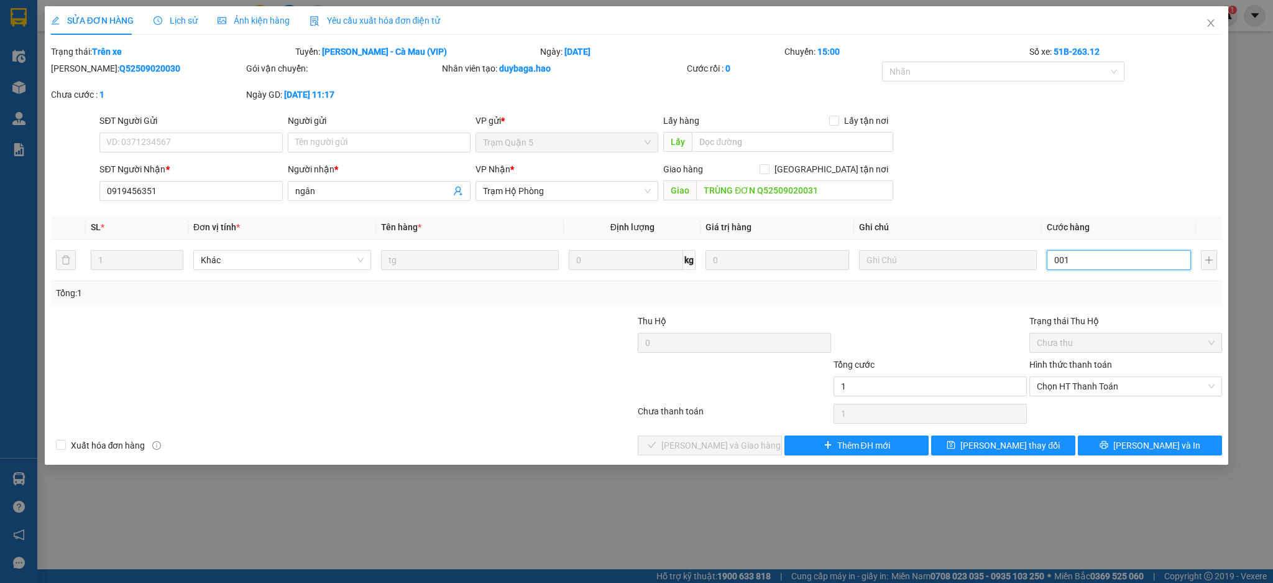
type input "001"
click at [1019, 335] on div at bounding box center [930, 336] width 196 height 44
type input "1.000"
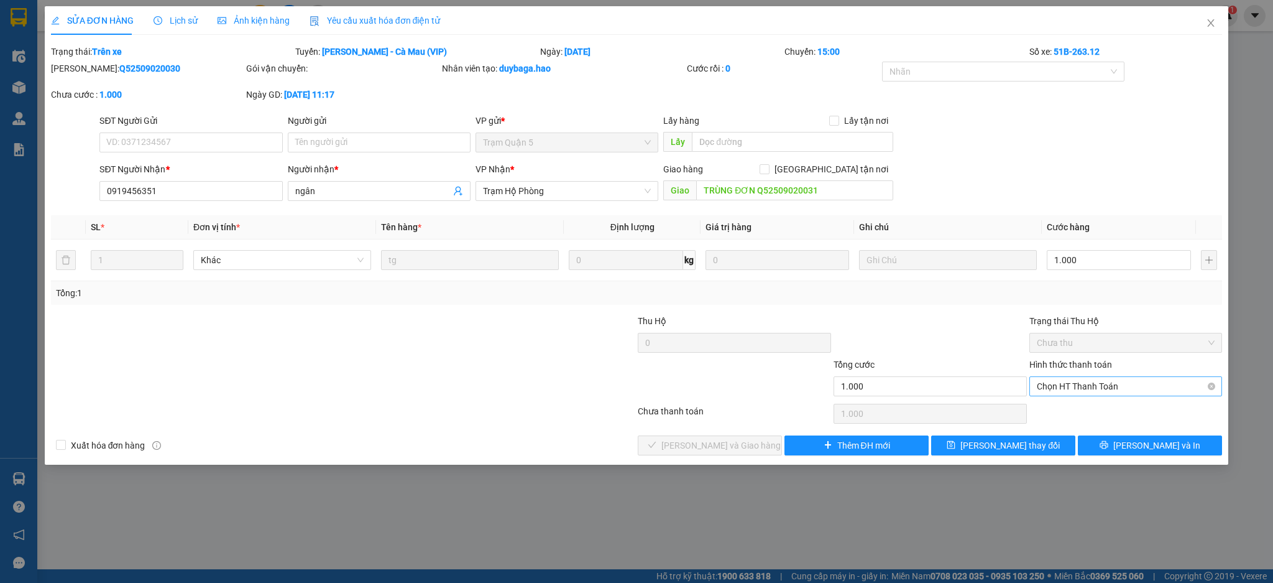
click at [1108, 385] on span "Chọn HT Thanh Toán" at bounding box center [1126, 386] width 178 height 19
drag, startPoint x: 1103, startPoint y: 410, endPoint x: 1090, endPoint y: 405, distance: 14.2
click at [1102, 411] on div "Tại văn phòng" at bounding box center [1126, 411] width 178 height 14
type input "0"
click at [753, 440] on button "Lưu và Giao hàng" at bounding box center [710, 445] width 144 height 20
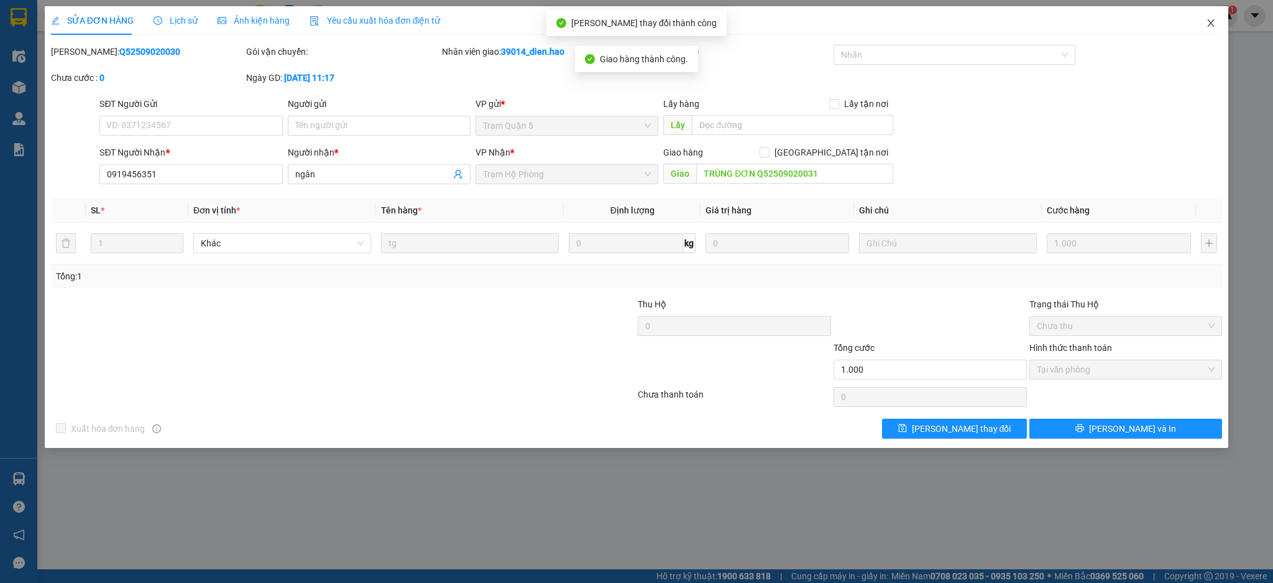
click at [1204, 26] on span "Close" at bounding box center [1211, 23] width 35 height 35
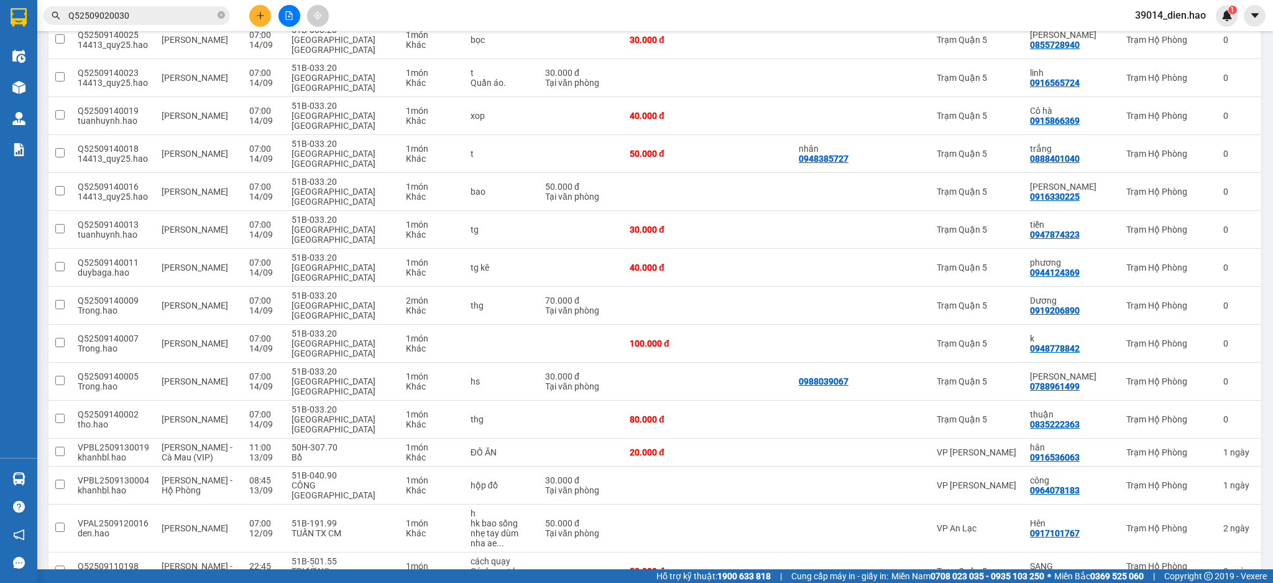
scroll to position [947, 0]
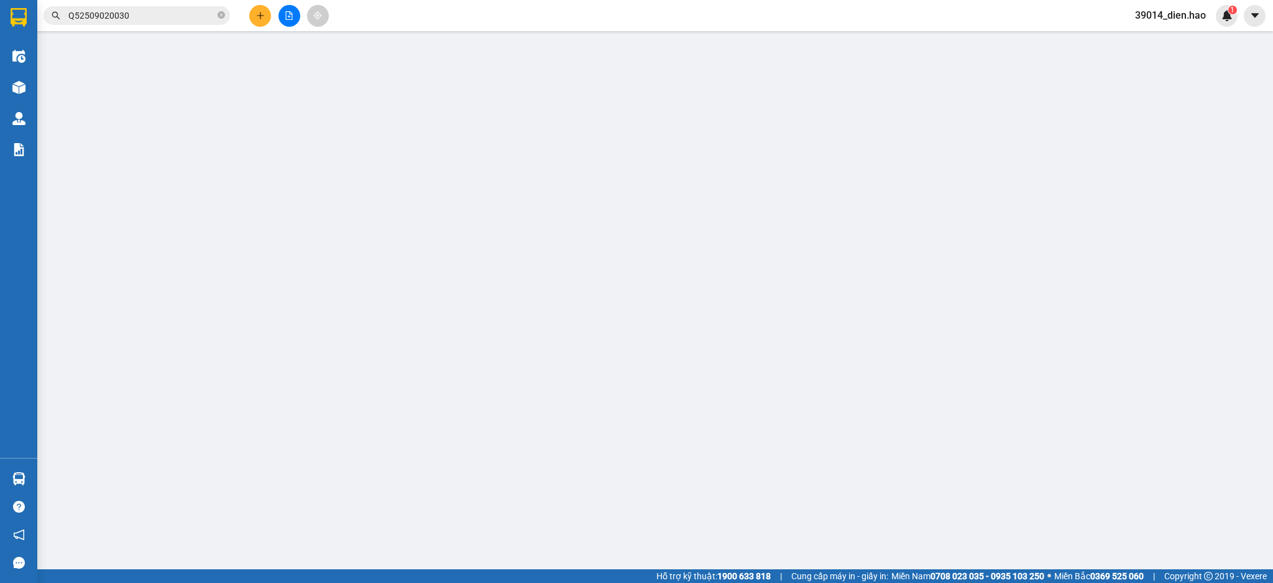
type input "0917464677"
type input "st chị và em"
type input "TRÙNG ĐƠN Q52509040084"
type input "420.000"
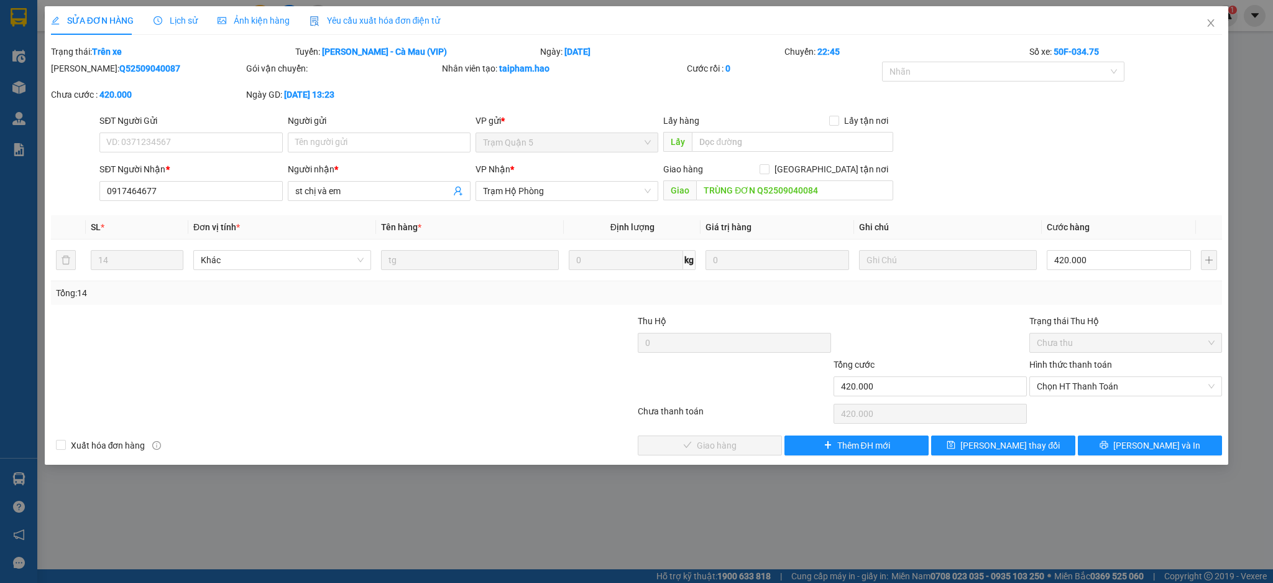
click at [119, 68] on b "Q52509040087" at bounding box center [149, 68] width 61 height 10
copy b "Q52509040087"
click at [1207, 31] on span "Close" at bounding box center [1211, 23] width 35 height 35
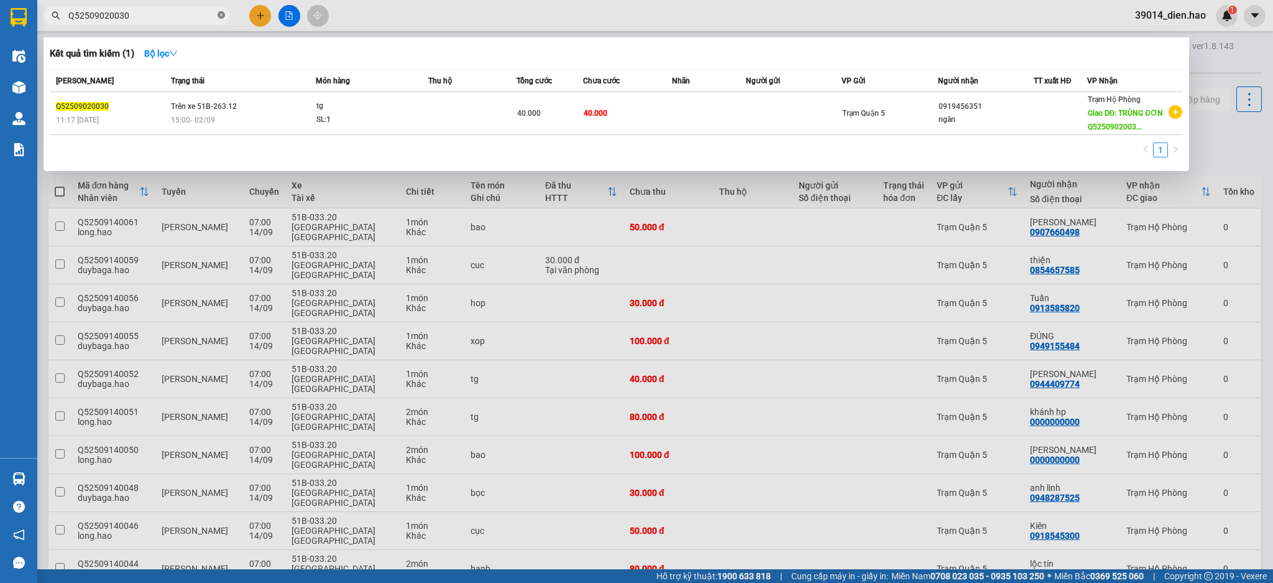
click at [219, 16] on icon "close-circle" at bounding box center [221, 14] width 7 height 7
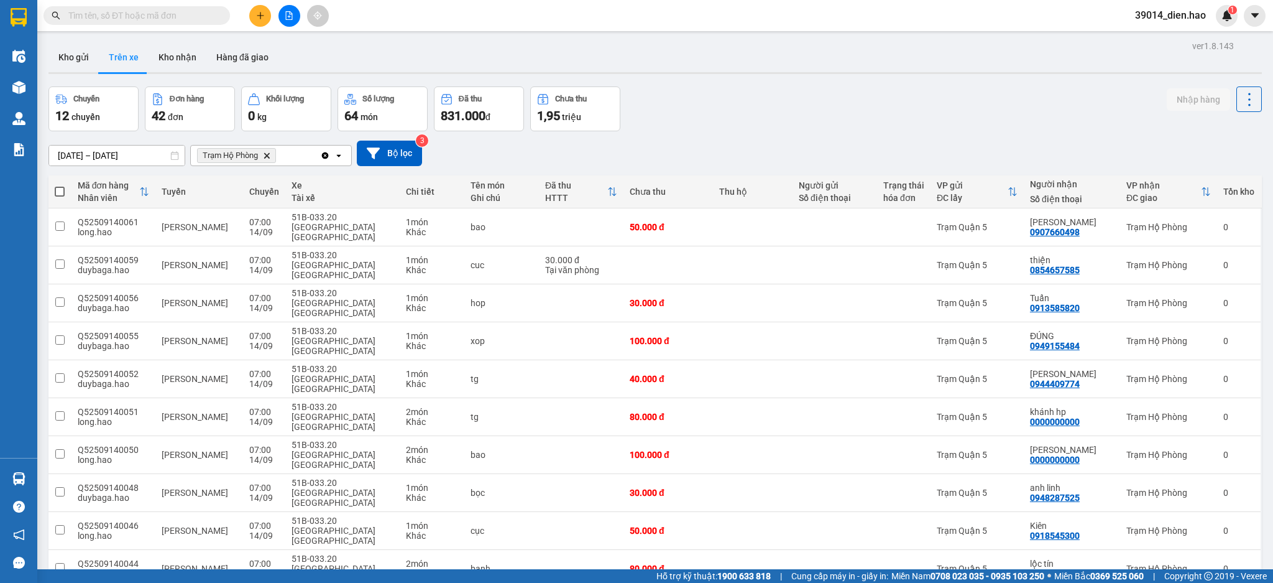
paste input "Q52509040087"
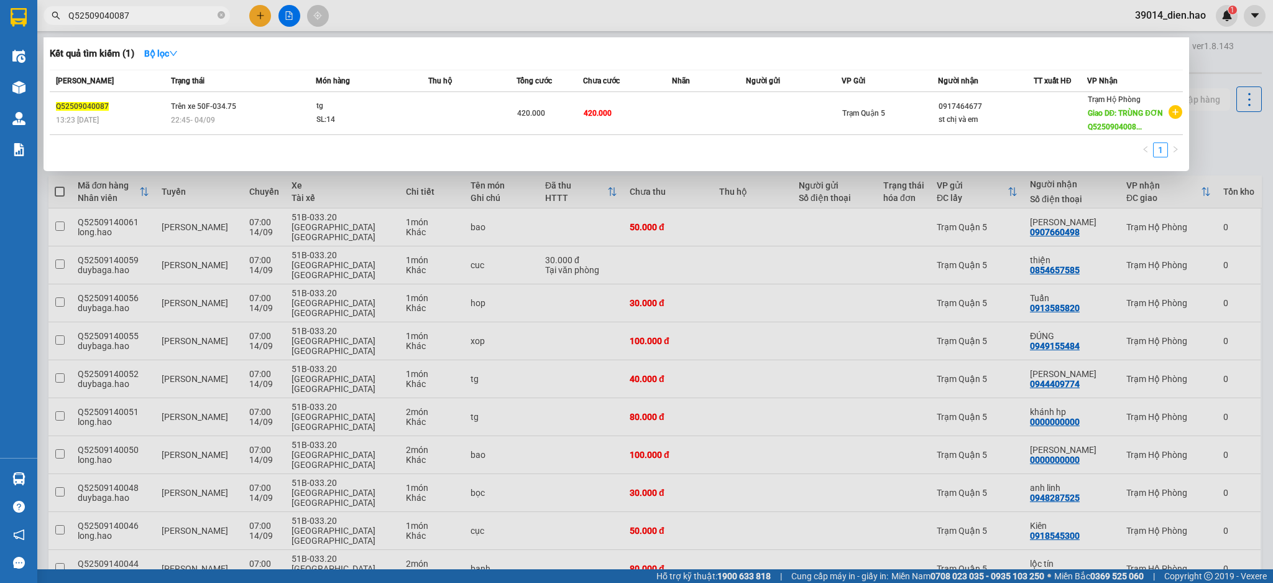
click at [187, 15] on input "Q52509040087" at bounding box center [141, 16] width 147 height 14
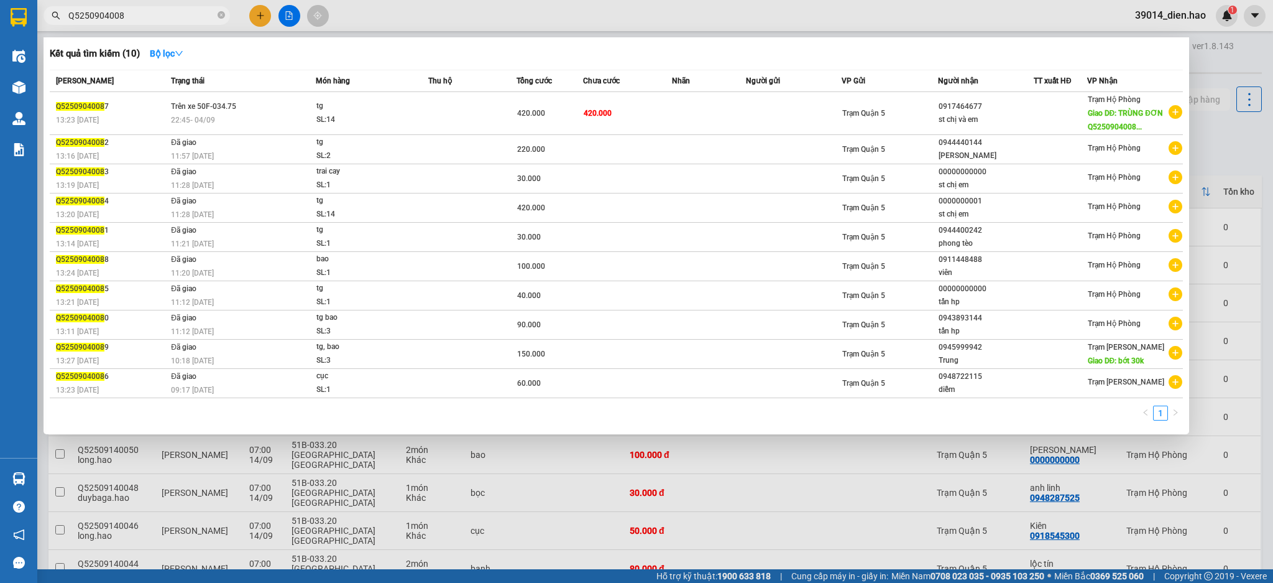
click at [553, 19] on div at bounding box center [636, 291] width 1273 height 583
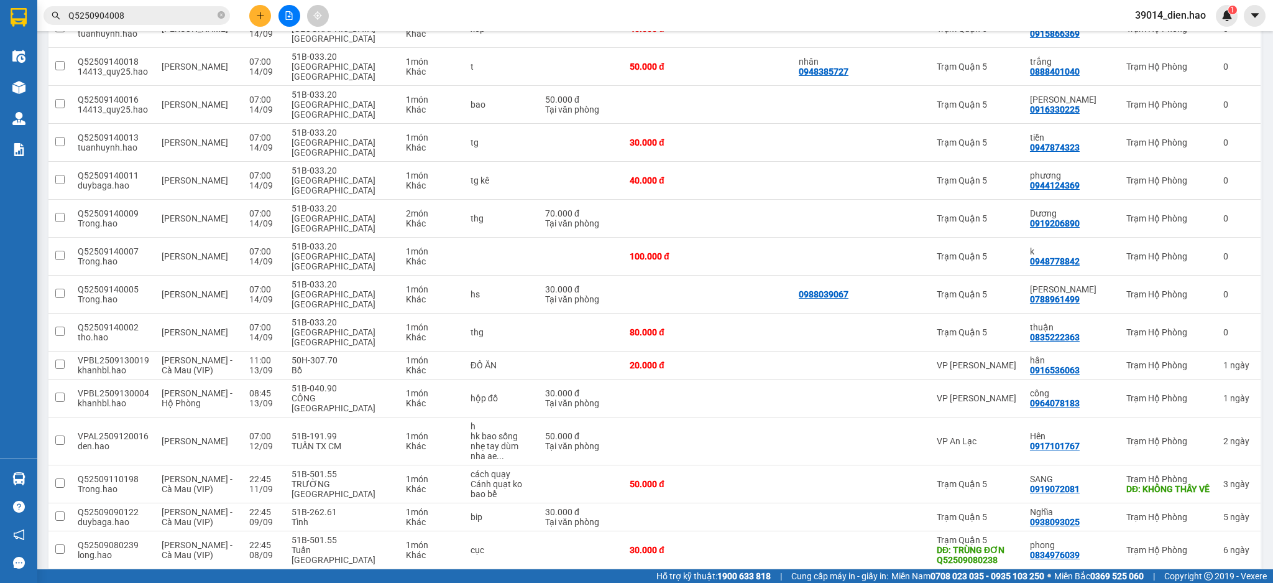
scroll to position [947, 0]
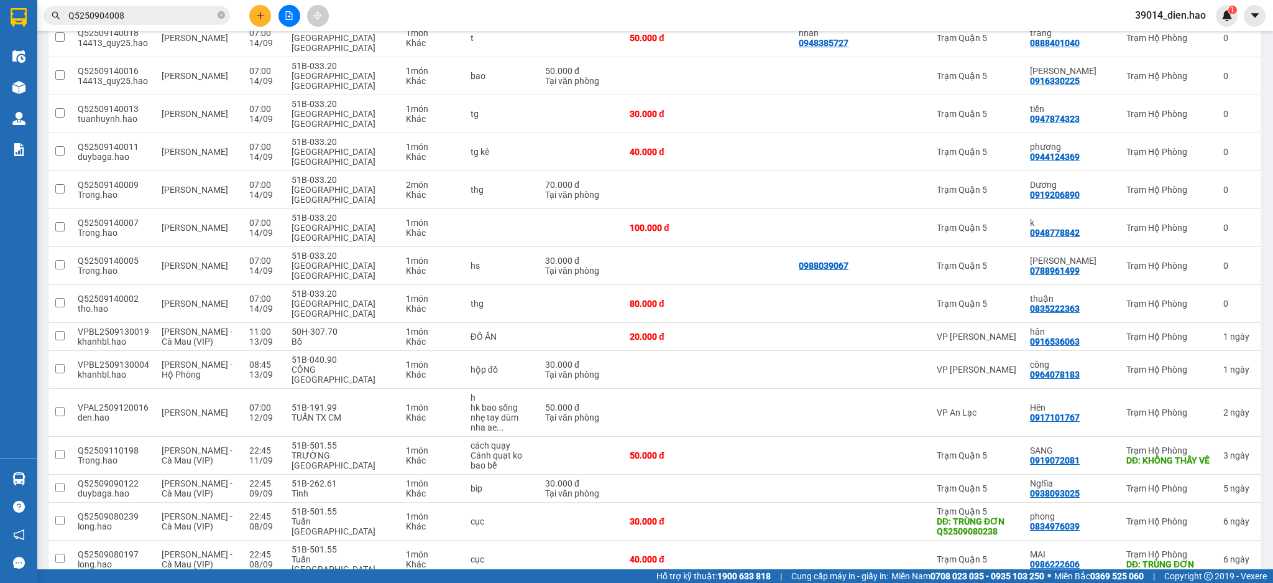
click at [164, 18] on input "Q5250904008" at bounding box center [141, 16] width 147 height 14
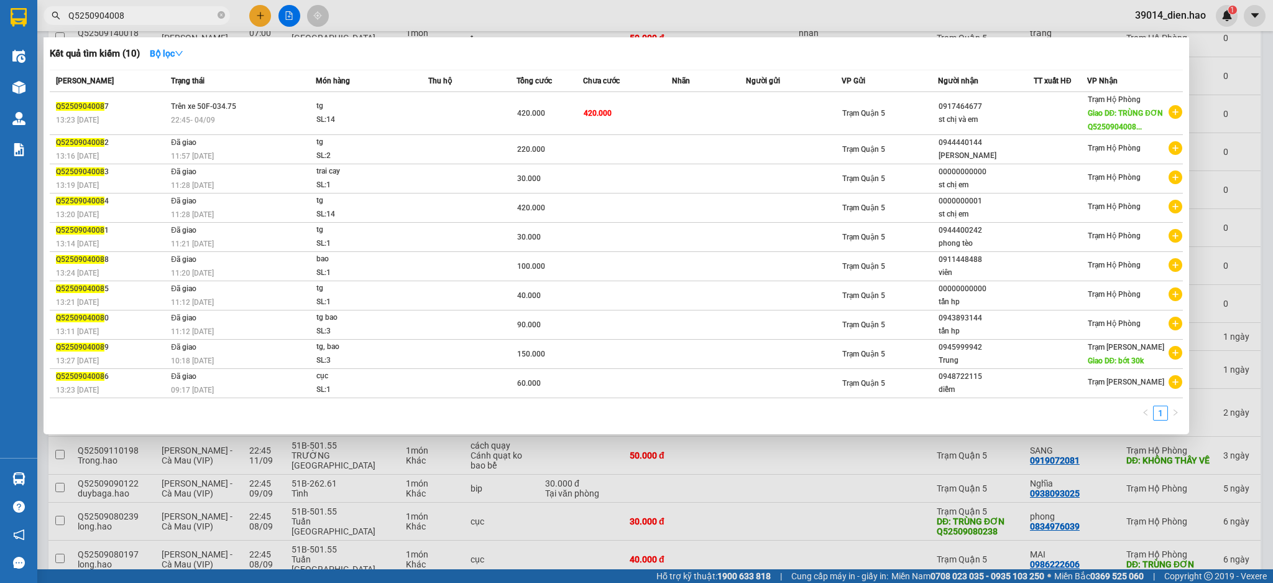
type input "Q52509040084"
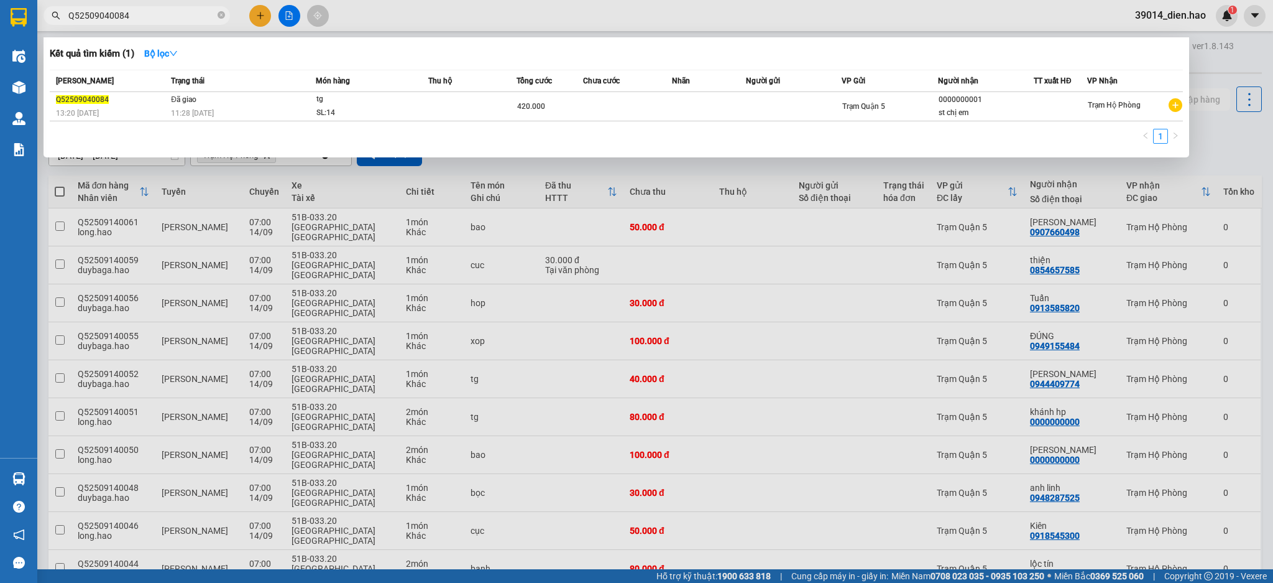
scroll to position [947, 0]
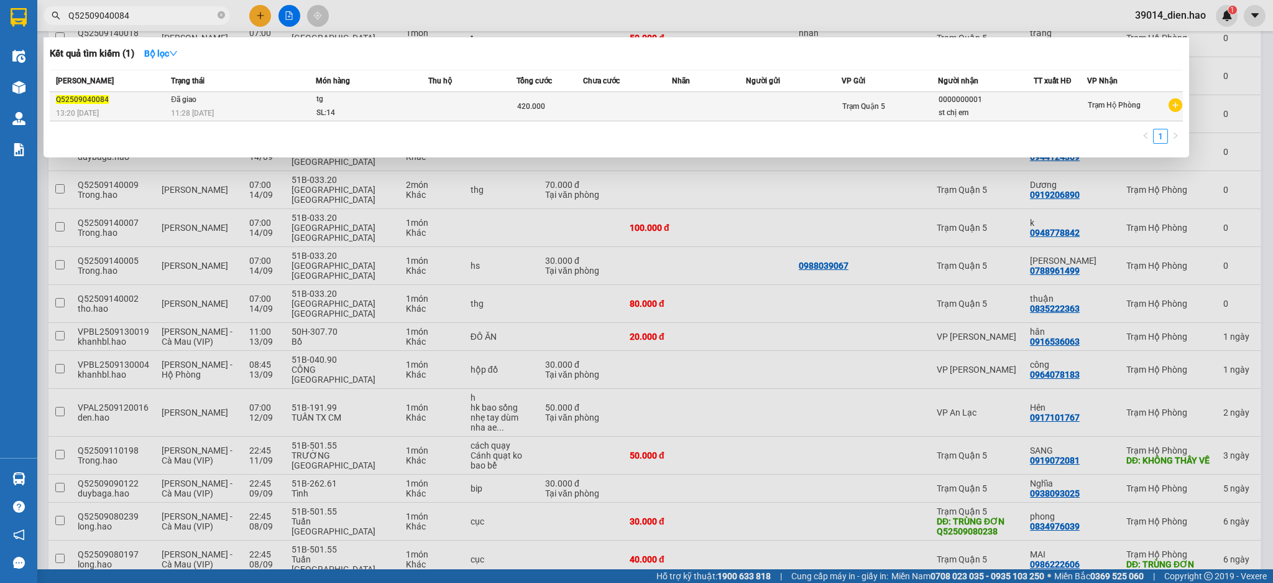
type input "Q52509040084"
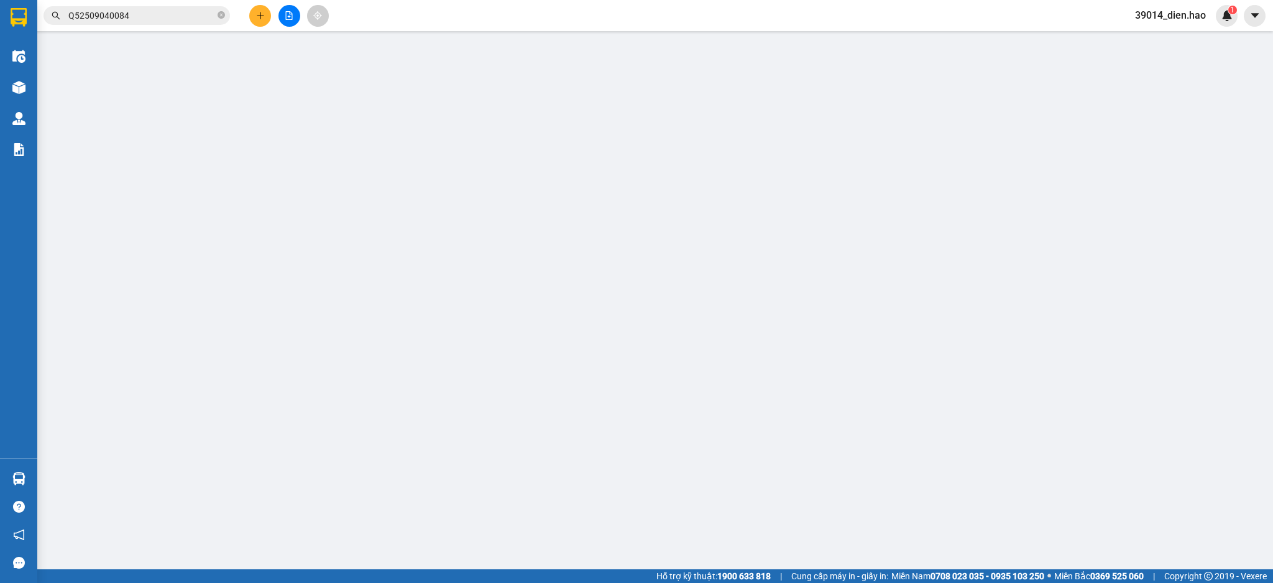
type input "0000000001"
type input "st chị em"
type input "420.000"
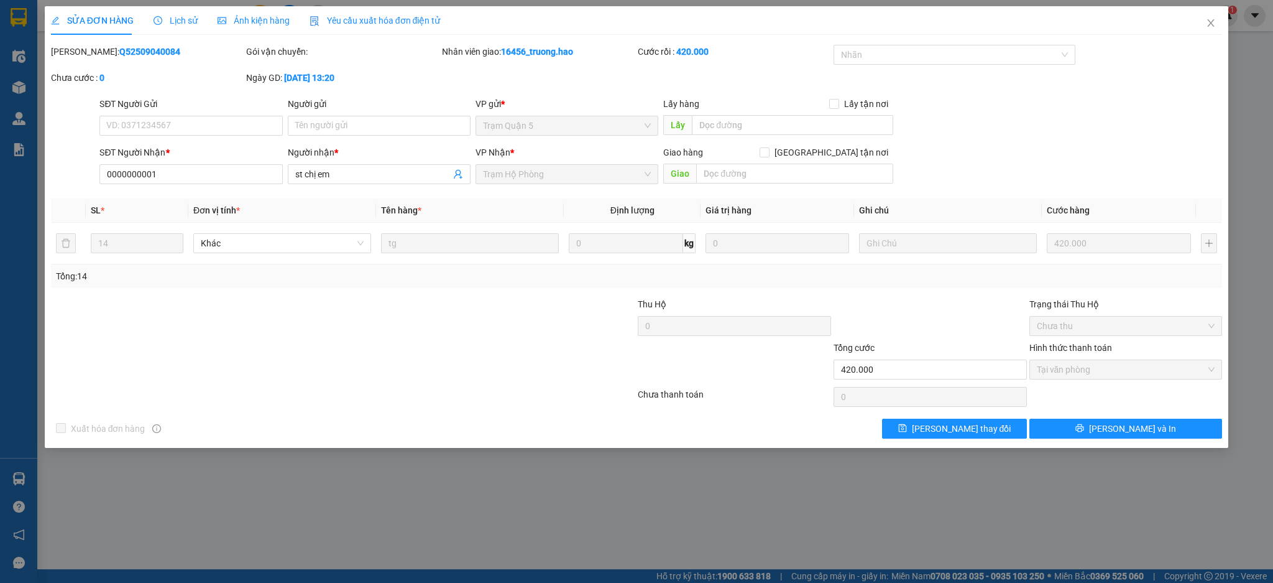
click at [262, 29] on div "Ảnh kiện hàng" at bounding box center [254, 20] width 72 height 29
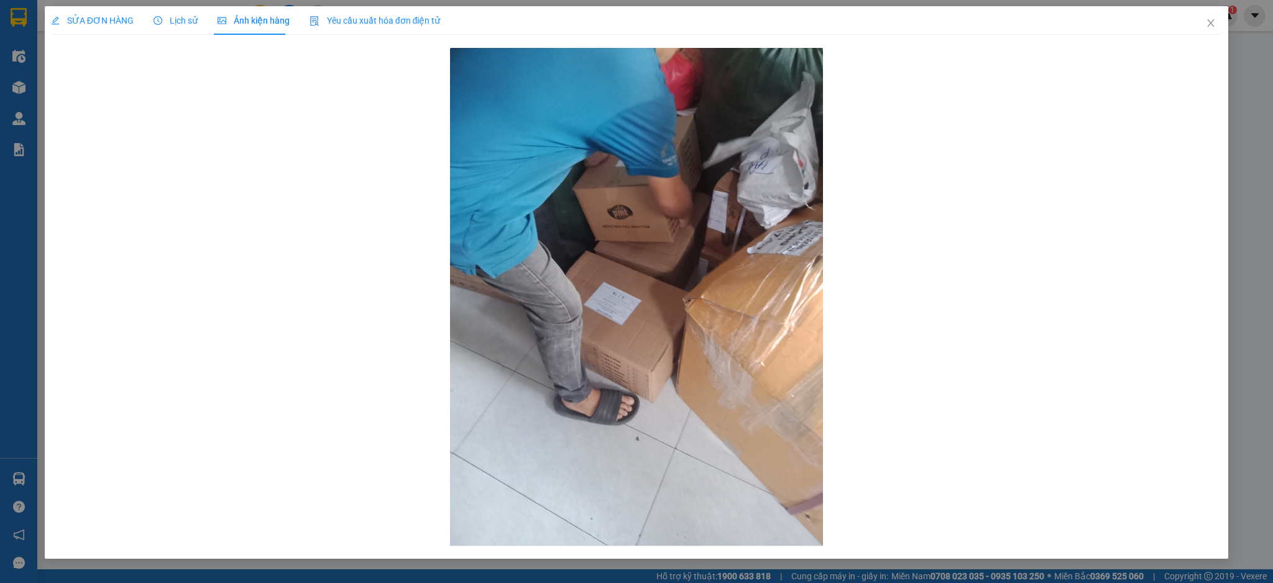
click at [174, 23] on span "Lịch sử" at bounding box center [176, 21] width 44 height 10
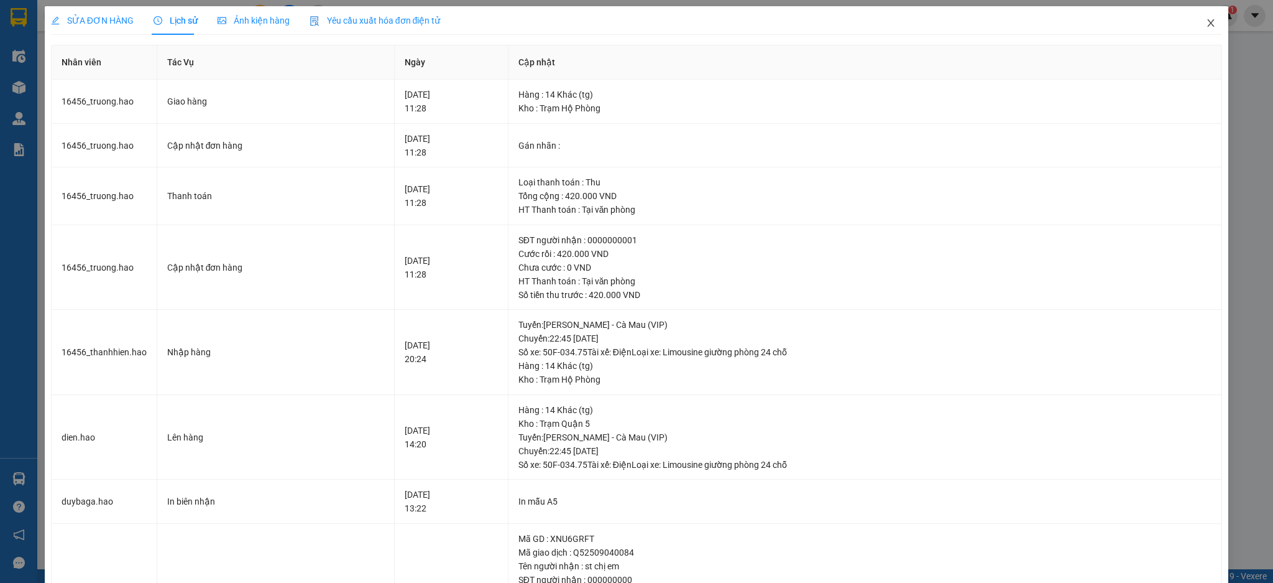
drag, startPoint x: 1197, startPoint y: 30, endPoint x: 175, endPoint y: 30, distance: 1022.1
click at [1194, 30] on span "Close" at bounding box center [1211, 23] width 35 height 35
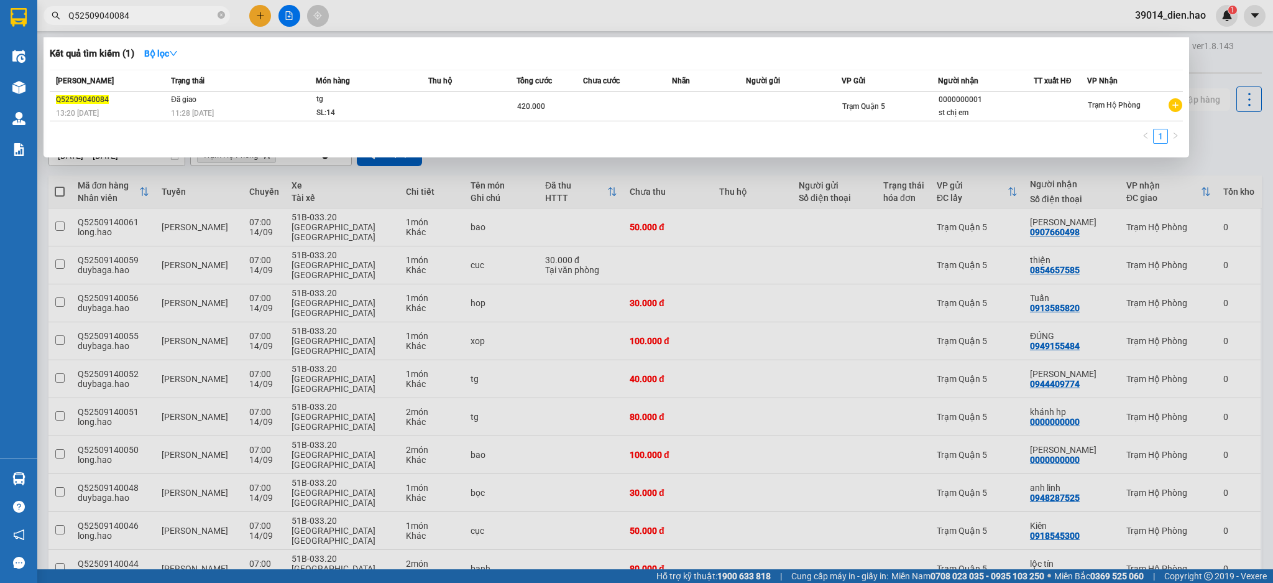
click at [175, 14] on input "Q52509040084" at bounding box center [141, 16] width 147 height 14
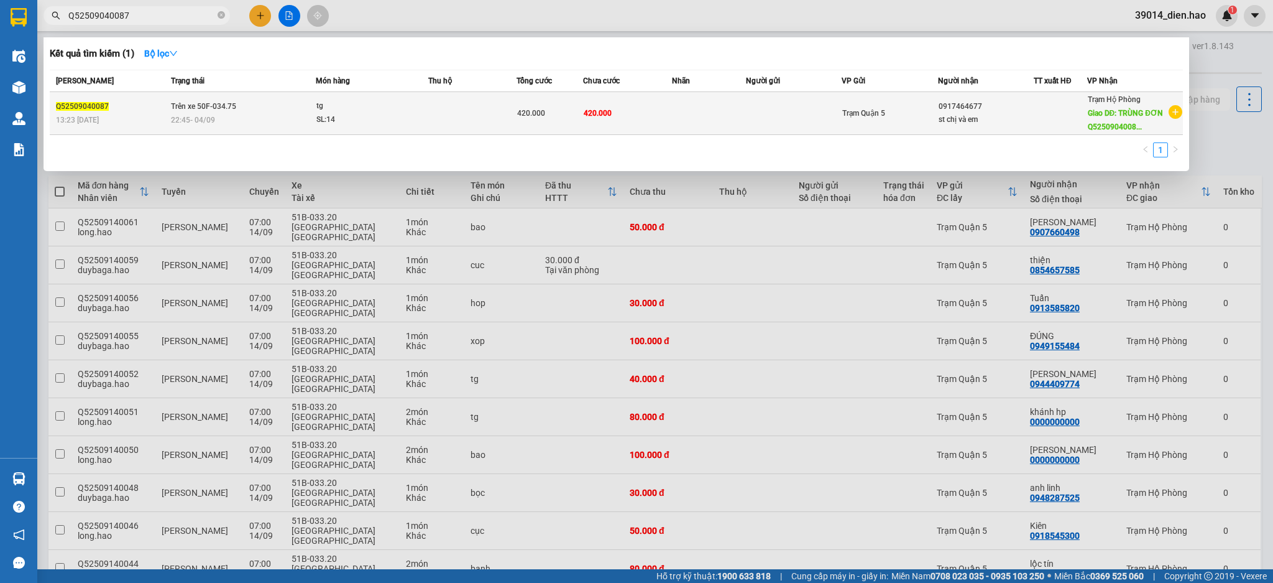
type input "Q52509040087"
click at [520, 120] on td "420.000" at bounding box center [550, 113] width 67 height 43
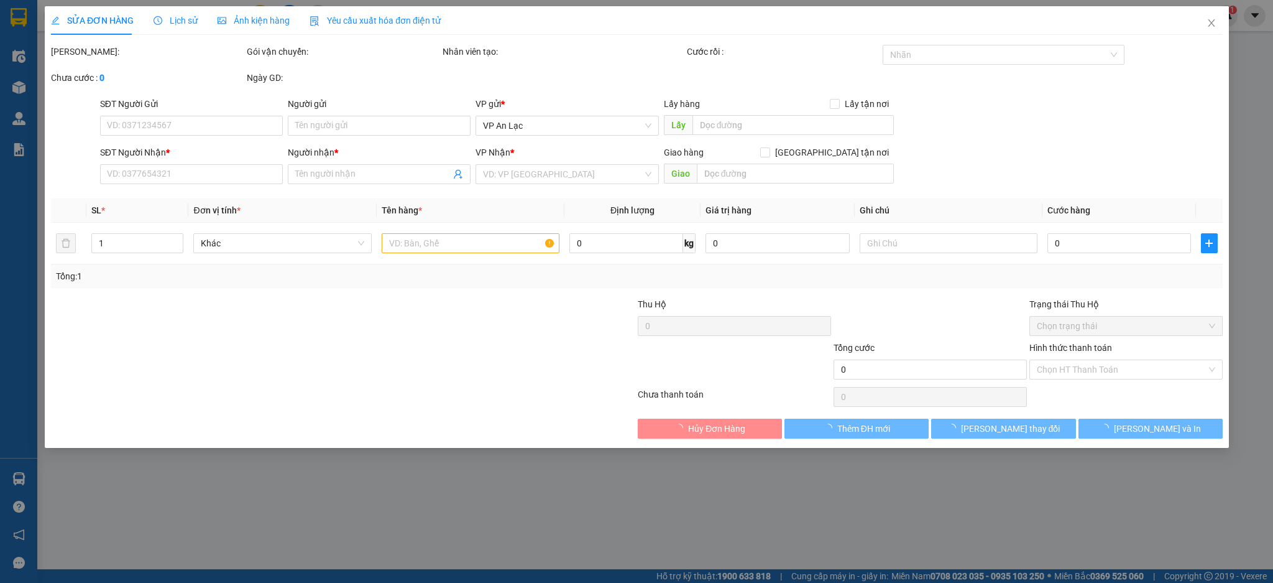
type input "0917464677"
type input "st chị và em"
type input "TRÙNG ĐƠN Q52509040084"
type input "420.000"
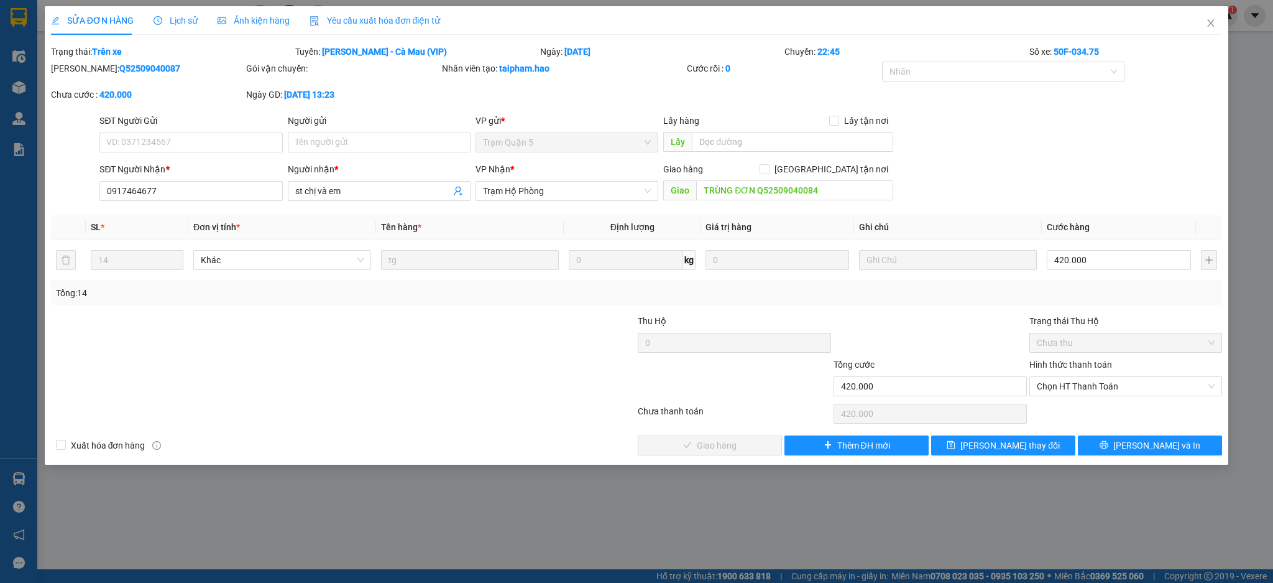
click at [270, 26] on div "Ảnh kiện hàng" at bounding box center [254, 21] width 72 height 14
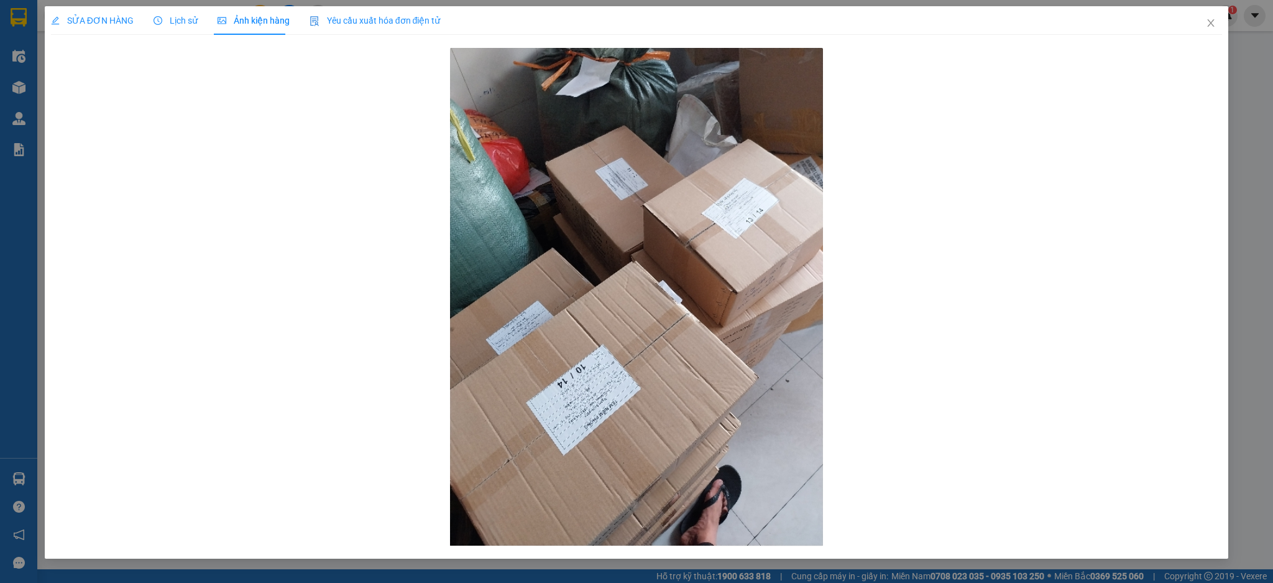
click at [167, 24] on span "Lịch sử" at bounding box center [176, 21] width 44 height 10
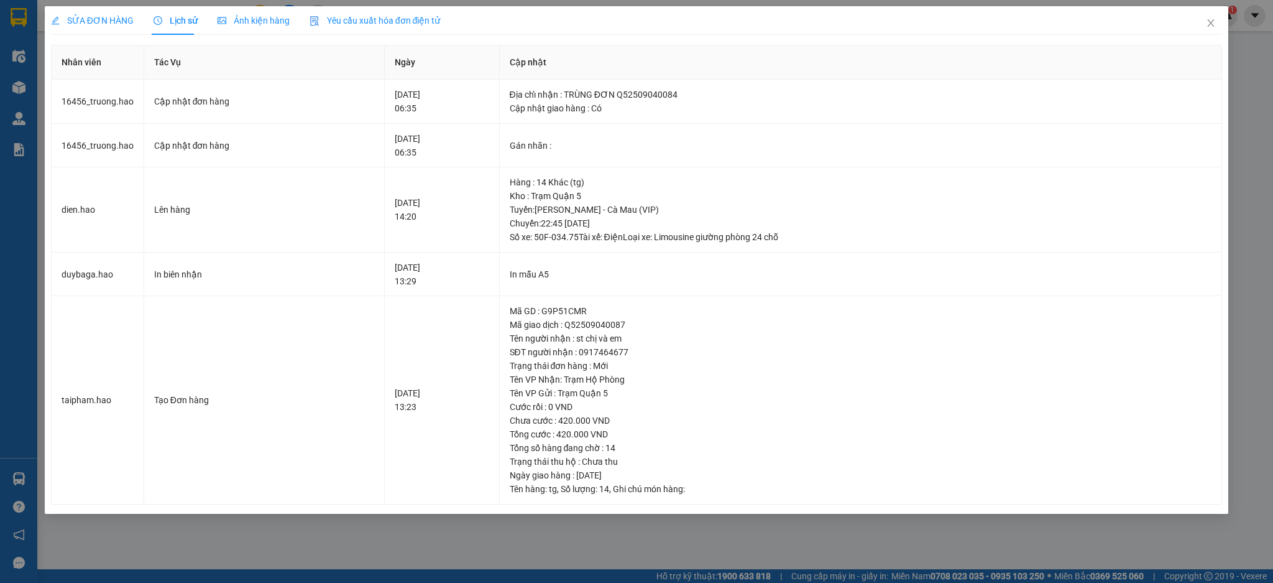
click at [106, 19] on span "SỬA ĐƠN HÀNG" at bounding box center [92, 21] width 83 height 10
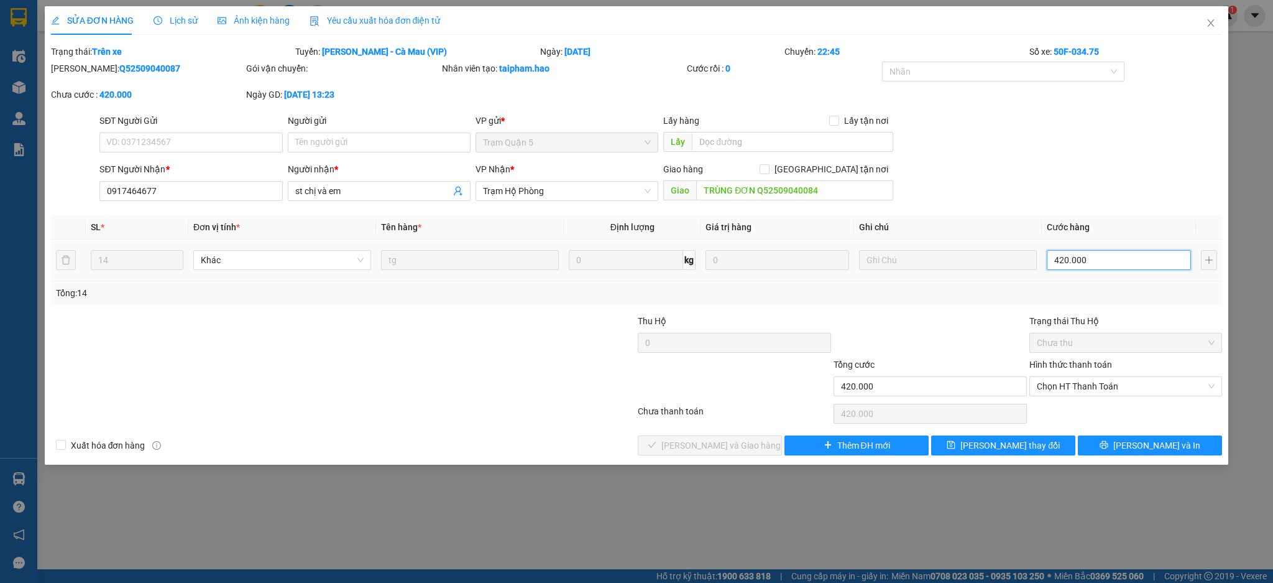
click at [1102, 262] on input "420.000" at bounding box center [1119, 260] width 144 height 20
type input "0"
type input "001"
type input "1"
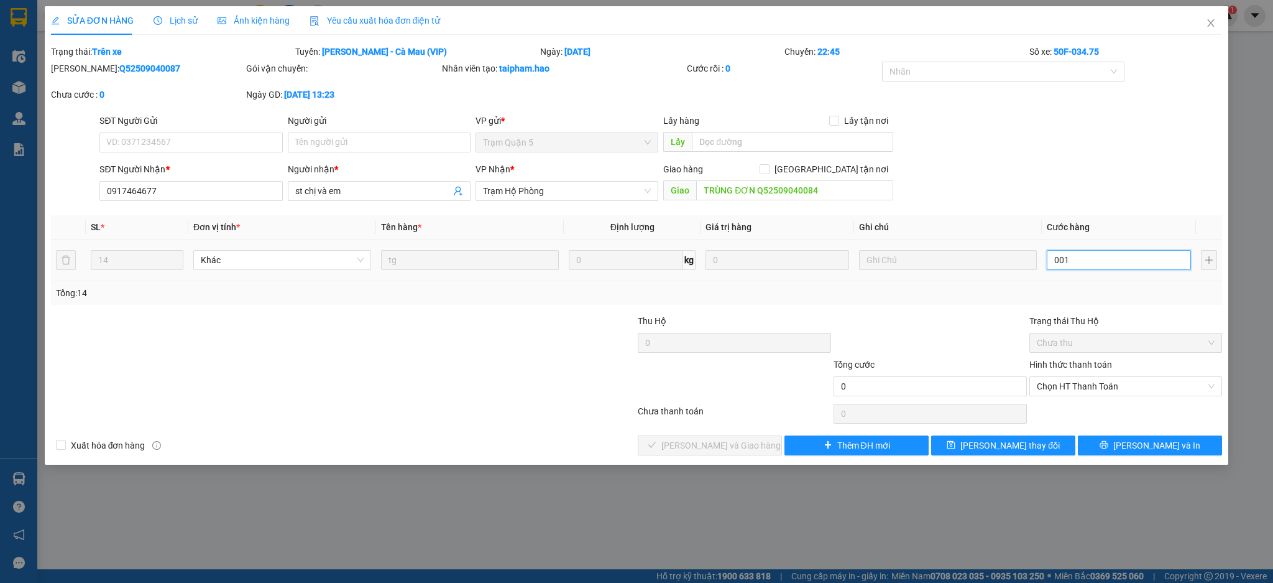
type input "1"
type input "001"
click at [959, 325] on div at bounding box center [930, 336] width 196 height 44
type input "1.000"
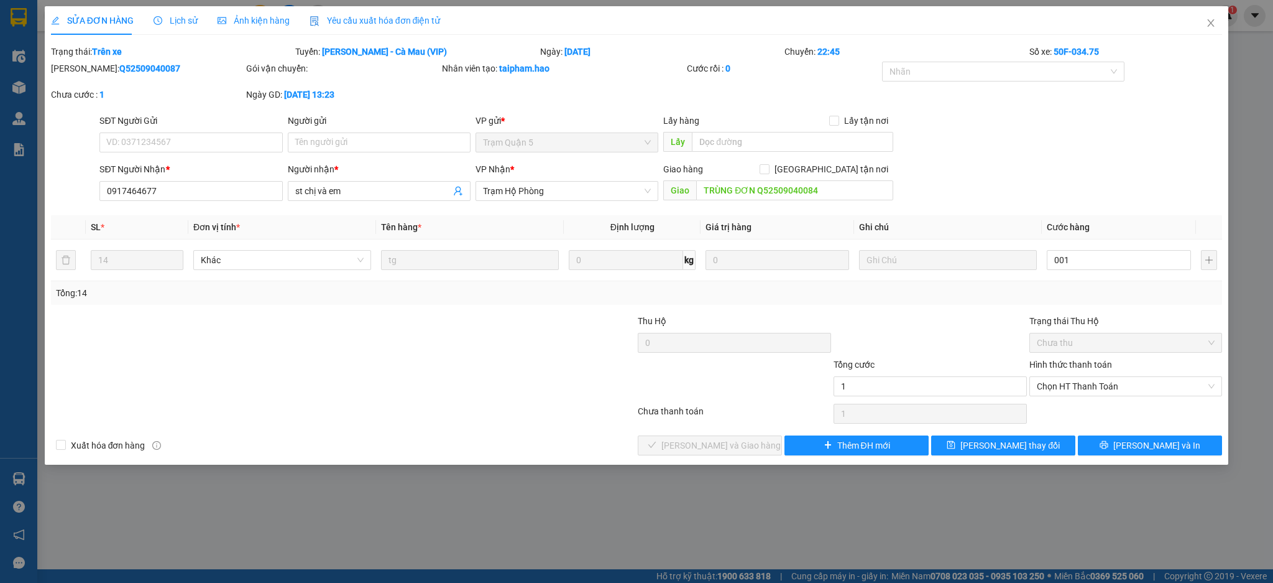
type input "1.000"
click at [1115, 389] on span "Chọn HT Thanh Toán" at bounding box center [1126, 386] width 178 height 19
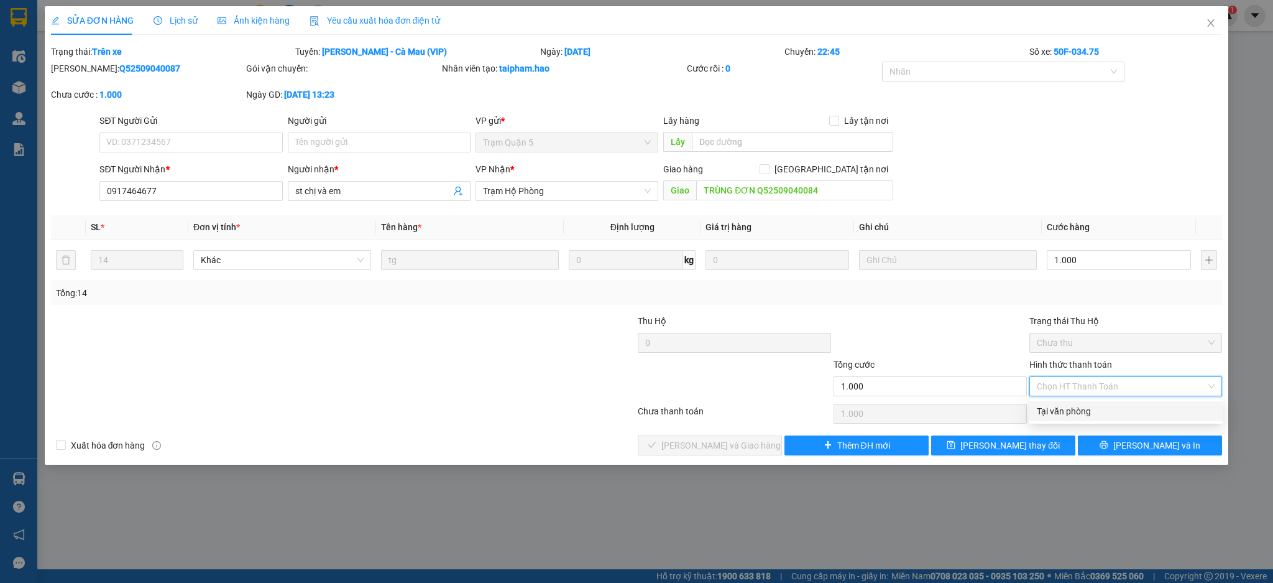
click at [1117, 407] on div "Tại văn phòng" at bounding box center [1126, 411] width 178 height 14
type input "0"
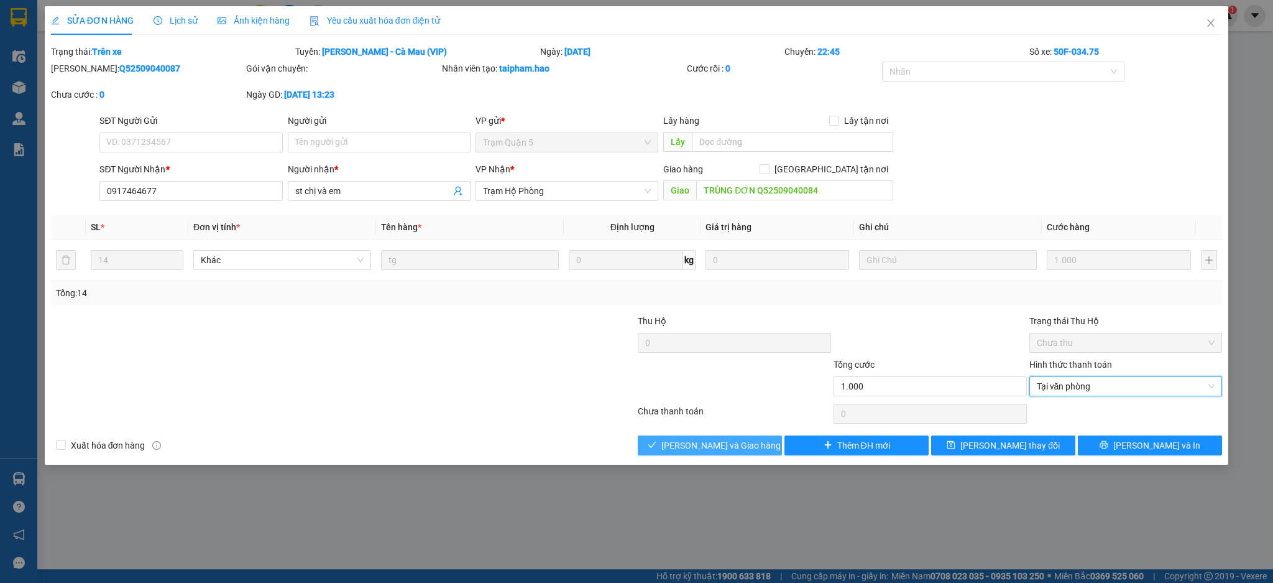
drag, startPoint x: 733, startPoint y: 441, endPoint x: 872, endPoint y: 361, distance: 160.5
click at [732, 441] on span "[PERSON_NAME] và Giao hàng" at bounding box center [720, 445] width 119 height 14
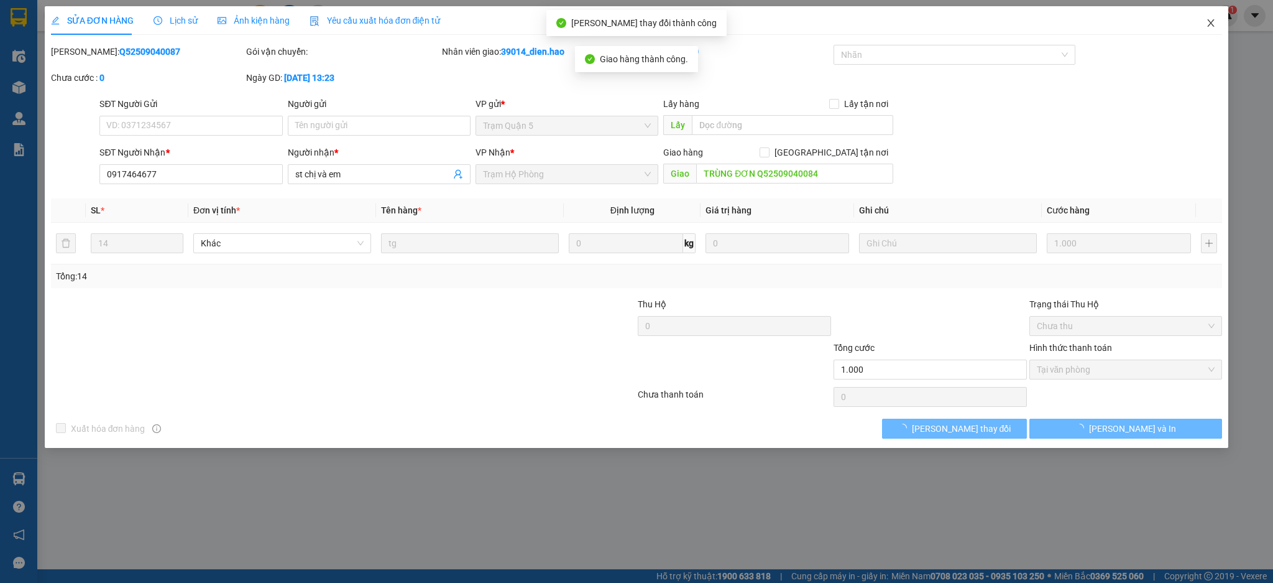
click at [1208, 32] on span "Close" at bounding box center [1211, 23] width 35 height 35
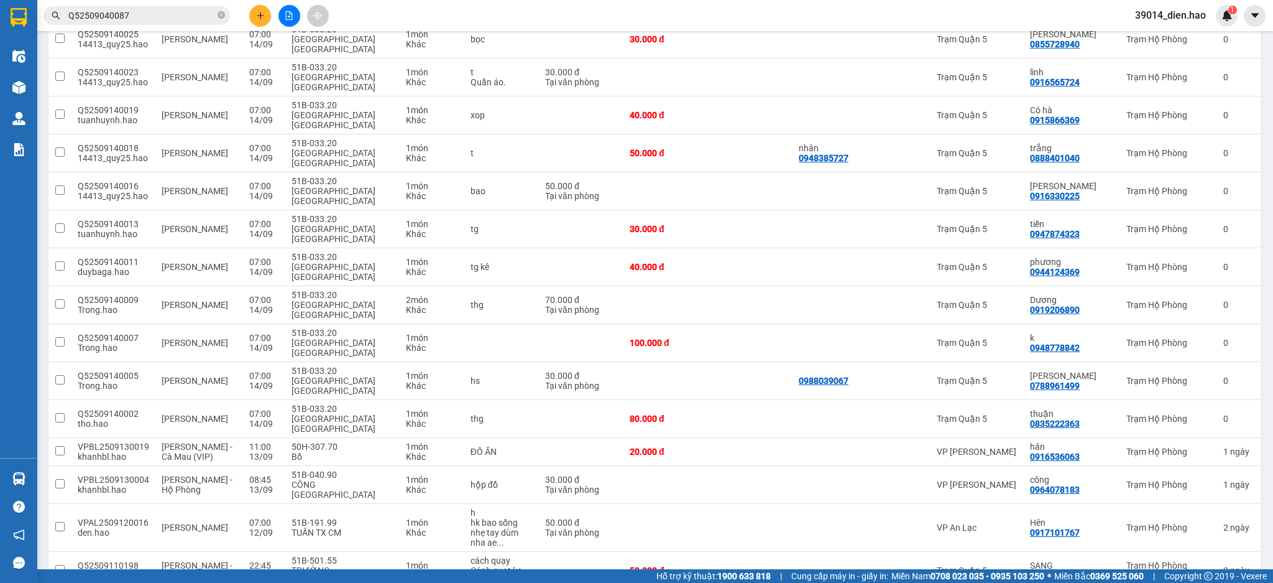
scroll to position [909, 0]
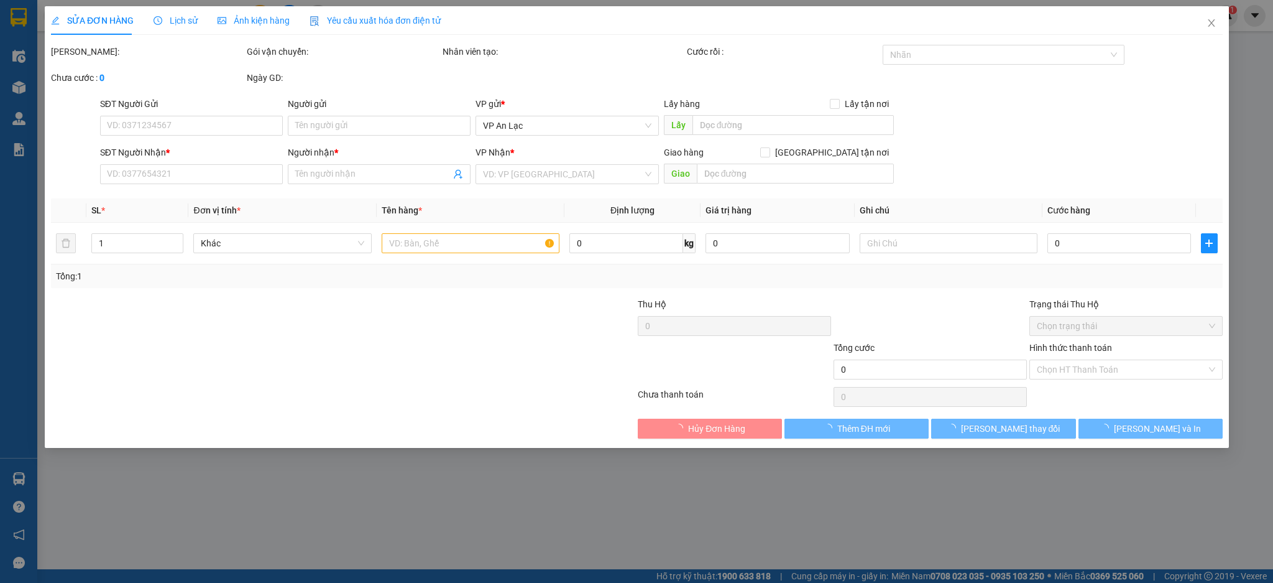
type input "000000000000"
type input "lộc tính"
type input "TRÙNG ĐƠN Q52509040183"
type input "80.000"
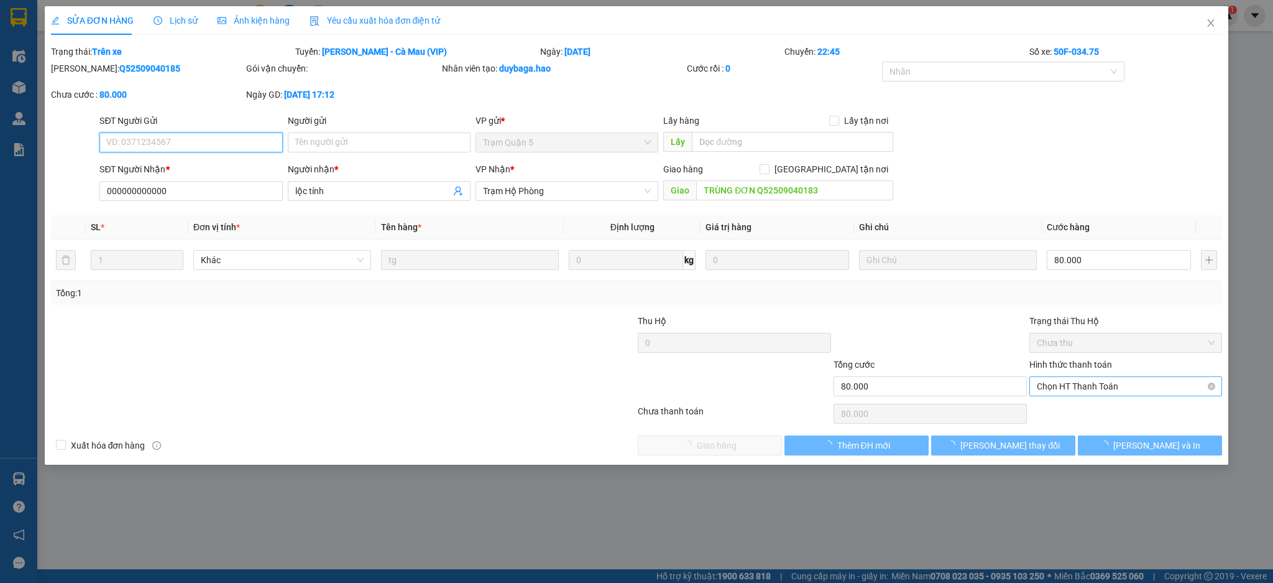
click at [1096, 383] on span "Chọn HT Thanh Toán" at bounding box center [1126, 386] width 178 height 19
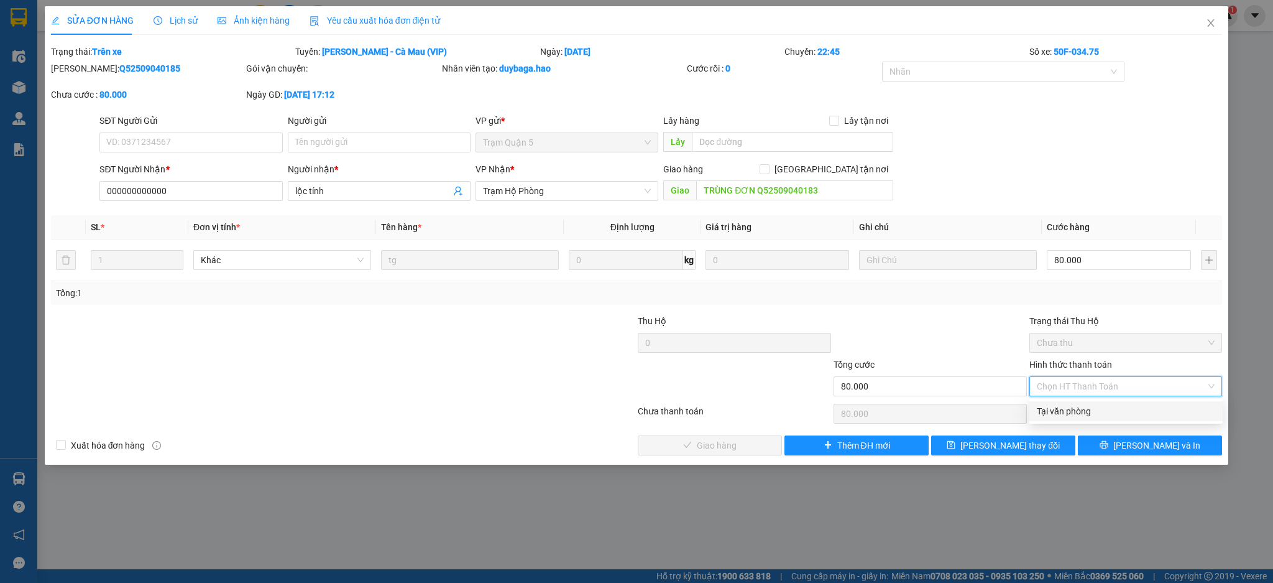
click at [1095, 407] on div "Tại văn phòng" at bounding box center [1126, 411] width 178 height 14
type input "0"
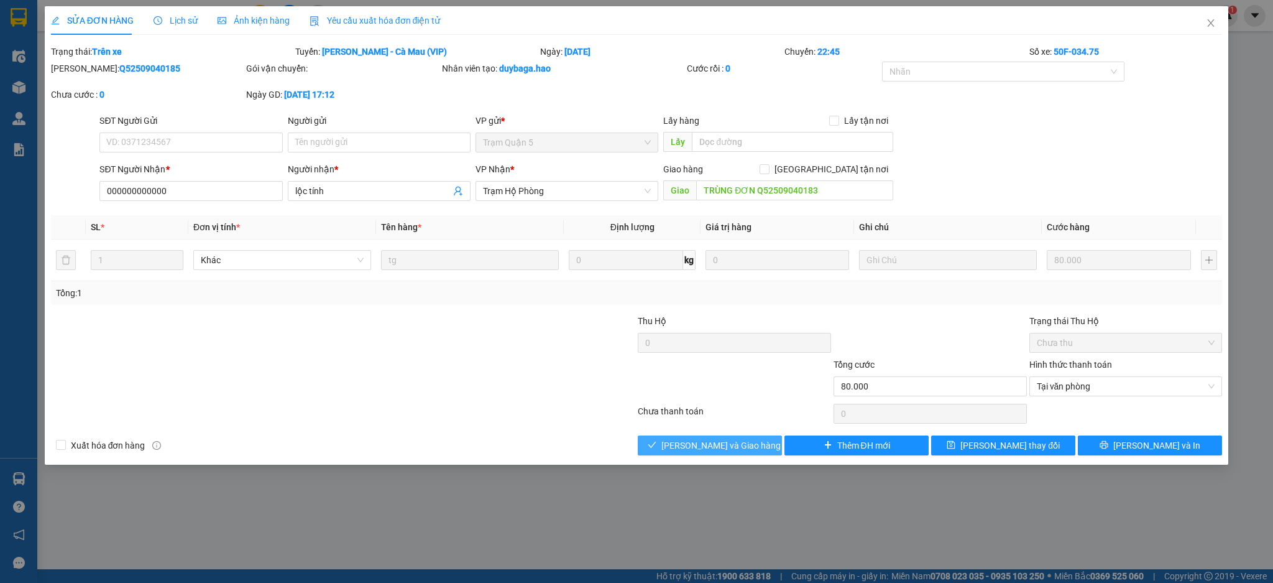
click at [734, 443] on span "[PERSON_NAME] và Giao hàng" at bounding box center [720, 445] width 119 height 14
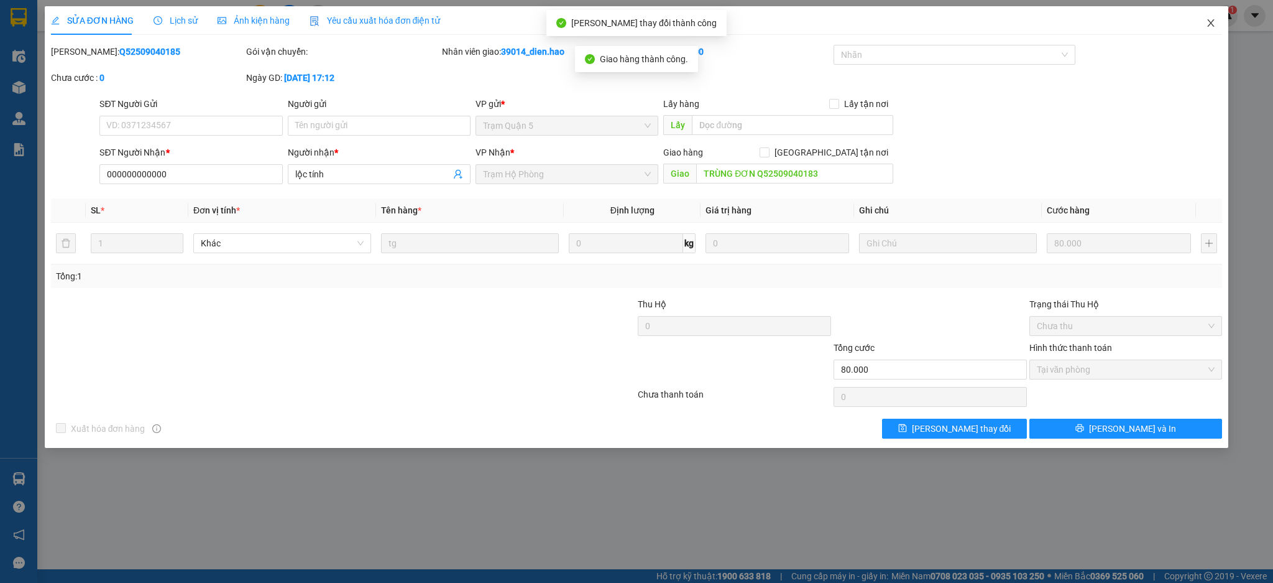
click at [1212, 27] on icon "close" at bounding box center [1211, 23] width 10 height 10
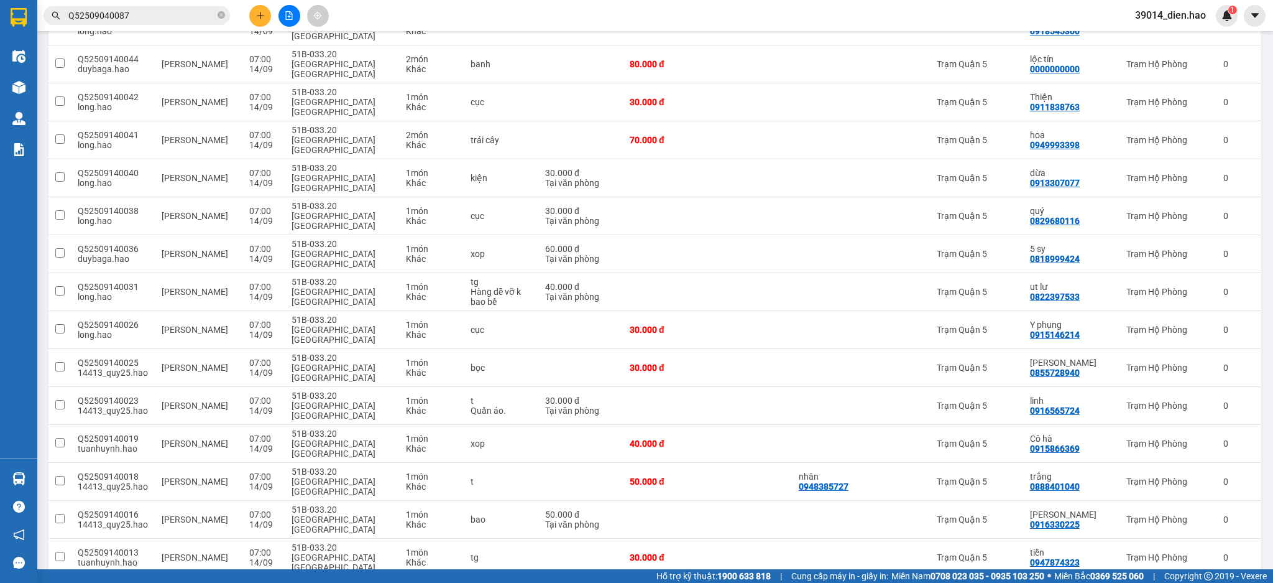
scroll to position [871, 0]
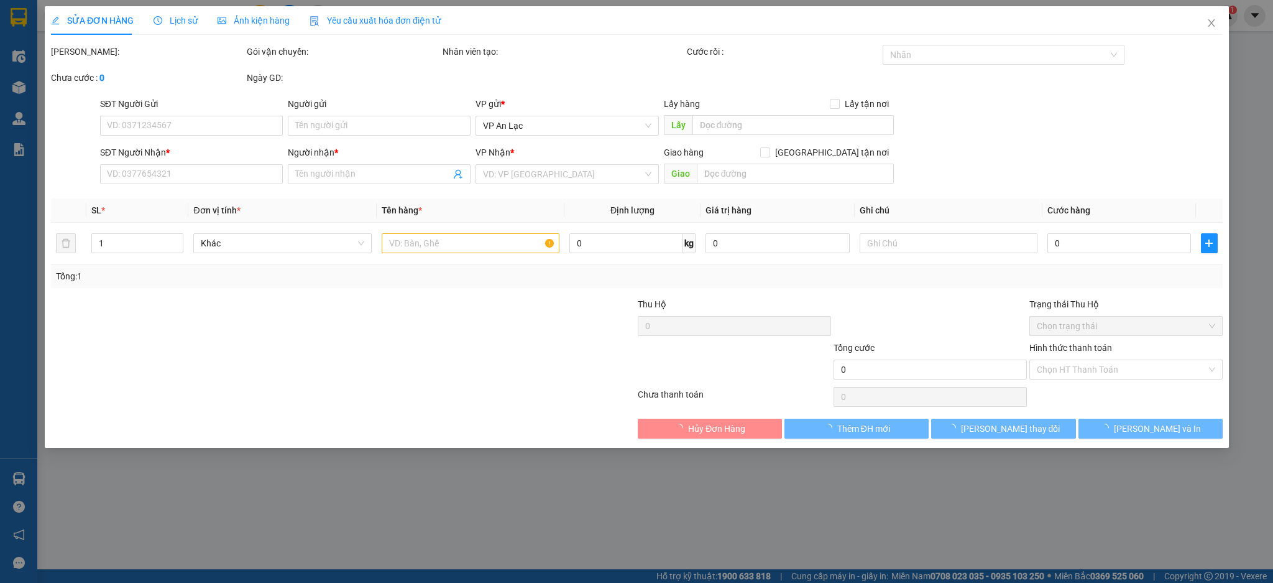
type input "0000000000"
type input "Tân tế nhơn"
type input "TRÙNG ĐƠN Q52509040145"
type input "60.000"
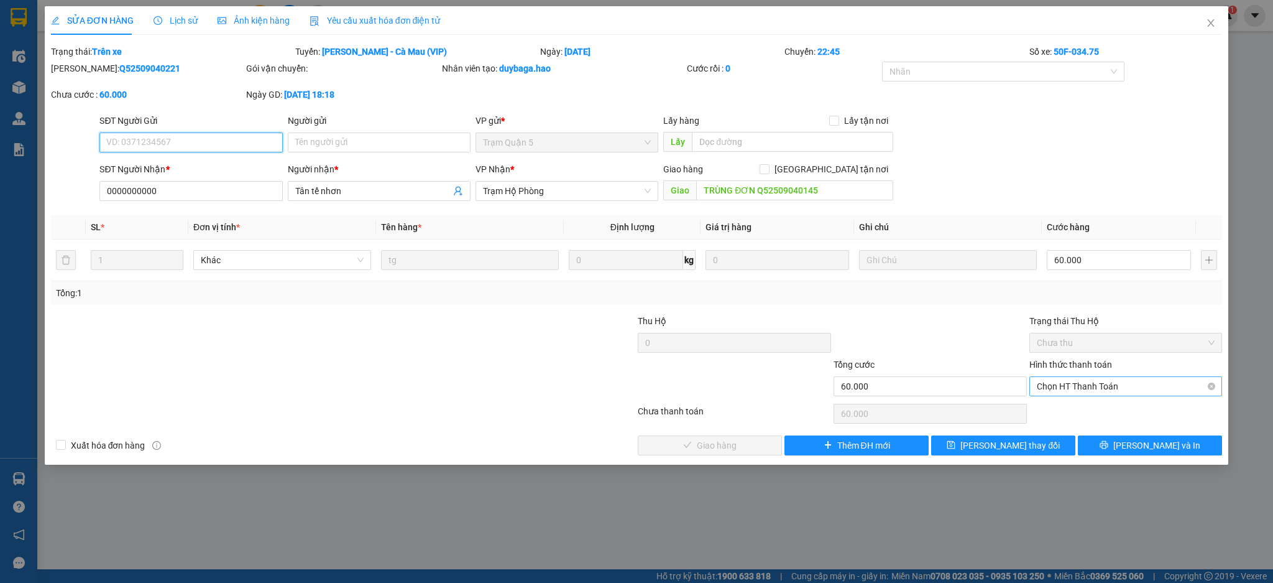
click at [1090, 384] on span "Chọn HT Thanh Toán" at bounding box center [1126, 386] width 178 height 19
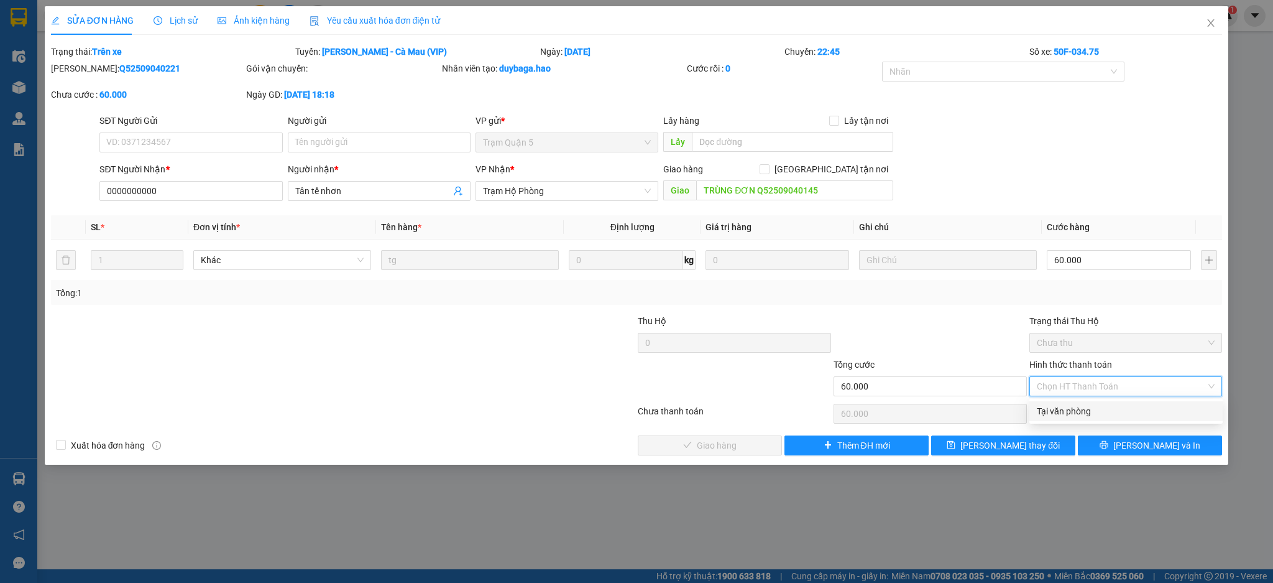
click at [1076, 406] on div "Tại văn phòng" at bounding box center [1126, 411] width 178 height 14
type input "0"
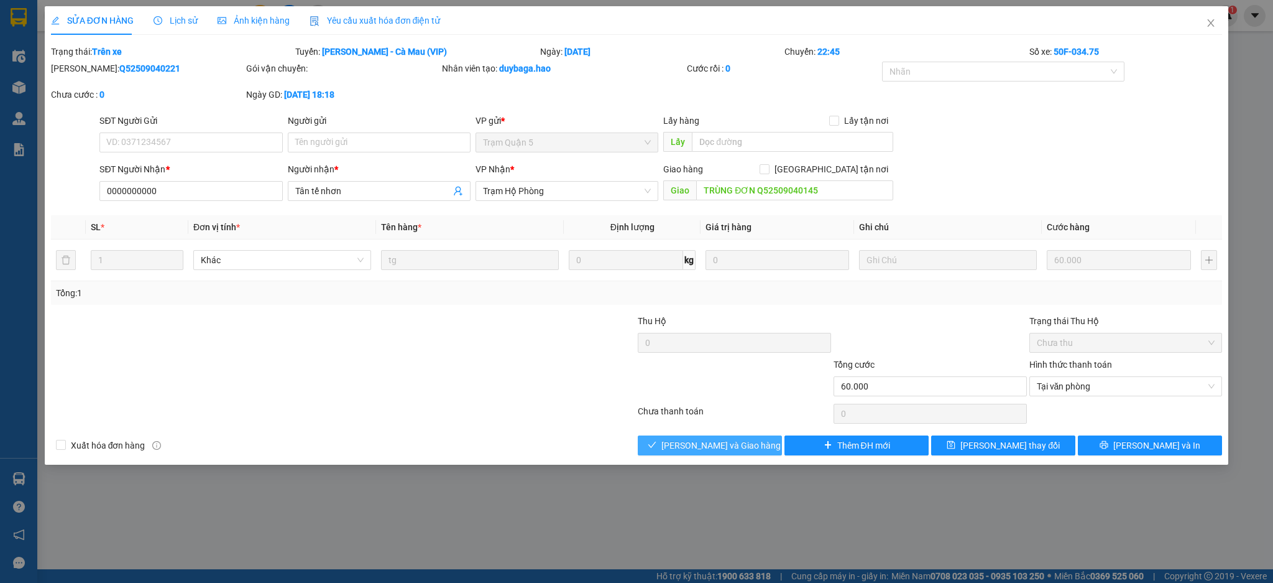
drag, startPoint x: 740, startPoint y: 441, endPoint x: 749, endPoint y: 434, distance: 11.0
click at [742, 442] on span "[PERSON_NAME] và Giao hàng" at bounding box center [720, 445] width 119 height 14
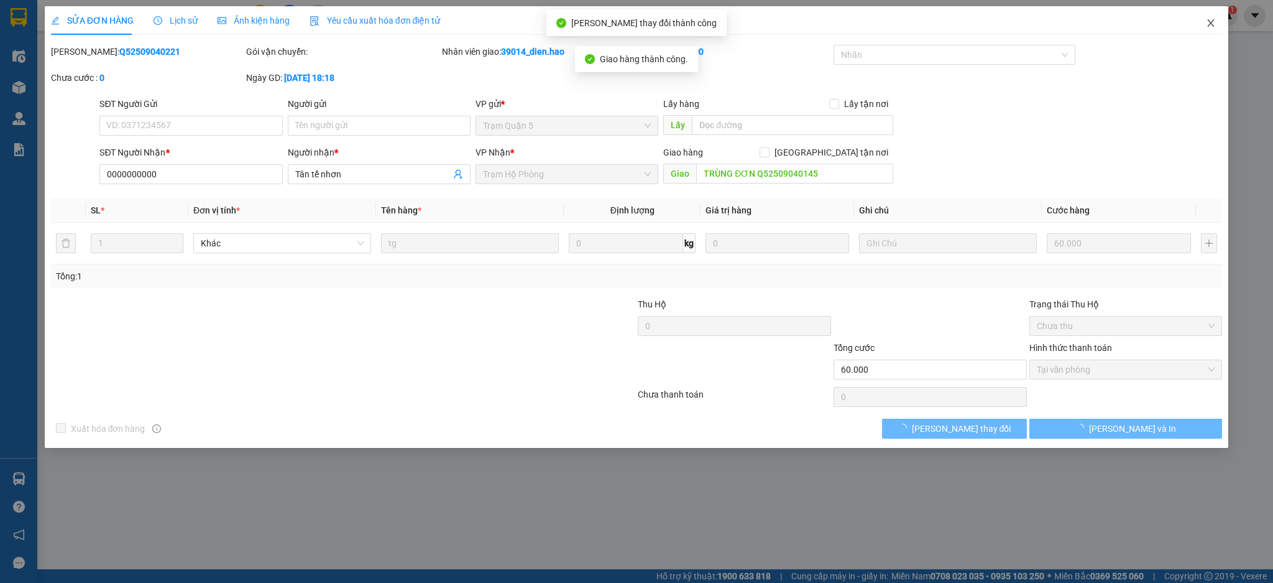
click at [1214, 32] on span "Close" at bounding box center [1211, 23] width 35 height 35
click at [1211, 29] on div "Kết quả tìm kiếm ( 1 ) Bộ lọc Mã ĐH Trạng thái Món hàng Thu hộ Tổng cước Chưa c…" at bounding box center [636, 15] width 1273 height 31
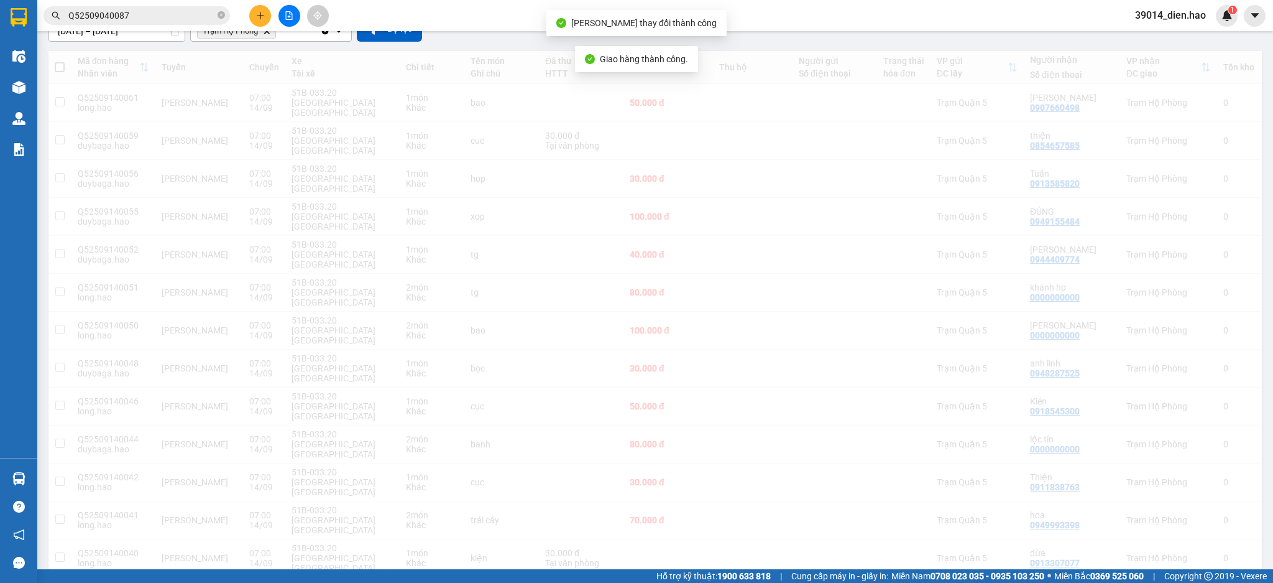
scroll to position [833, 0]
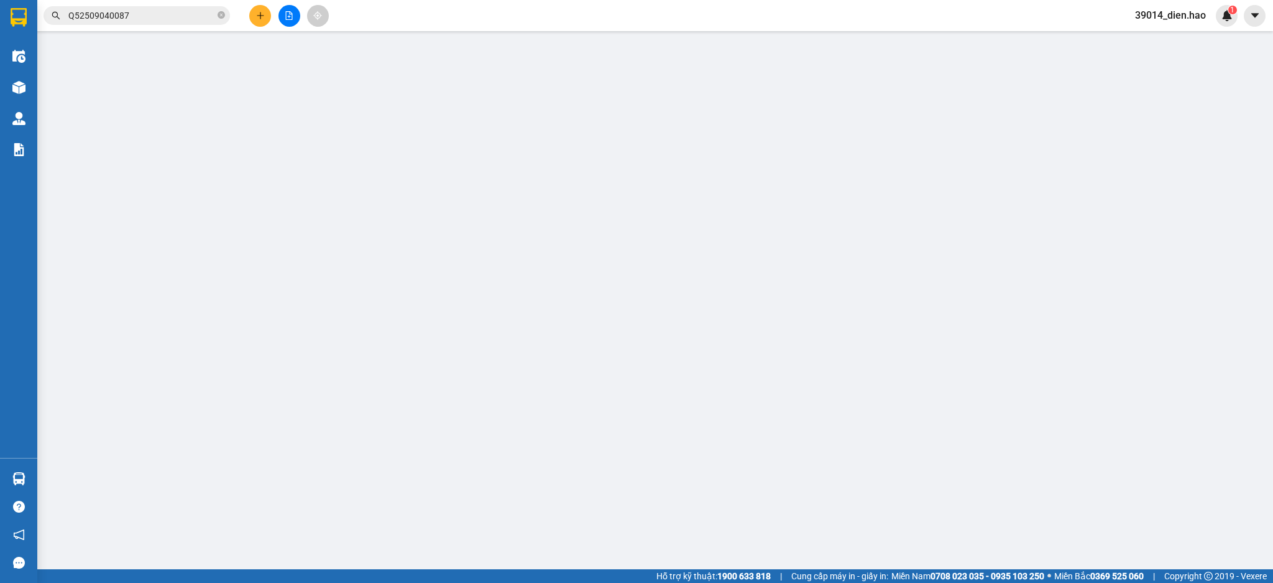
type input "0386488077"
type input "hang"
type input "TRÙNG ĐƠN Q52509060125"
type input "40.000"
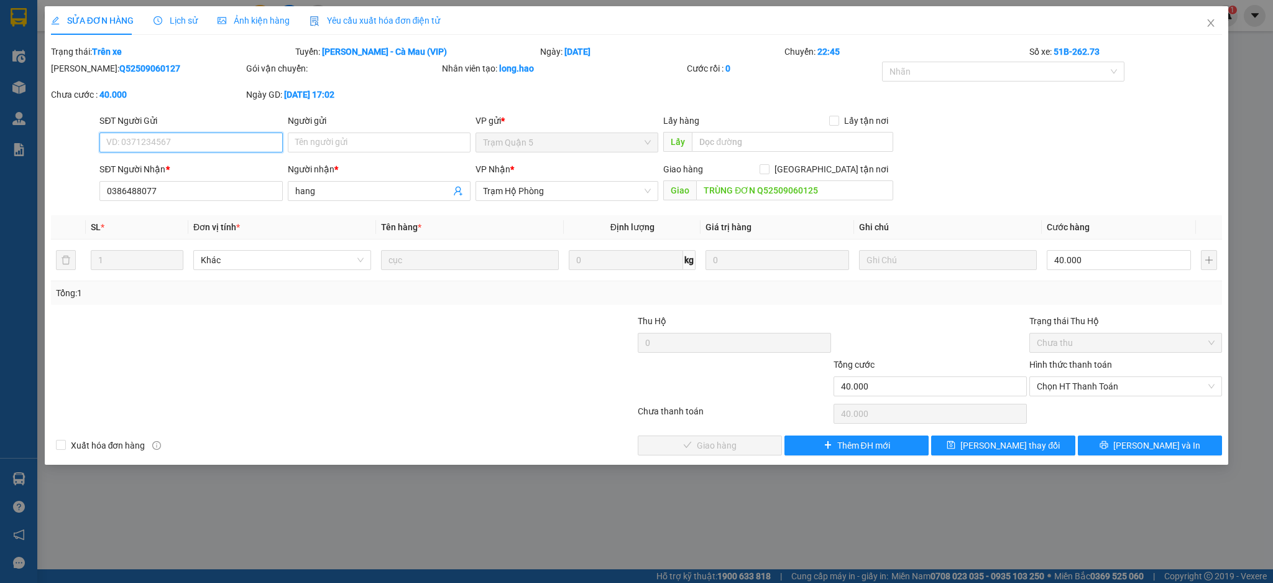
drag, startPoint x: 1102, startPoint y: 388, endPoint x: 1100, endPoint y: 396, distance: 8.2
click at [1102, 389] on span "Chọn HT Thanh Toán" at bounding box center [1126, 386] width 178 height 19
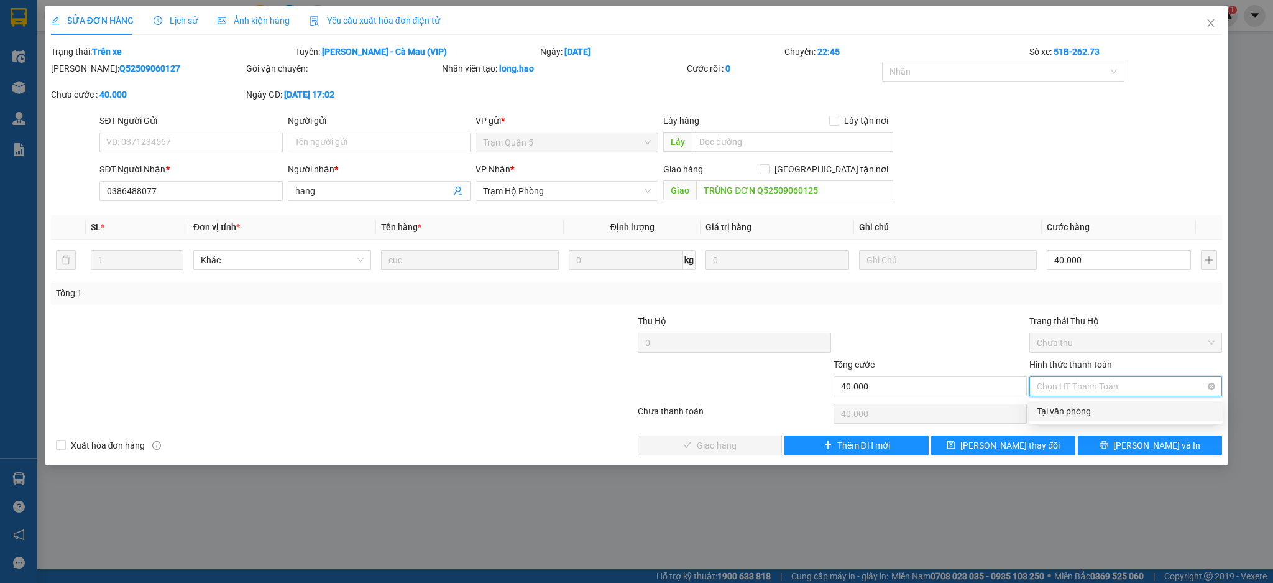
drag, startPoint x: 1095, startPoint y: 404, endPoint x: 1031, endPoint y: 391, distance: 64.7
click at [1092, 404] on div "Tại văn phòng" at bounding box center [1126, 411] width 178 height 14
type input "0"
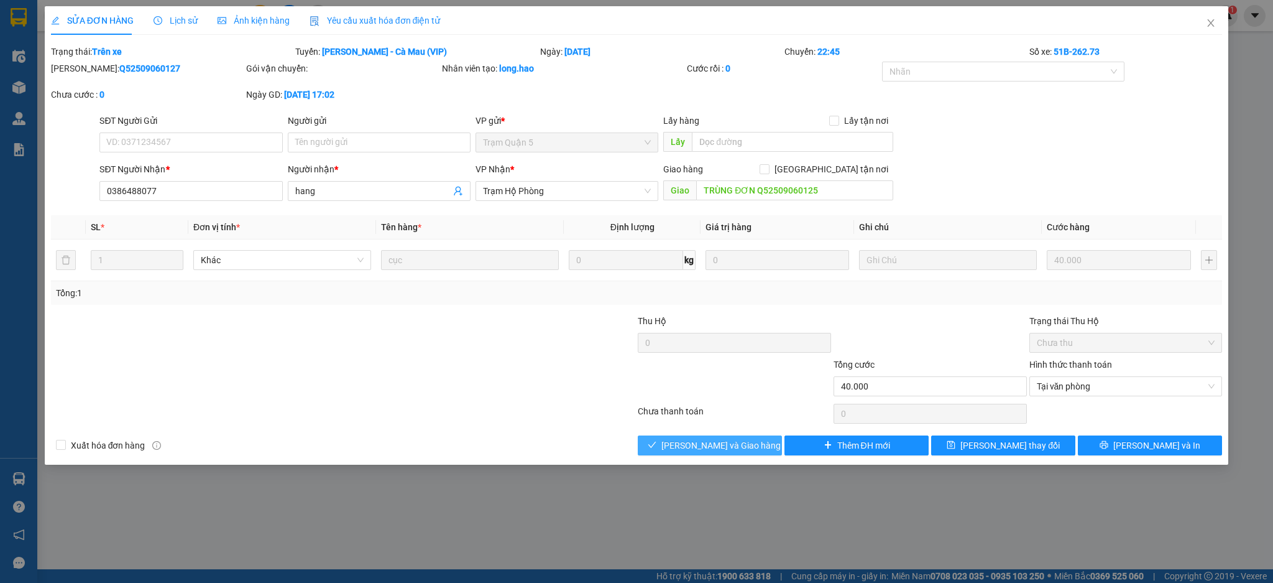
click at [758, 438] on button "Lưu và Giao hàng" at bounding box center [710, 445] width 144 height 20
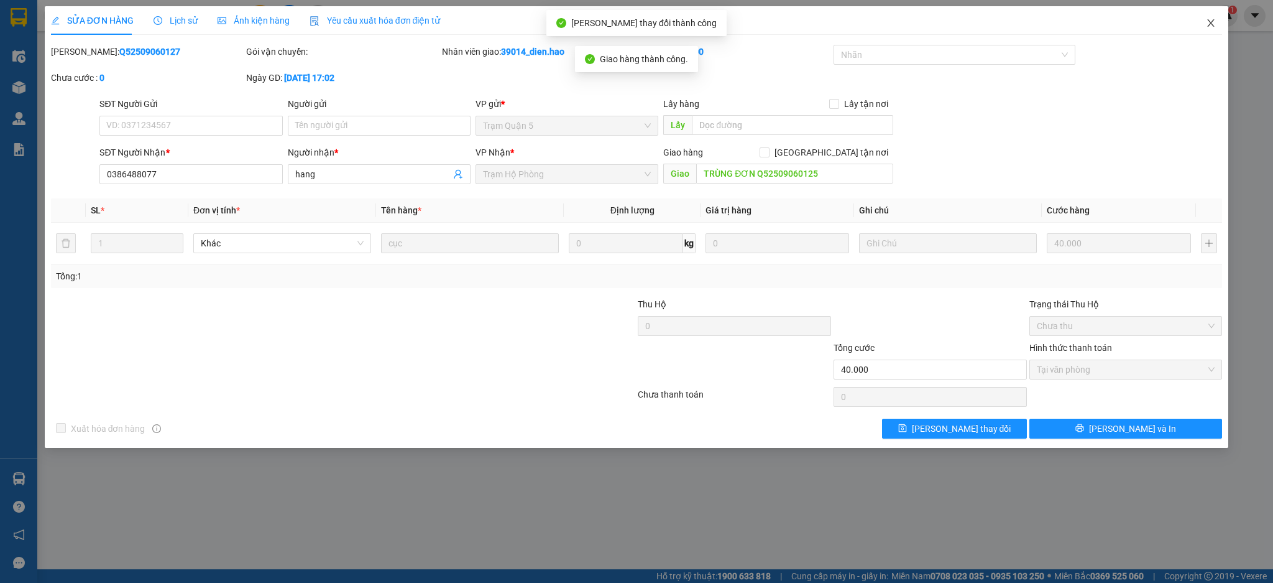
click at [1204, 27] on span "Close" at bounding box center [1211, 23] width 35 height 35
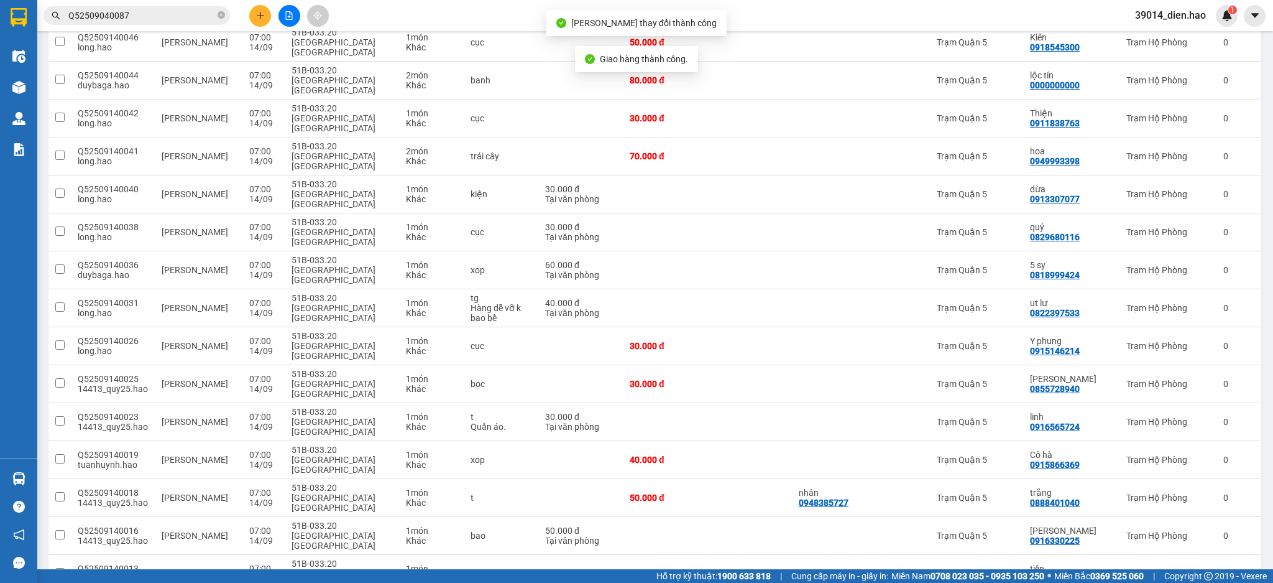
scroll to position [796, 0]
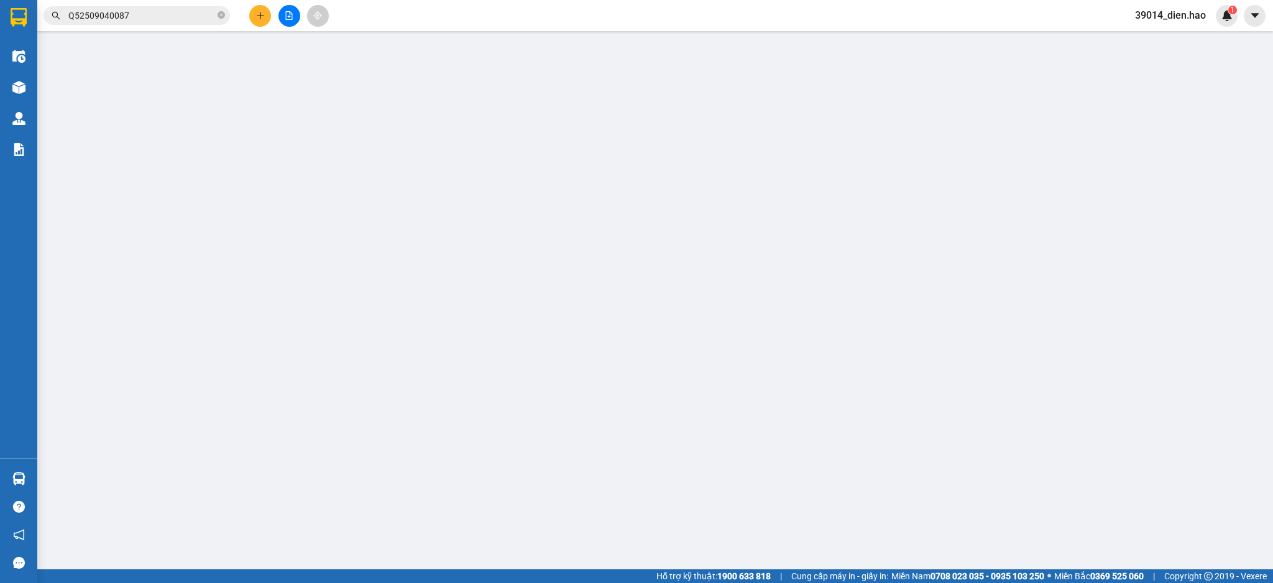
type input "0939545848"
type input "mến phú lộc"
type input "phú lộc"
type input "150.000"
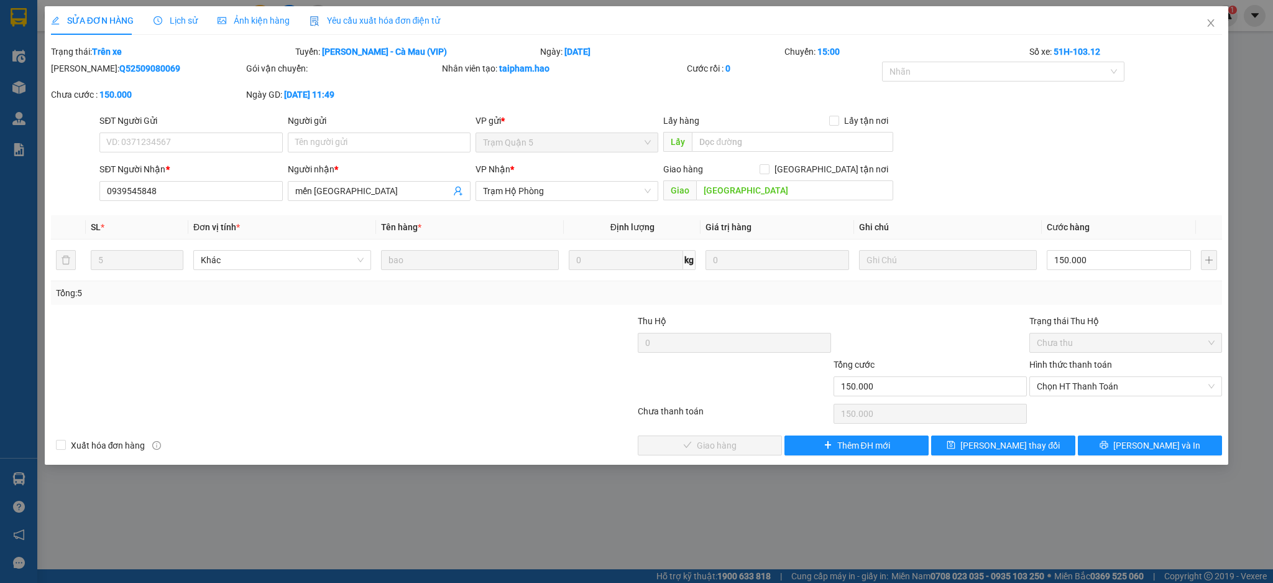
click at [249, 18] on span "Ảnh kiện hàng" at bounding box center [254, 21] width 72 height 10
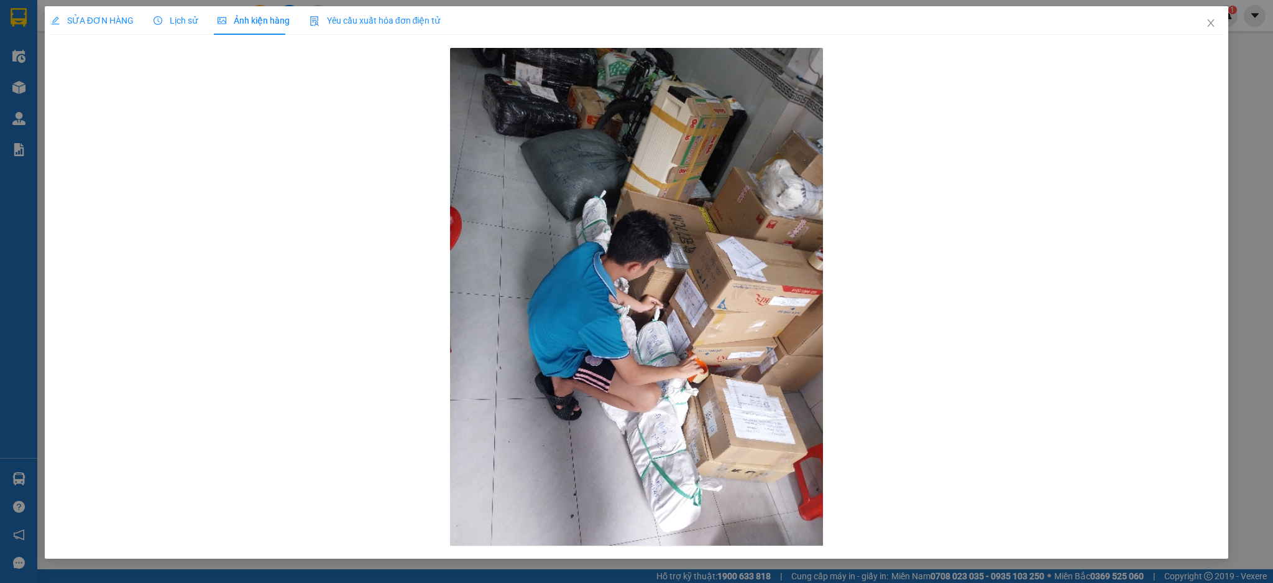
click at [174, 24] on span "Lịch sử" at bounding box center [176, 21] width 44 height 10
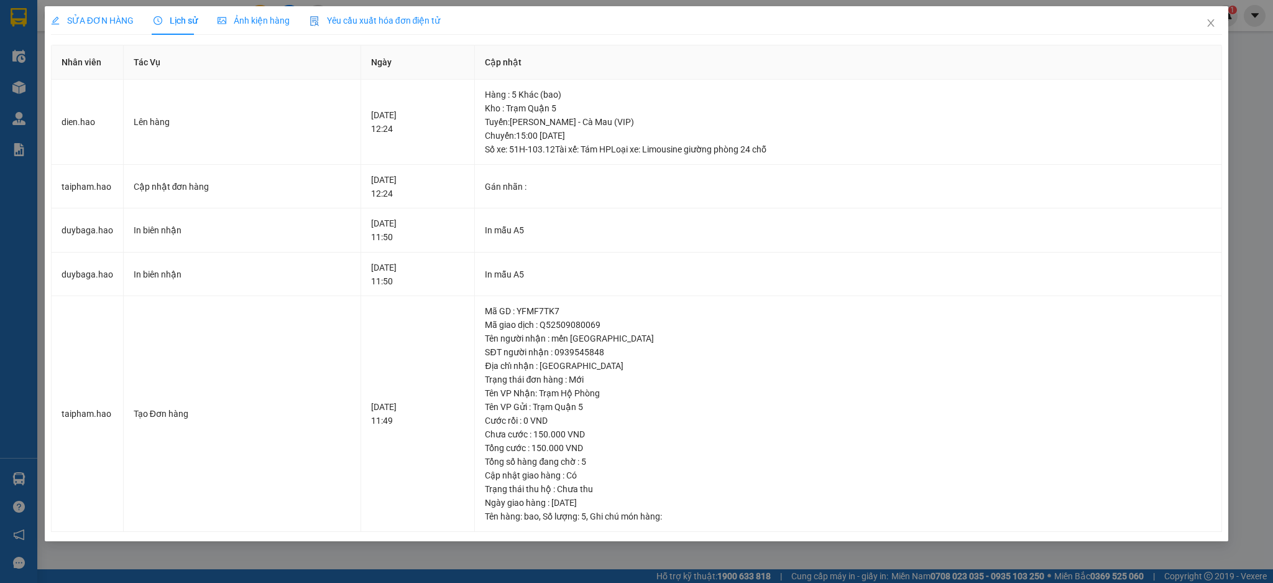
drag, startPoint x: 97, startPoint y: 24, endPoint x: 482, endPoint y: 29, distance: 385.5
click at [119, 29] on div "SỬA ĐƠN HÀNG" at bounding box center [92, 20] width 83 height 29
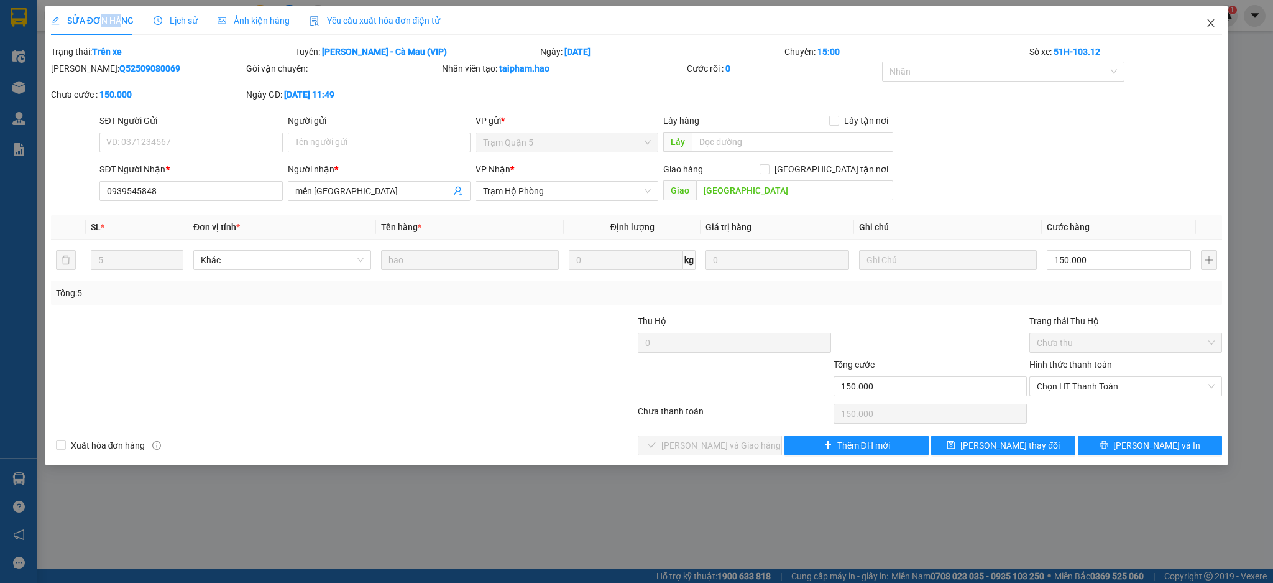
click at [1209, 25] on icon "close" at bounding box center [1211, 22] width 7 height 7
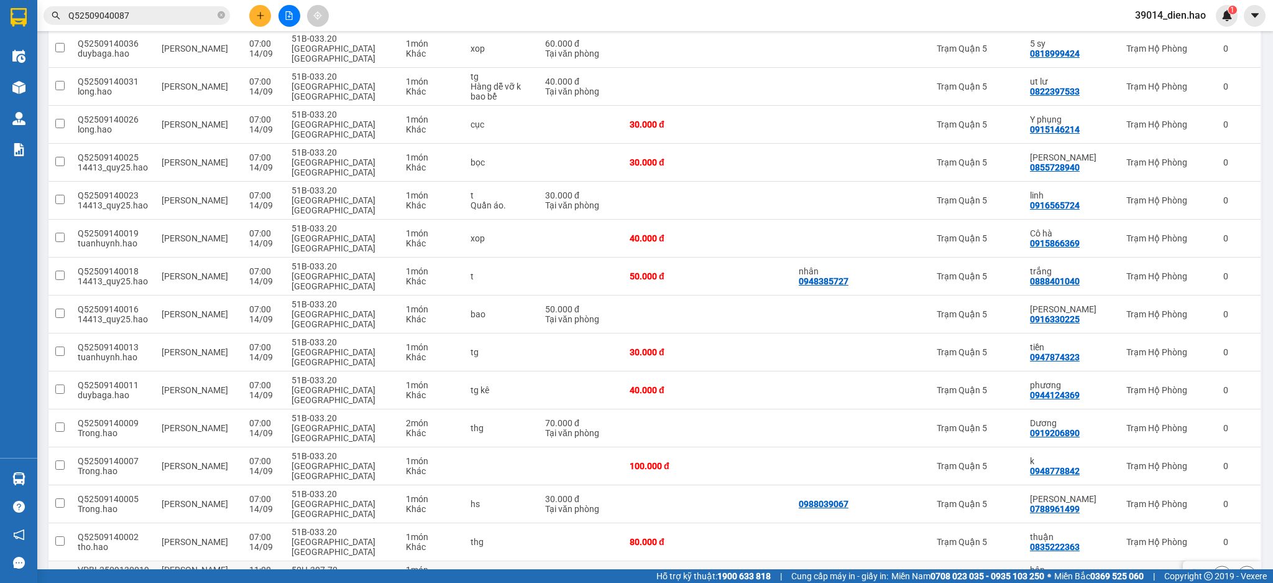
scroll to position [796, 0]
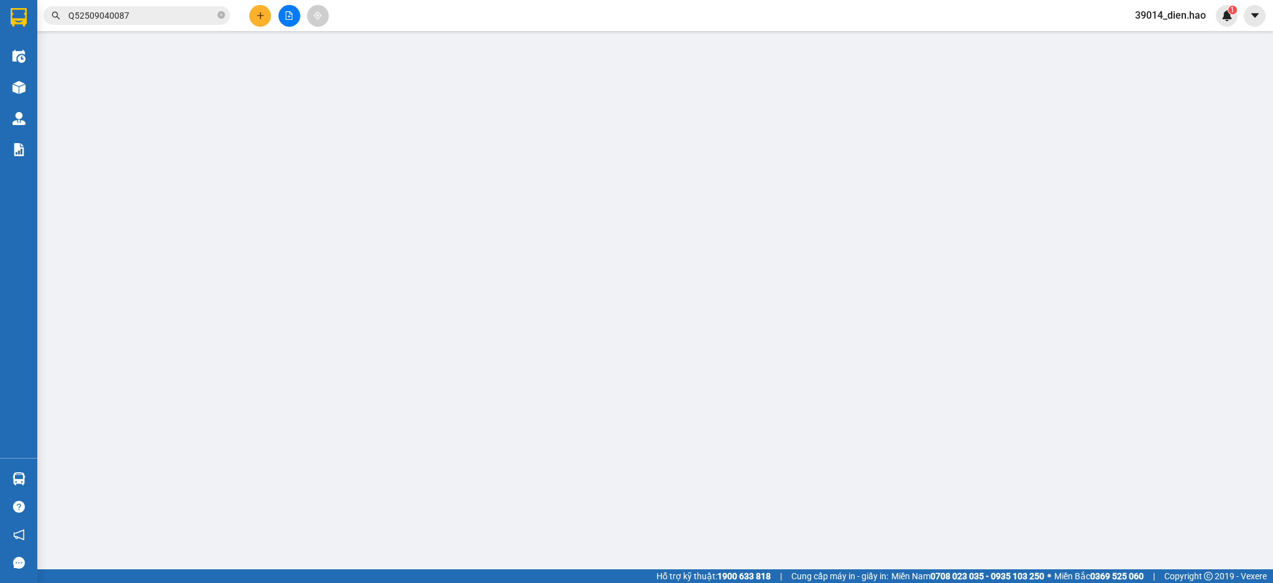
type input "0986222606"
type input "MAI"
type input "TRÙNG ĐƠN"
type input "40.000"
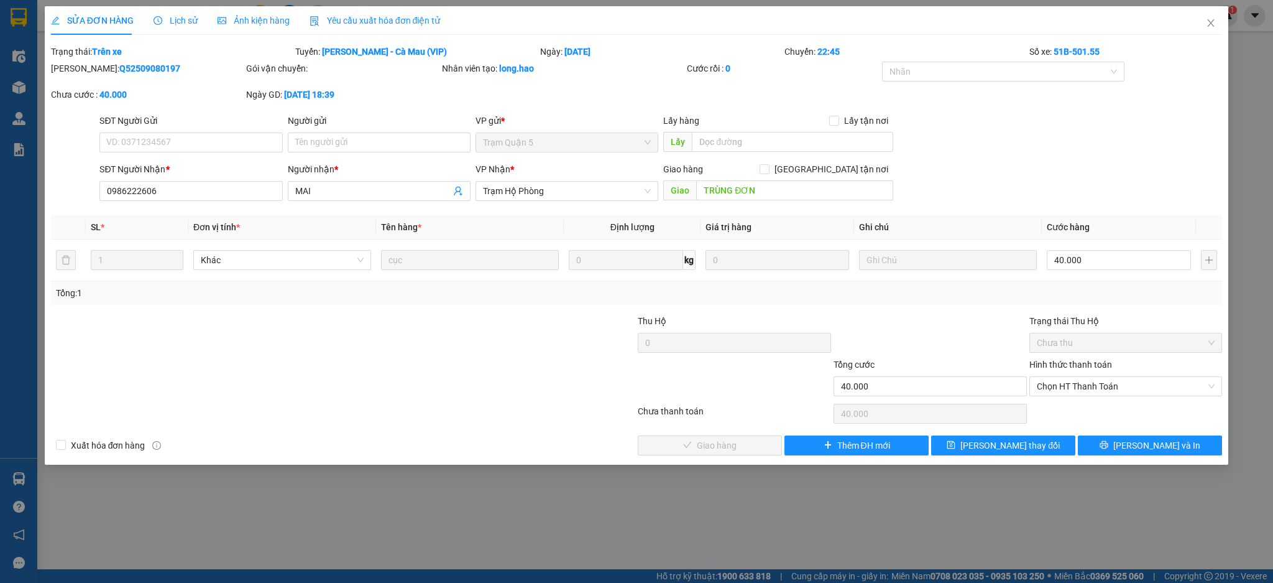
click at [1066, 399] on div "Hình thức thanh toán Chọn HT Thanh Toán" at bounding box center [1126, 379] width 193 height 44
click at [1104, 265] on input "40.000" at bounding box center [1119, 260] width 144 height 20
type input "0"
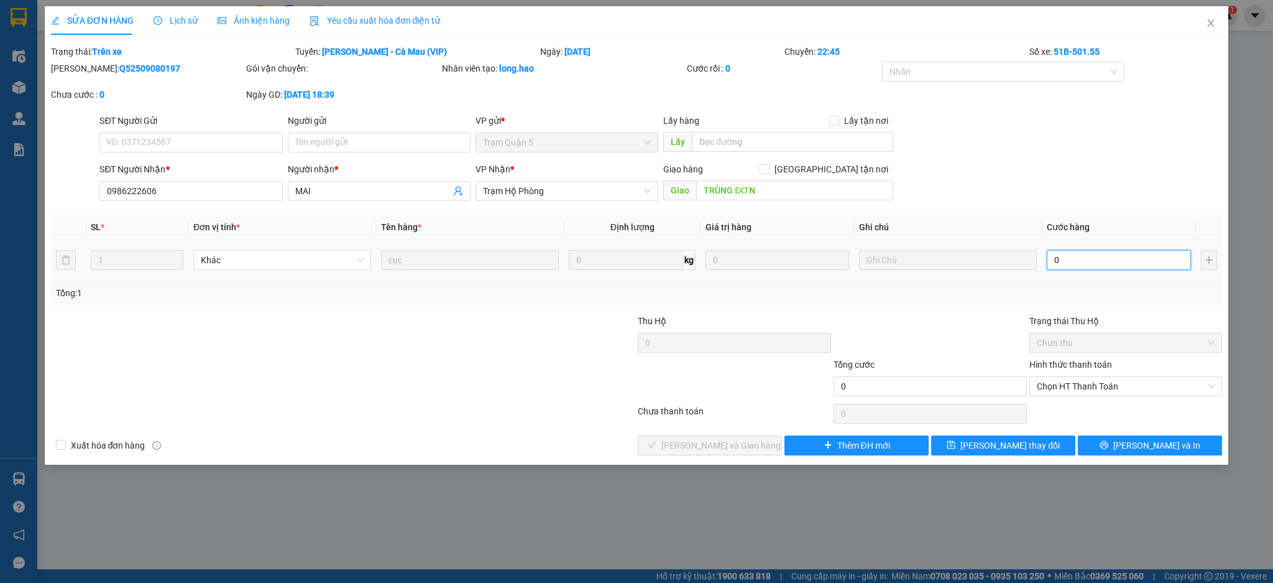
type input "1"
type input "001"
type input "1.000"
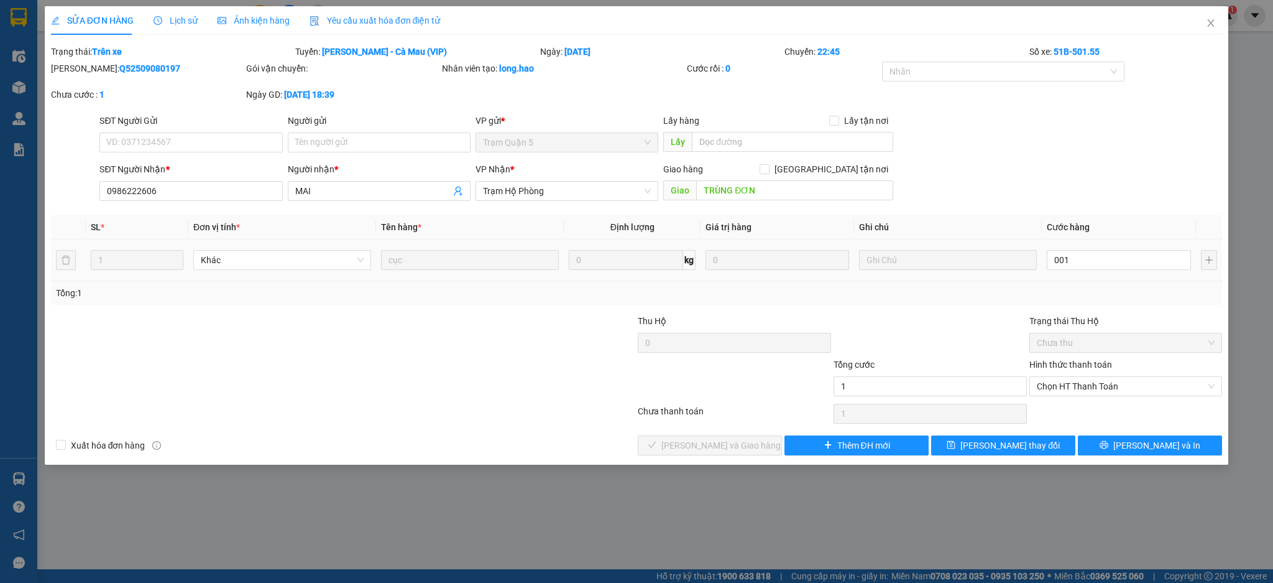
type input "1.000"
click at [1052, 279] on td "1.000" at bounding box center [1119, 260] width 154 height 42
click at [1089, 388] on span "Chọn HT Thanh Toán" at bounding box center [1126, 386] width 178 height 19
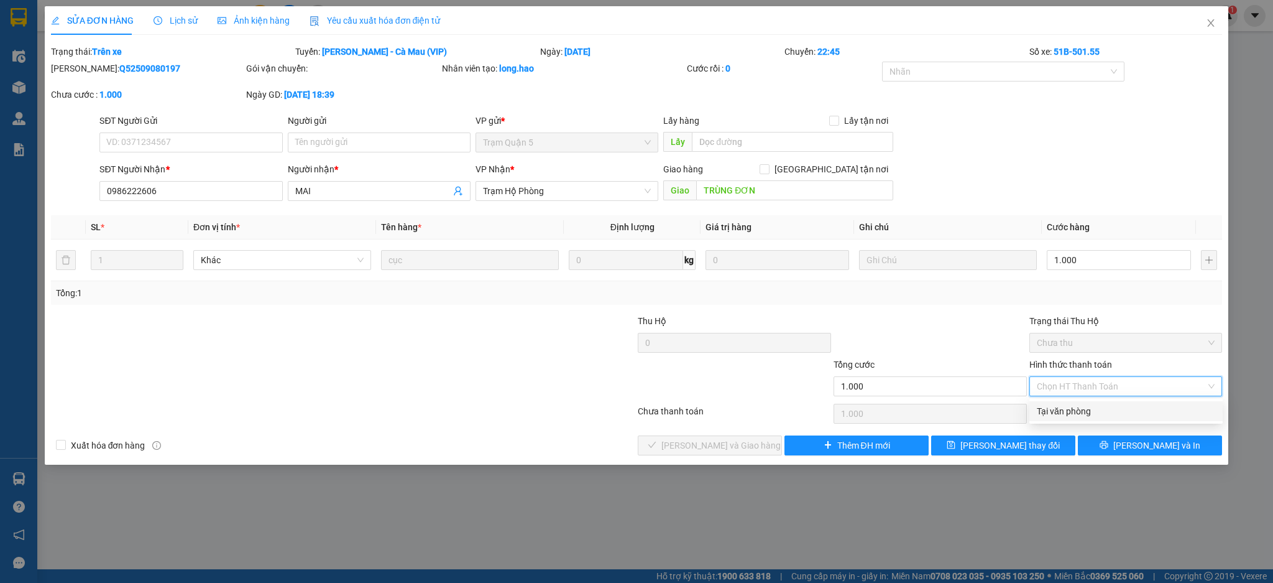
click at [1086, 404] on div "Tại văn phòng" at bounding box center [1126, 411] width 178 height 14
type input "0"
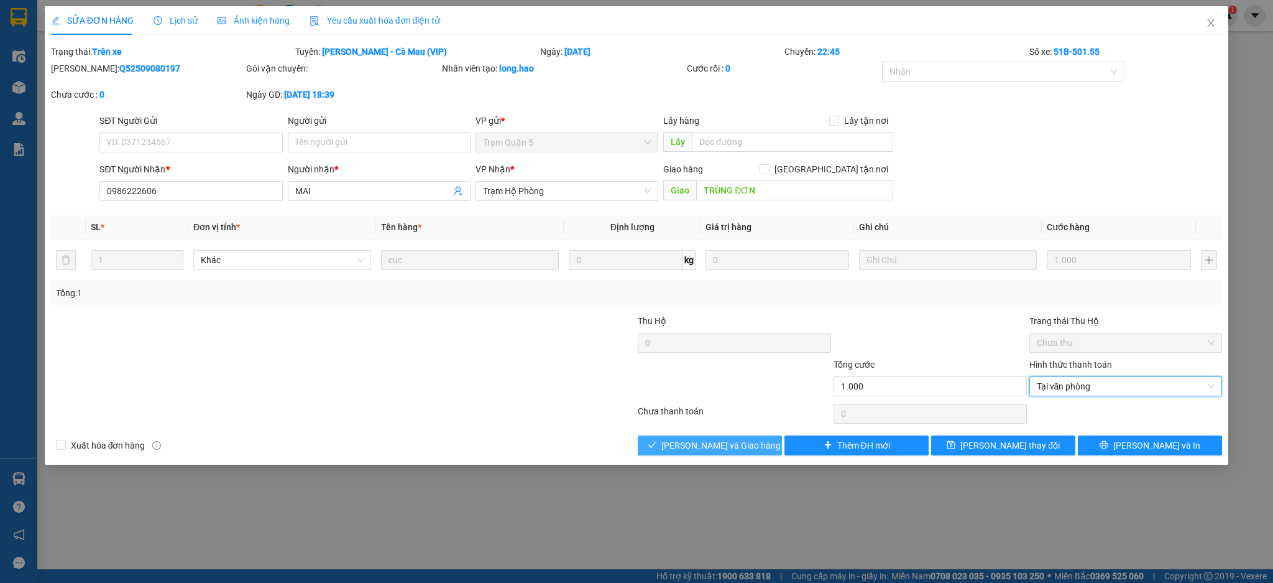
click at [734, 441] on span "Lưu và Giao hàng" at bounding box center [720, 445] width 119 height 14
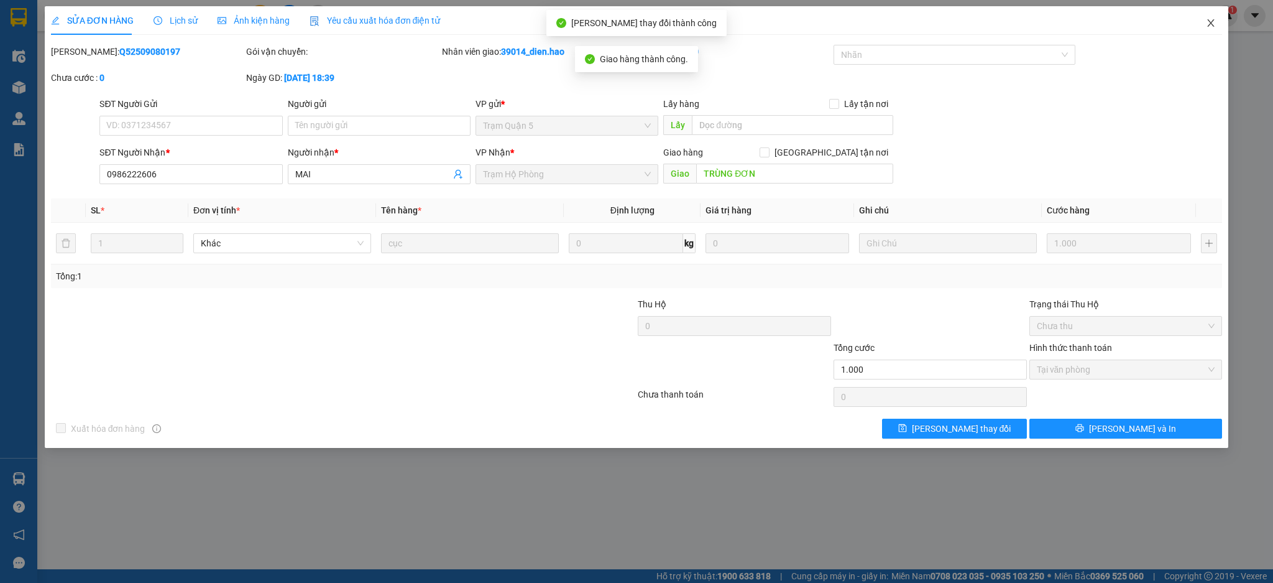
click at [1200, 21] on span "Close" at bounding box center [1211, 23] width 35 height 35
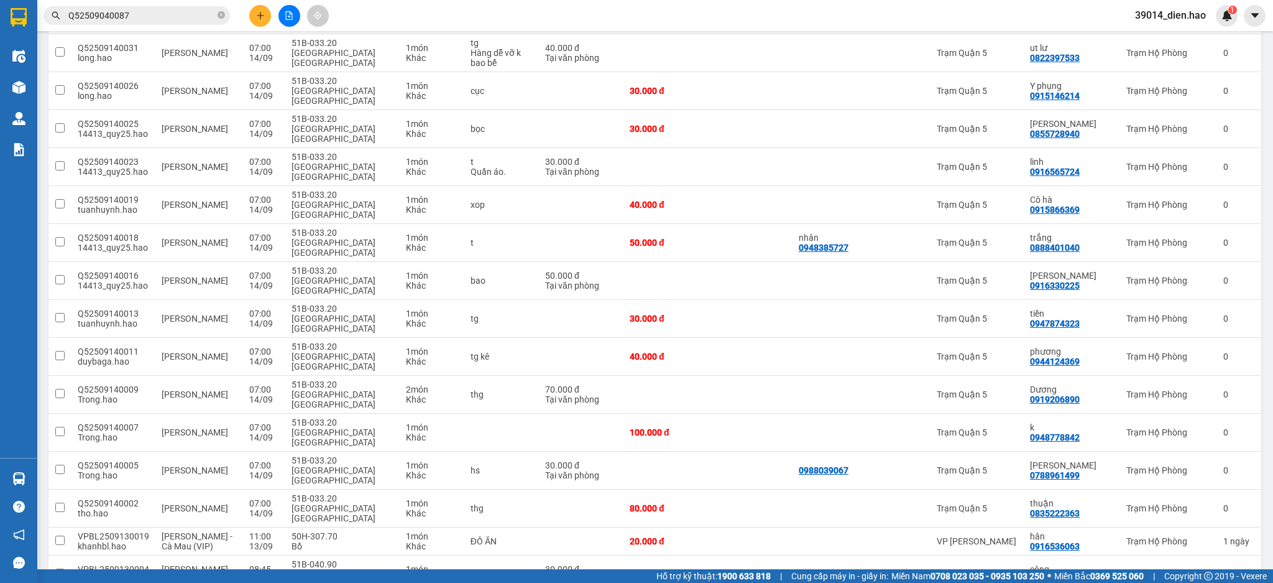
scroll to position [767, 0]
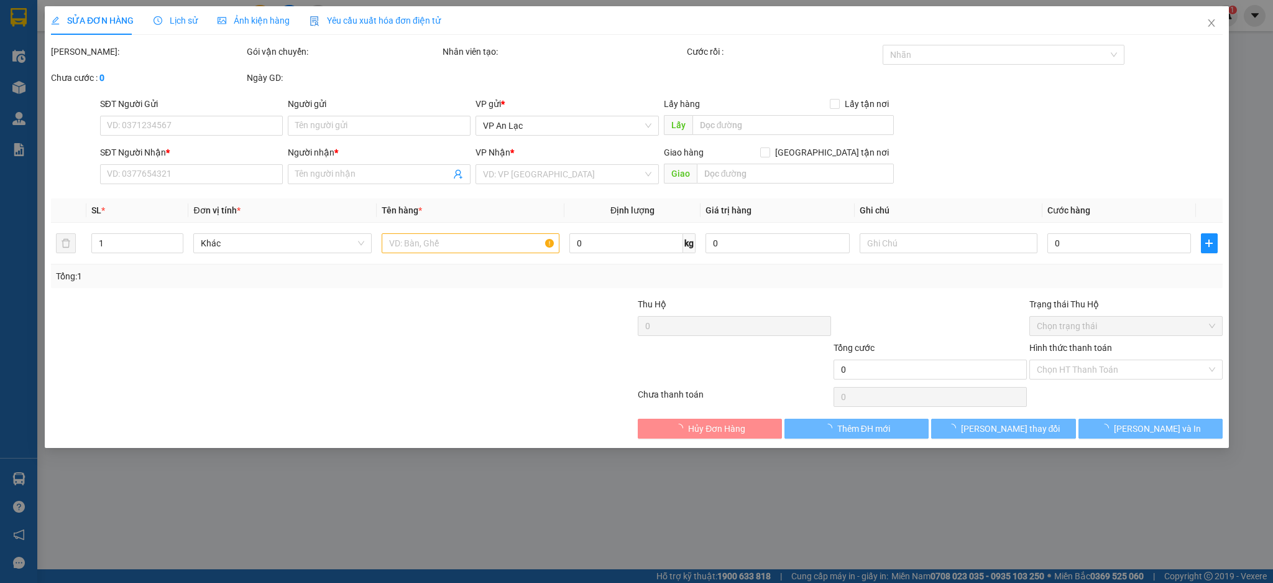
type input "TRÙNG ĐƠN Q52509080238"
type input "0834976039"
type input "phong"
type input "30.000"
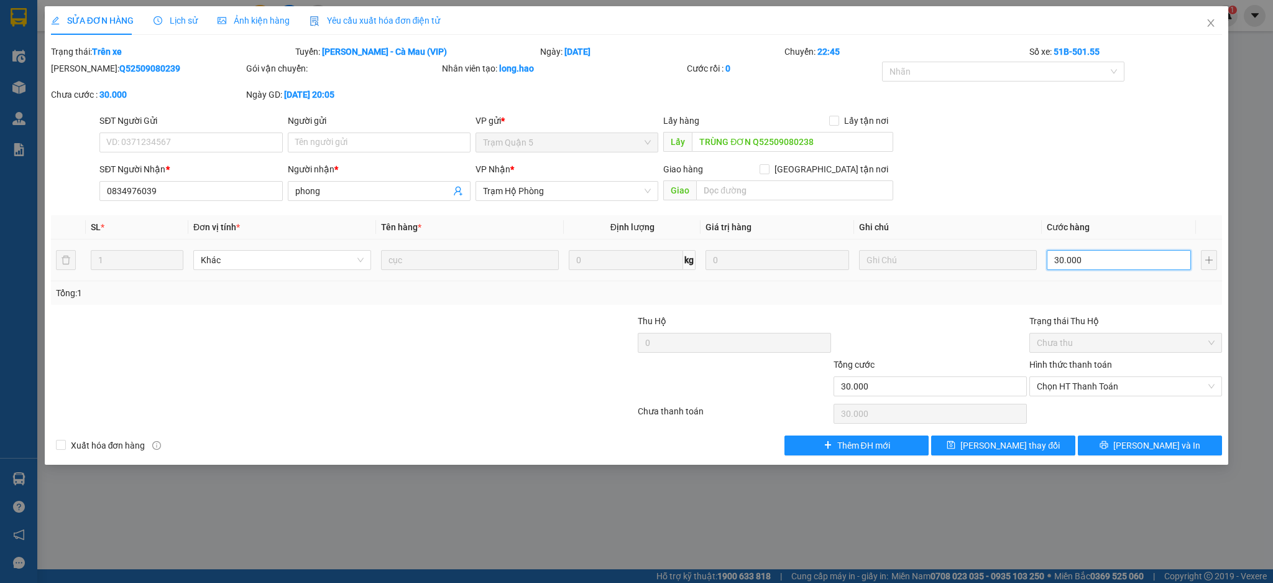
type input "0"
type input "1"
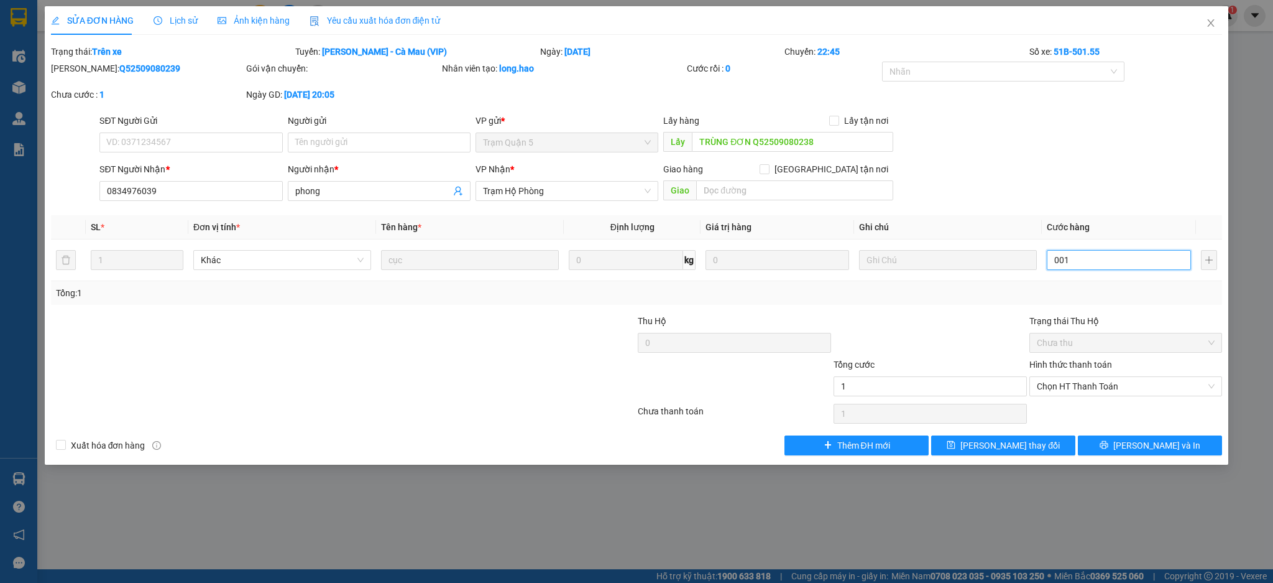
type input "001"
type input "1.000"
click at [1018, 300] on div "Tổng: 1" at bounding box center [637, 293] width 1172 height 24
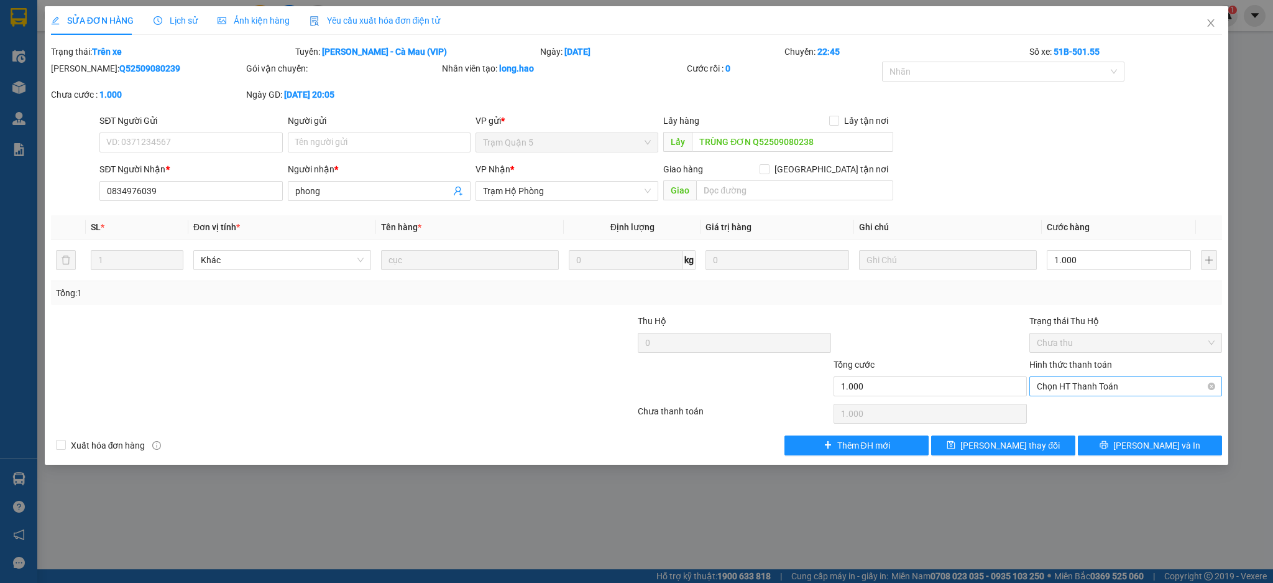
click at [1071, 393] on span "Chọn HT Thanh Toán" at bounding box center [1126, 386] width 178 height 19
click at [1072, 409] on div "Tại văn phòng" at bounding box center [1126, 411] width 178 height 14
type input "0"
click at [1012, 441] on span "Lưu thay đổi" at bounding box center [1010, 445] width 99 height 14
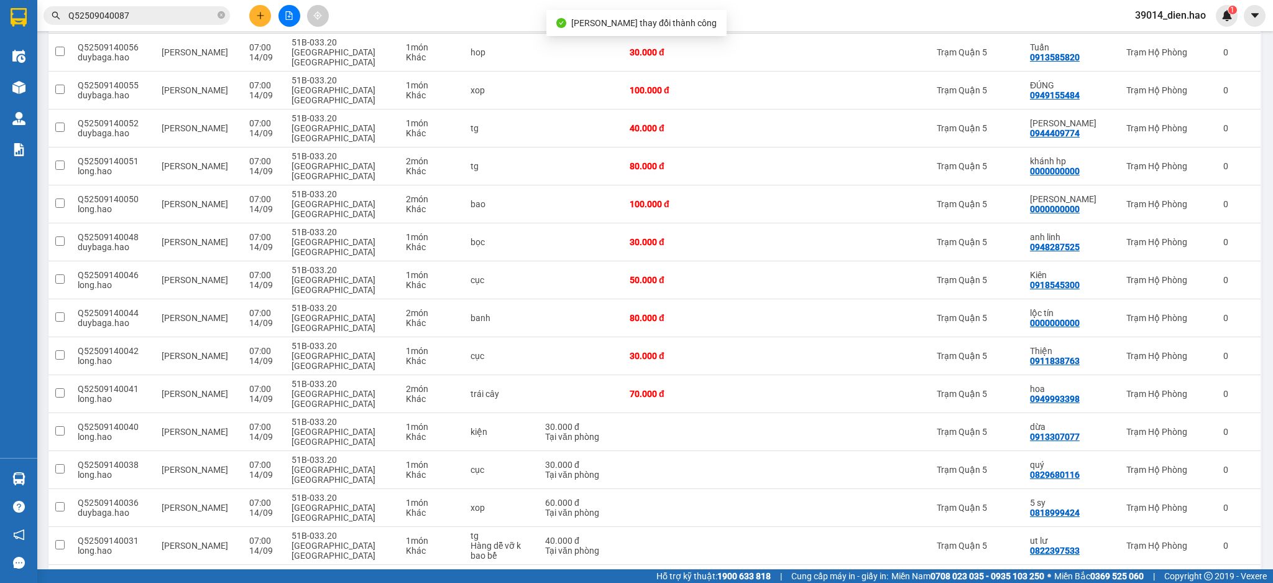
scroll to position [767, 0]
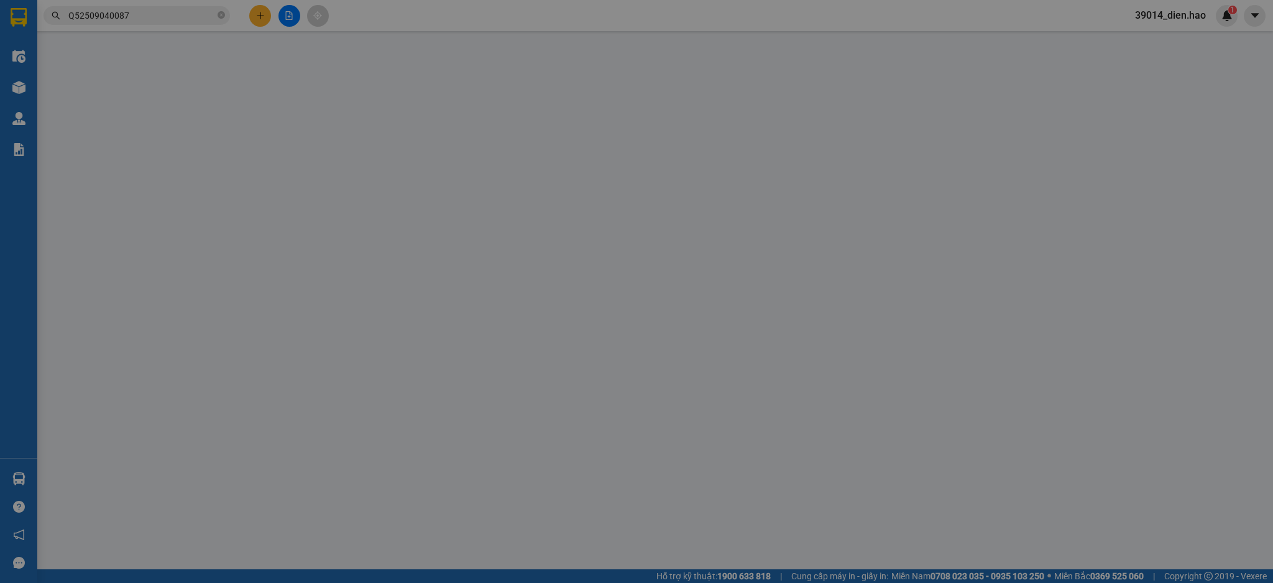
type input "0919072081"
type input "SANG"
type input "KHÔNG THẤY VỀ"
type input "50.000"
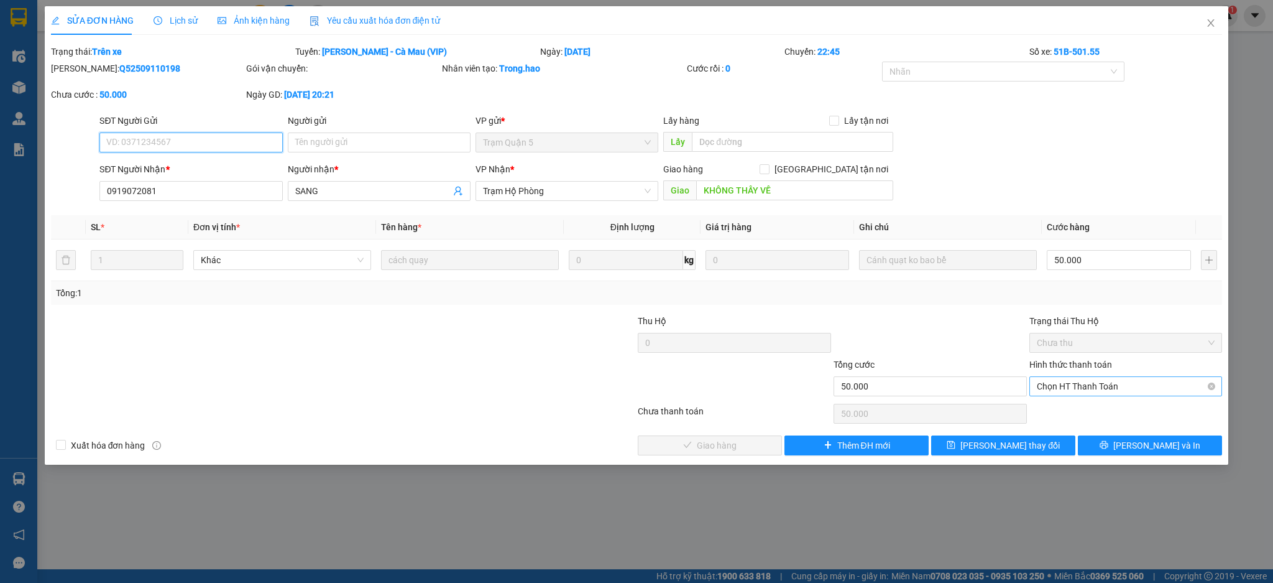
drag, startPoint x: 1077, startPoint y: 384, endPoint x: 1077, endPoint y: 395, distance: 11.2
click at [1077, 386] on span "Chọn HT Thanh Toán" at bounding box center [1126, 386] width 178 height 19
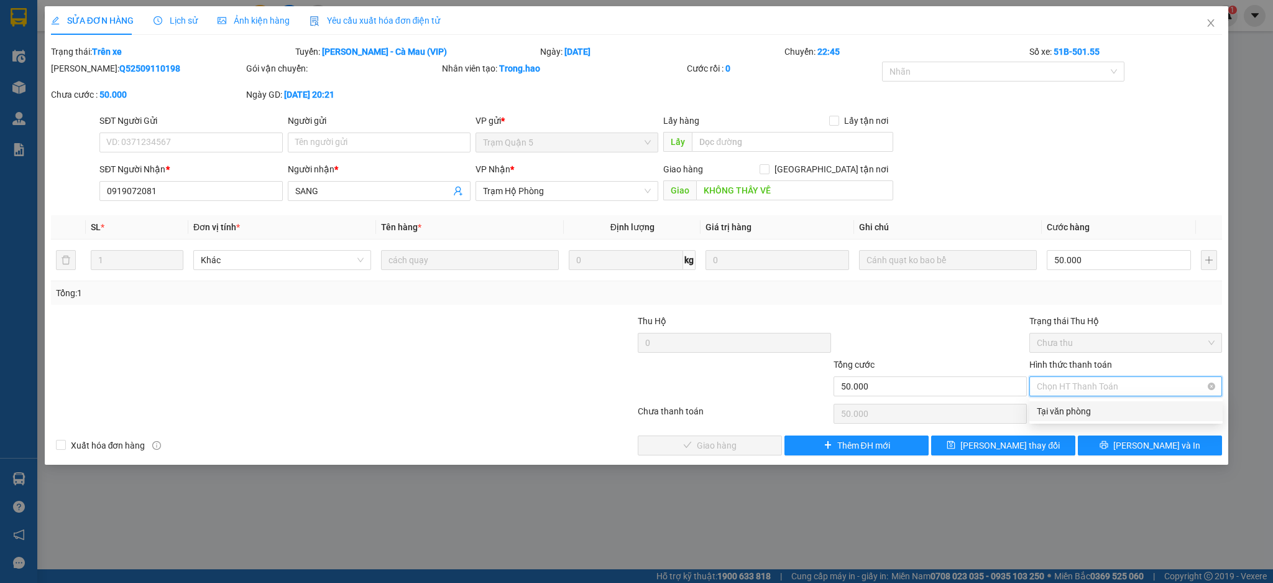
click at [1080, 406] on div "Tại văn phòng" at bounding box center [1126, 411] width 178 height 14
type input "0"
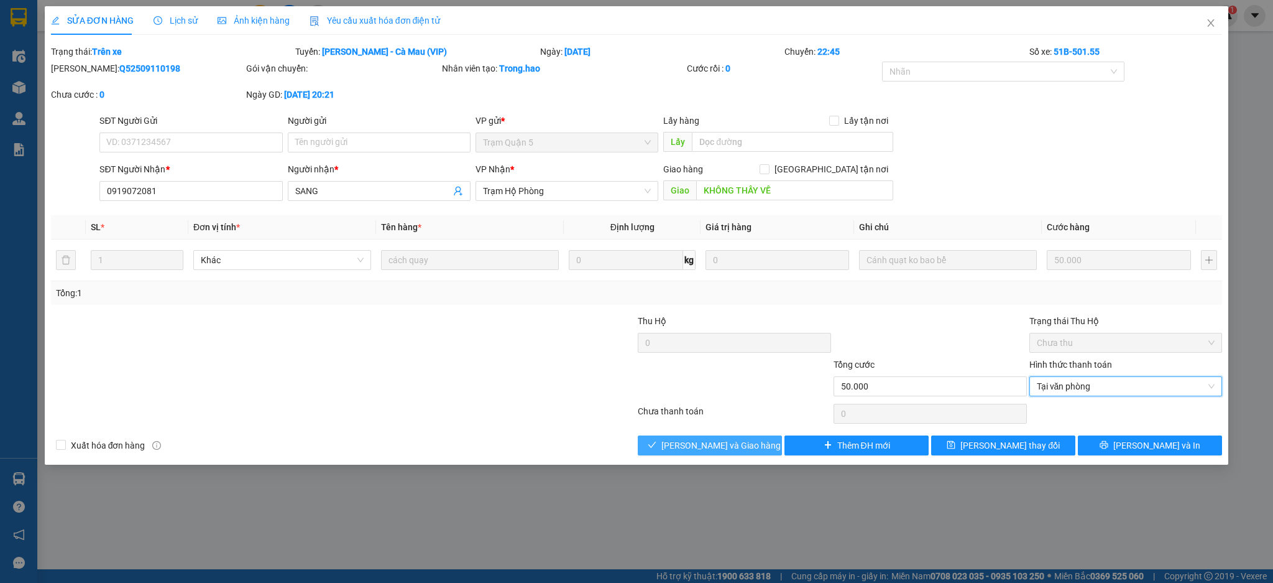
click at [719, 444] on span "Lưu và Giao hàng" at bounding box center [720, 445] width 119 height 14
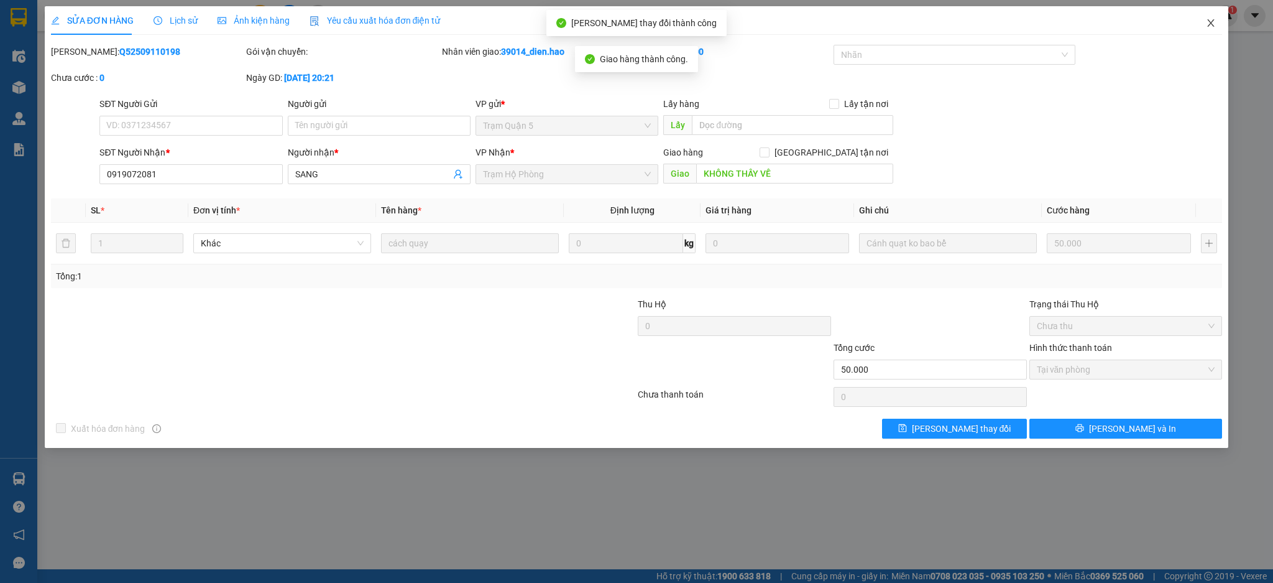
click at [1210, 29] on span "Close" at bounding box center [1211, 23] width 35 height 35
click at [1210, 29] on div "Kết quả tìm kiếm ( 1 ) Bộ lọc Mã ĐH Trạng thái Món hàng Thu hộ Tổng cước Chưa c…" at bounding box center [636, 15] width 1273 height 31
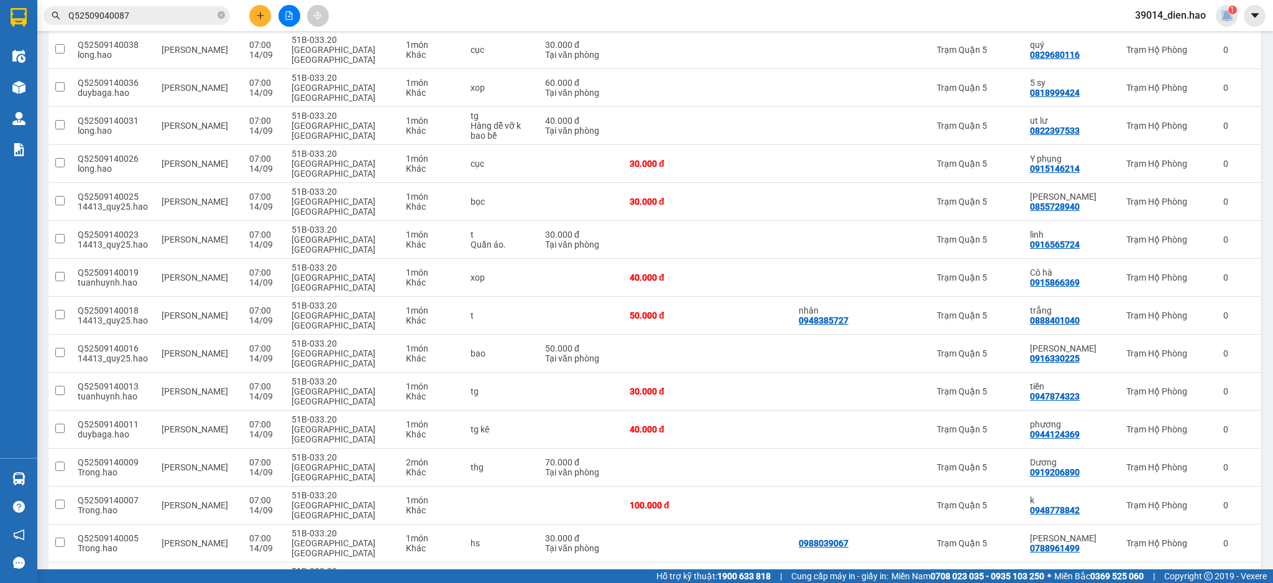
scroll to position [729, 0]
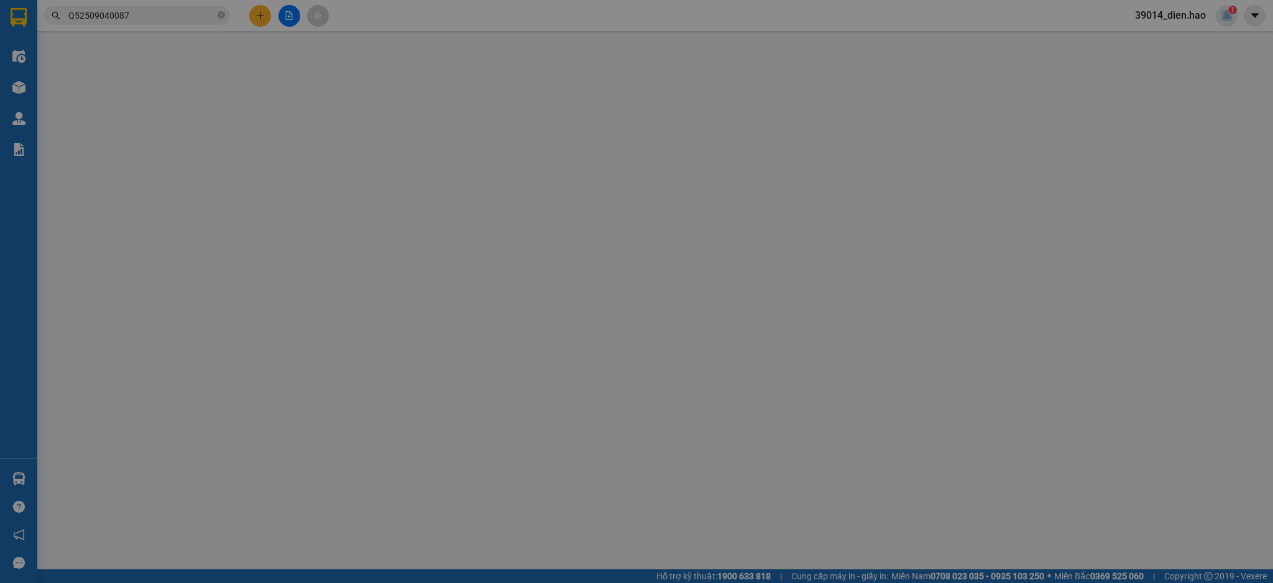
type input "TRÙNG ĐƠN Q52509080238"
type input "0834976039"
type input "phong"
type input "1.000"
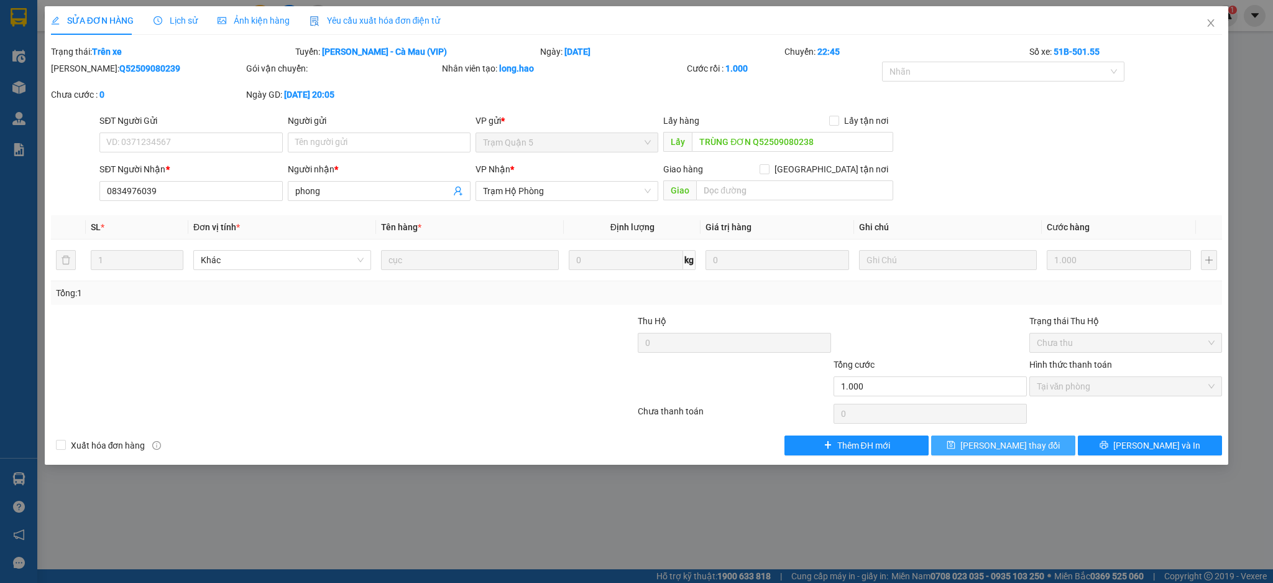
drag, startPoint x: 993, startPoint y: 445, endPoint x: 1209, endPoint y: 30, distance: 467.4
click at [993, 445] on span "Lưu thay đổi" at bounding box center [1010, 445] width 99 height 14
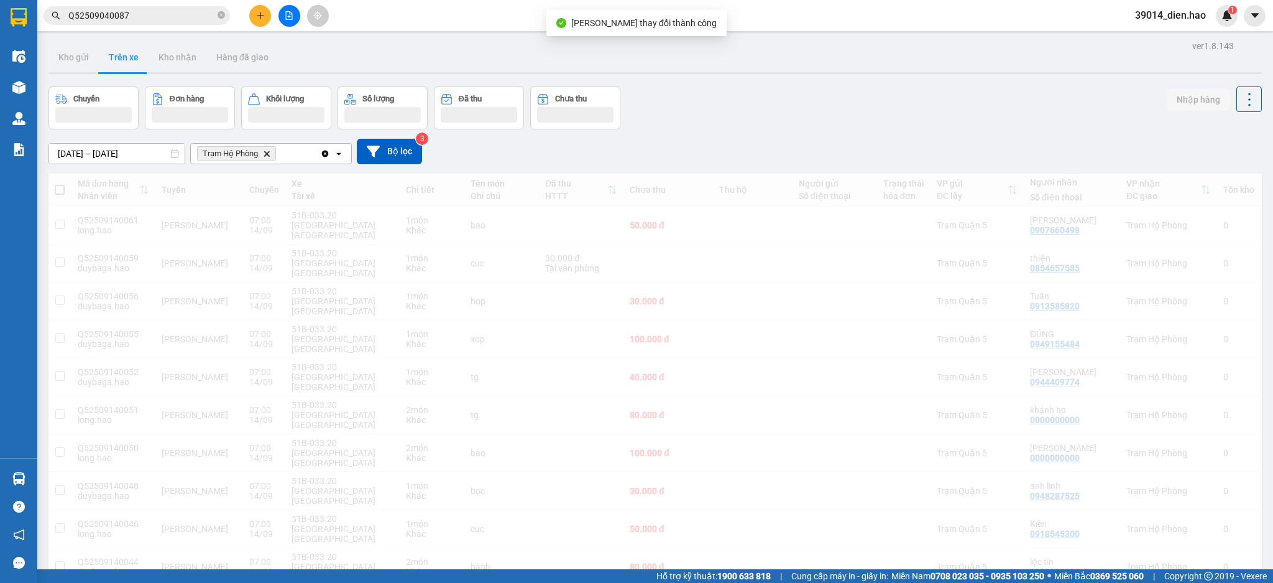
click at [1209, 30] on div "Kết quả tìm kiếm ( 1 ) Bộ lọc Mã ĐH Trạng thái Món hàng Thu hộ Tổng cước Chưa c…" at bounding box center [636, 15] width 1273 height 31
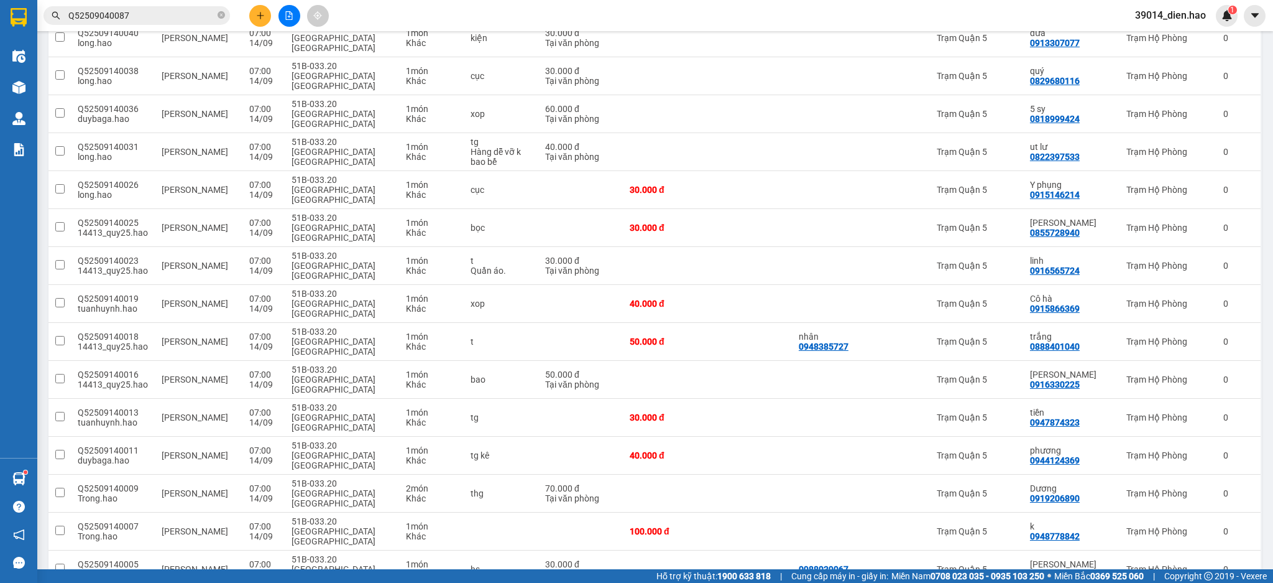
scroll to position [729, 0]
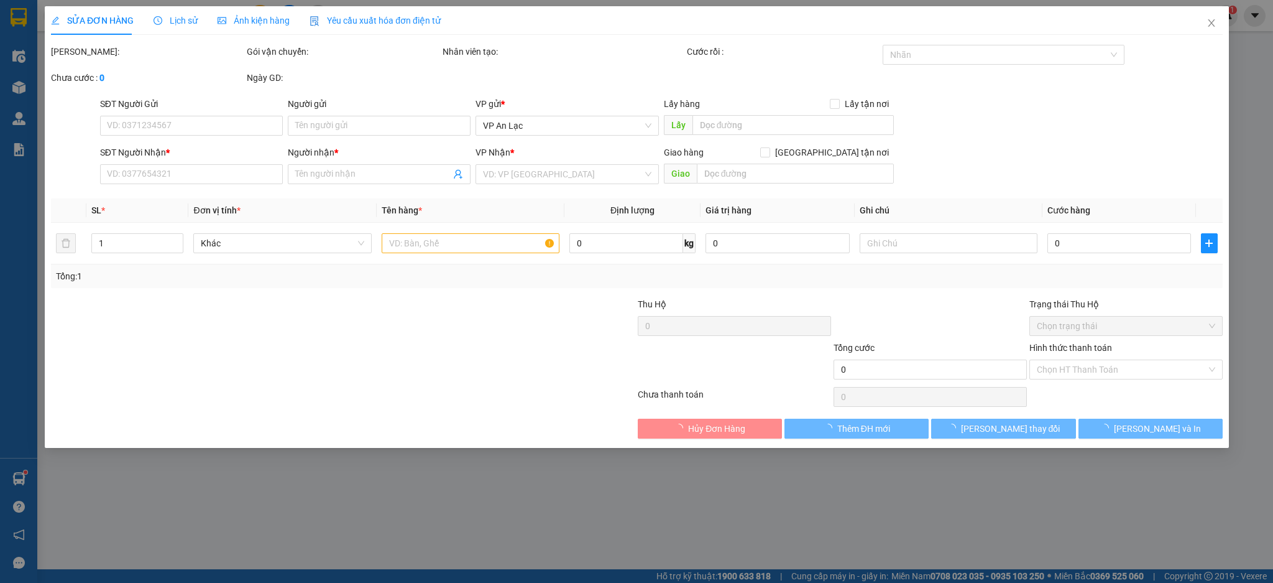
type input "0939545848"
type input "mến phú lộc"
type input "phú lộc"
type input "150.000"
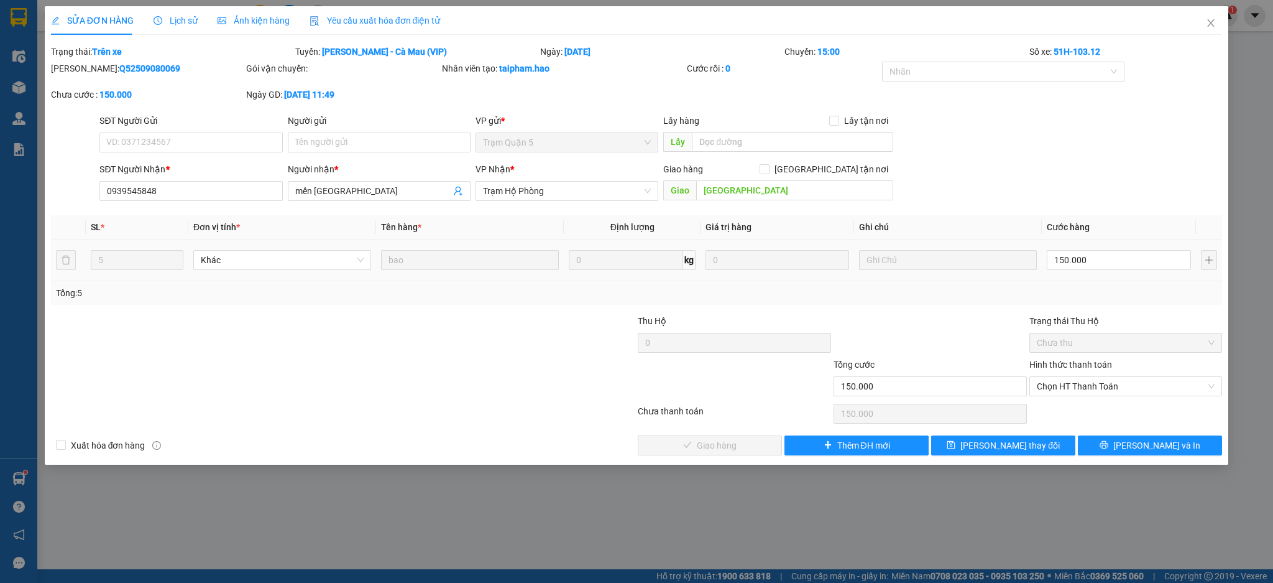
click at [173, 24] on span "Lịch sử" at bounding box center [176, 21] width 44 height 10
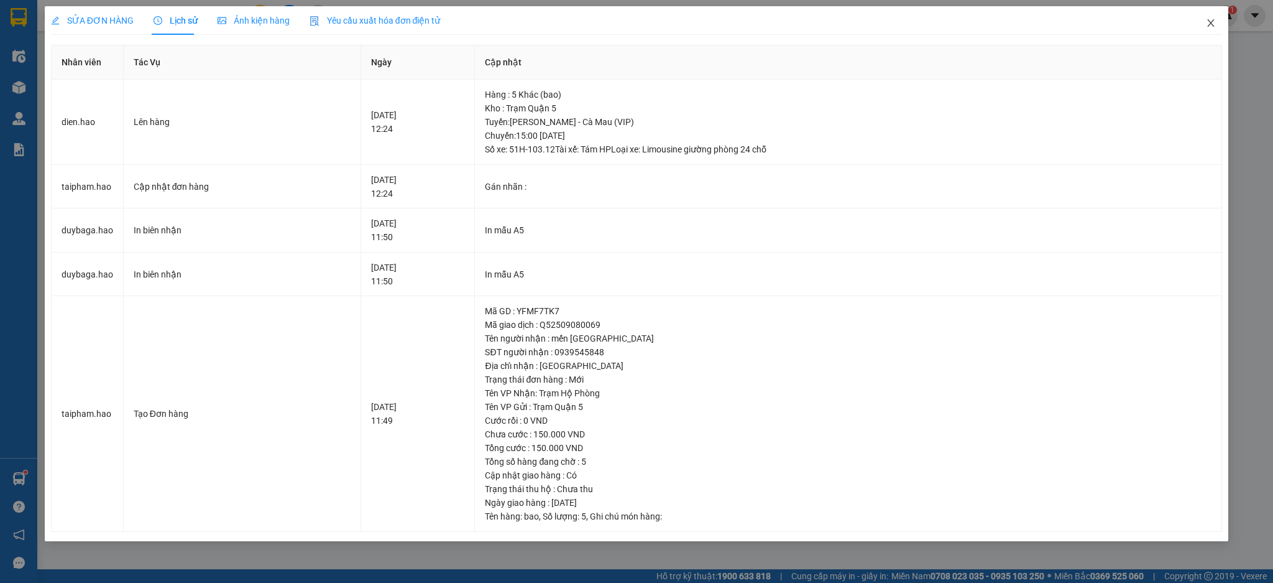
click at [1217, 27] on span "Close" at bounding box center [1211, 23] width 35 height 35
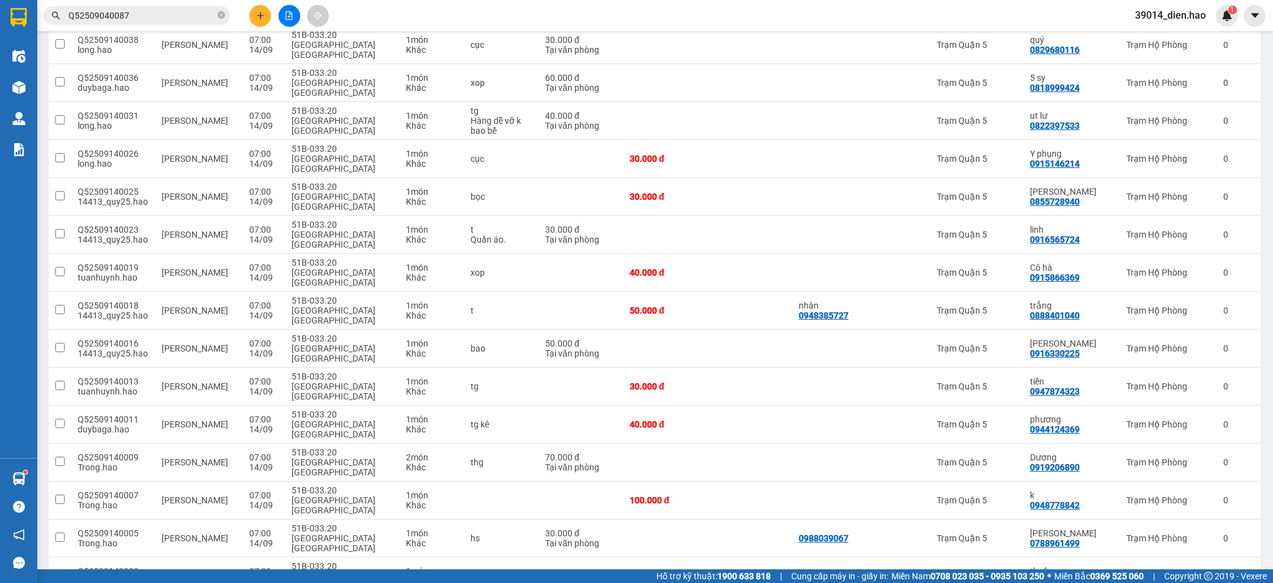
scroll to position [729, 0]
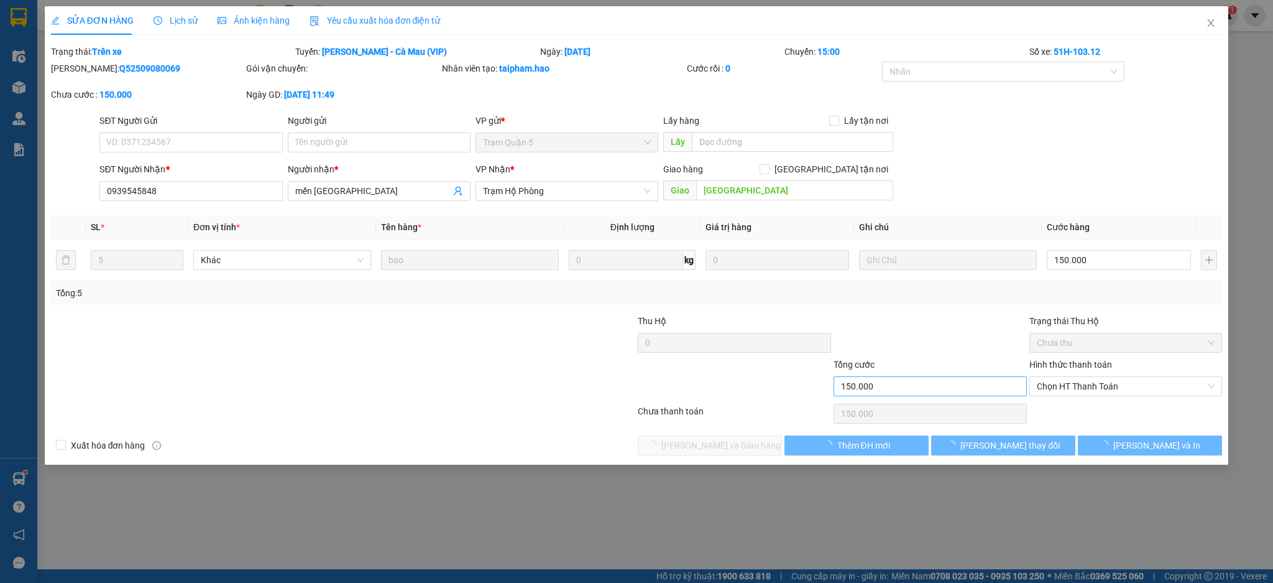
type input "0939545848"
type input "mến phú lộc"
type input "phú lộc"
type input "150.000"
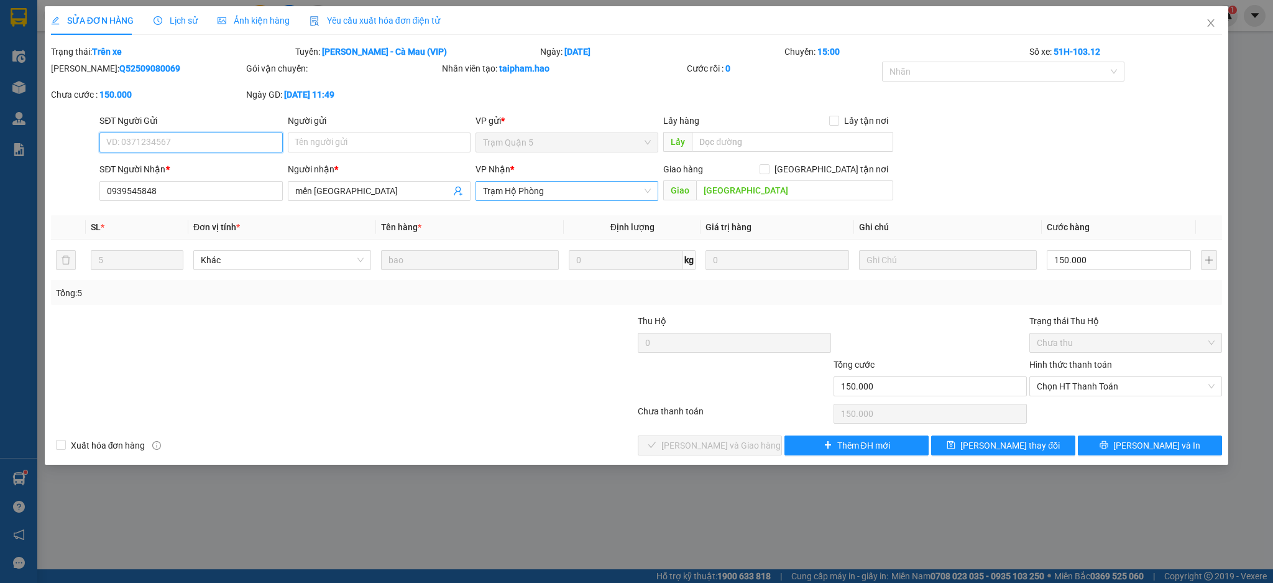
click at [538, 195] on span "Trạm Hộ Phòng" at bounding box center [567, 191] width 168 height 19
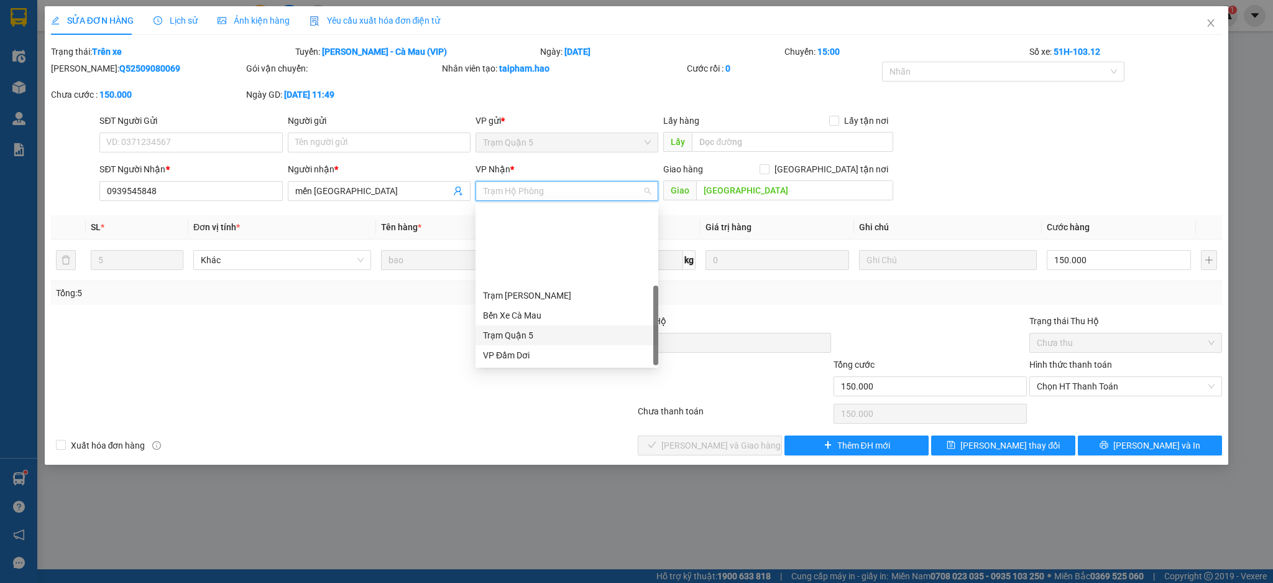
scroll to position [99, 0]
click at [559, 316] on div "VP [PERSON_NAME]" at bounding box center [567, 315] width 168 height 14
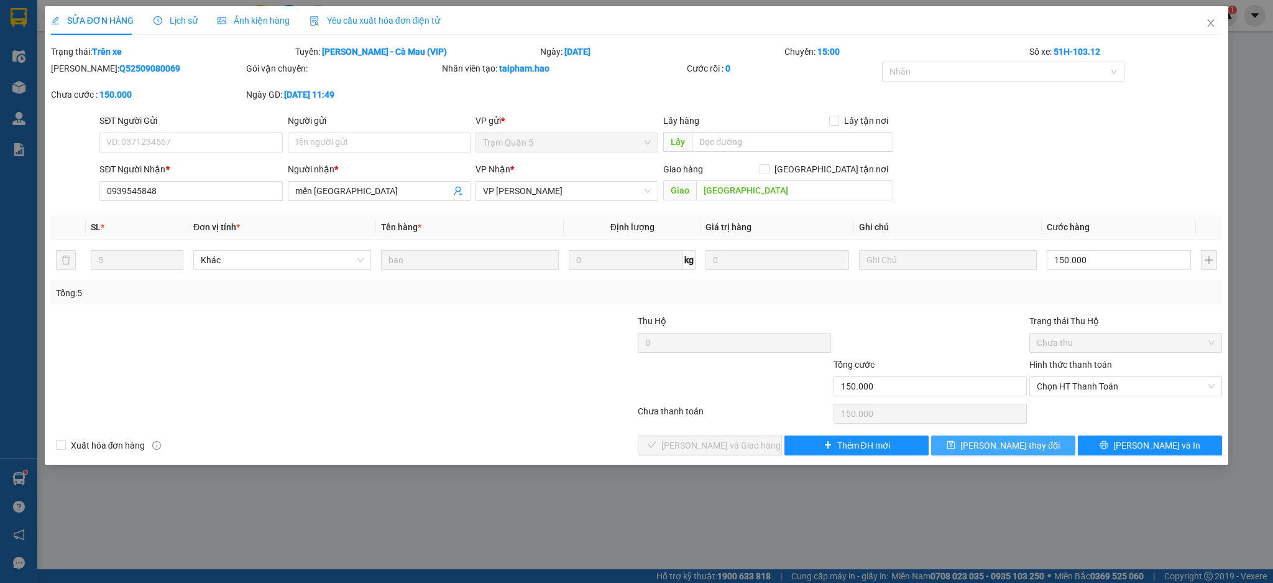
click at [1029, 438] on span "Lưu thay đổi" at bounding box center [1010, 445] width 99 height 14
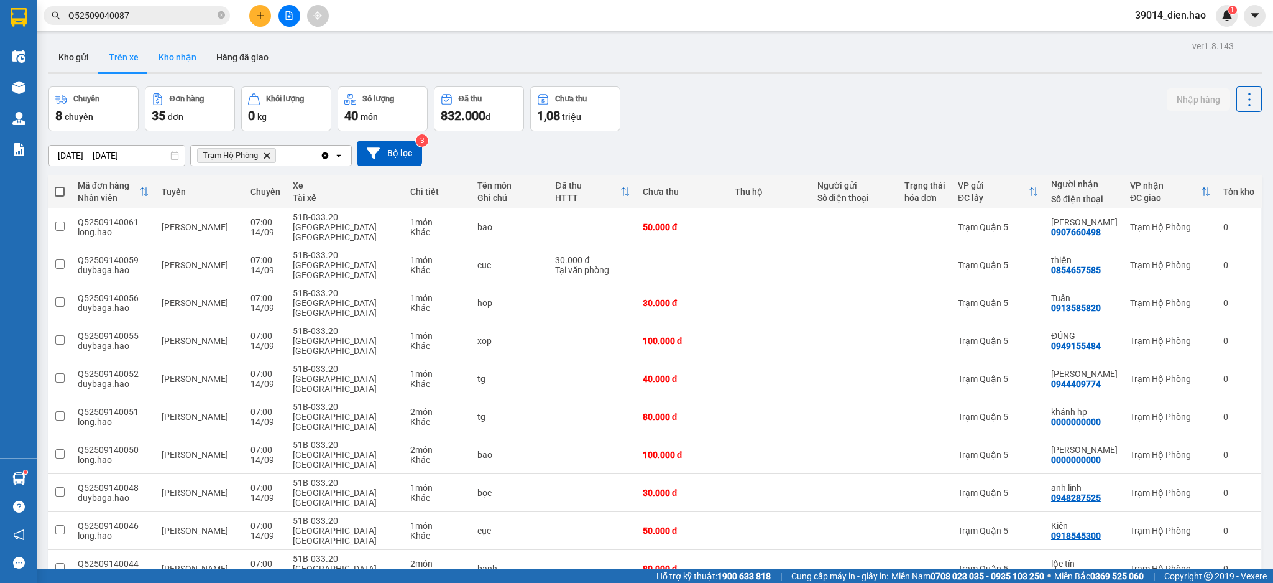
click at [172, 63] on button "Kho nhận" at bounding box center [178, 57] width 58 height 30
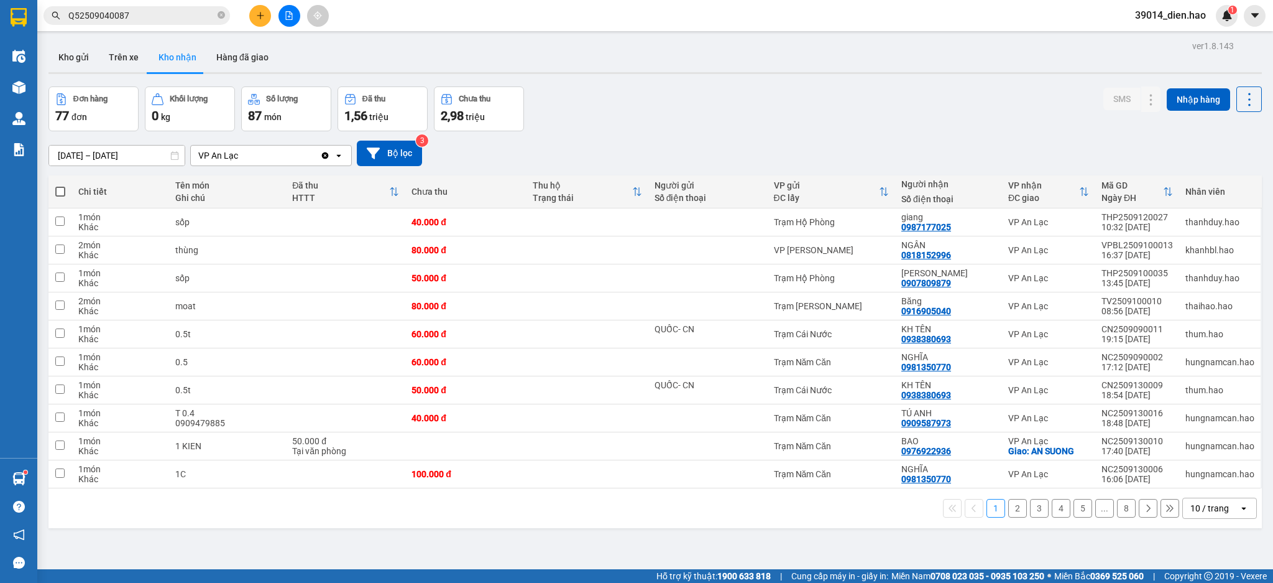
click at [286, 159] on div "VP An Lạc" at bounding box center [255, 155] width 129 height 20
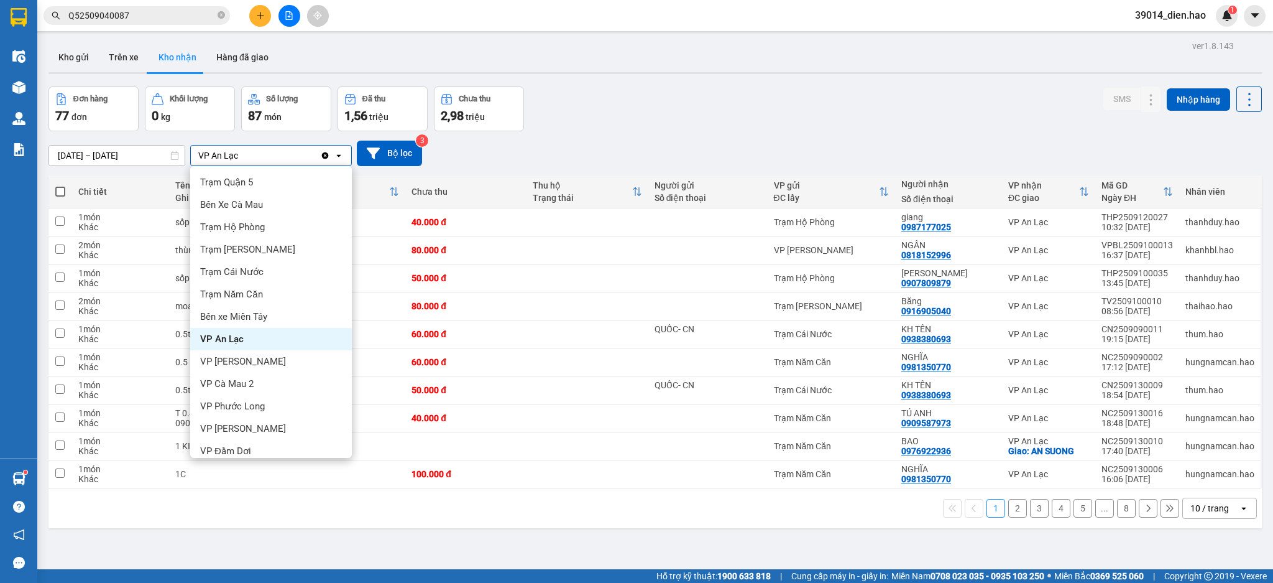
click at [990, 132] on div "12/09/2025 – 14/09/2025 Press the down arrow key to interact with the calendar …" at bounding box center [655, 153] width 1214 height 44
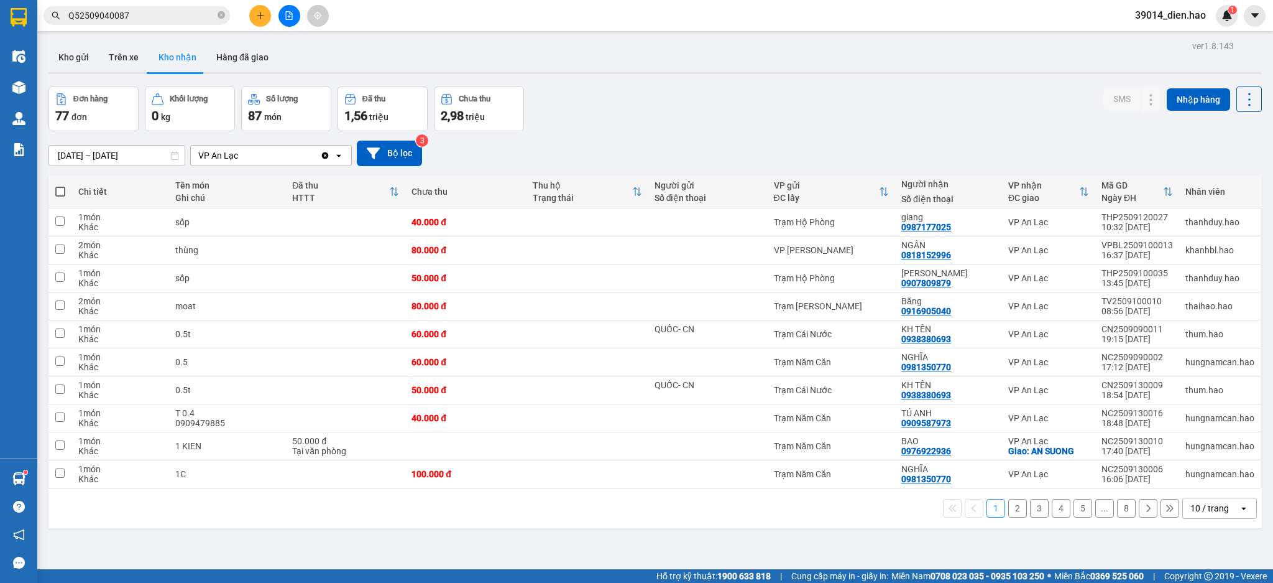
click at [251, 162] on div "VP An Lạc" at bounding box center [255, 155] width 129 height 20
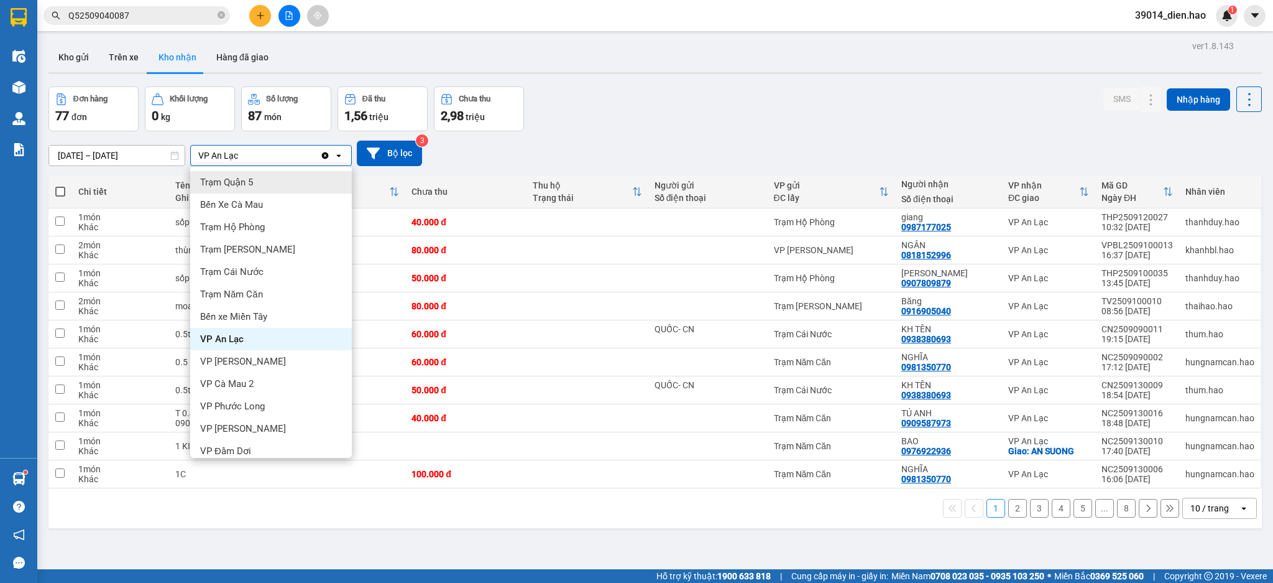
click at [145, 165] on div "ver 1.8.143 Kho gửi Trên xe Kho nhận Hàng đã giao Đơn hàng 77 đơn Khối lượng 0 …" at bounding box center [656, 328] width 1224 height 583
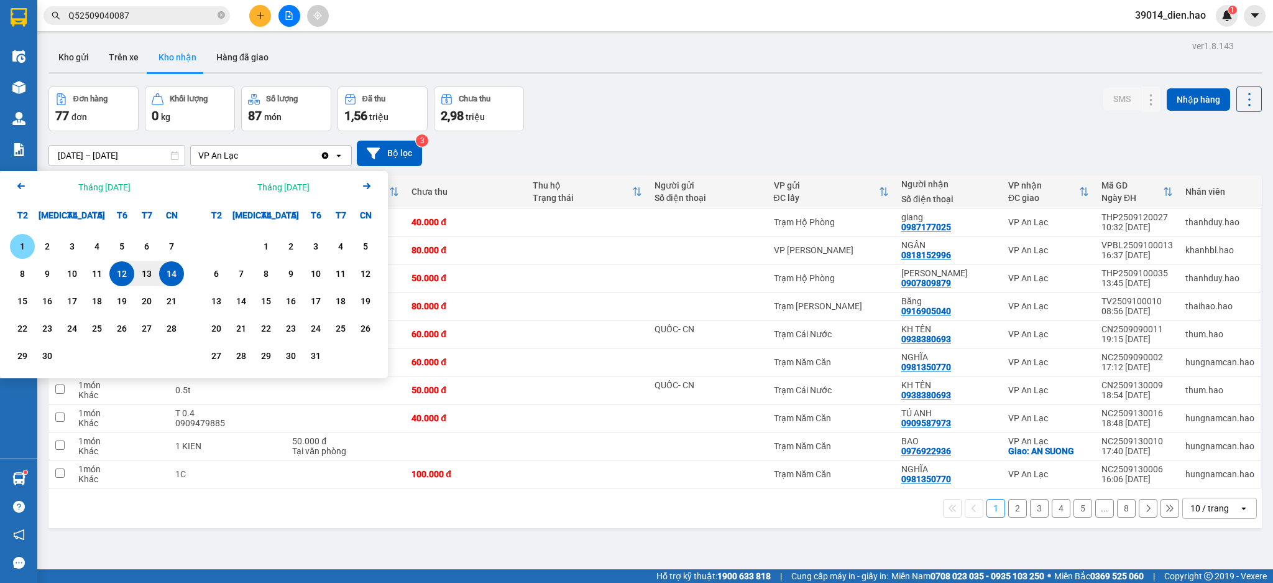
click at [22, 252] on div "1" at bounding box center [22, 246] width 17 height 15
click at [172, 275] on div "14" at bounding box center [171, 273] width 17 height 15
type input "01/09/2025 – 14/09/2025"
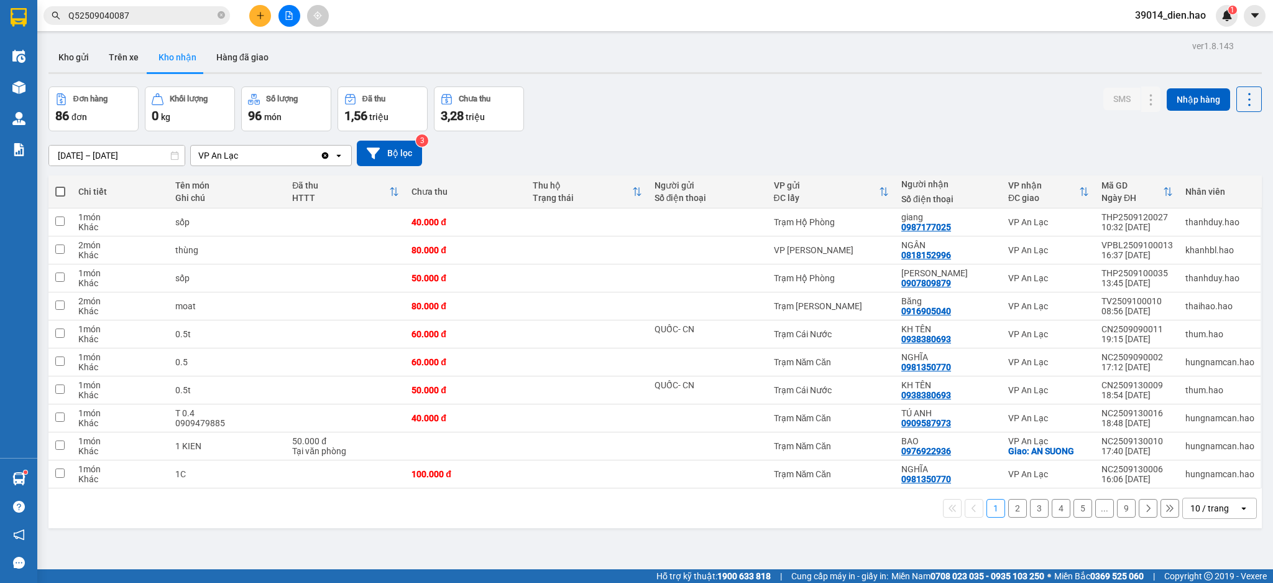
click at [257, 163] on div "VP An Lạc" at bounding box center [255, 155] width 129 height 20
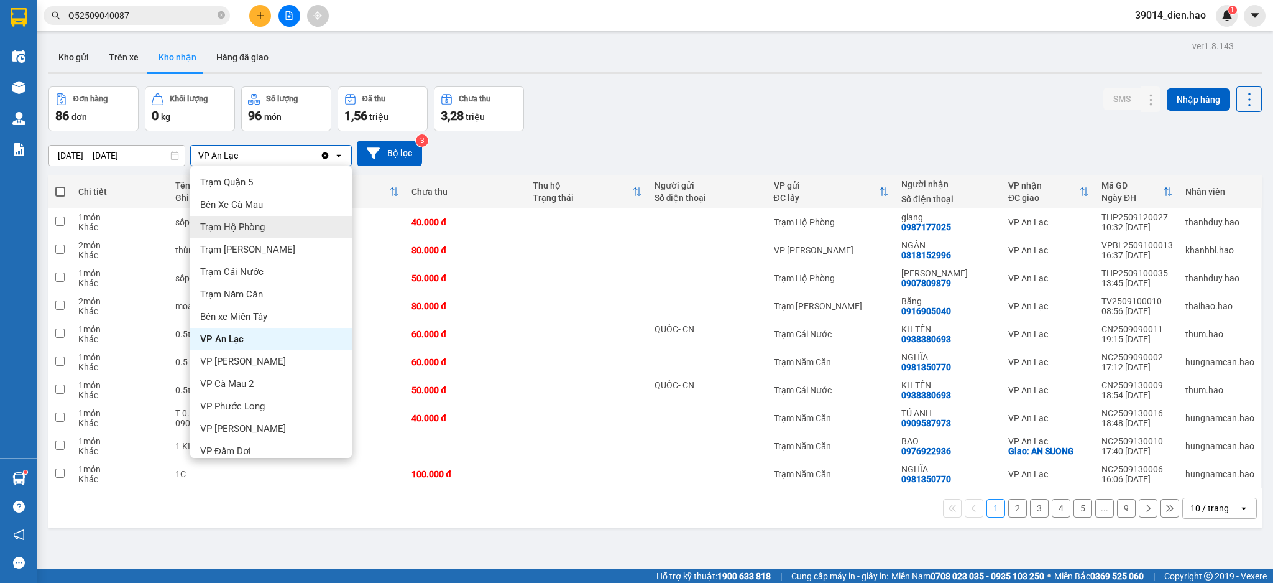
click at [275, 226] on div "Trạm Hộ Phòng" at bounding box center [271, 227] width 162 height 22
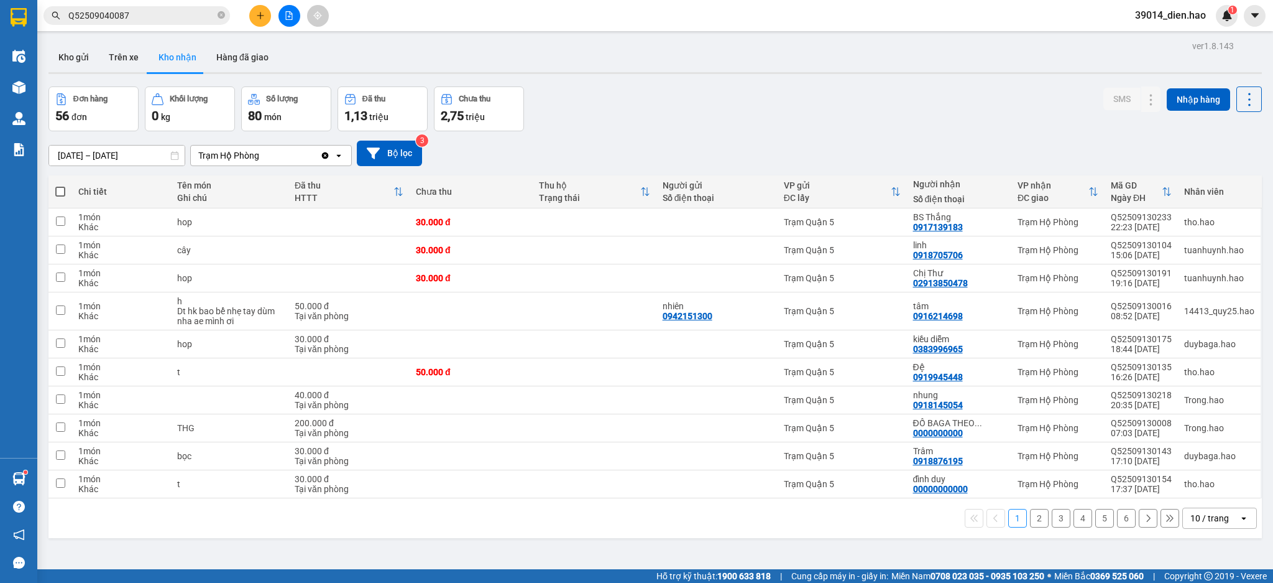
scroll to position [57, 0]
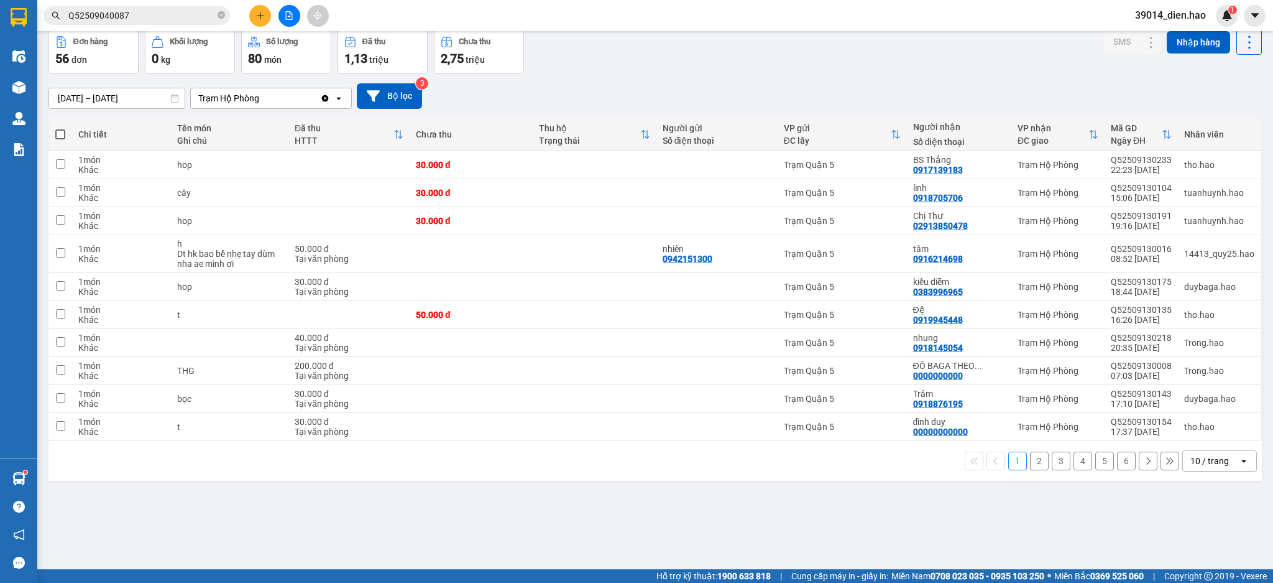
click at [1209, 458] on div "10 / trang" at bounding box center [1210, 460] width 39 height 12
click at [1211, 429] on span "100 / trang" at bounding box center [1201, 434] width 45 height 12
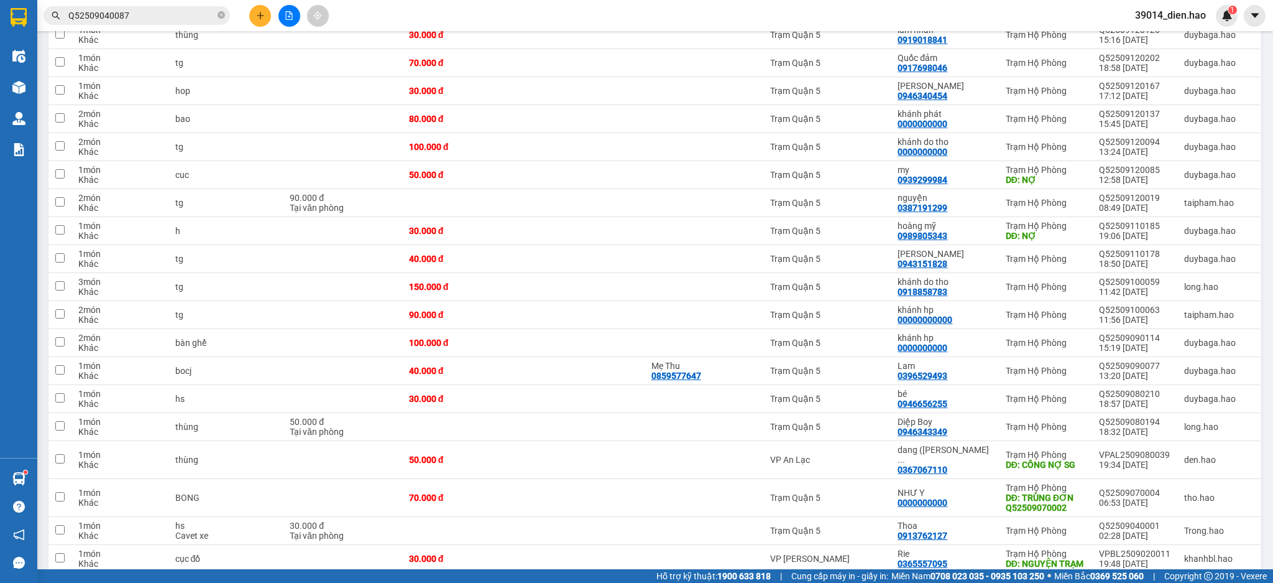
scroll to position [1289, 0]
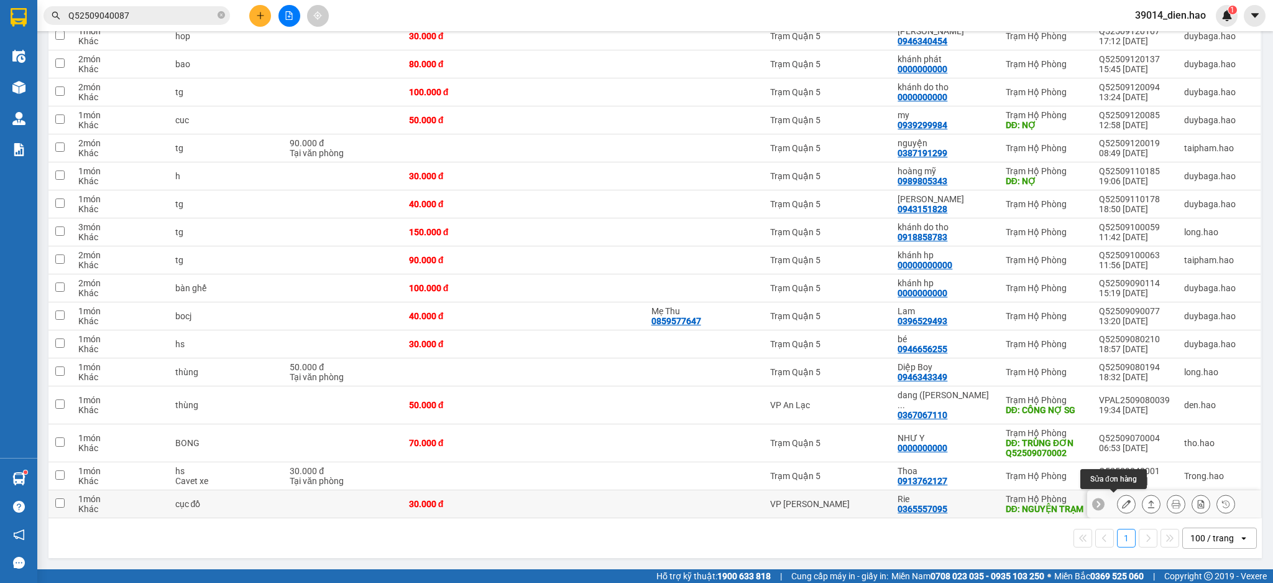
click at [1122, 499] on icon at bounding box center [1126, 503] width 9 height 9
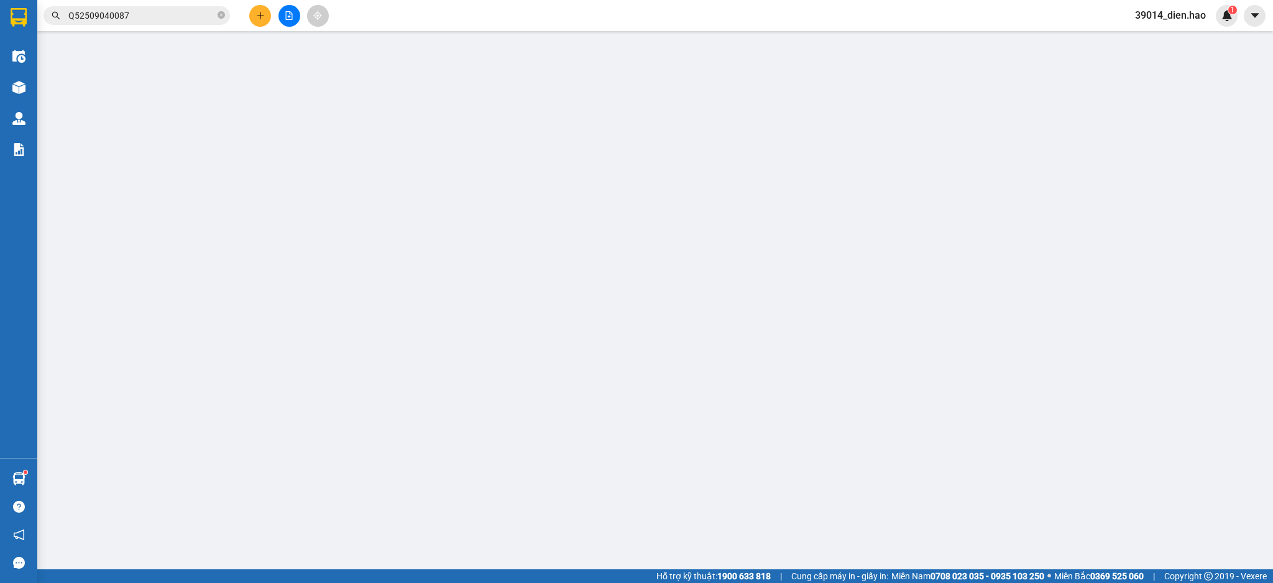
type input "0365557095"
type input "Rie"
type input "NGUYỆN TRẠM"
type input "30.000"
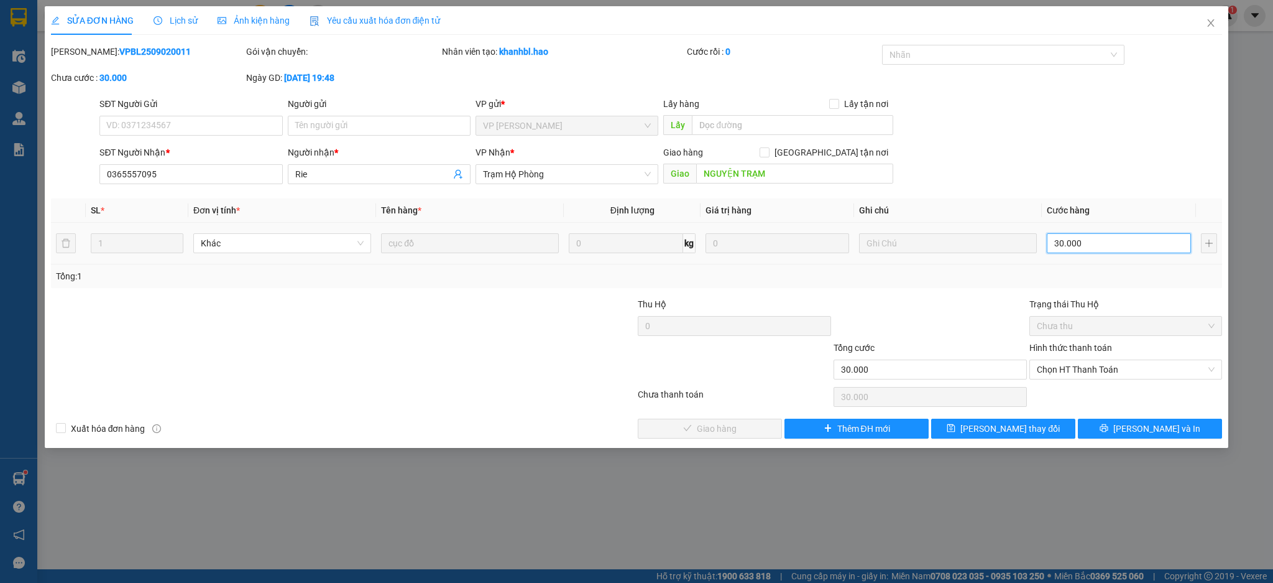
click at [1110, 236] on input "30.000" at bounding box center [1119, 243] width 144 height 20
type input "0"
type input "1"
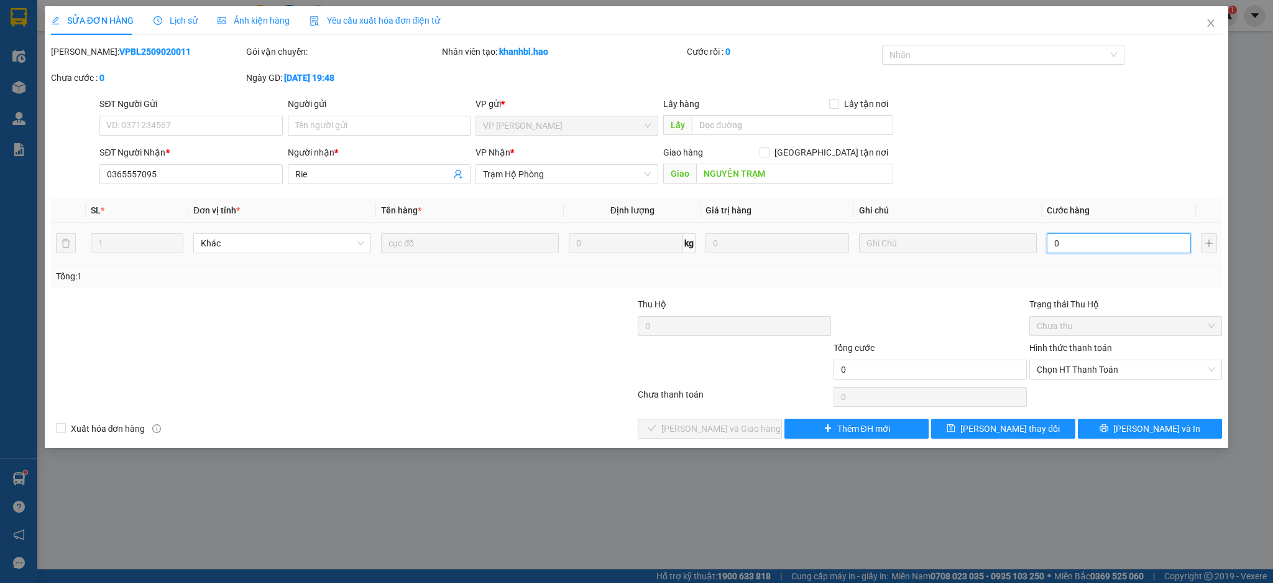
type input "1"
type input "001"
type input "1.000"
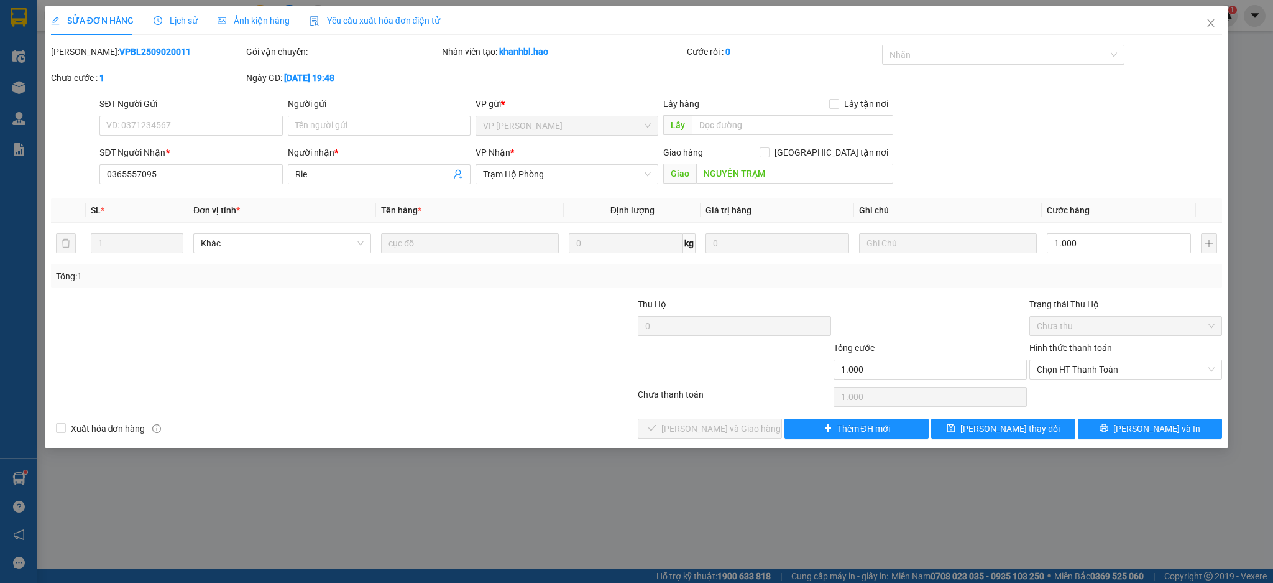
drag, startPoint x: 1008, startPoint y: 274, endPoint x: 1043, endPoint y: 339, distance: 74.0
click at [1008, 279] on div "Tổng: 1" at bounding box center [637, 276] width 1162 height 14
click at [1062, 366] on span "Chọn HT Thanh Toán" at bounding box center [1126, 369] width 178 height 19
drag, startPoint x: 1070, startPoint y: 395, endPoint x: 1056, endPoint y: 392, distance: 14.5
click at [1070, 395] on div "Tại văn phòng" at bounding box center [1126, 394] width 178 height 14
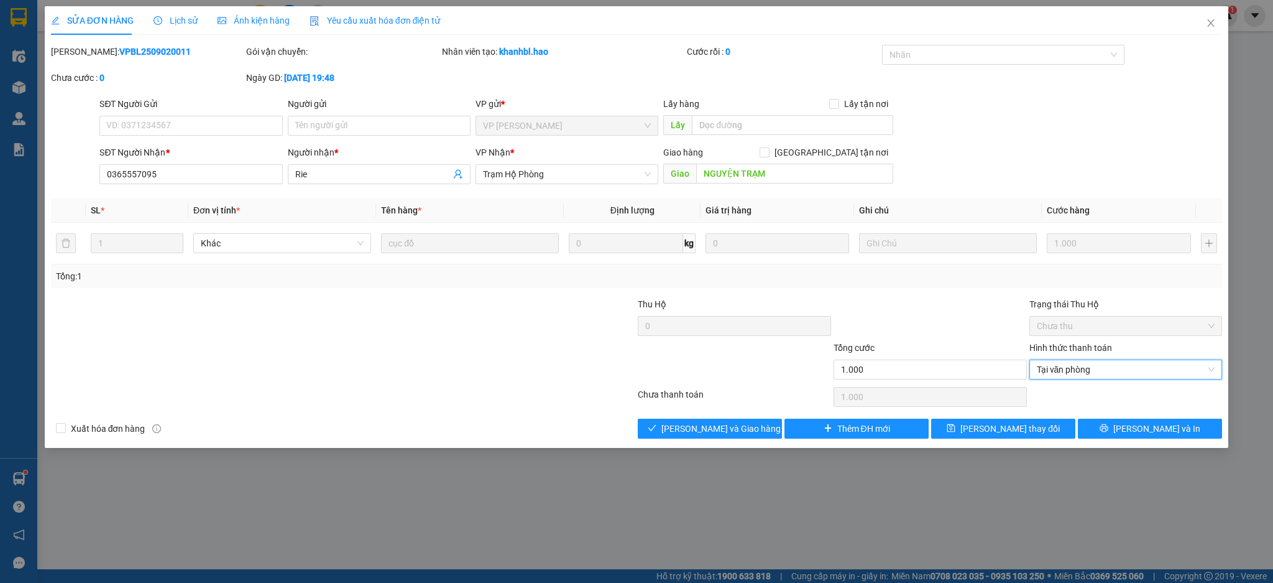
type input "0"
click at [752, 428] on button "Lưu và Giao hàng" at bounding box center [710, 428] width 144 height 20
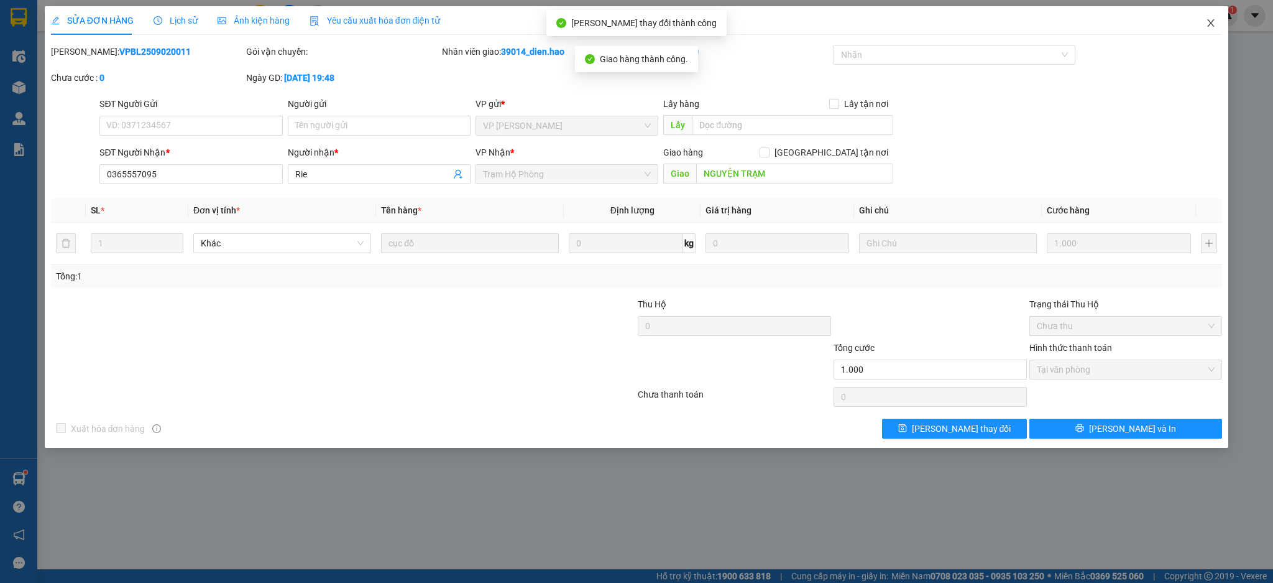
click at [1214, 32] on span "Close" at bounding box center [1211, 23] width 35 height 35
click at [1214, 32] on main at bounding box center [636, 284] width 1273 height 569
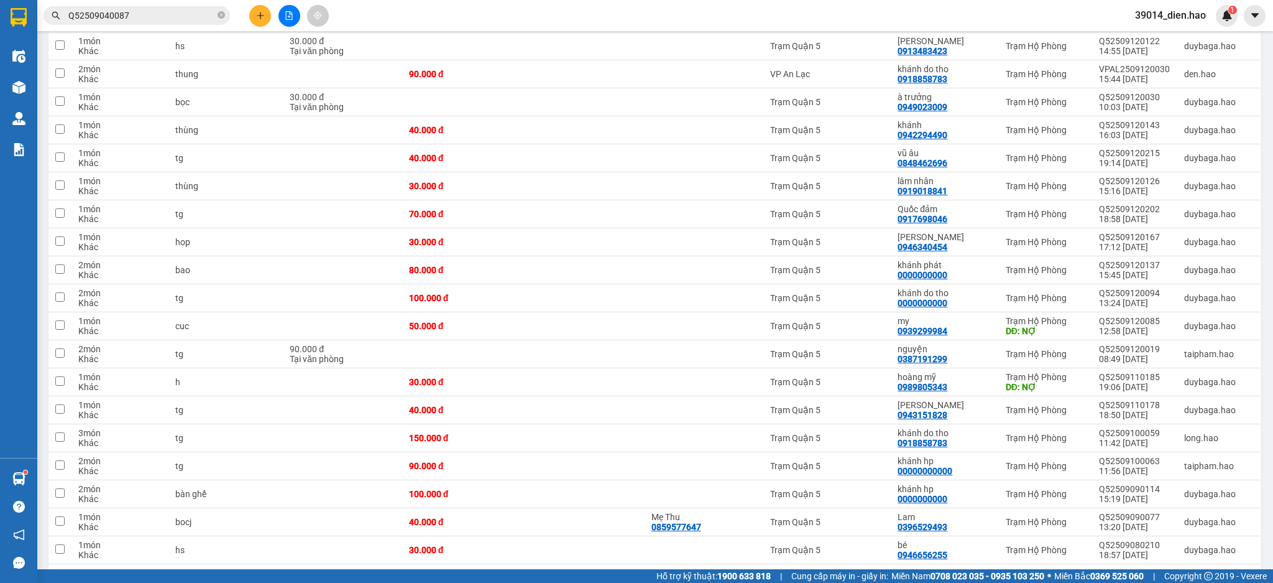
scroll to position [1251, 0]
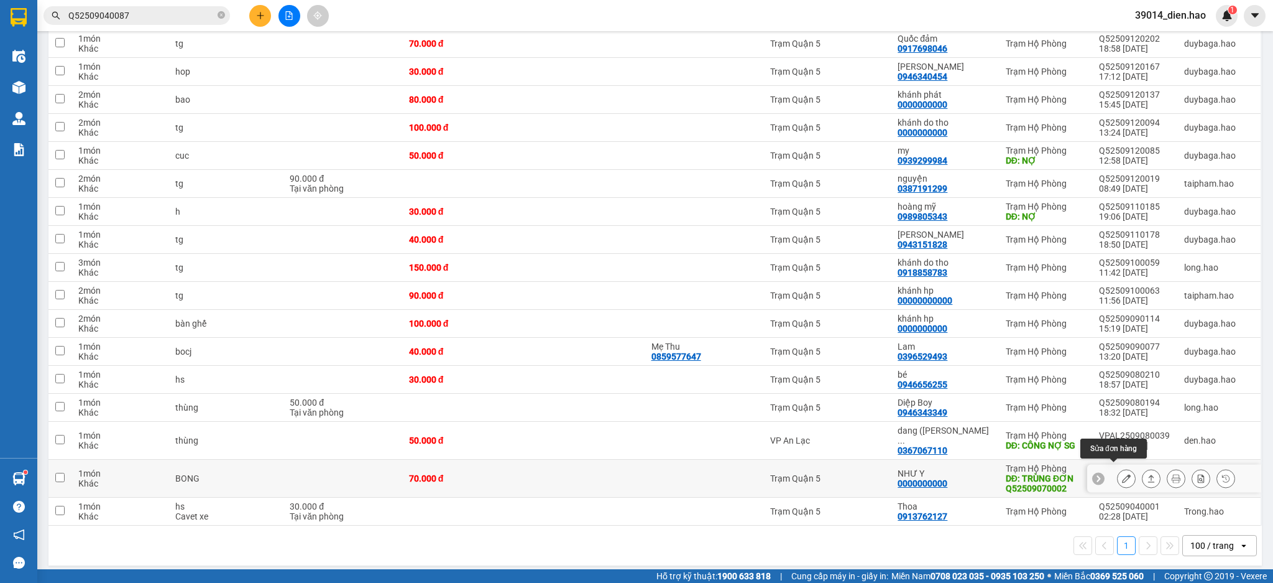
click at [1122, 474] on icon at bounding box center [1126, 478] width 9 height 9
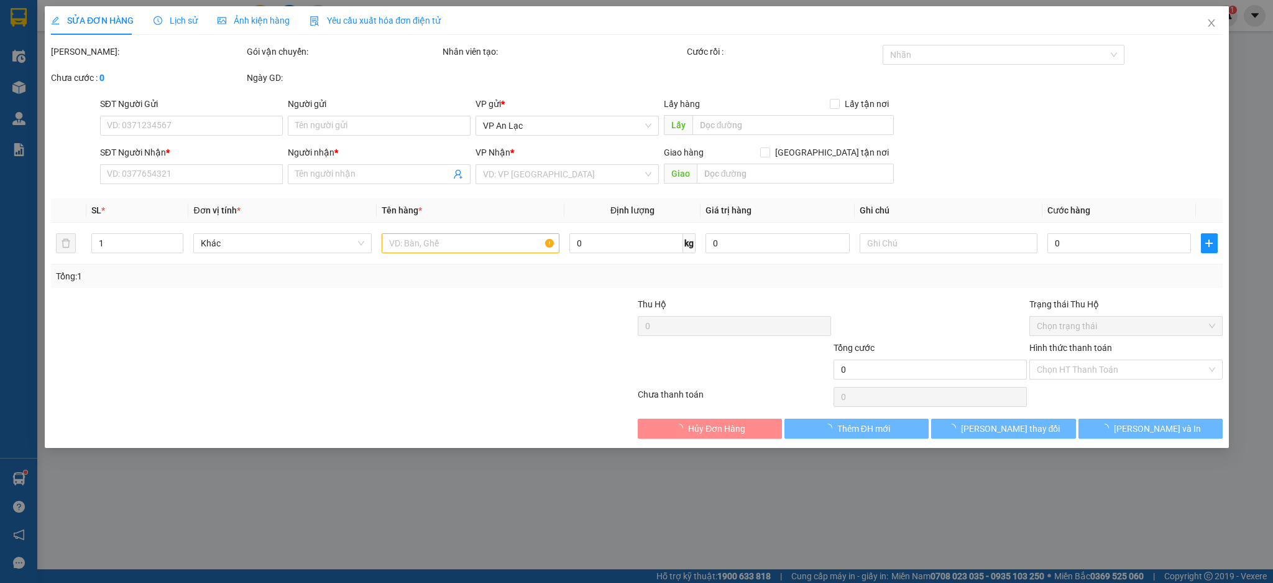
type input "0000000000"
type input "NHƯ Y"
type input "TRÙNG ĐƠN Q52509070002"
type input "70.000"
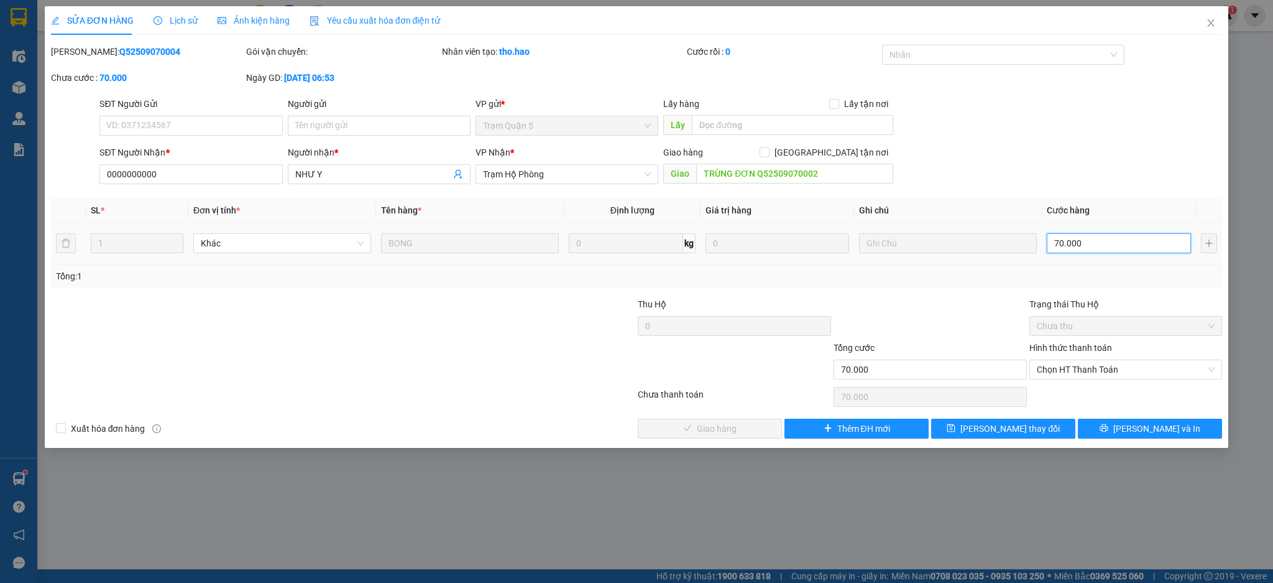
click at [1109, 239] on input "70.000" at bounding box center [1119, 243] width 144 height 20
type input "0"
type input "1"
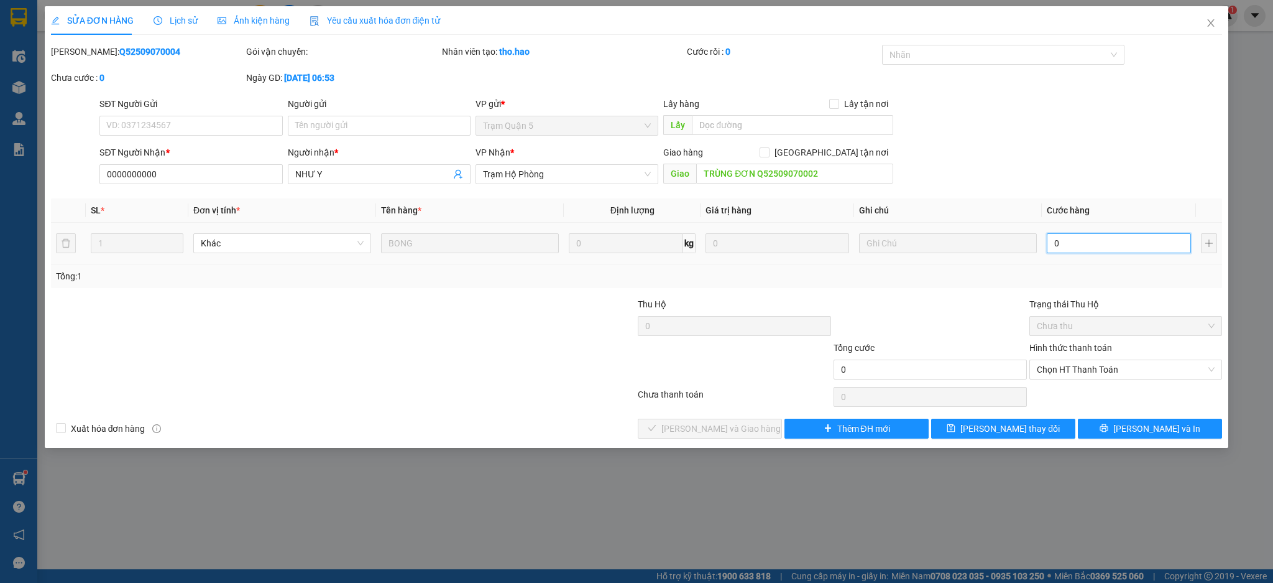
type input "1"
type input "001"
type input "1.000"
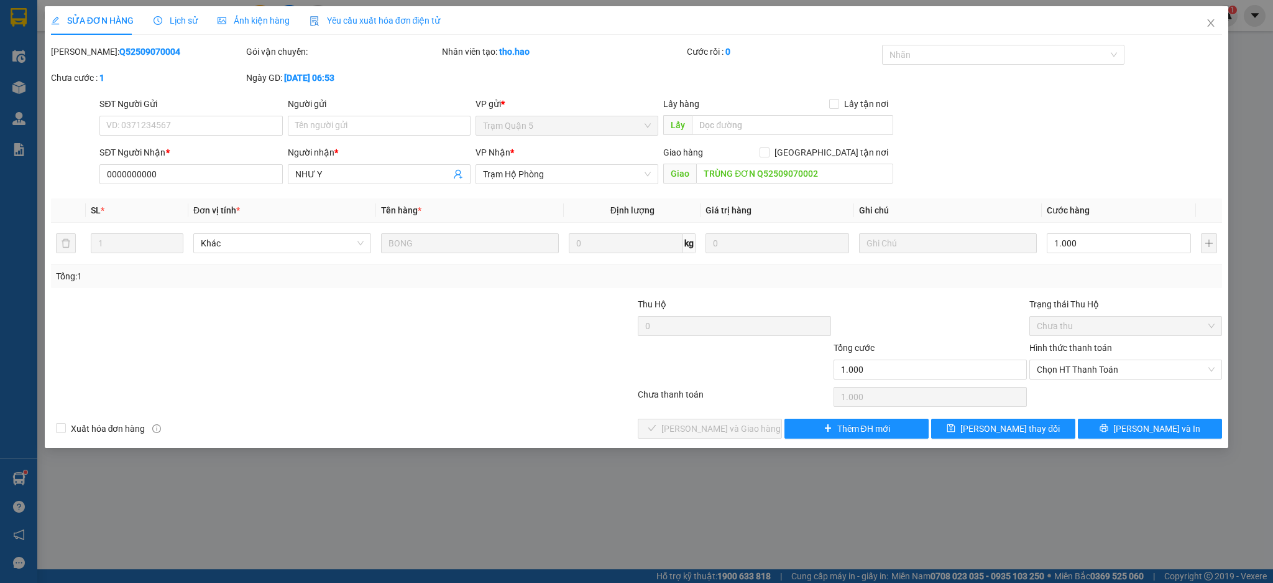
click at [975, 288] on div "Total Paid Fee 0 Total UnPaid Fee 70.000 Cash Collection Total Fee Mã ĐH: Q5250…" at bounding box center [637, 242] width 1172 height 394
drag, startPoint x: 1059, startPoint y: 368, endPoint x: 1059, endPoint y: 375, distance: 6.9
click at [1059, 374] on span "Chọn HT Thanh Toán" at bounding box center [1126, 369] width 178 height 19
click at [1063, 395] on div "Tại văn phòng" at bounding box center [1126, 394] width 178 height 14
type input "0"
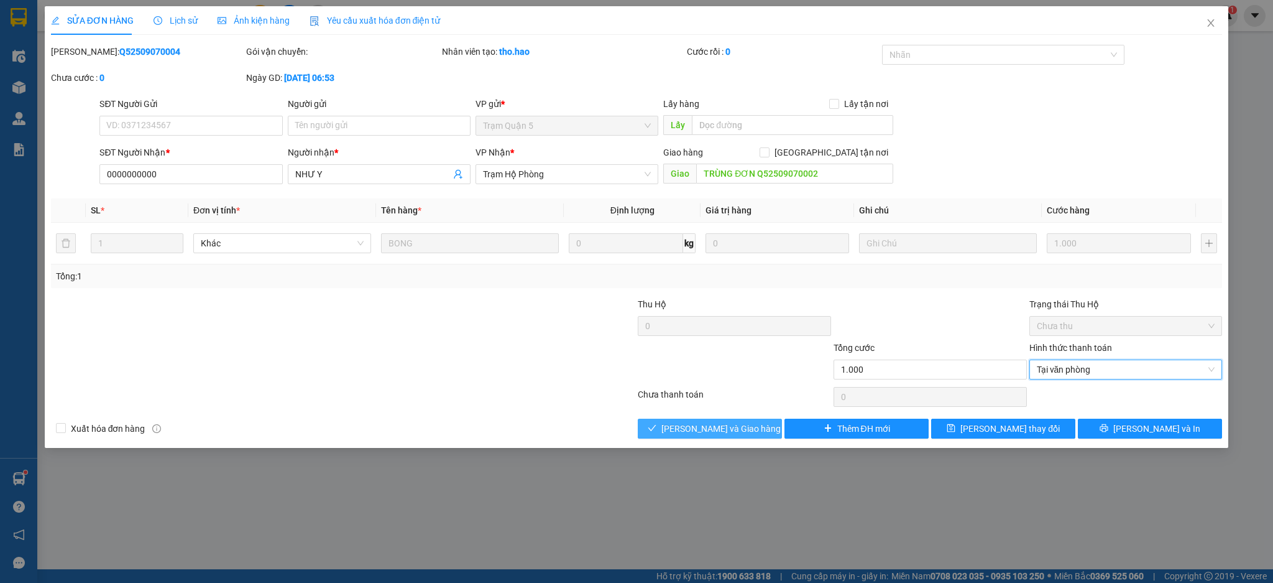
click at [762, 428] on button "Lưu và Giao hàng" at bounding box center [710, 428] width 144 height 20
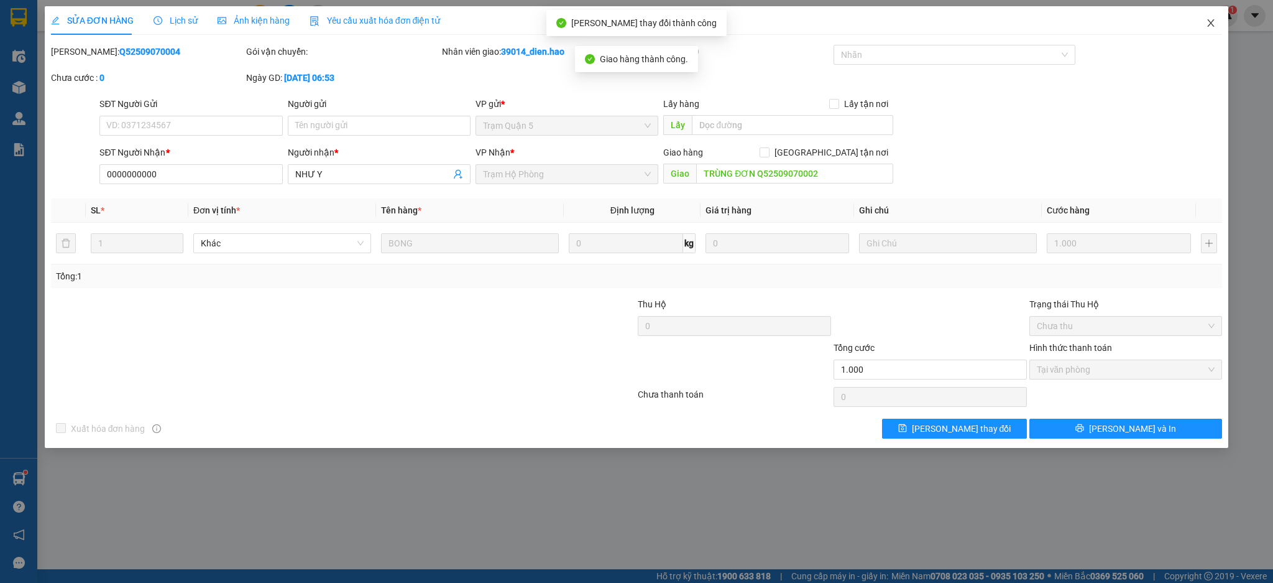
click at [1209, 11] on span "Close" at bounding box center [1211, 23] width 35 height 35
click at [1210, 24] on div "39014_dien.hao 1" at bounding box center [1181, 16] width 113 height 22
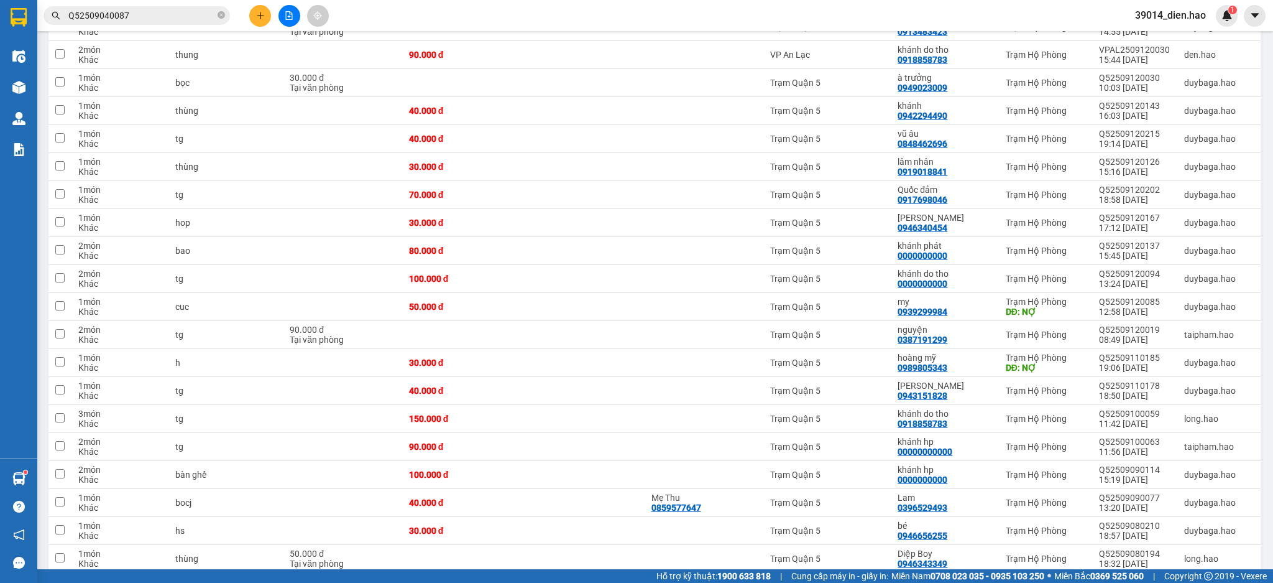
scroll to position [1214, 0]
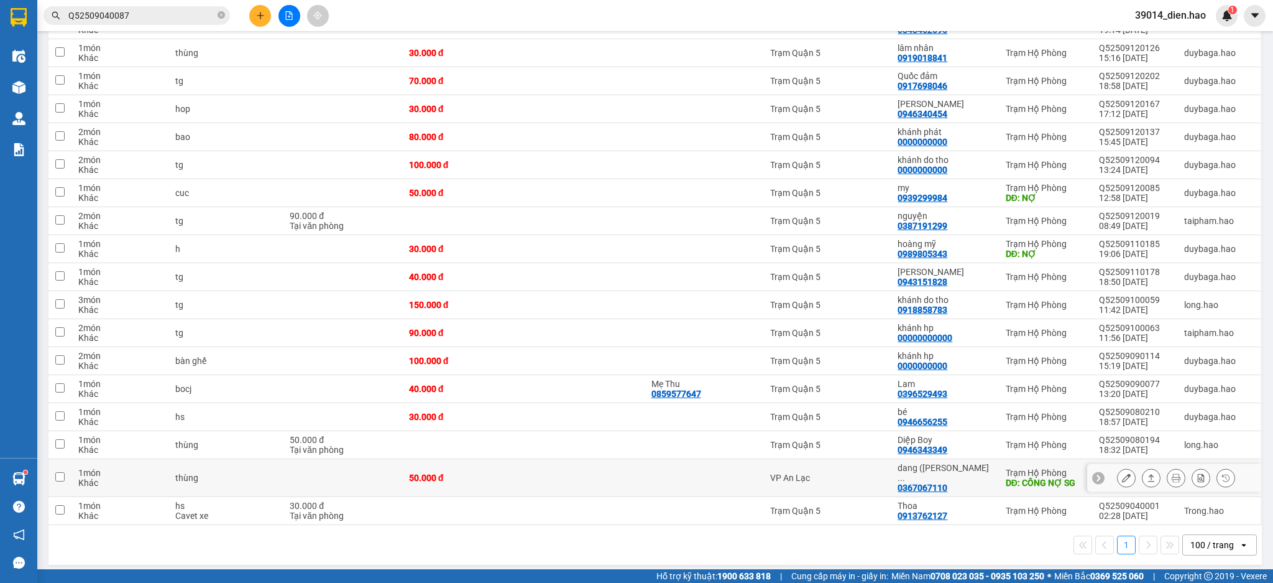
click at [1122, 476] on icon at bounding box center [1126, 477] width 9 height 9
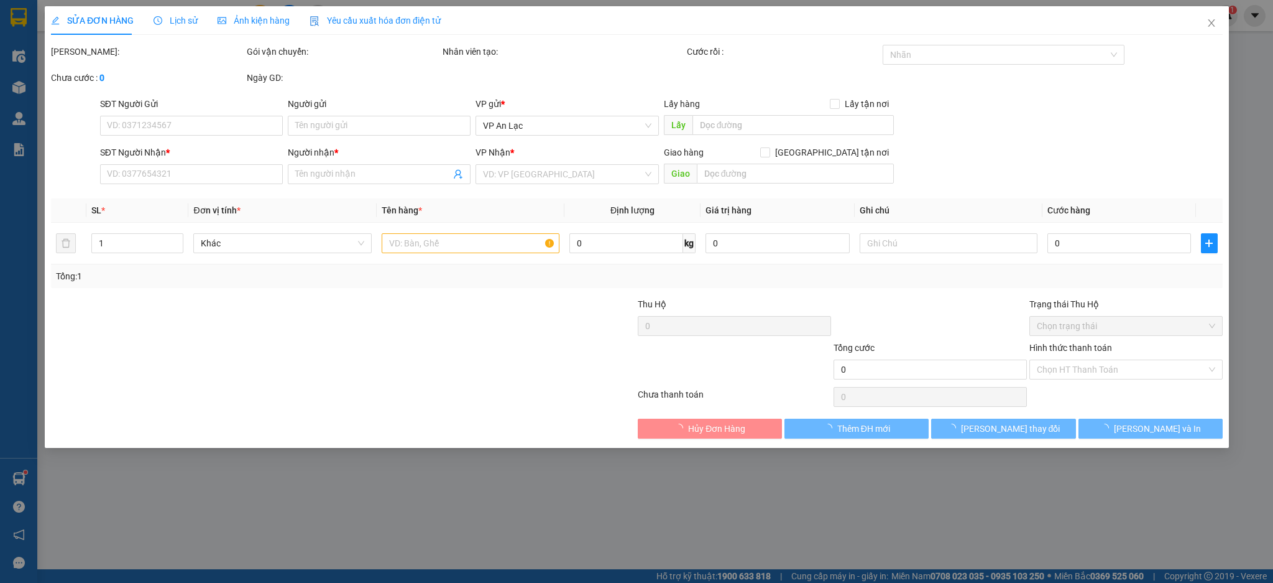
type input "0367067110"
type input "dang (NGUYỄN THÁI HIỀN)"
type input "CÔNG NỢ SG"
type input "50.000"
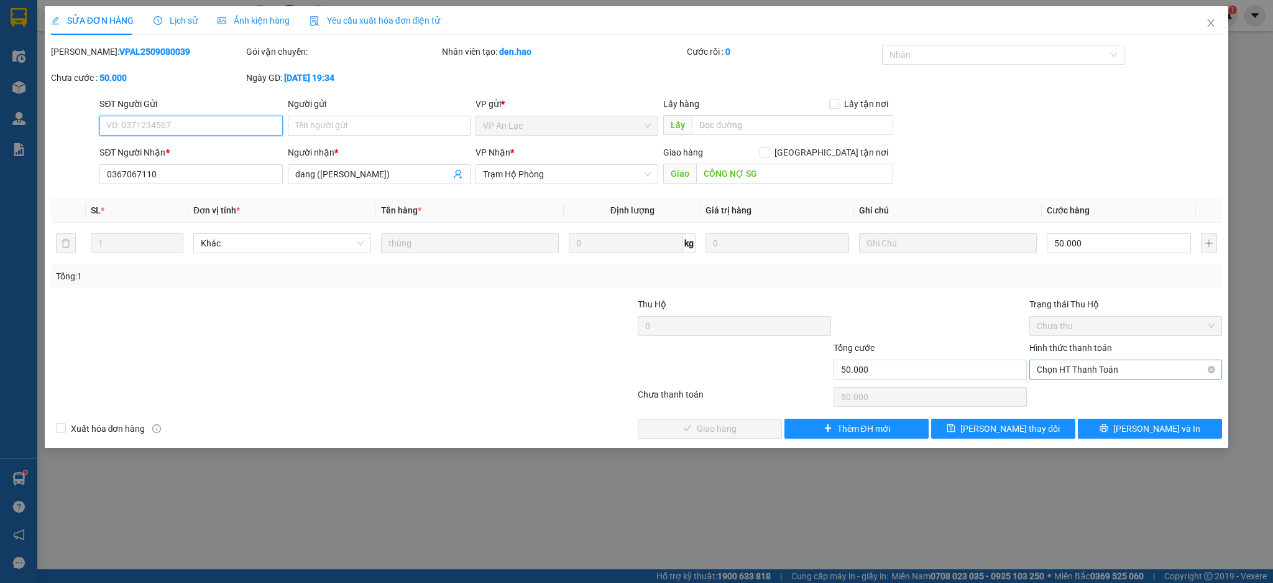
click at [1092, 371] on span "Chọn HT Thanh Toán" at bounding box center [1126, 369] width 178 height 19
drag, startPoint x: 1082, startPoint y: 386, endPoint x: 1067, endPoint y: 383, distance: 15.9
click at [1082, 387] on div "Tại văn phòng" at bounding box center [1126, 394] width 193 height 20
type input "0"
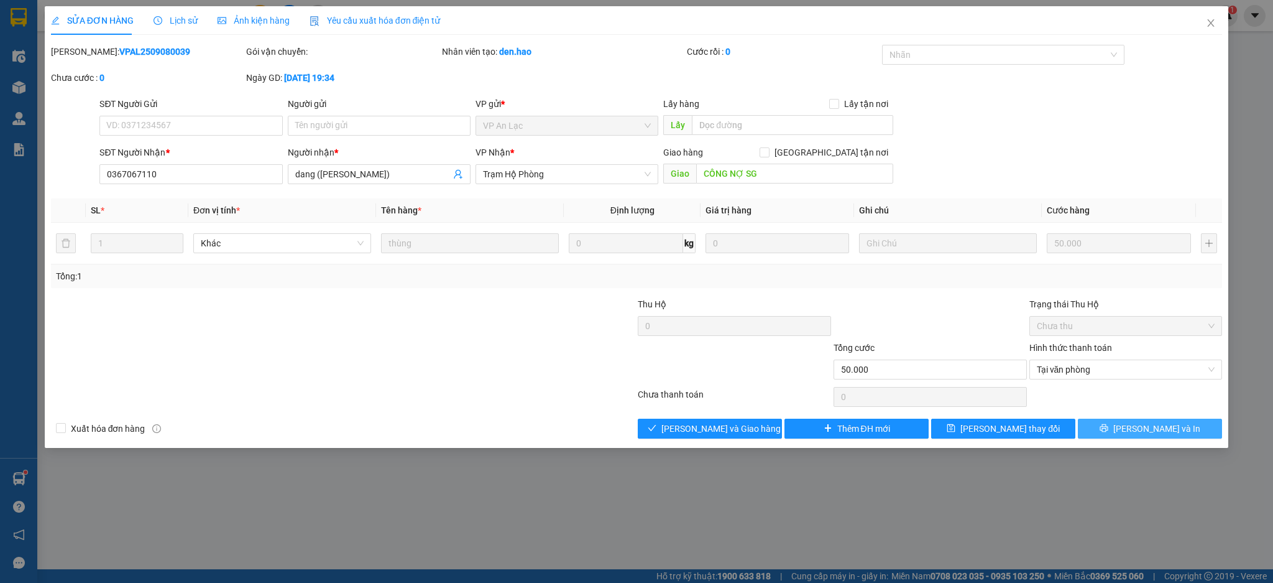
click at [1127, 434] on button "Lưu và In" at bounding box center [1150, 428] width 144 height 20
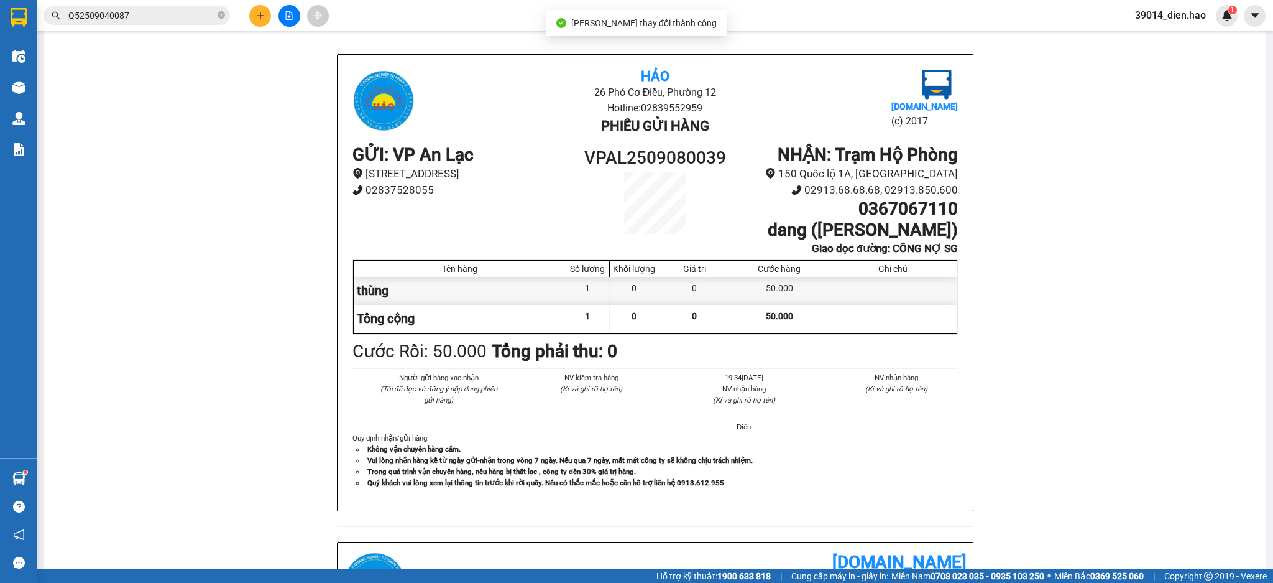
scroll to position [83, 0]
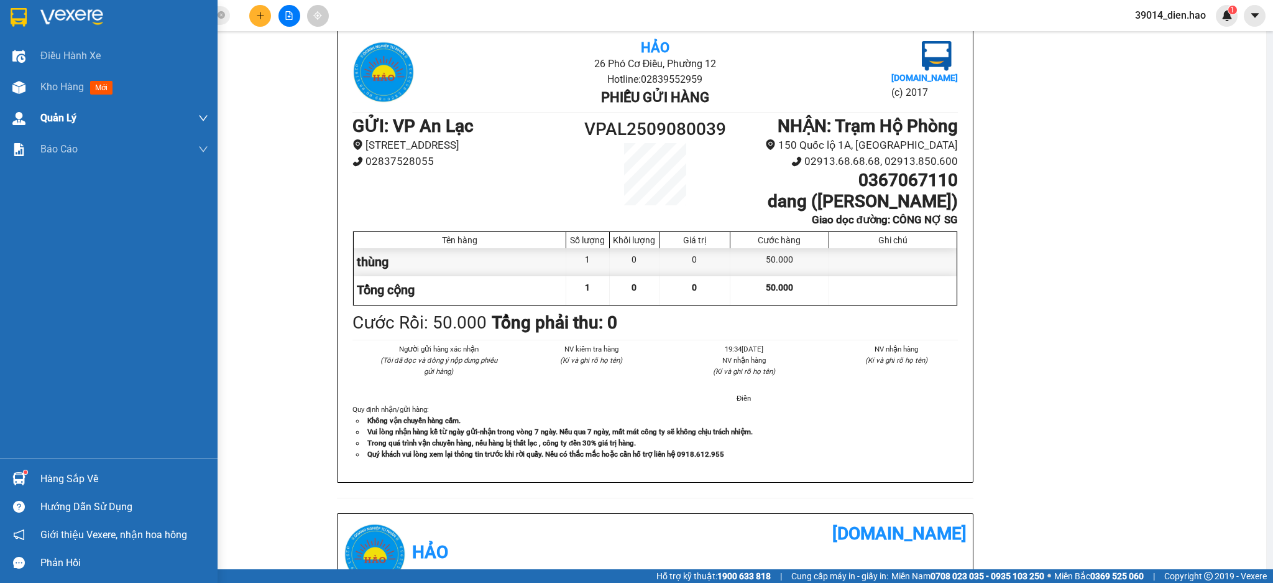
click at [55, 87] on span "Kho hàng" at bounding box center [62, 87] width 44 height 12
click at [56, 88] on span "Kho hàng" at bounding box center [62, 87] width 44 height 12
click at [68, 103] on div "Điều hành xe Kho hàng mới Quản Lý Quản lý chuyến Quản lý khách hàng Quản lý khá…" at bounding box center [109, 248] width 218 height 417
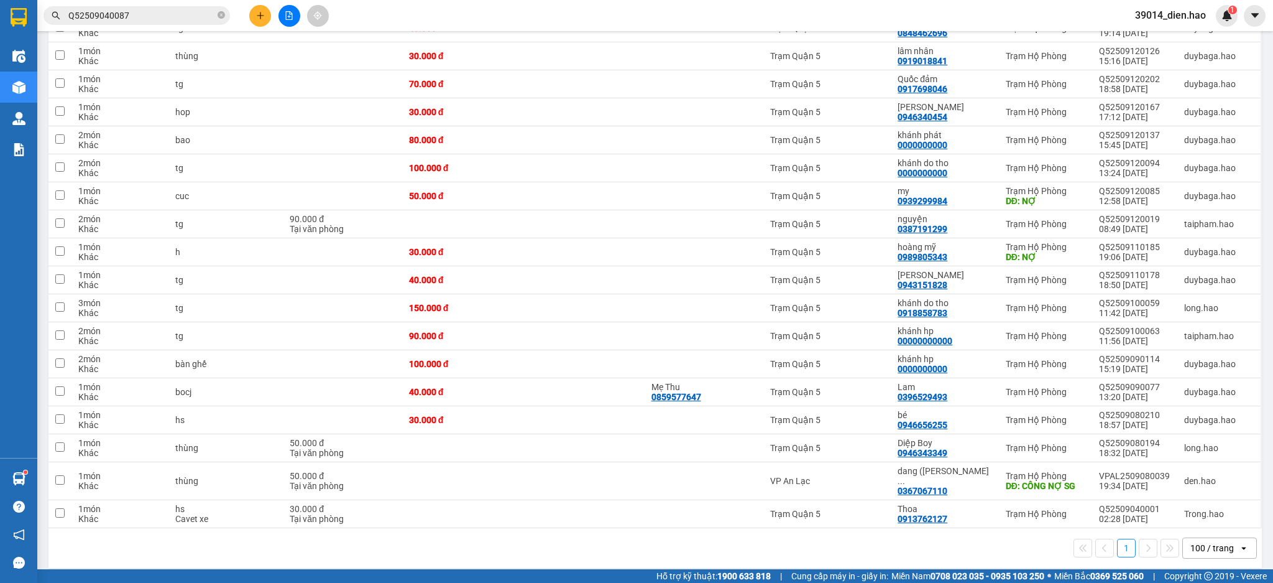
scroll to position [1214, 0]
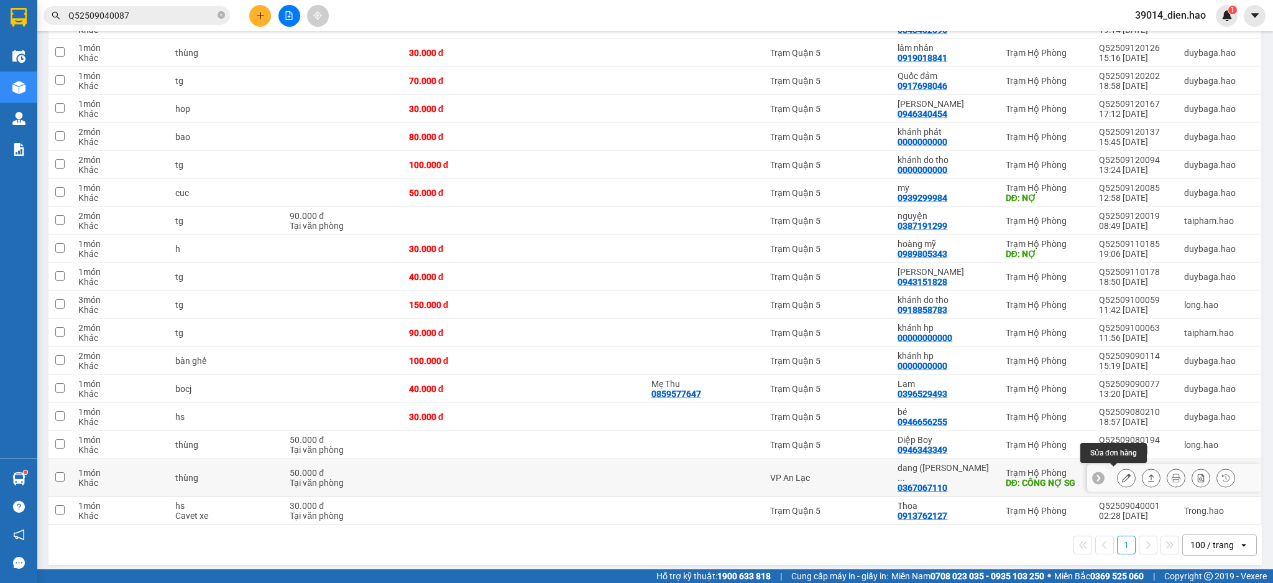
click at [1118, 474] on button at bounding box center [1126, 478] width 17 height 22
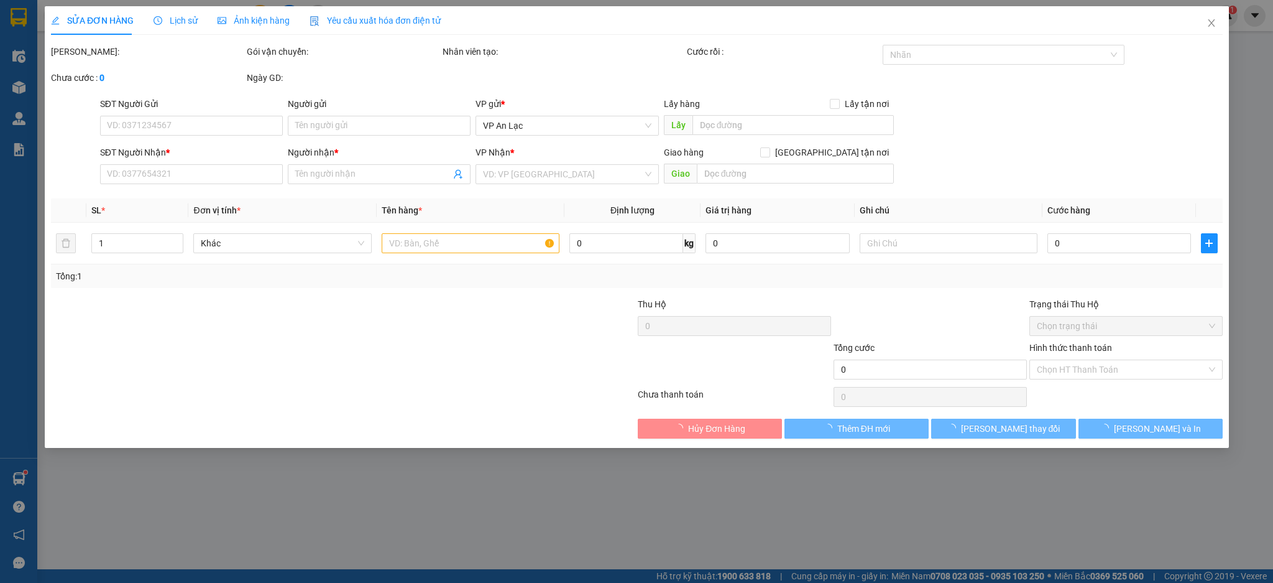
type input "0367067110"
type input "dang (NGUYỄN THÁI HIỀN)"
type input "CÔNG NỢ SG"
type input "50.000"
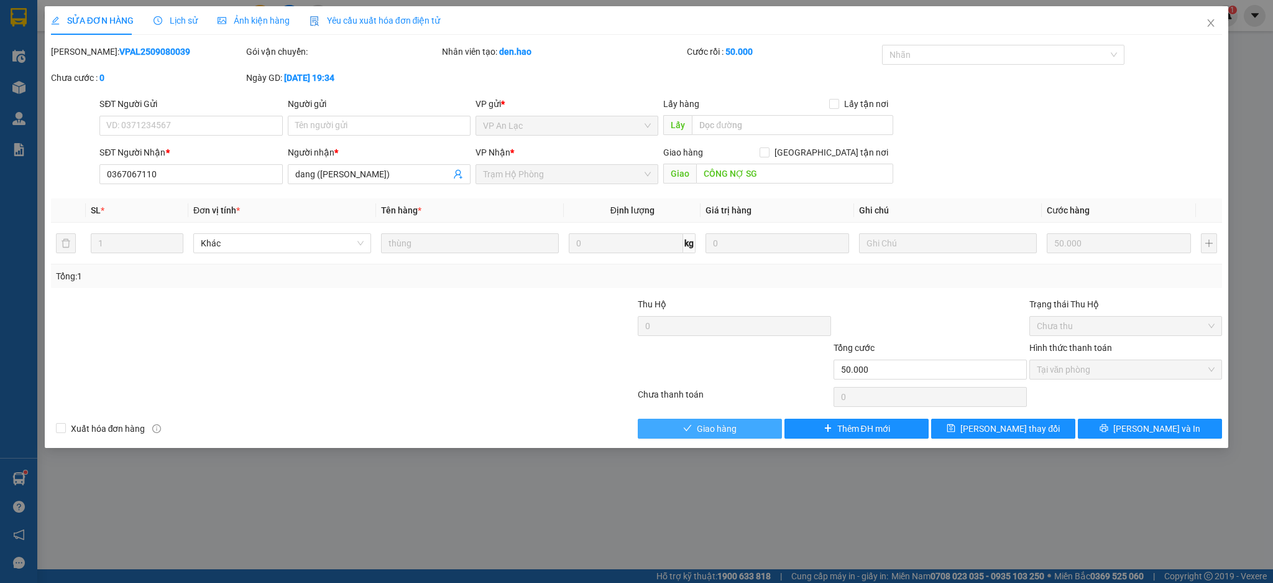
drag, startPoint x: 714, startPoint y: 430, endPoint x: 816, endPoint y: 385, distance: 111.6
click at [714, 430] on span "Giao hàng" at bounding box center [717, 429] width 40 height 14
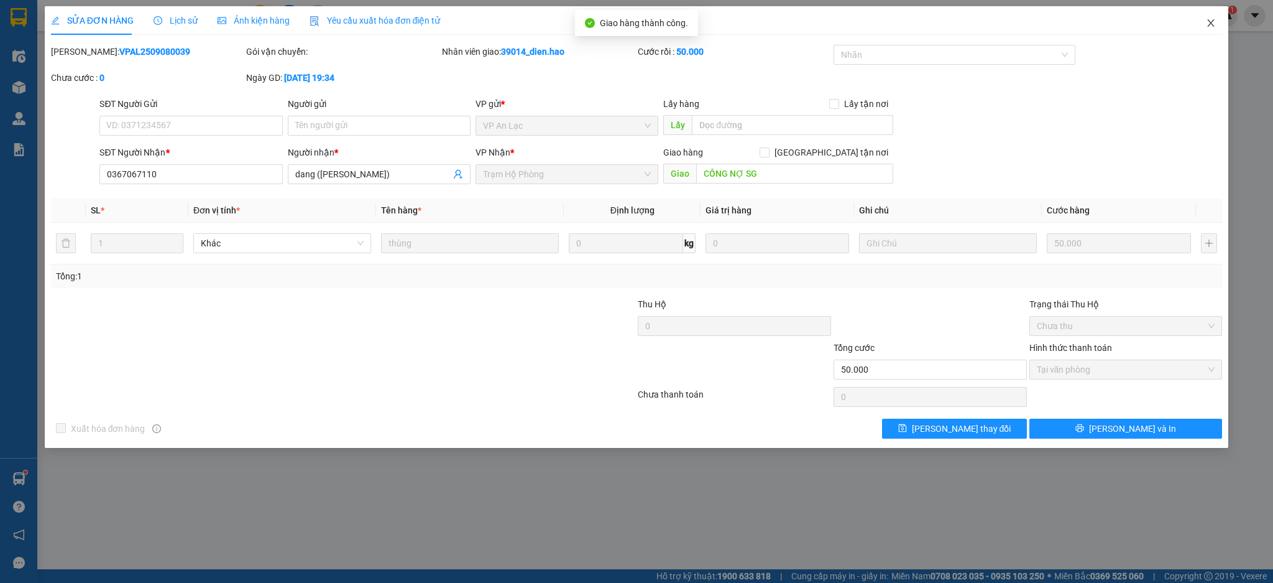
click at [1214, 29] on span "Close" at bounding box center [1211, 23] width 35 height 35
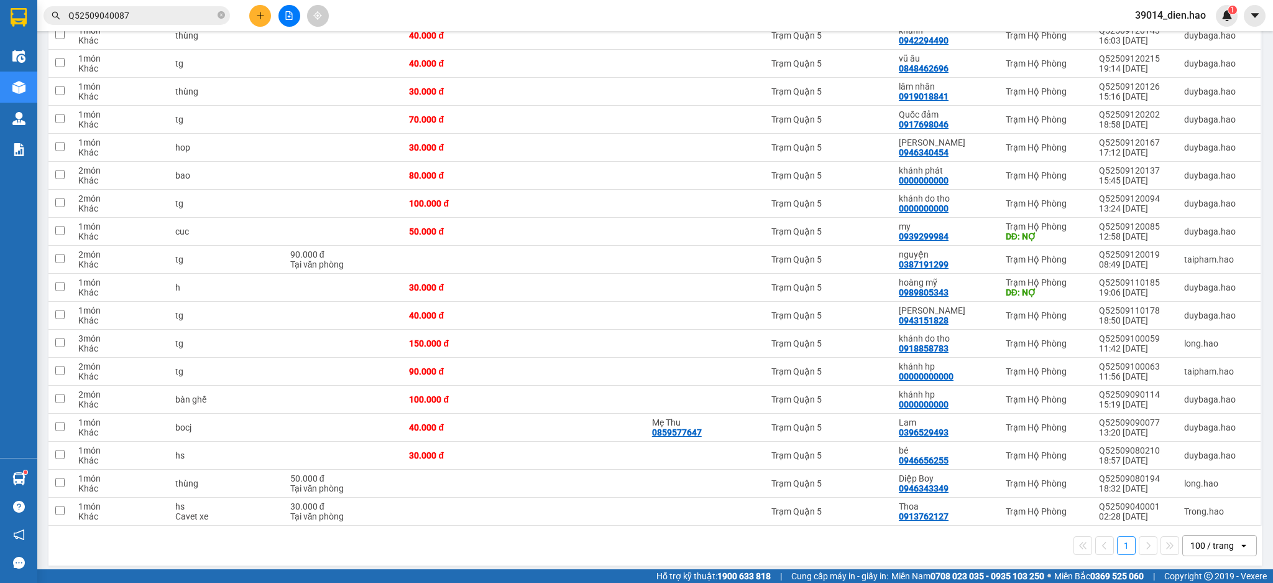
scroll to position [1186, 0]
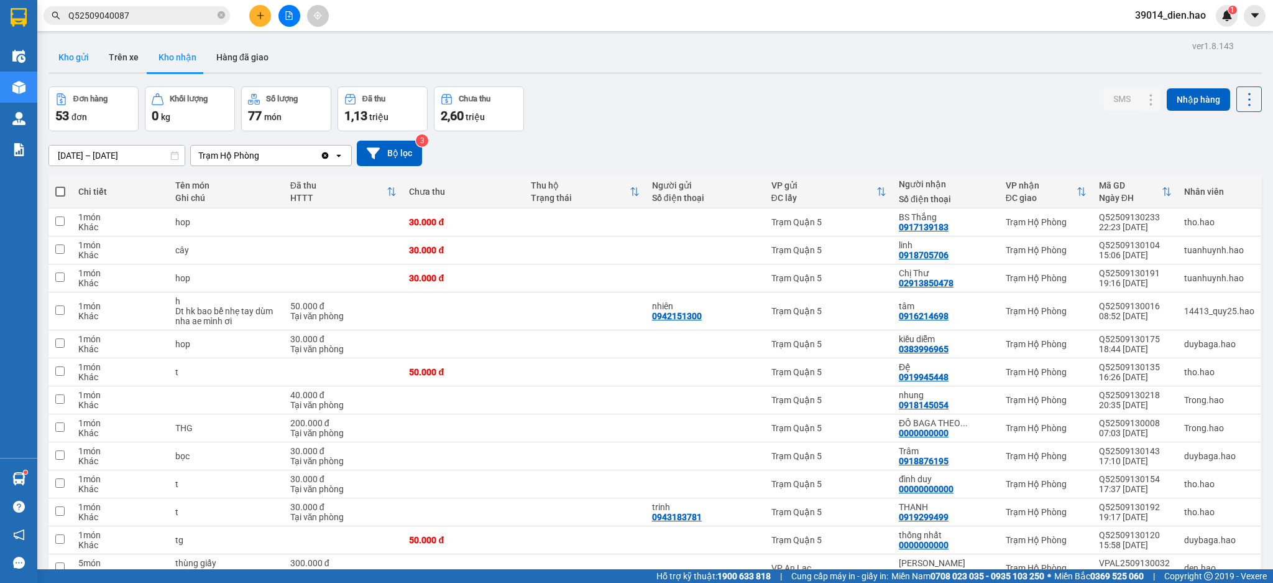
click at [78, 63] on button "Kho gửi" at bounding box center [73, 57] width 50 height 30
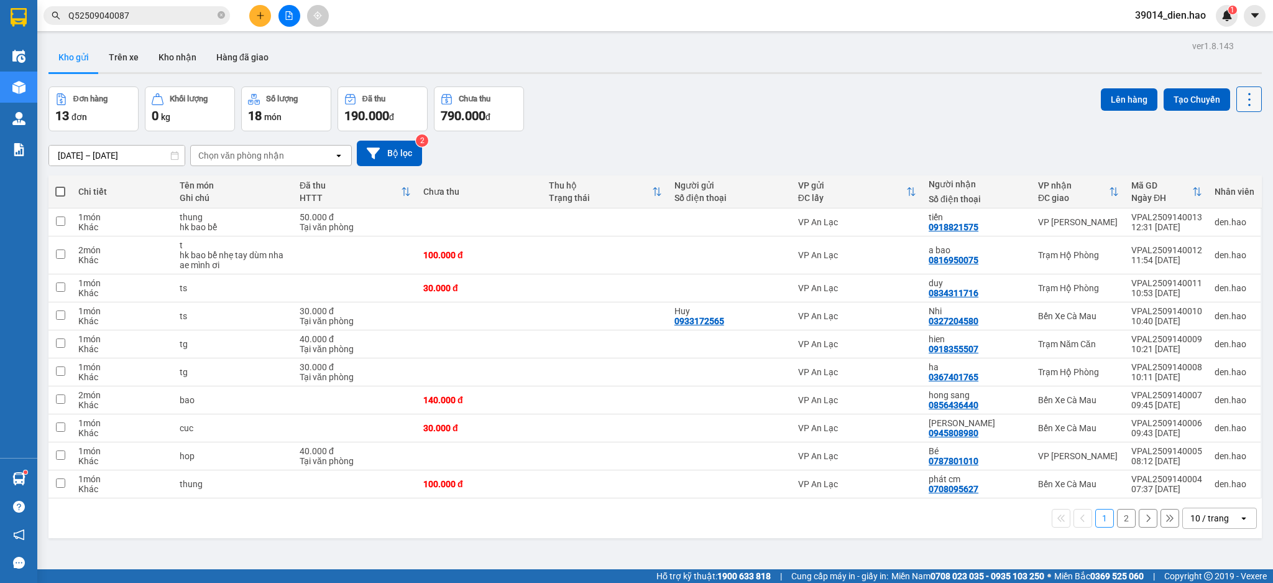
click at [1242, 99] on icon at bounding box center [1249, 99] width 17 height 17
click at [1240, 174] on div "Làm mới" at bounding box center [1213, 178] width 73 height 12
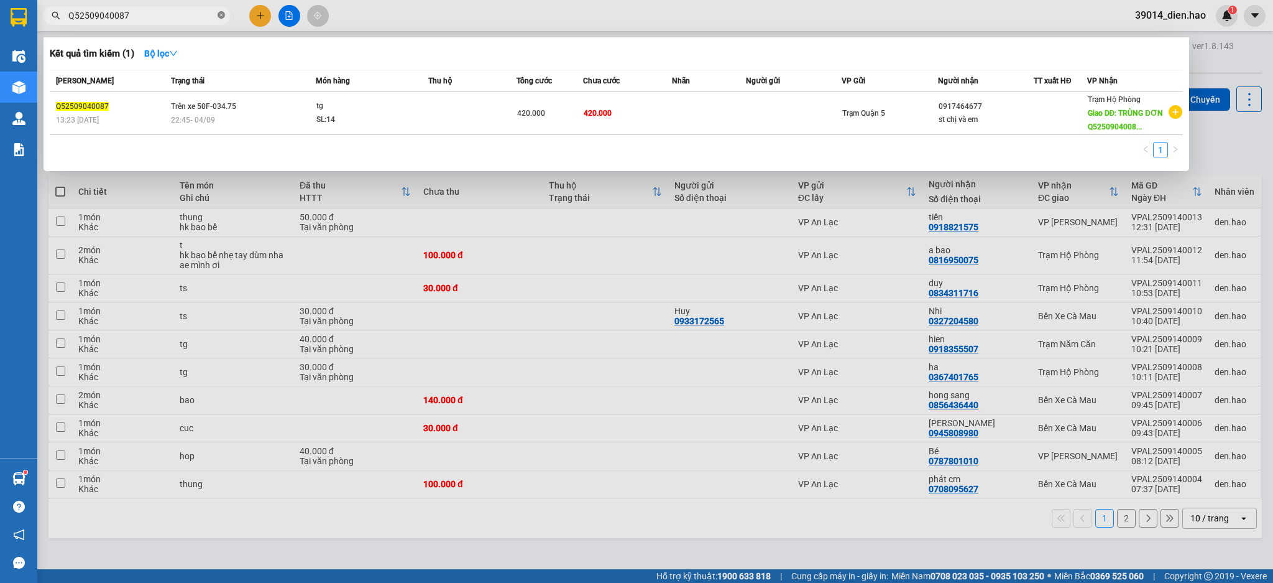
click at [218, 14] on icon "close-circle" at bounding box center [221, 14] width 7 height 7
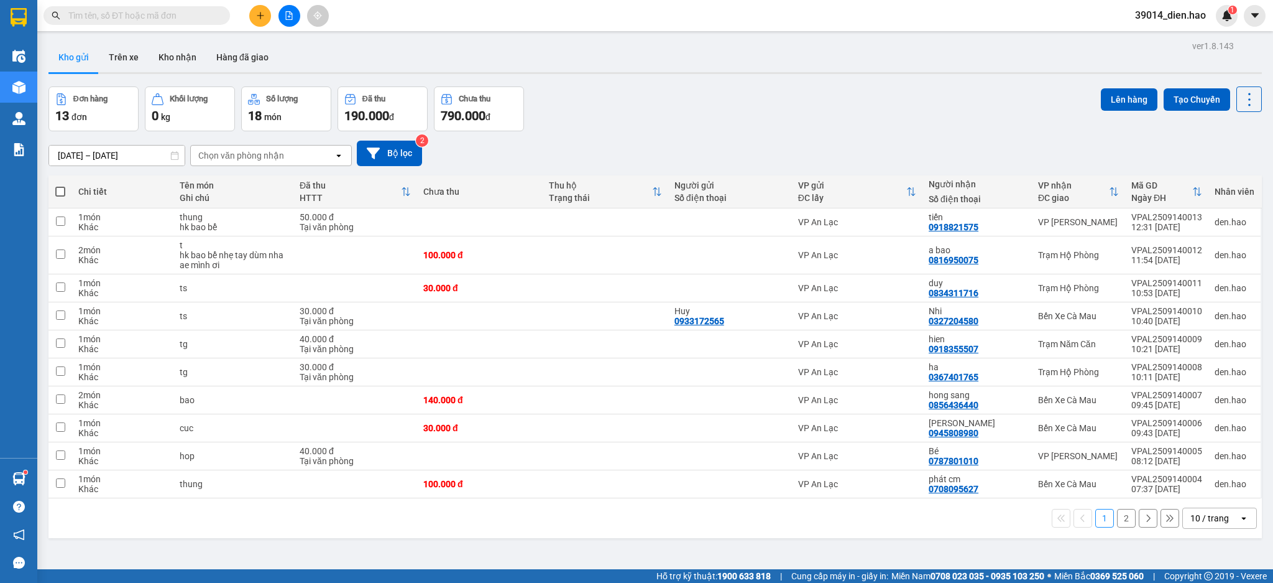
click at [1190, 17] on span "39014_dien.hao" at bounding box center [1170, 15] width 91 height 16
click at [1177, 34] on span "Đăng xuất" at bounding box center [1176, 39] width 63 height 14
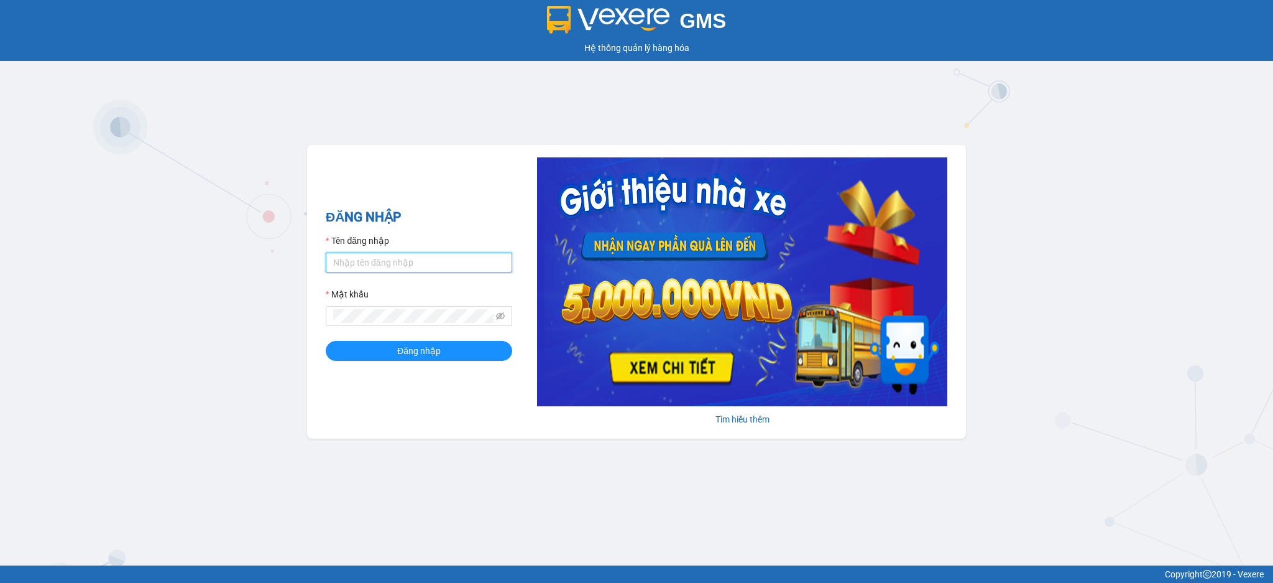
click at [428, 255] on input "Tên đăng nhập" at bounding box center [419, 262] width 187 height 20
type input "dien.hao"
click at [422, 351] on span "Đăng nhập" at bounding box center [419, 351] width 44 height 14
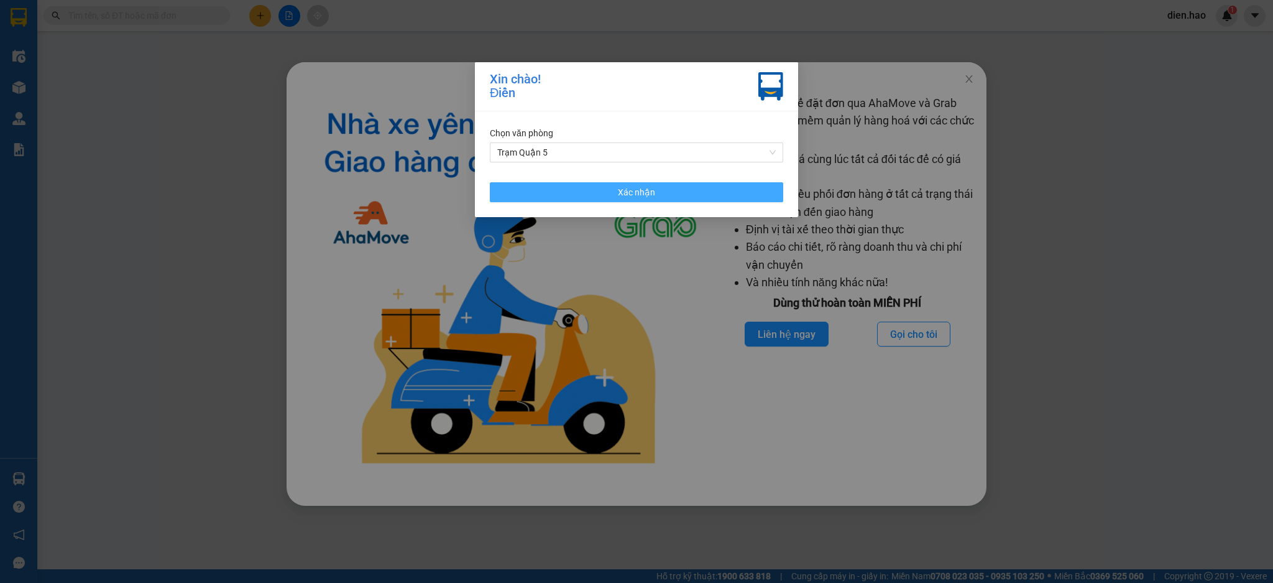
drag, startPoint x: 750, startPoint y: 188, endPoint x: 863, endPoint y: 168, distance: 114.8
click at [750, 189] on button "Xác nhận" at bounding box center [636, 192] width 293 height 20
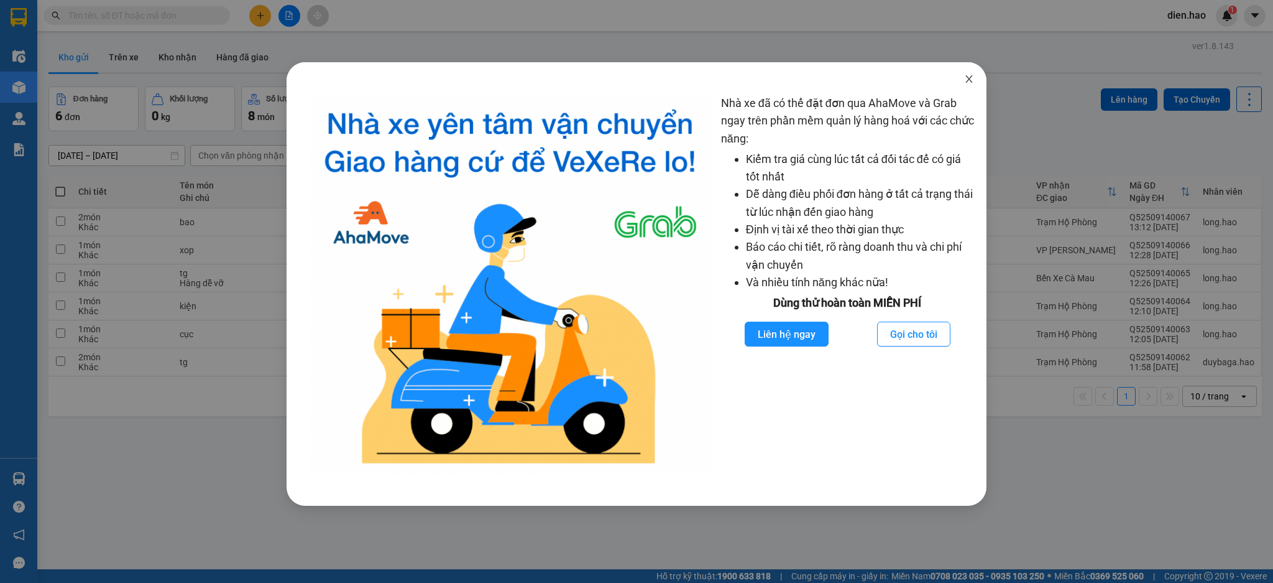
click at [973, 83] on icon "close" at bounding box center [969, 79] width 10 height 10
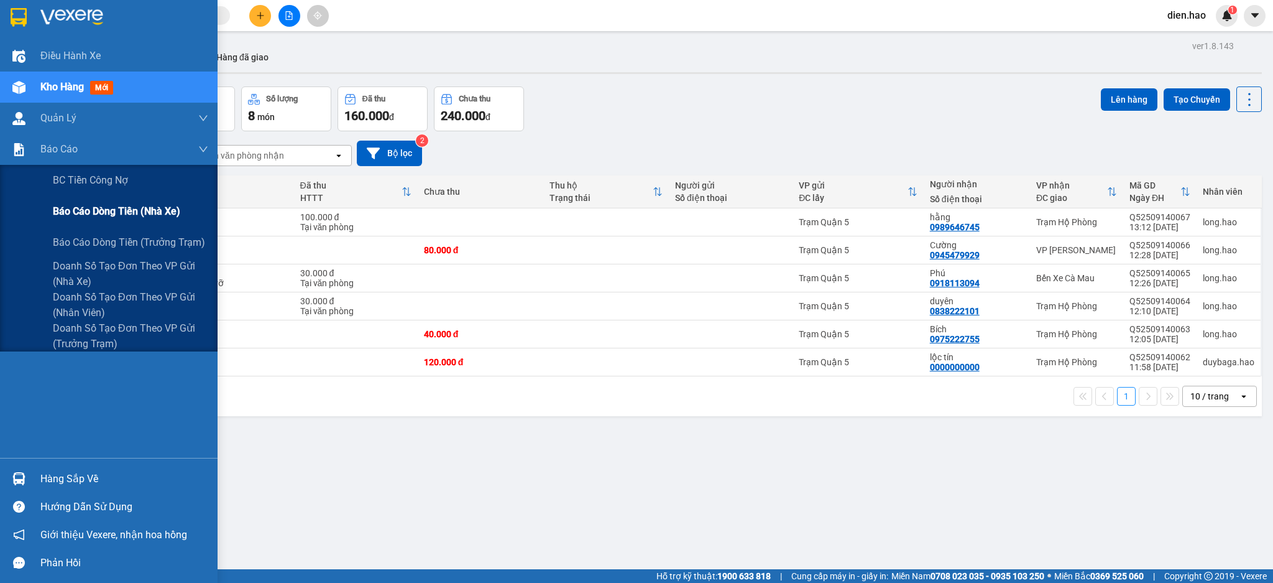
click at [131, 214] on span "Báo cáo dòng tiền (nhà xe)" at bounding box center [116, 211] width 127 height 16
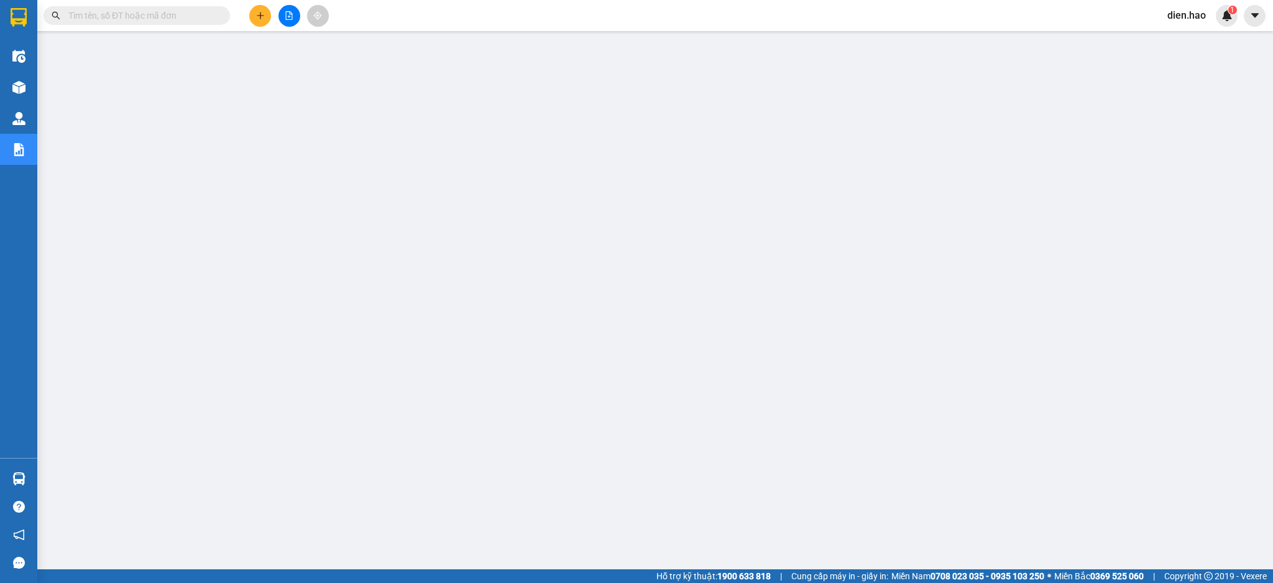
paste input "Q52509040185"
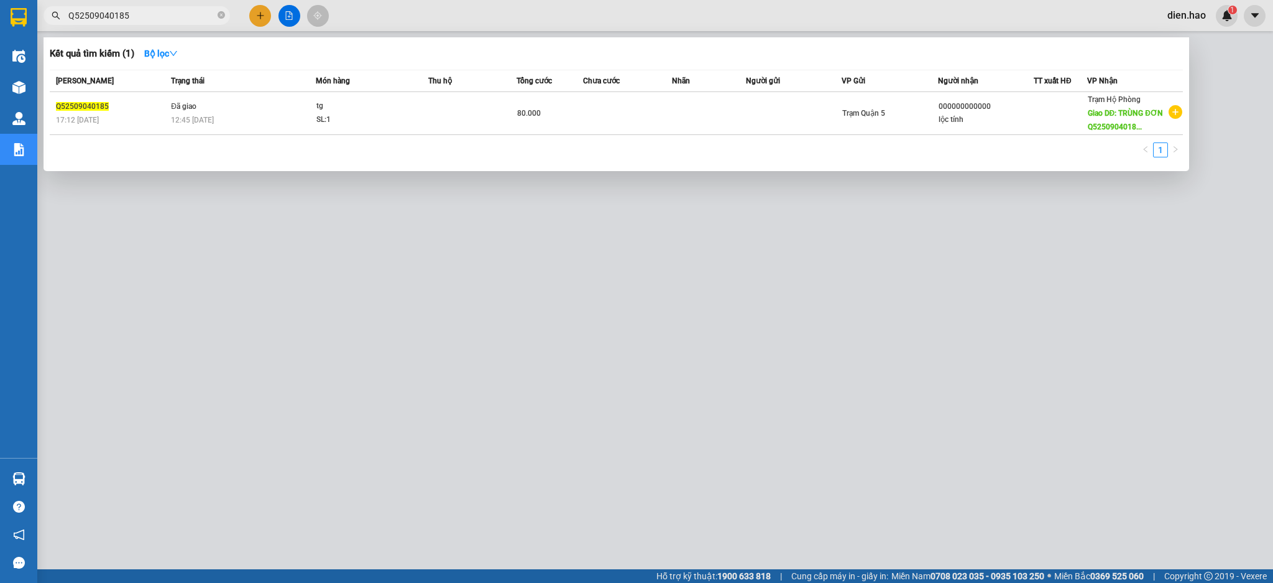
type input "Q52509040185"
click at [576, 23] on div at bounding box center [636, 291] width 1273 height 583
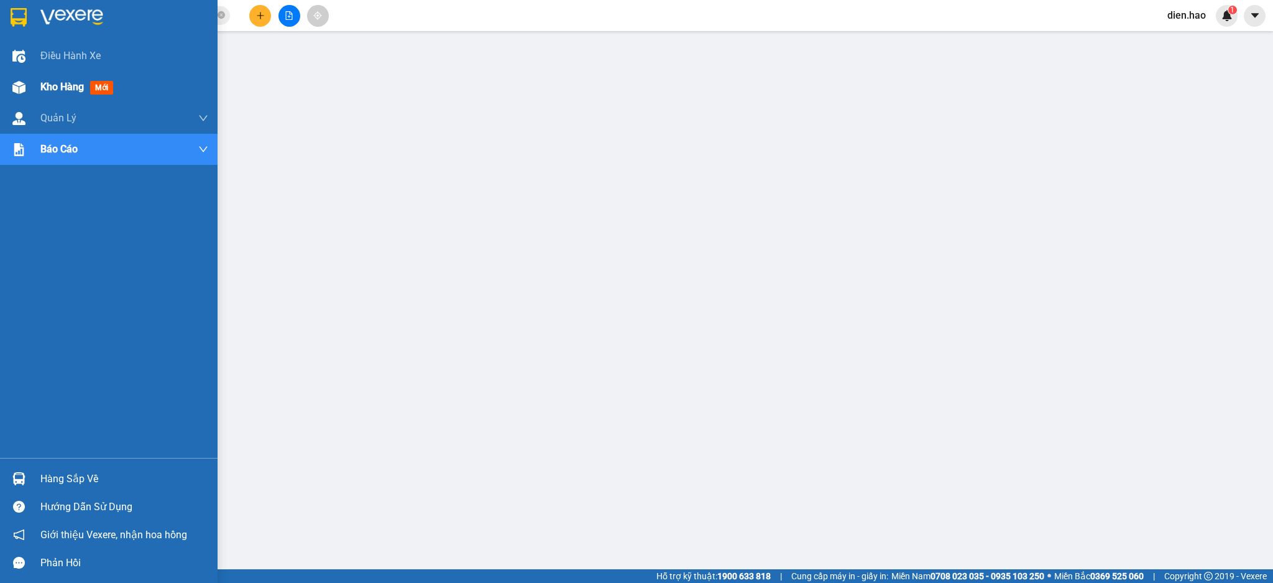
click at [83, 93] on span "Kho hàng" at bounding box center [62, 87] width 44 height 12
